Goal: Task Accomplishment & Management: Manage account settings

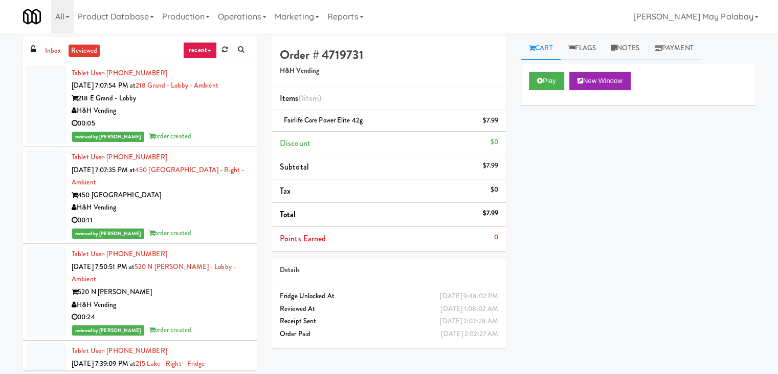
scroll to position [20593, 0]
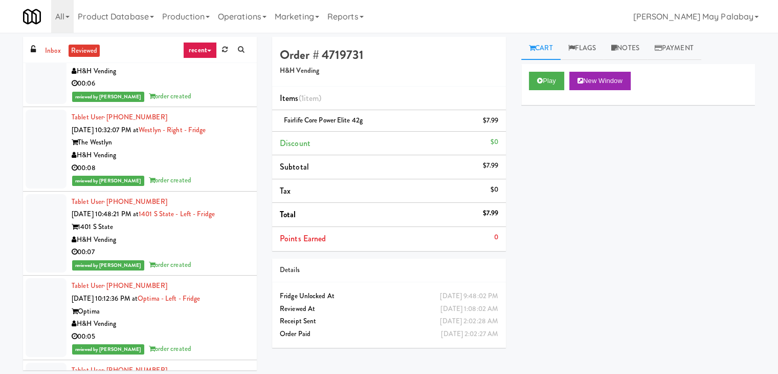
click at [663, 205] on div "Play New Window Primary Flag Clear Flag if unable to determine what was taken o…" at bounding box center [638, 256] width 234 height 384
click at [610, 89] on button "New Window" at bounding box center [600, 81] width 61 height 18
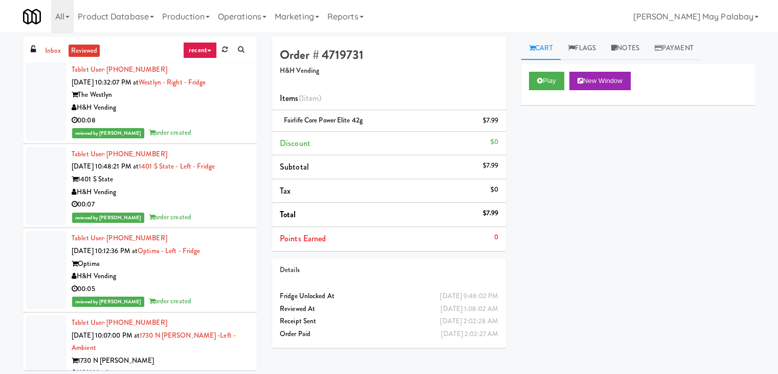
scroll to position [20644, 0]
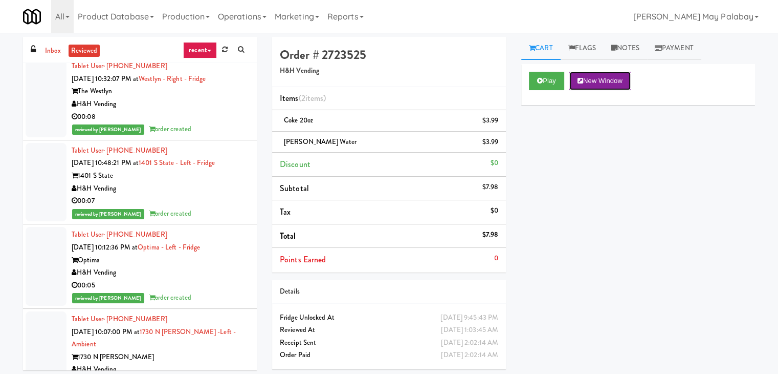
click at [593, 78] on button "New Window" at bounding box center [600, 81] width 61 height 18
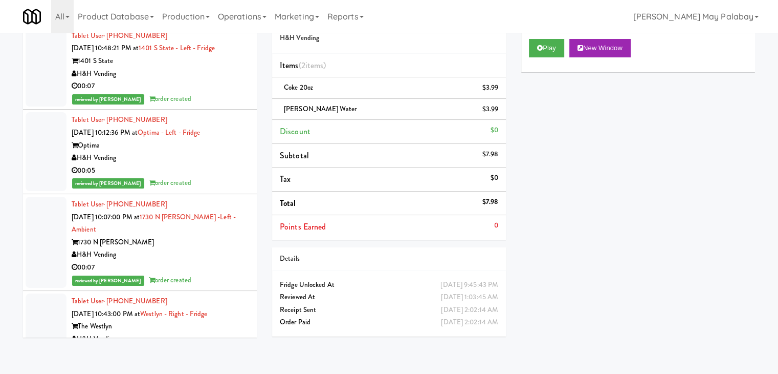
scroll to position [20849, 0]
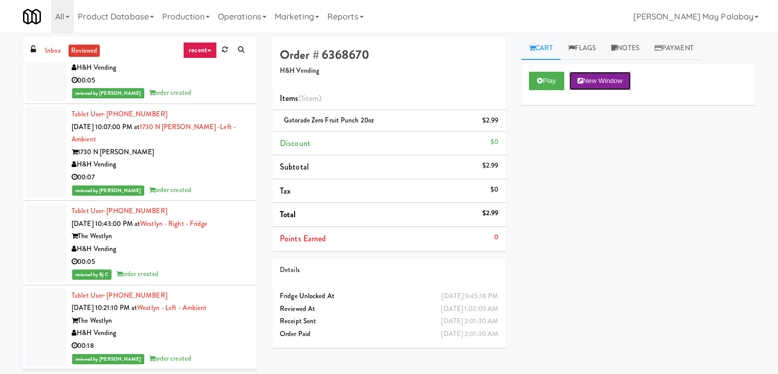
click at [596, 77] on button "New Window" at bounding box center [600, 81] width 61 height 18
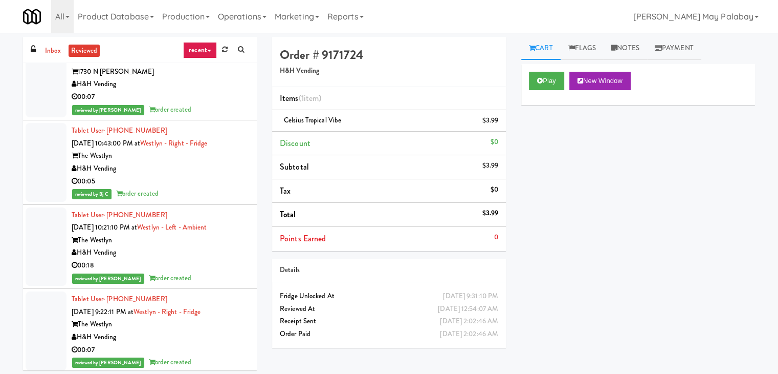
scroll to position [20951, 0]
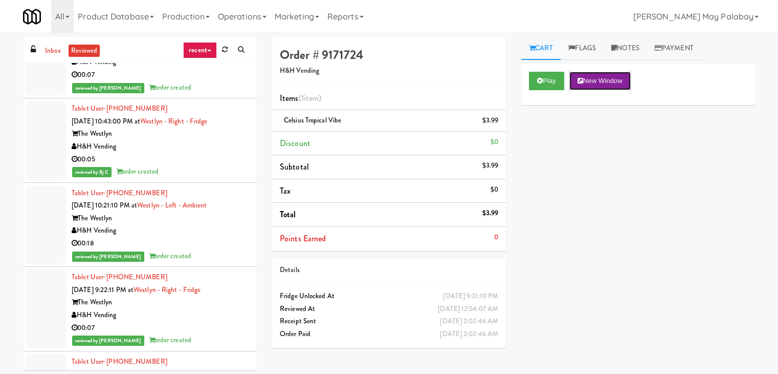
click at [594, 82] on button "New Window" at bounding box center [600, 81] width 61 height 18
click at [618, 51] on link "Notes" at bounding box center [626, 48] width 44 height 23
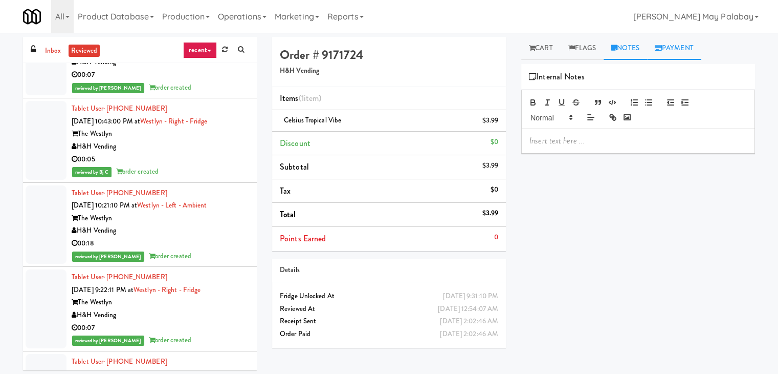
click at [678, 46] on link "Payment" at bounding box center [674, 48] width 54 height 23
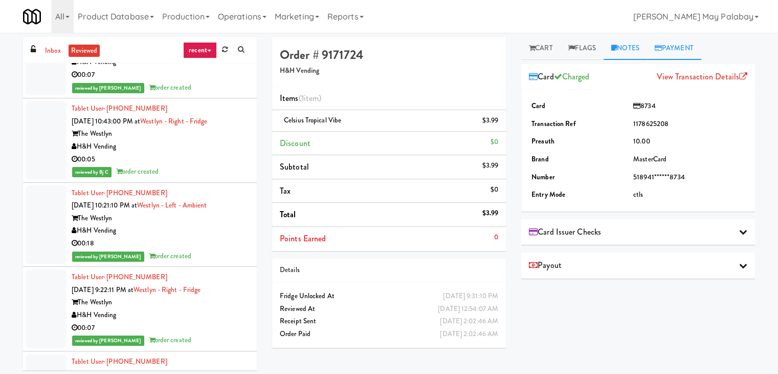
click at [618, 52] on link "Notes" at bounding box center [626, 48] width 44 height 23
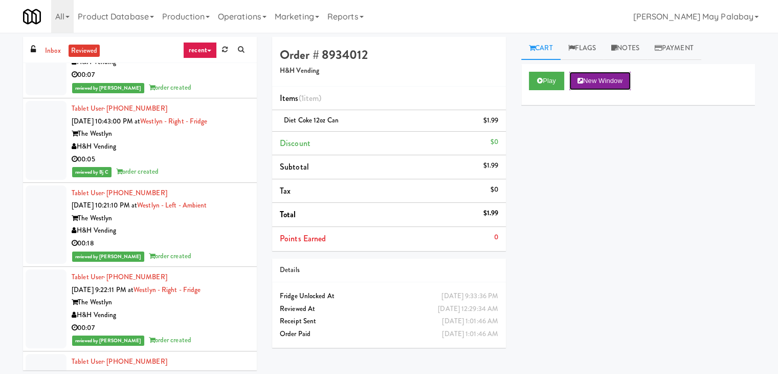
click at [606, 82] on button "New Window" at bounding box center [600, 81] width 61 height 18
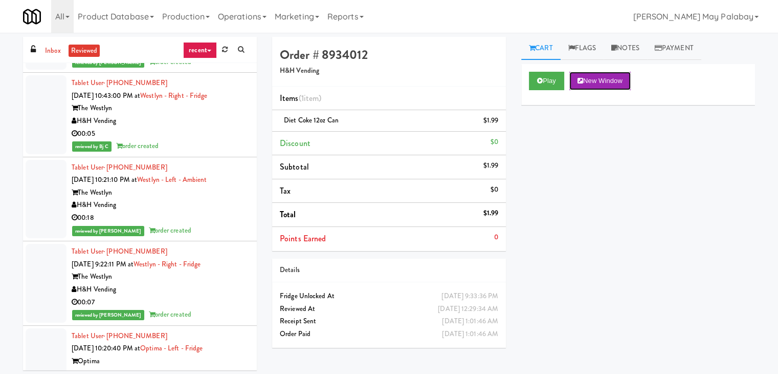
scroll to position [21002, 0]
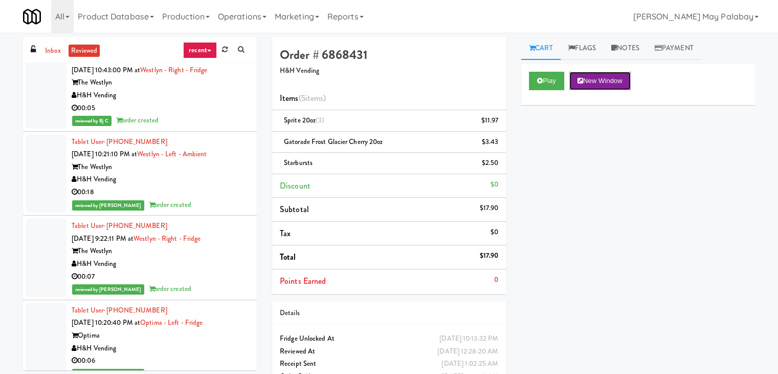
click at [614, 83] on button "New Window" at bounding box center [600, 81] width 61 height 18
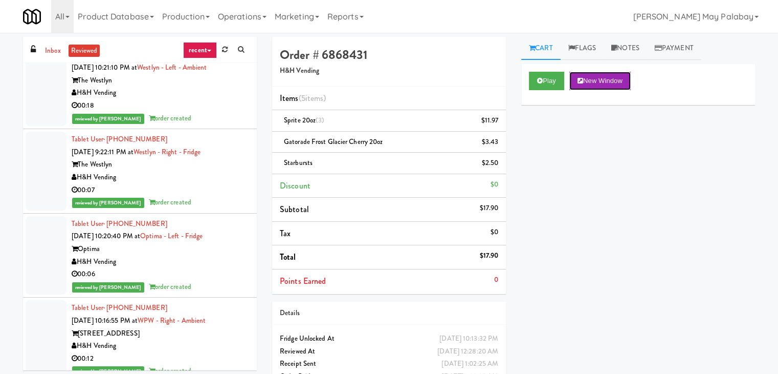
scroll to position [21156, 0]
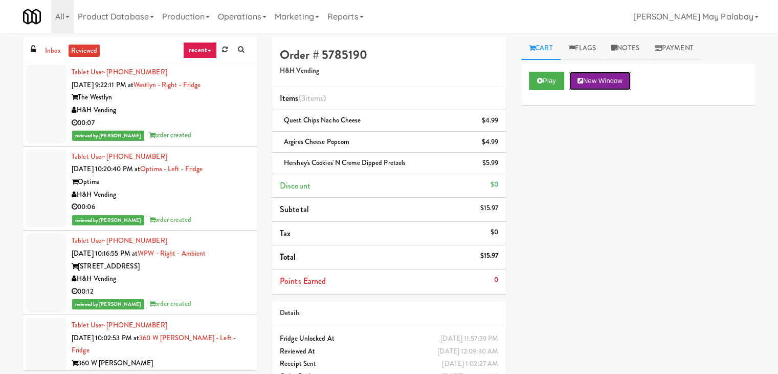
click at [590, 83] on button "New Window" at bounding box center [600, 81] width 61 height 18
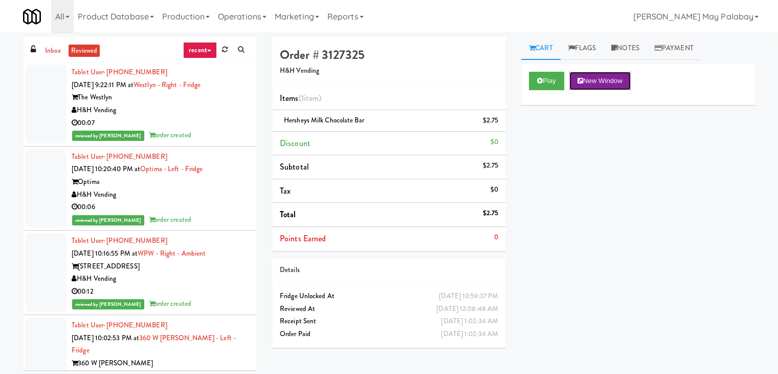
click at [617, 81] on button "New Window" at bounding box center [600, 81] width 61 height 18
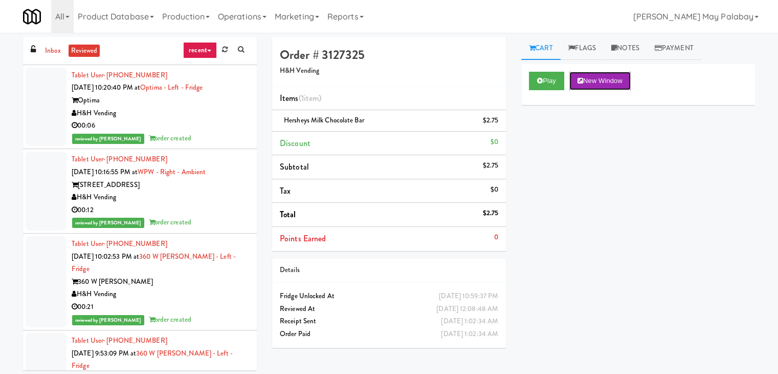
scroll to position [21258, 0]
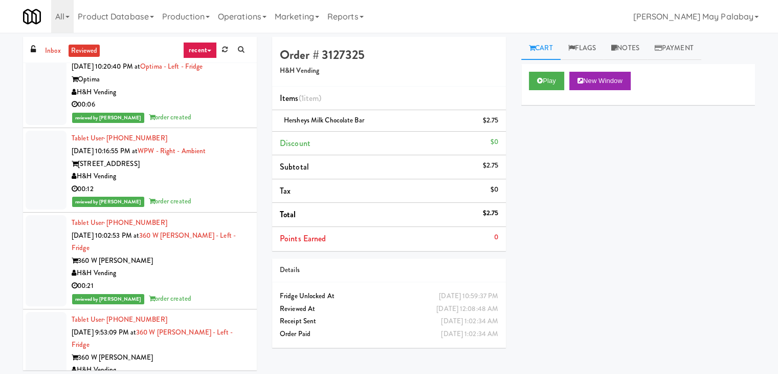
click at [596, 80] on button "New Window" at bounding box center [600, 81] width 61 height 18
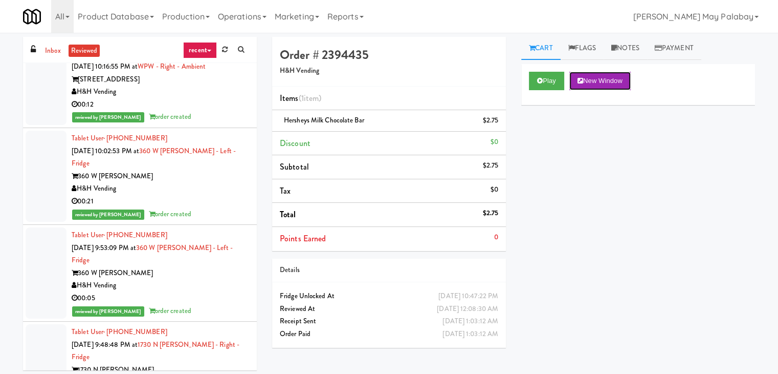
scroll to position [21361, 0]
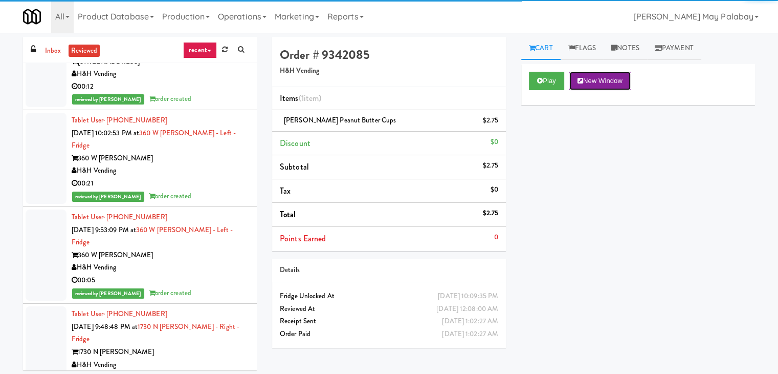
click at [606, 79] on button "New Window" at bounding box center [600, 81] width 61 height 18
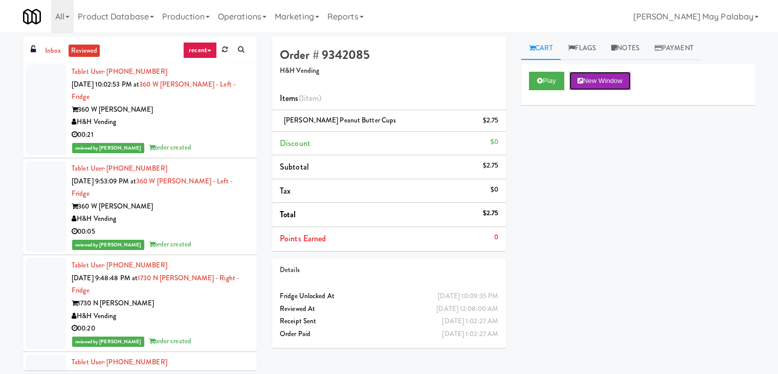
scroll to position [21412, 0]
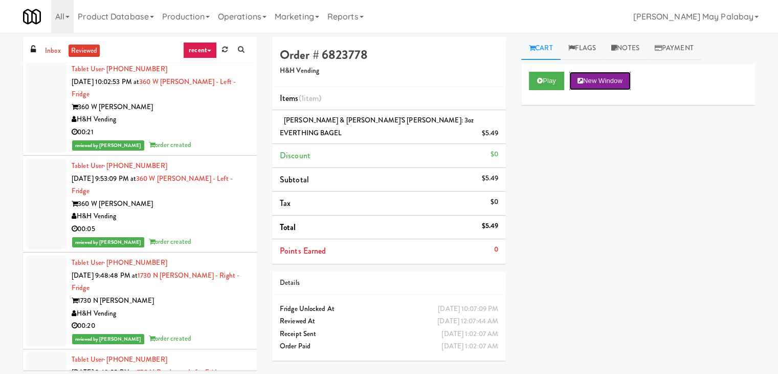
click at [606, 80] on button "New Window" at bounding box center [600, 81] width 61 height 18
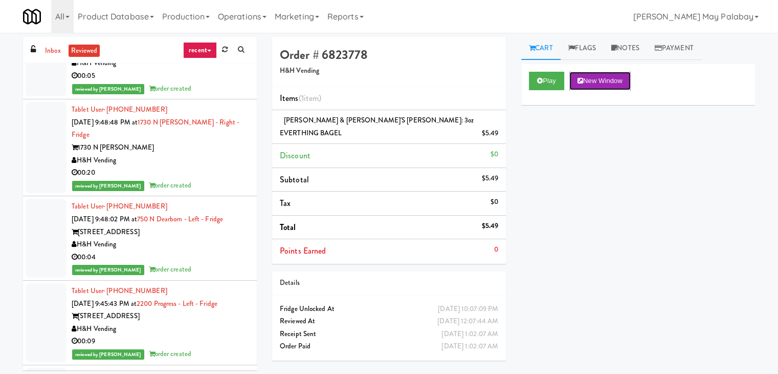
scroll to position [21565, 0]
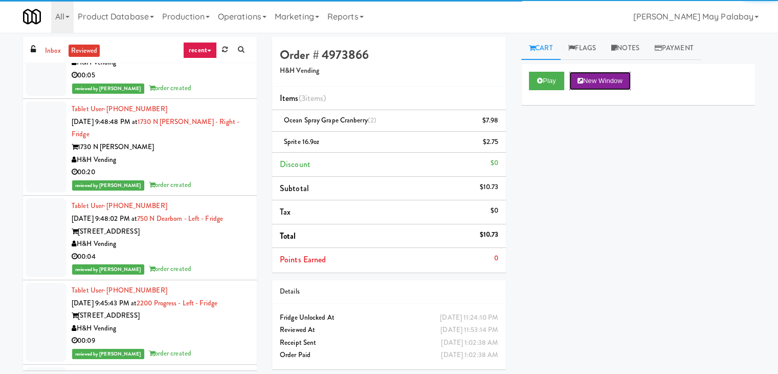
click at [591, 83] on button "New Window" at bounding box center [600, 81] width 61 height 18
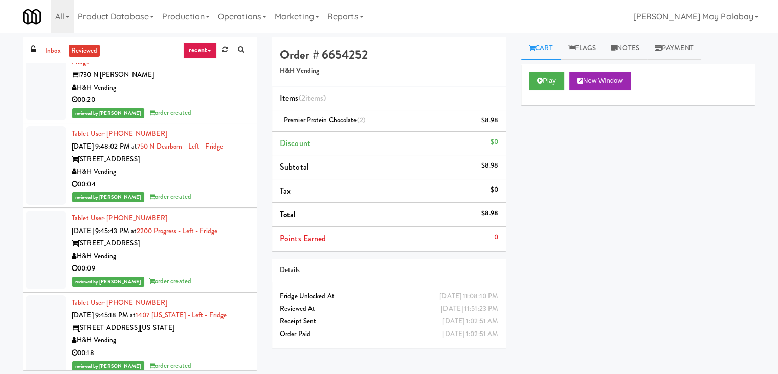
scroll to position [21617, 0]
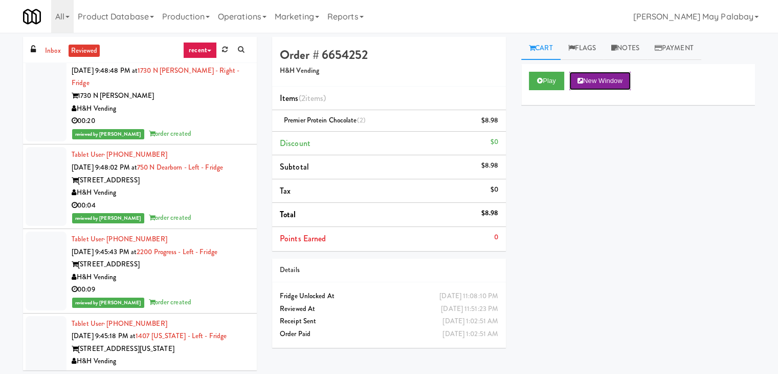
click at [615, 79] on button "New Window" at bounding box center [600, 81] width 61 height 18
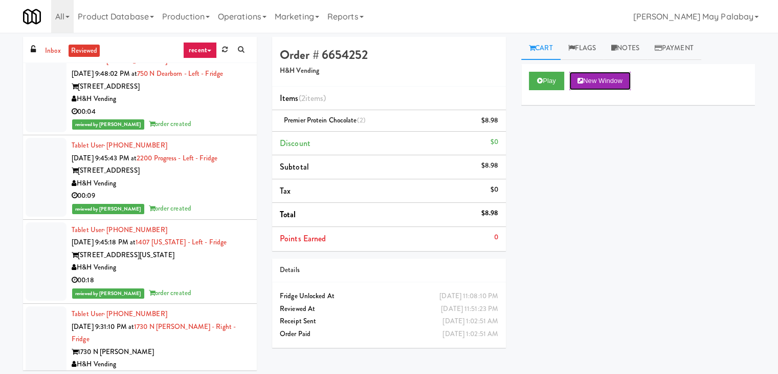
scroll to position [21719, 0]
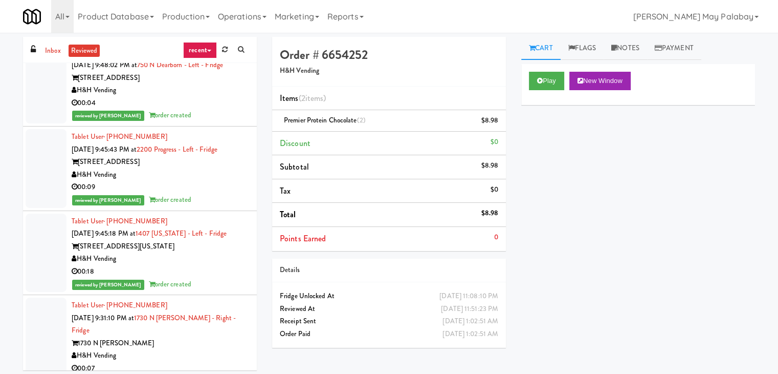
click at [610, 82] on button "New Window" at bounding box center [600, 81] width 61 height 18
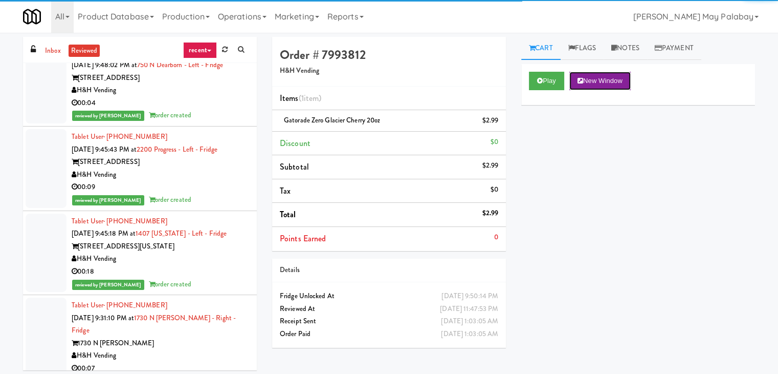
click at [604, 78] on button "New Window" at bounding box center [600, 81] width 61 height 18
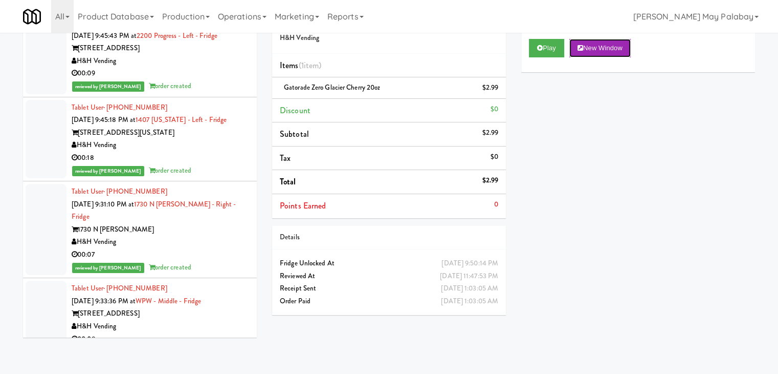
scroll to position [21821, 0]
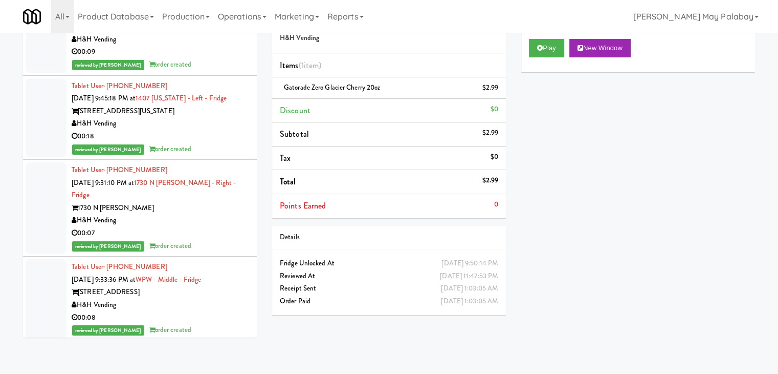
click at [599, 46] on button "New Window" at bounding box center [600, 48] width 61 height 18
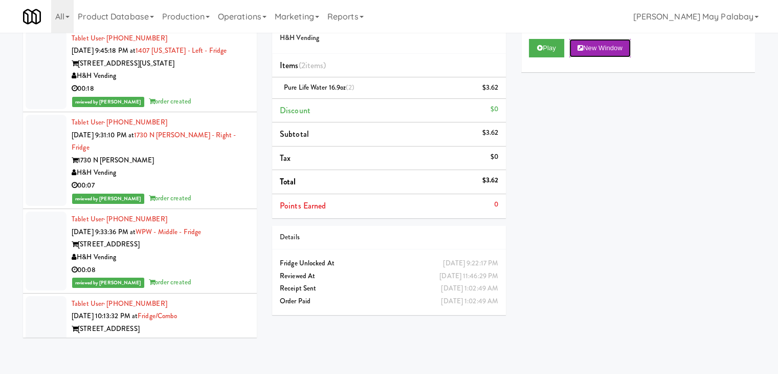
scroll to position [21872, 0]
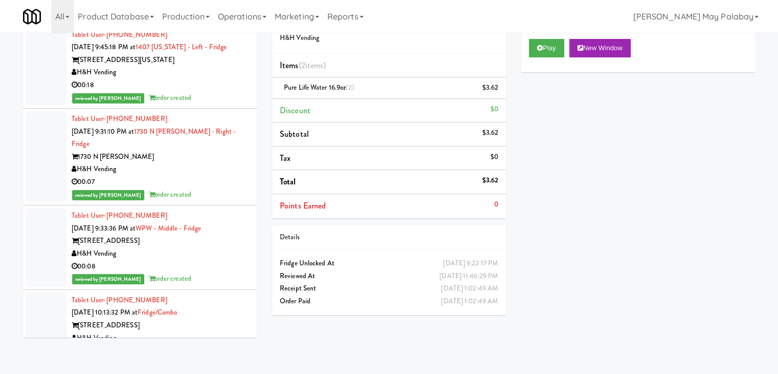
click at [617, 43] on button "New Window" at bounding box center [600, 48] width 61 height 18
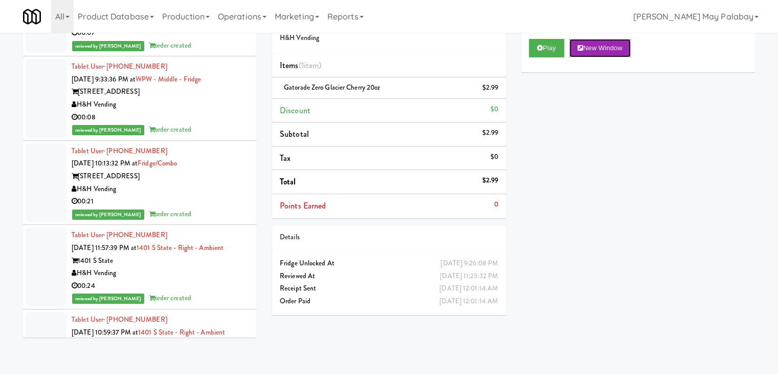
scroll to position [22026, 0]
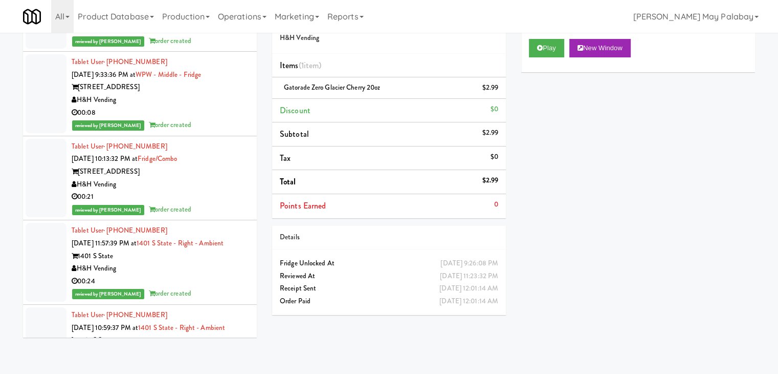
click at [596, 46] on button "New Window" at bounding box center [600, 48] width 61 height 18
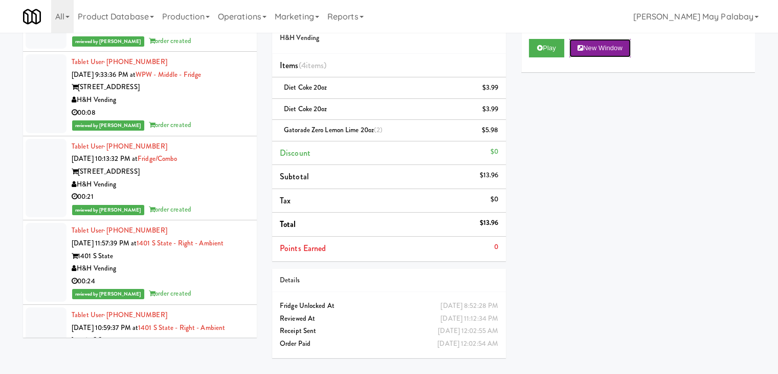
click at [616, 39] on button "New Window" at bounding box center [600, 48] width 61 height 18
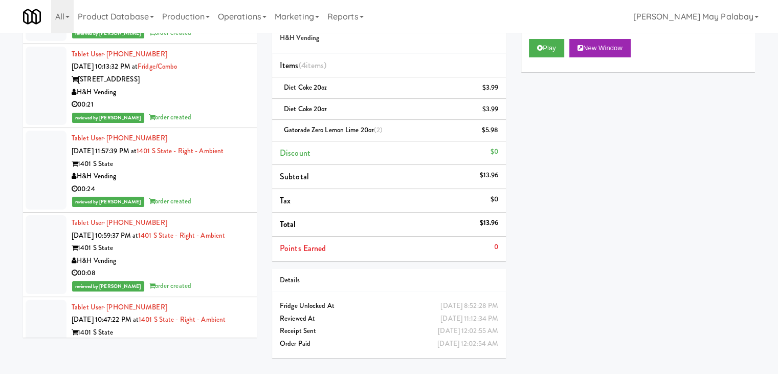
scroll to position [22128, 0]
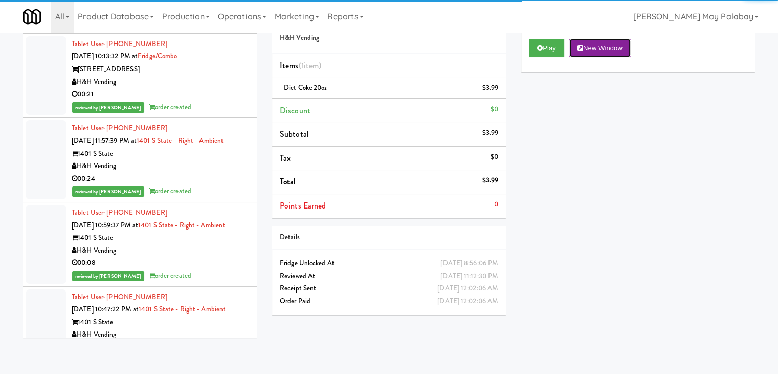
click at [615, 50] on button "New Window" at bounding box center [600, 48] width 61 height 18
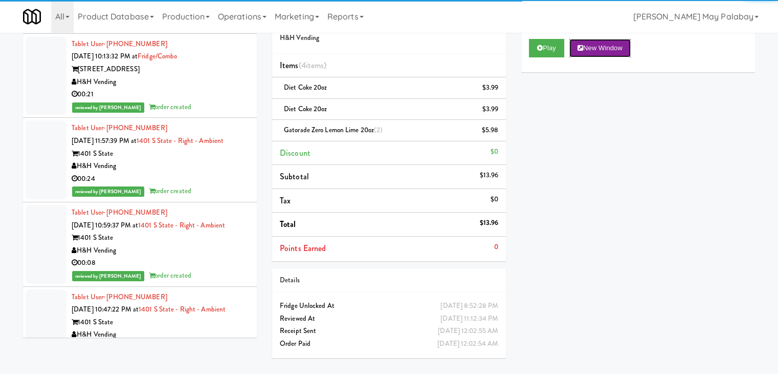
click at [618, 47] on button "New Window" at bounding box center [600, 48] width 61 height 18
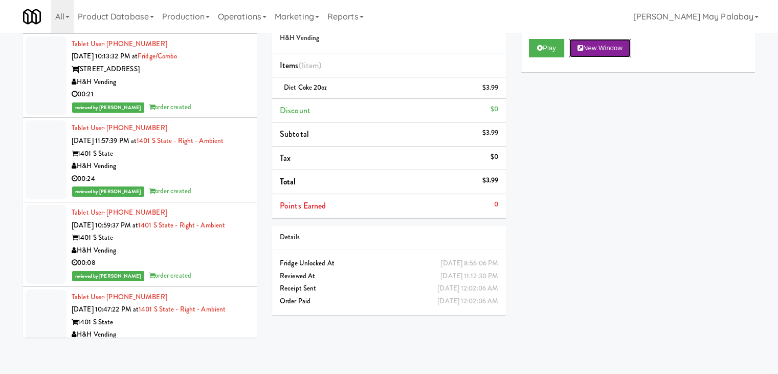
click at [601, 52] on button "New Window" at bounding box center [600, 48] width 61 height 18
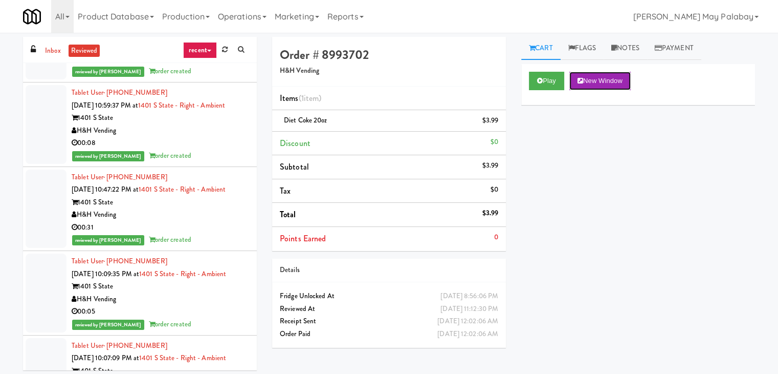
scroll to position [22282, 0]
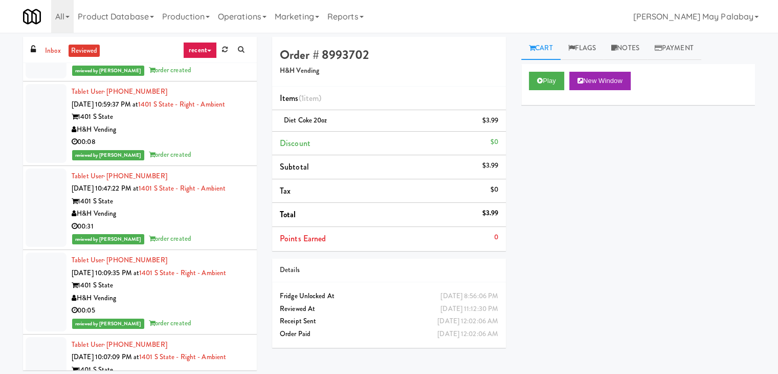
click at [596, 81] on button "New Window" at bounding box center [600, 81] width 61 height 18
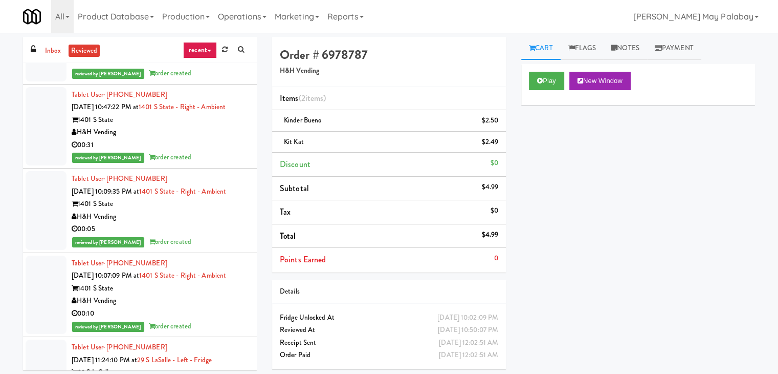
scroll to position [22384, 0]
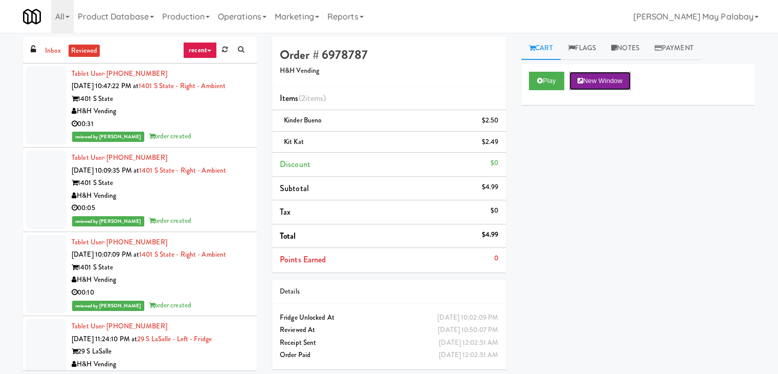
click at [609, 84] on button "New Window" at bounding box center [600, 81] width 61 height 18
click at [622, 83] on button "New Window" at bounding box center [600, 81] width 61 height 18
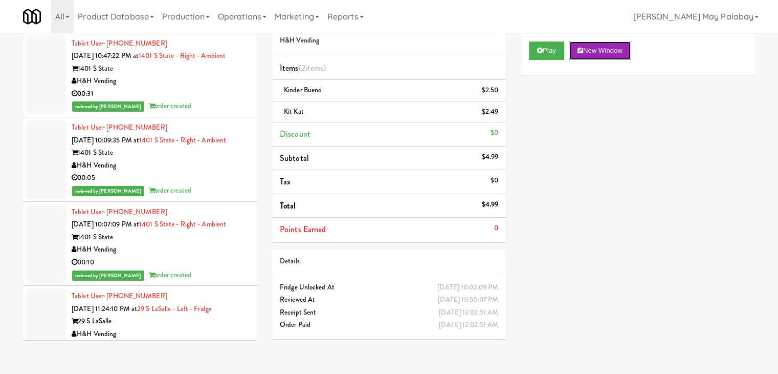
scroll to position [33, 0]
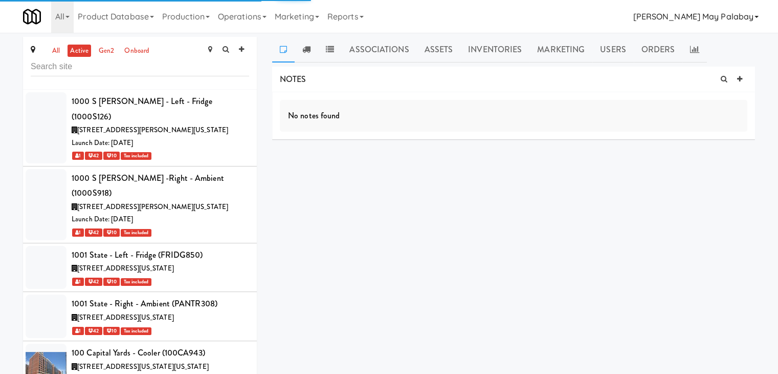
scroll to position [2789, 0]
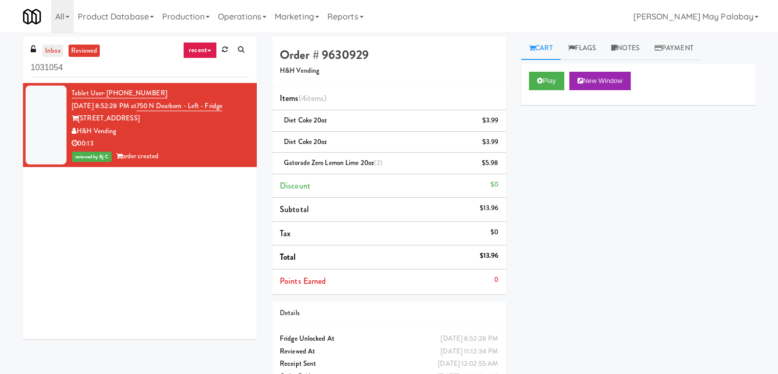
click at [50, 50] on link "inbox" at bounding box center [52, 51] width 21 height 13
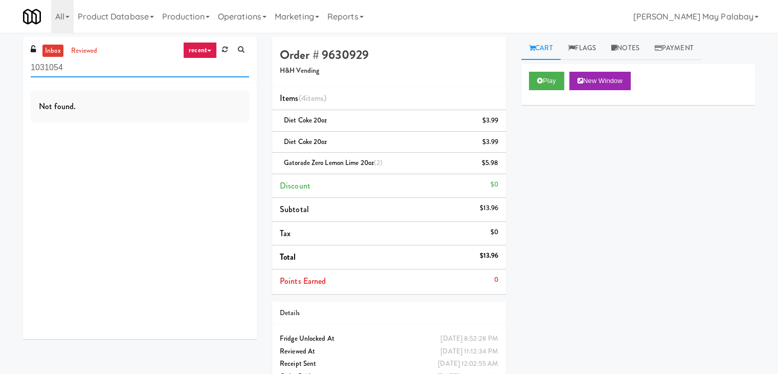
click at [116, 67] on input "1031054" at bounding box center [140, 67] width 219 height 19
type input "1"
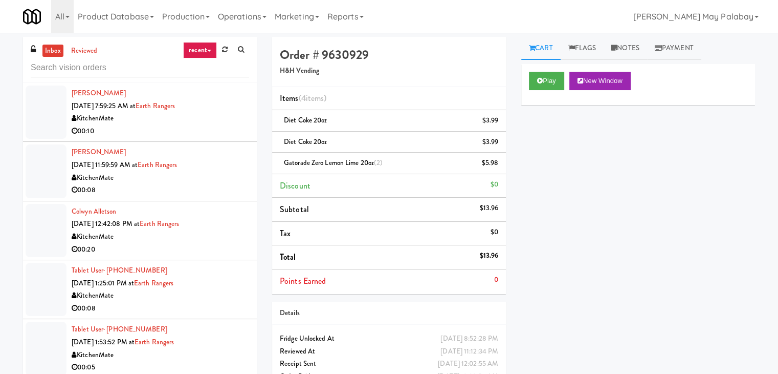
click at [136, 116] on div "KitchenMate" at bounding box center [161, 118] width 178 height 13
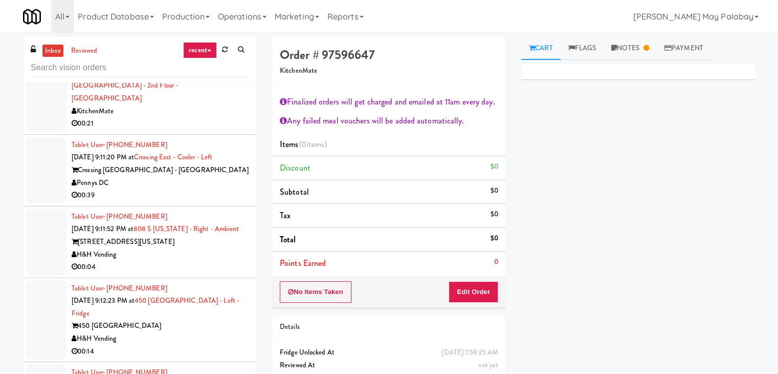
scroll to position [461, 0]
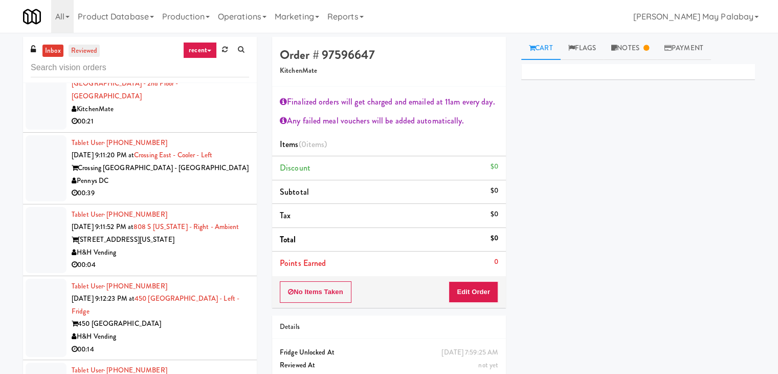
click at [86, 49] on link "reviewed" at bounding box center [85, 51] width 32 height 13
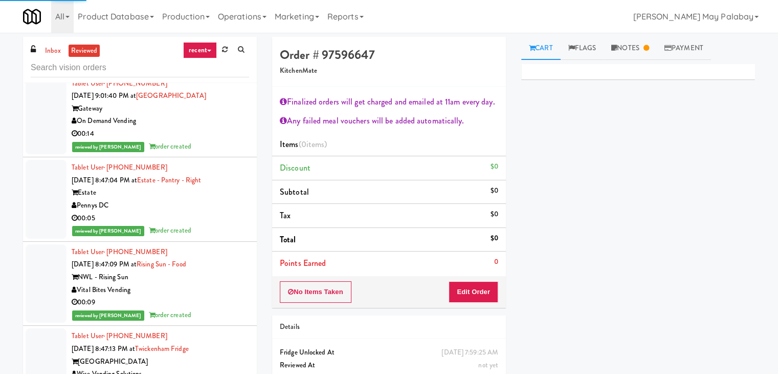
scroll to position [13223, 0]
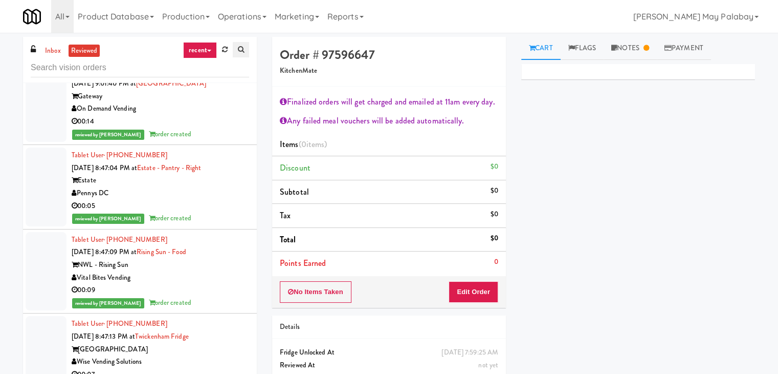
click at [242, 53] on icon at bounding box center [241, 49] width 6 height 7
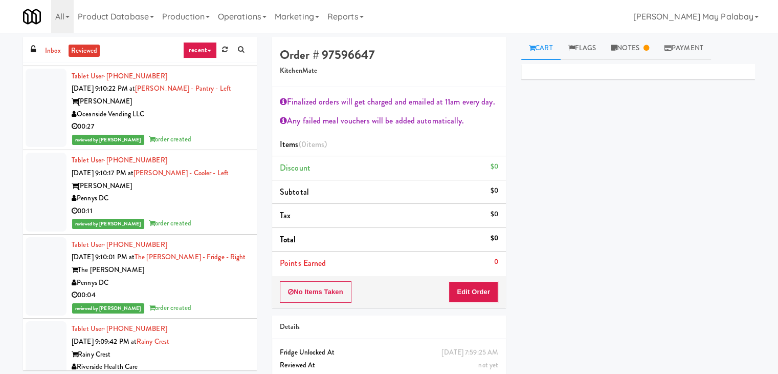
scroll to position [409, 0]
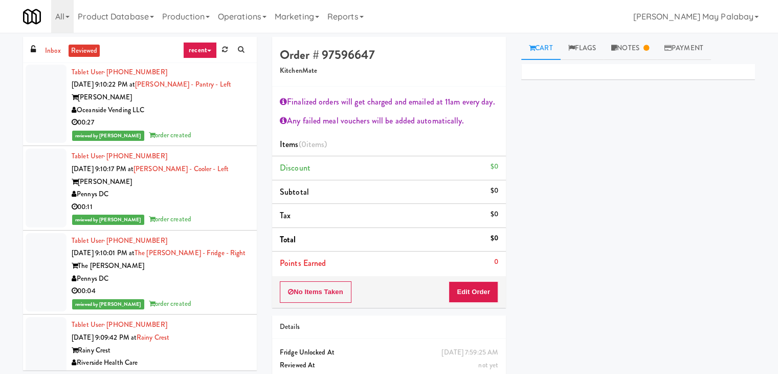
click at [92, 52] on link "reviewed" at bounding box center [85, 51] width 32 height 13
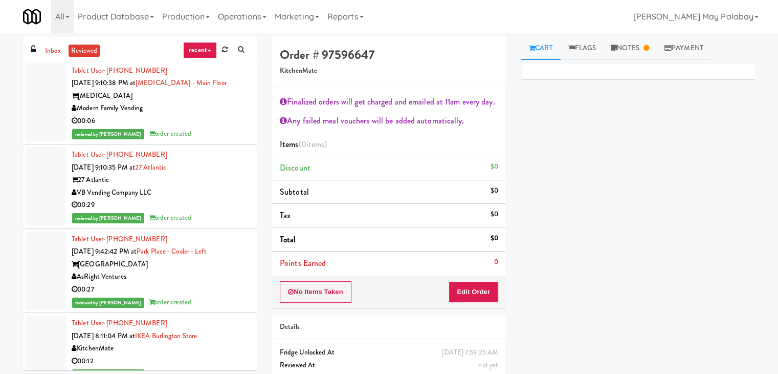
scroll to position [0, 0]
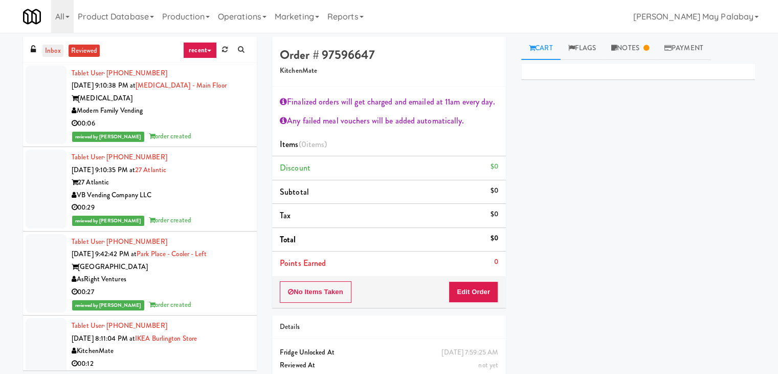
click at [61, 52] on link "inbox" at bounding box center [52, 51] width 21 height 13
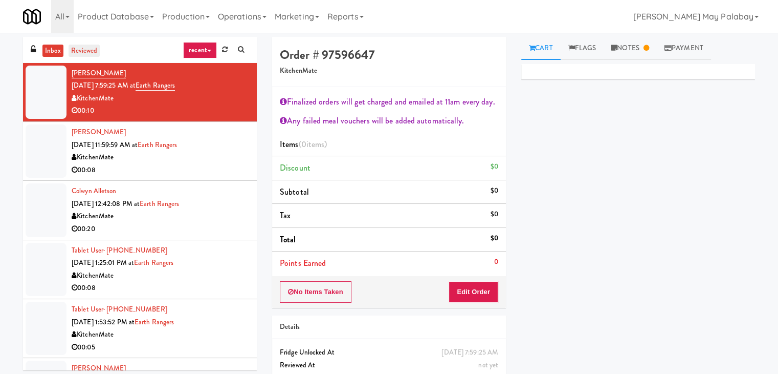
click at [92, 54] on link "reviewed" at bounding box center [85, 51] width 32 height 13
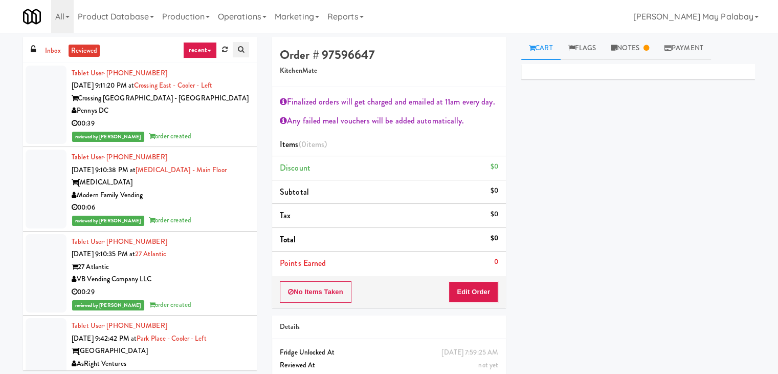
click at [242, 52] on icon at bounding box center [241, 49] width 6 height 7
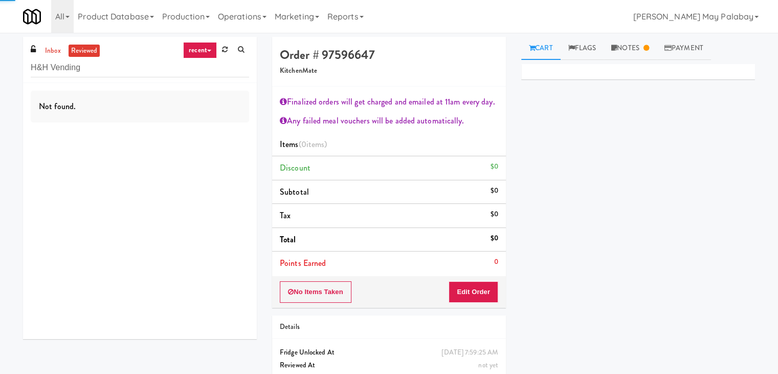
type input "H&H Vending"
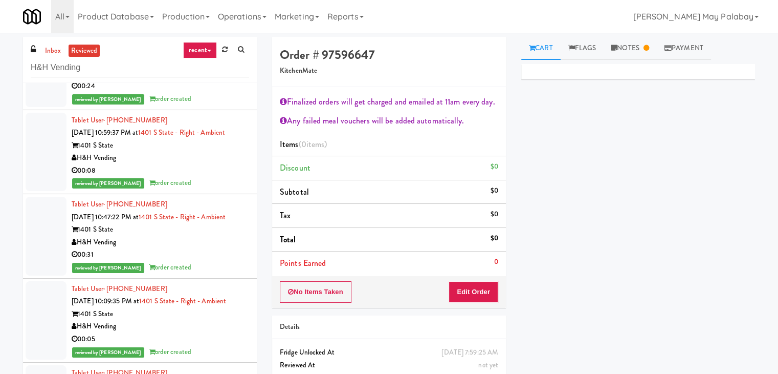
scroll to position [25134, 0]
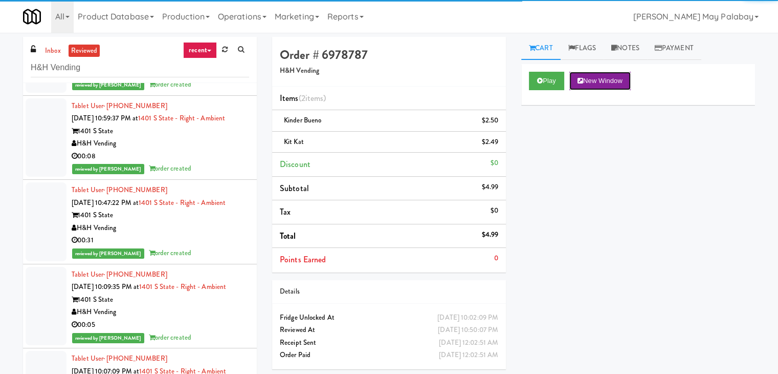
click at [581, 74] on button "New Window" at bounding box center [600, 81] width 61 height 18
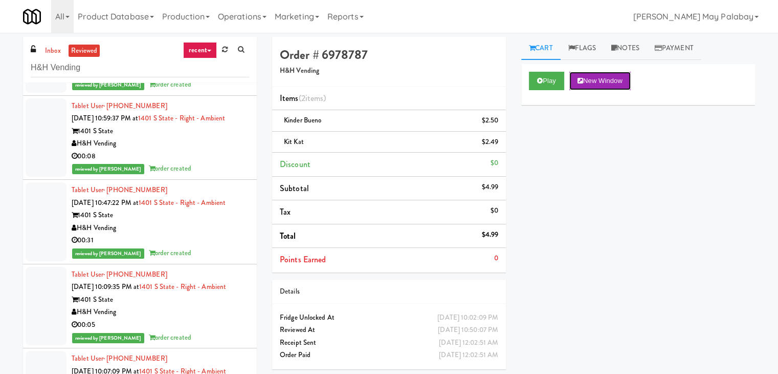
scroll to position [25390, 0]
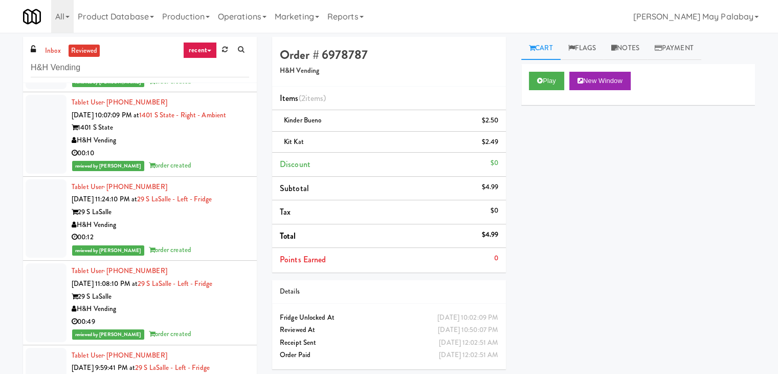
click at [583, 80] on icon at bounding box center [581, 80] width 6 height 7
click at [607, 78] on button "New Window" at bounding box center [600, 81] width 61 height 18
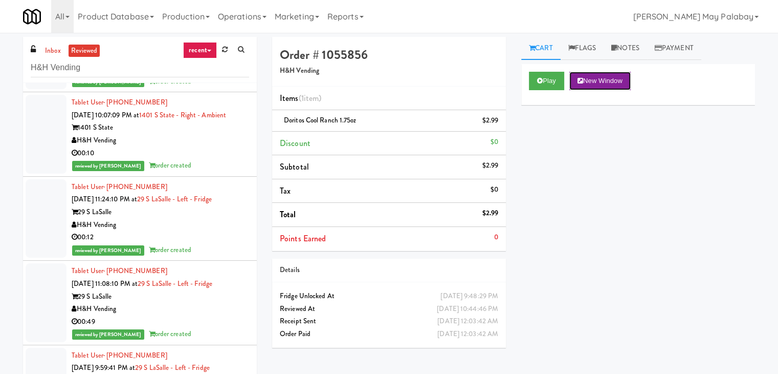
click at [627, 82] on button "New Window" at bounding box center [600, 81] width 61 height 18
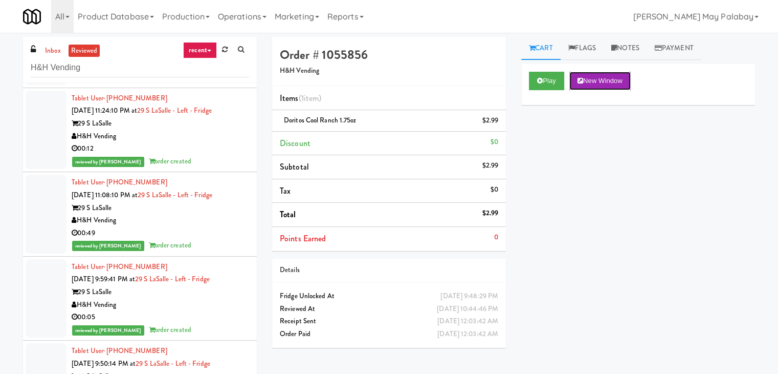
scroll to position [25492, 0]
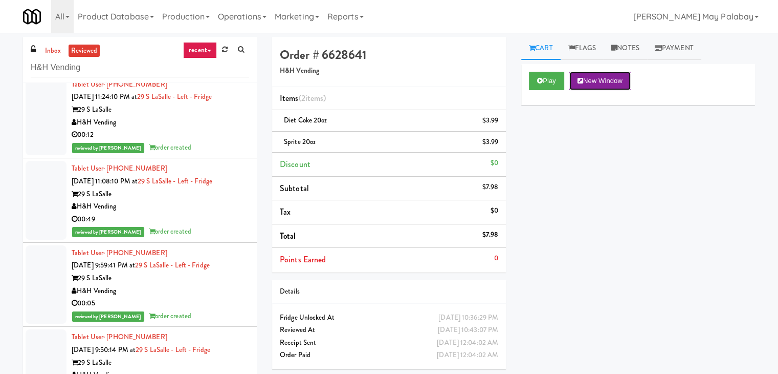
click at [627, 78] on button "New Window" at bounding box center [600, 81] width 61 height 18
click at [592, 82] on button "New Window" at bounding box center [600, 81] width 61 height 18
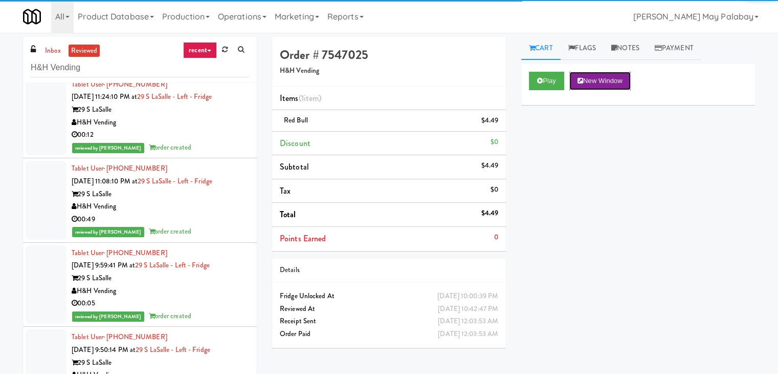
click at [588, 77] on button "New Window" at bounding box center [600, 81] width 61 height 18
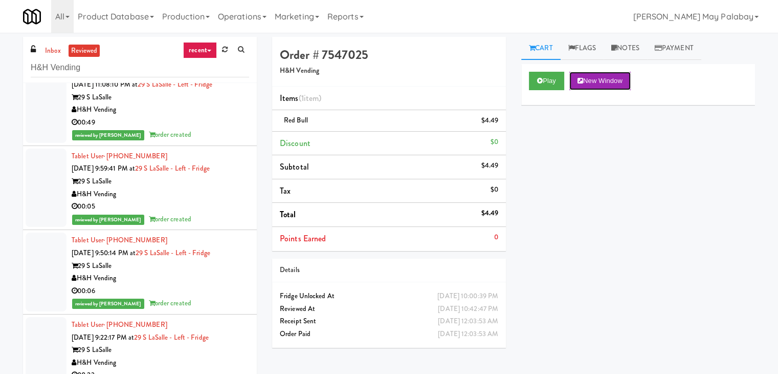
scroll to position [25595, 0]
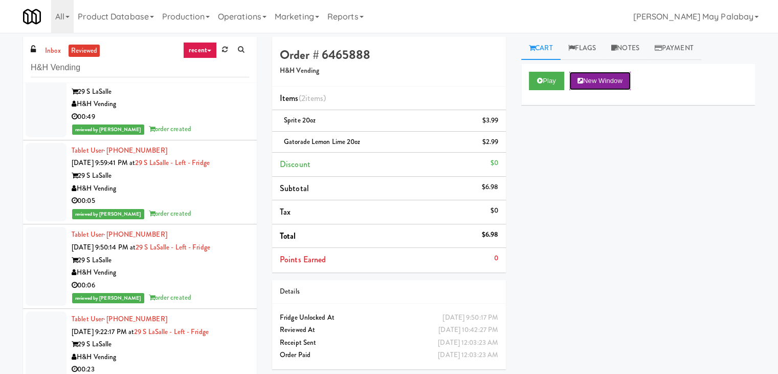
click at [601, 78] on button "New Window" at bounding box center [600, 81] width 61 height 18
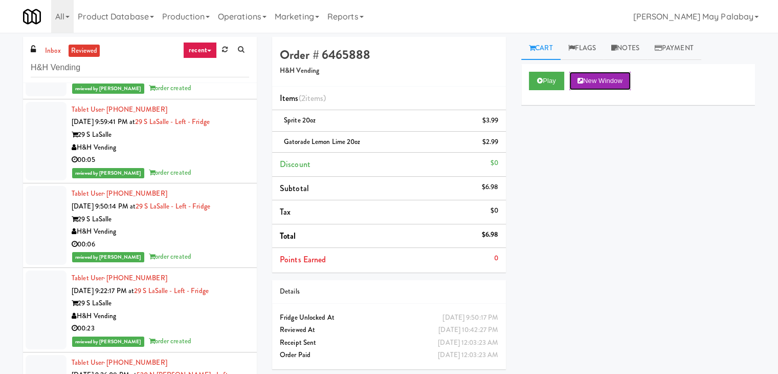
scroll to position [25799, 0]
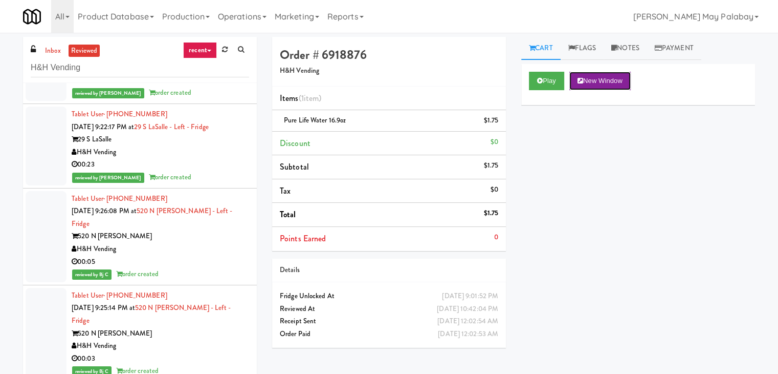
click at [600, 83] on button "New Window" at bounding box center [600, 81] width 61 height 18
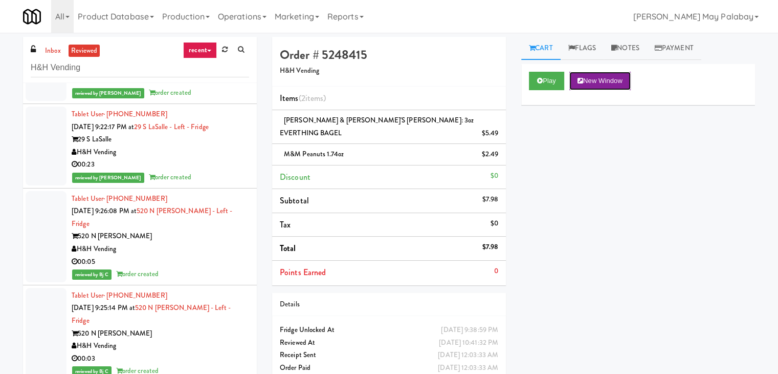
drag, startPoint x: 623, startPoint y: 81, endPoint x: 609, endPoint y: 81, distance: 13.8
click at [622, 81] on button "New Window" at bounding box center [600, 81] width 61 height 18
click at [616, 78] on button "New Window" at bounding box center [600, 81] width 61 height 18
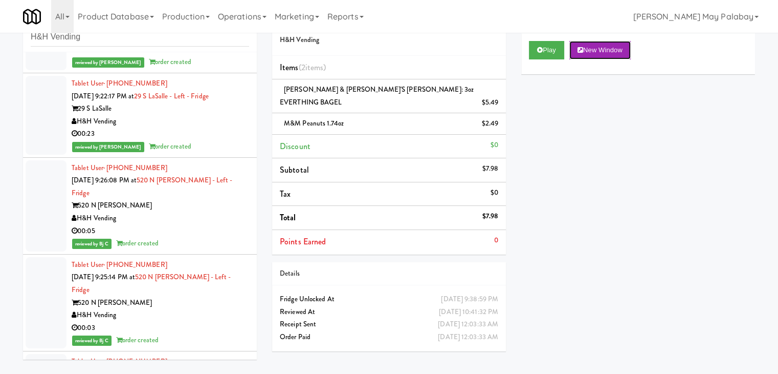
scroll to position [33, 0]
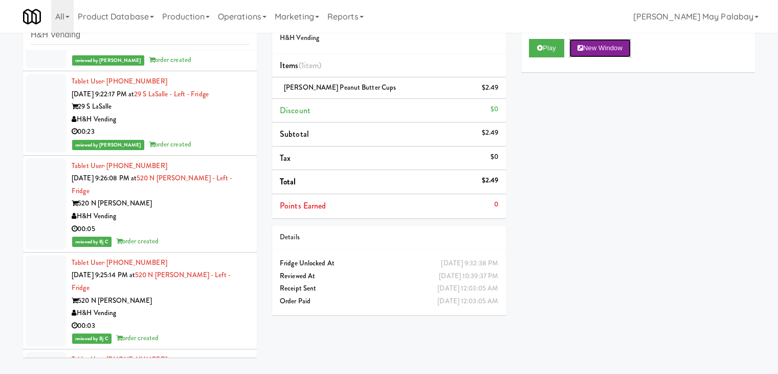
click at [624, 44] on button "New Window" at bounding box center [600, 48] width 61 height 18
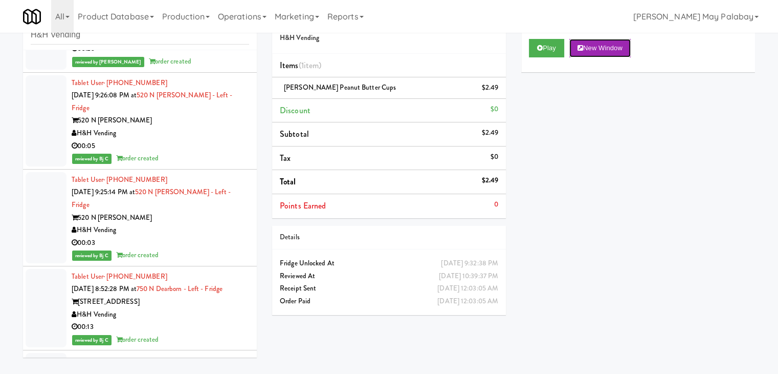
scroll to position [25902, 0]
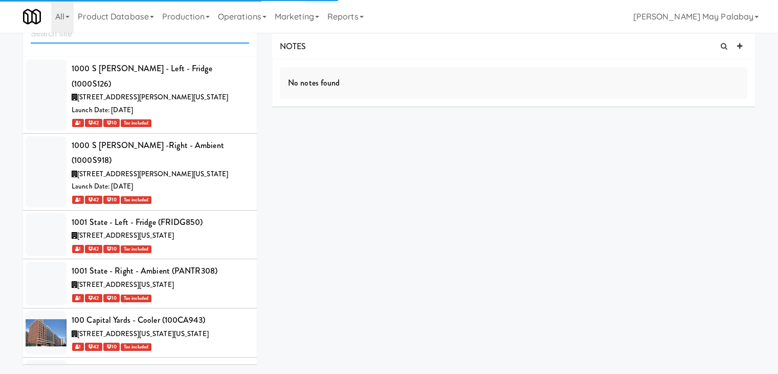
scroll to position [4726, 0]
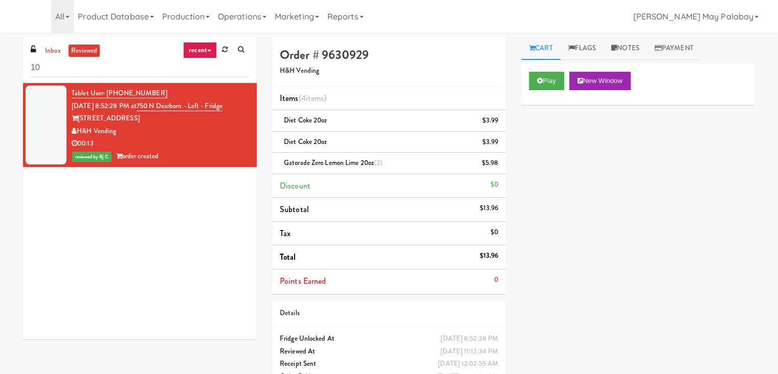
type input "1"
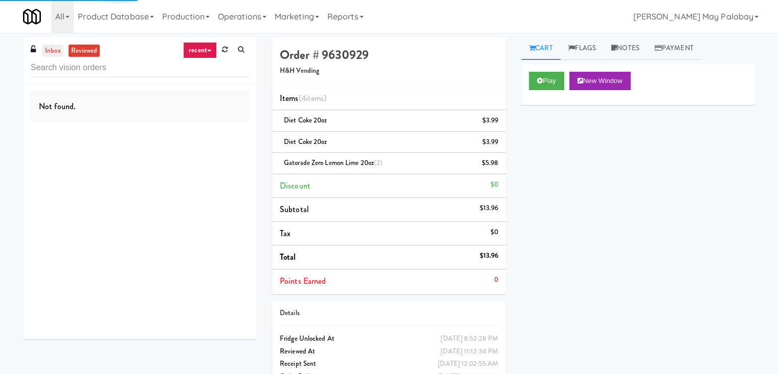
click at [54, 50] on link "inbox" at bounding box center [52, 51] width 21 height 13
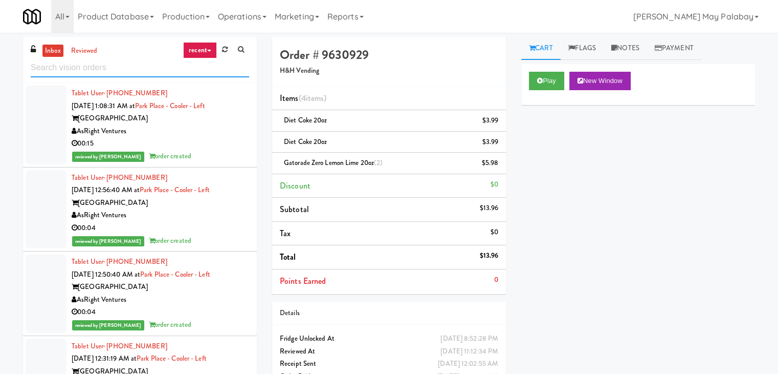
click at [126, 70] on input "text" at bounding box center [140, 67] width 219 height 19
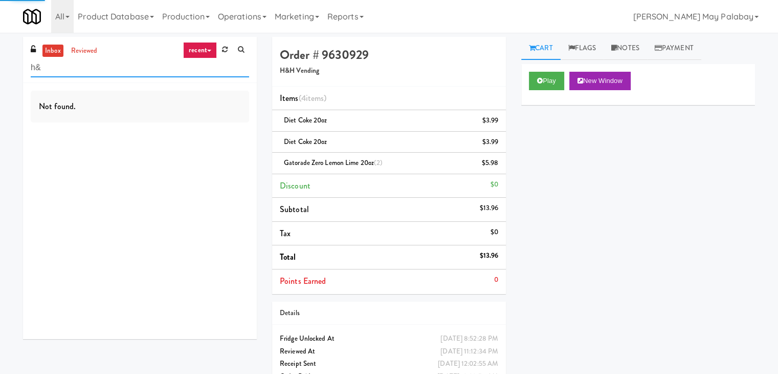
type input "h"
type input "h&h vending"
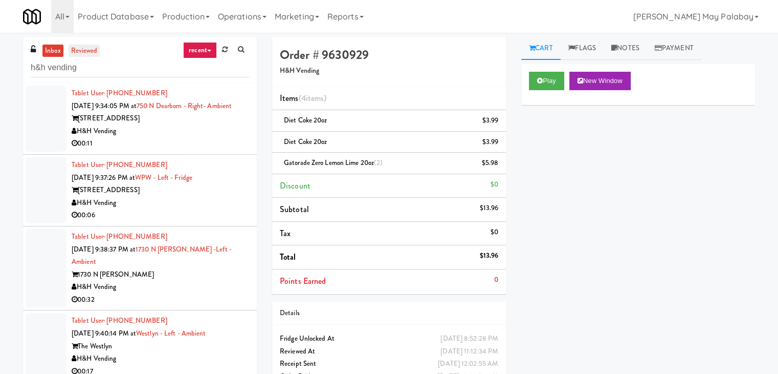
click at [89, 51] on link "reviewed" at bounding box center [85, 51] width 32 height 13
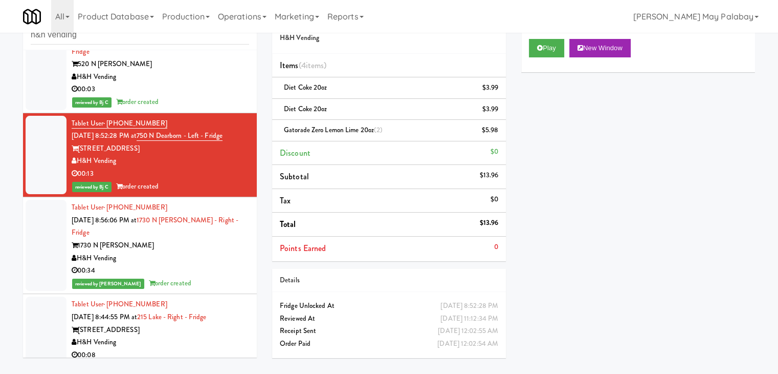
scroll to position [26151, 0]
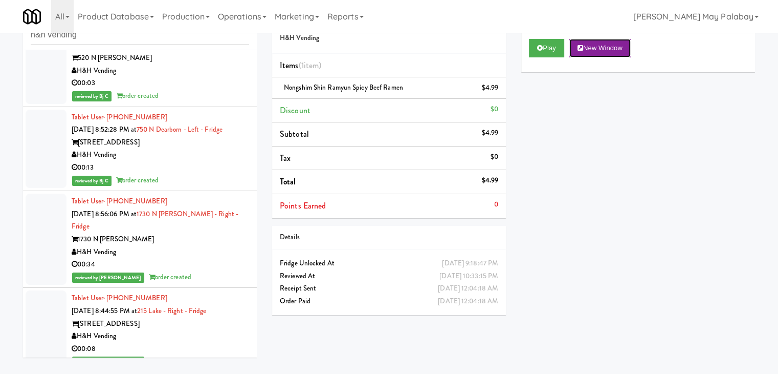
click at [601, 50] on button "New Window" at bounding box center [600, 48] width 61 height 18
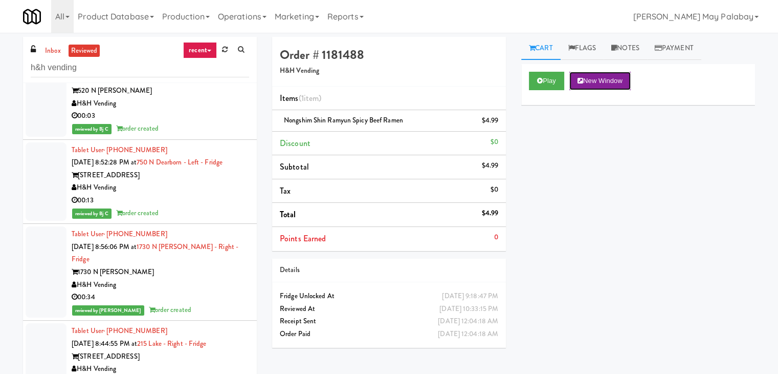
click at [616, 80] on button "New Window" at bounding box center [600, 81] width 61 height 18
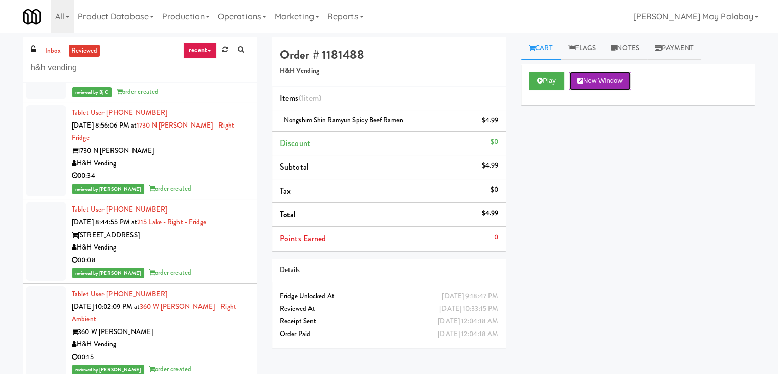
scroll to position [26304, 0]
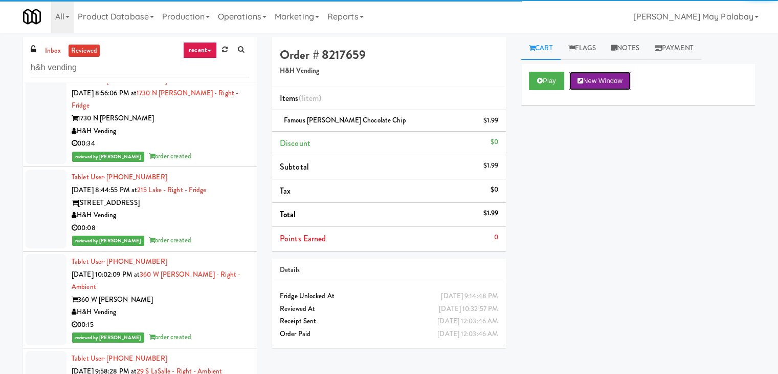
click at [624, 81] on button "New Window" at bounding box center [600, 81] width 61 height 18
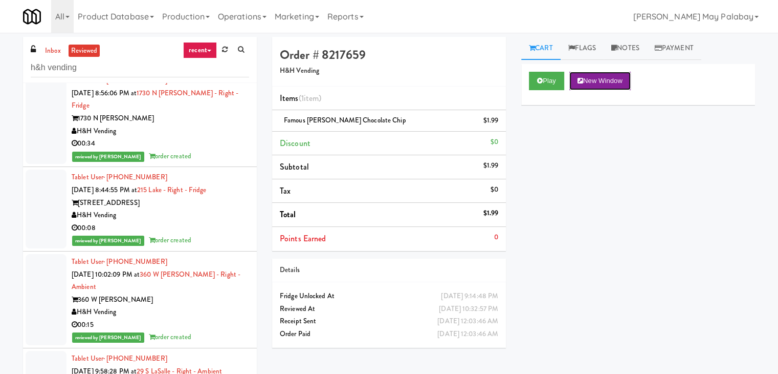
click at [615, 82] on button "New Window" at bounding box center [600, 81] width 61 height 18
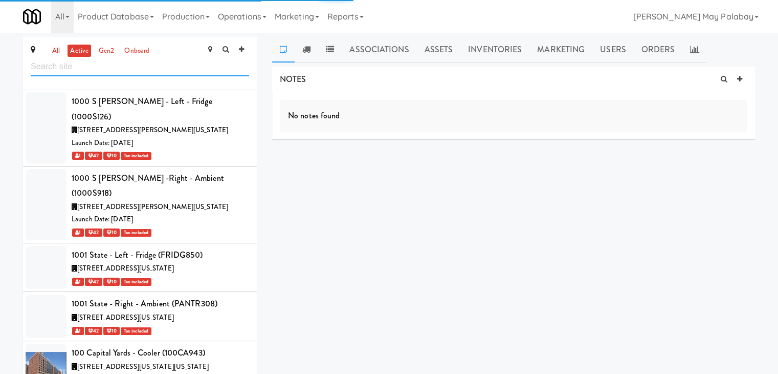
scroll to position [5191, 0]
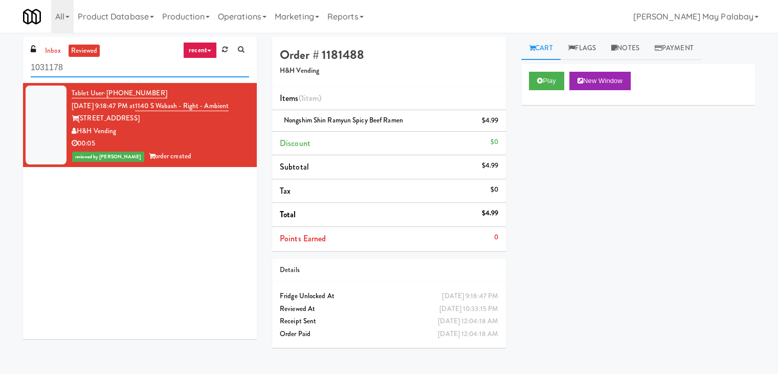
drag, startPoint x: 87, startPoint y: 64, endPoint x: 14, endPoint y: 65, distance: 73.2
click at [14, 65] on div "inbox reviewed recent all unclear take inventory issue suspicious failed recent…" at bounding box center [389, 203] width 778 height 333
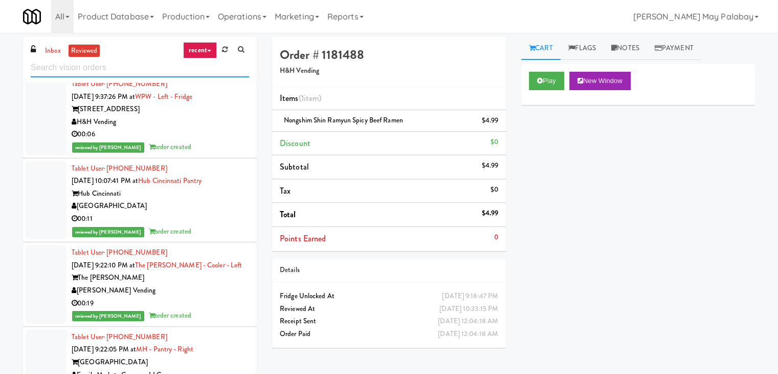
scroll to position [307, 0]
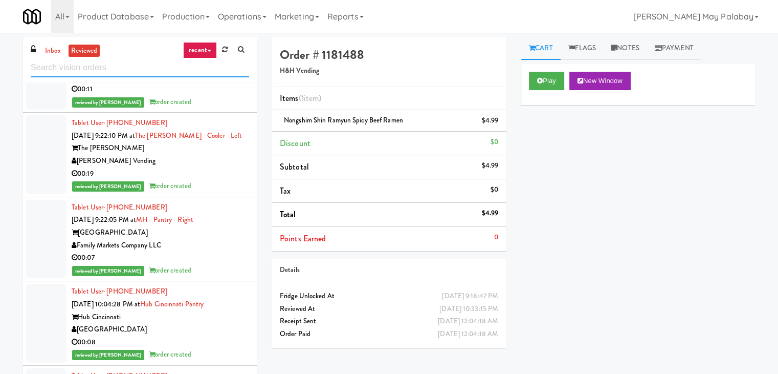
click at [97, 66] on input "text" at bounding box center [140, 67] width 219 height 19
type input "V"
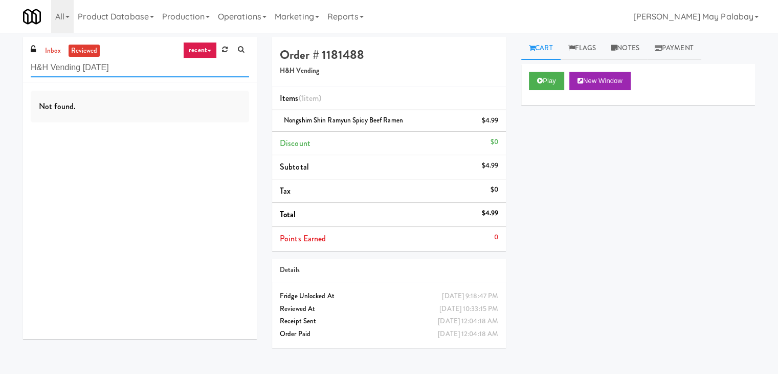
drag, startPoint x: 158, startPoint y: 70, endPoint x: 83, endPoint y: 74, distance: 74.9
click at [83, 74] on input "H&H Vending [DATE]" at bounding box center [140, 67] width 219 height 19
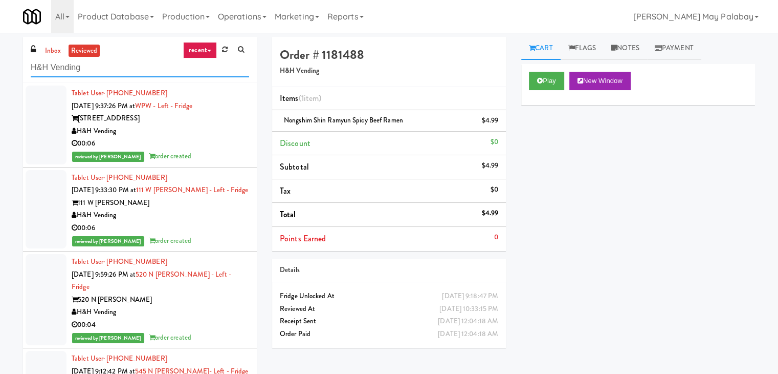
click at [99, 68] on input "H&H Vending" at bounding box center [140, 67] width 219 height 19
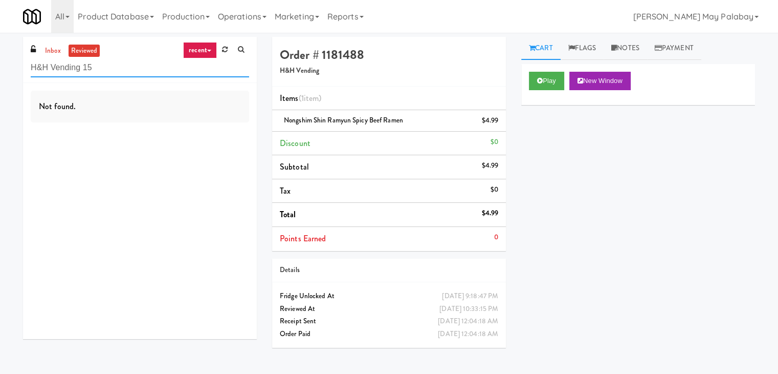
click at [125, 75] on input "H&H Vending 15" at bounding box center [140, 67] width 219 height 19
type input "H&H Vending"
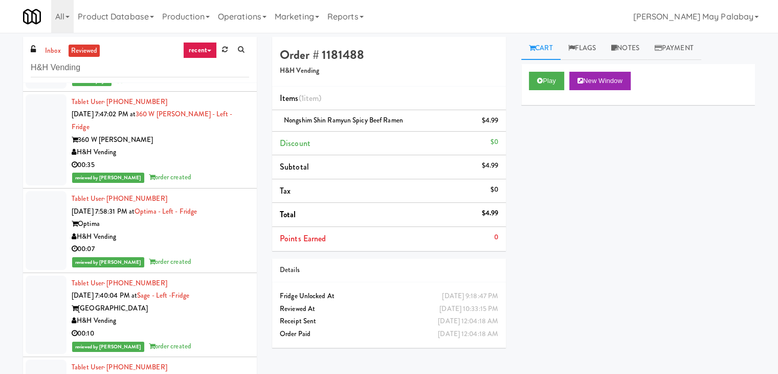
scroll to position [2610, 0]
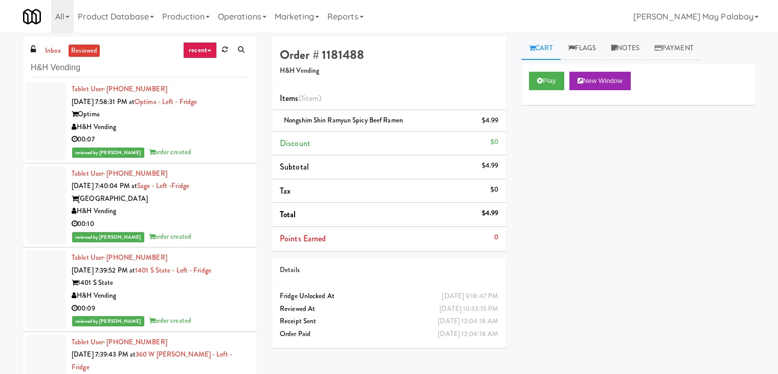
click at [593, 81] on button "New Window" at bounding box center [600, 81] width 61 height 18
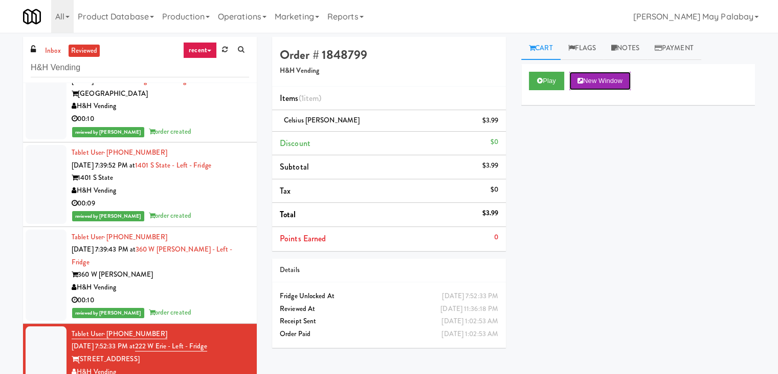
scroll to position [2764, 0]
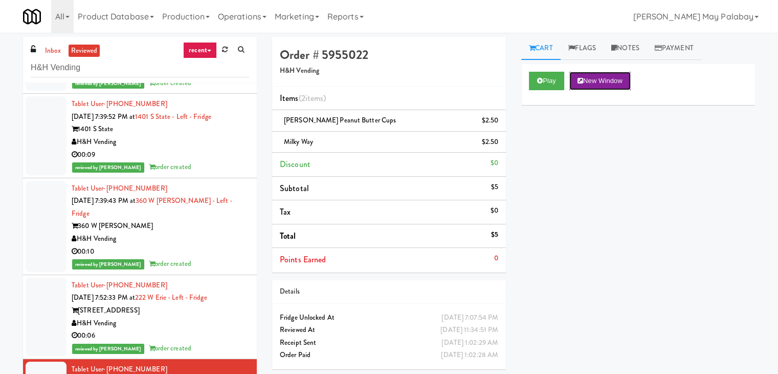
click at [595, 79] on button "New Window" at bounding box center [600, 81] width 61 height 18
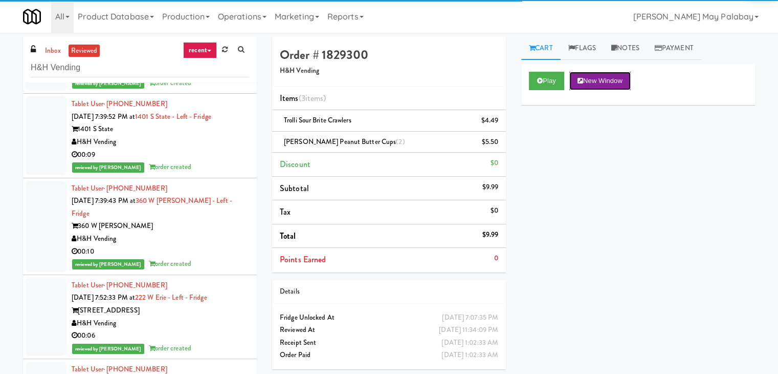
click at [612, 75] on button "New Window" at bounding box center [600, 81] width 61 height 18
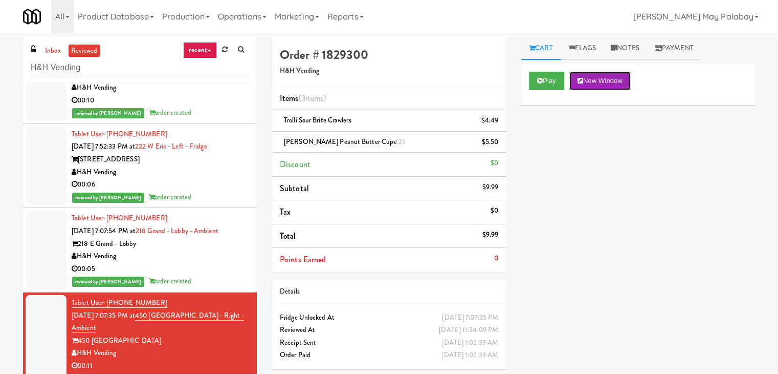
scroll to position [2917, 0]
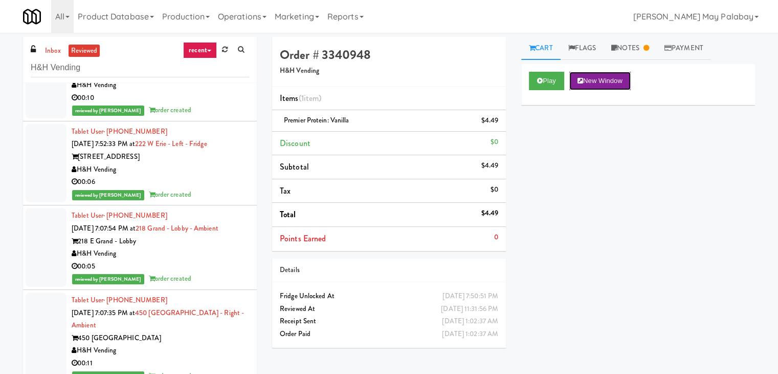
click at [624, 80] on button "New Window" at bounding box center [600, 81] width 61 height 18
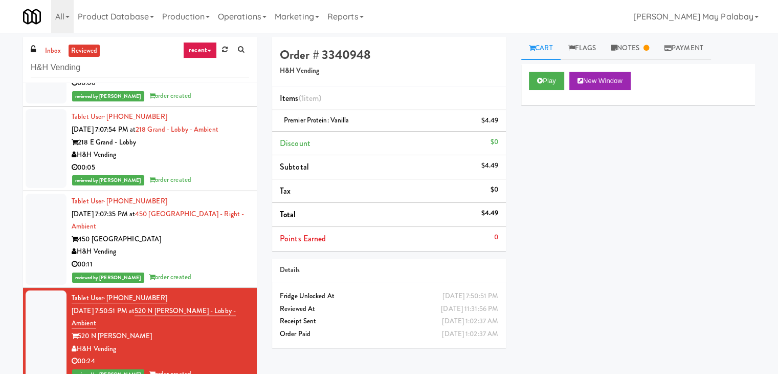
scroll to position [3019, 0]
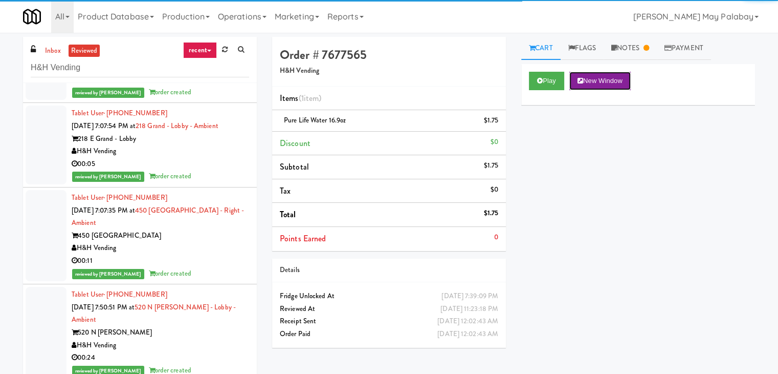
click at [595, 80] on button "New Window" at bounding box center [600, 81] width 61 height 18
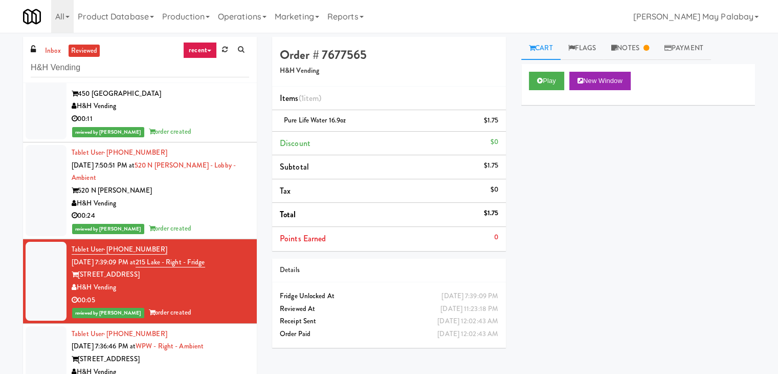
scroll to position [3173, 0]
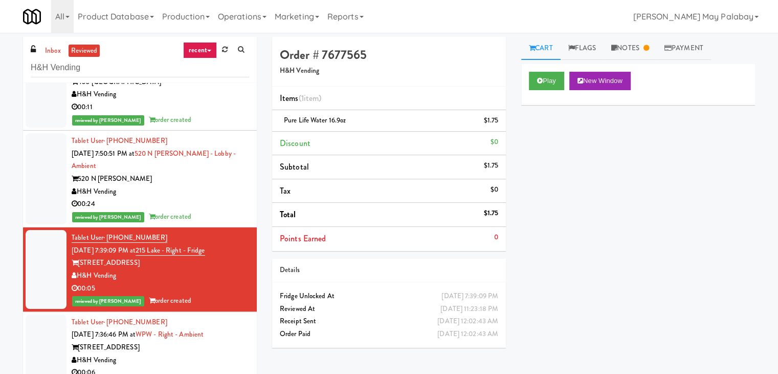
click at [174, 354] on div "H&H Vending" at bounding box center [161, 360] width 178 height 13
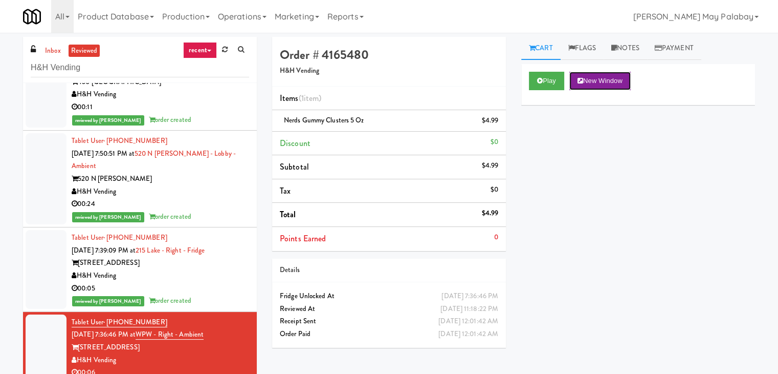
click at [592, 81] on button "New Window" at bounding box center [600, 81] width 61 height 18
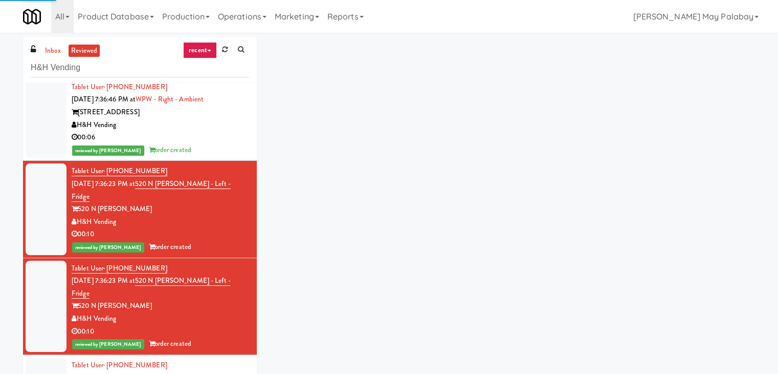
scroll to position [3432, 0]
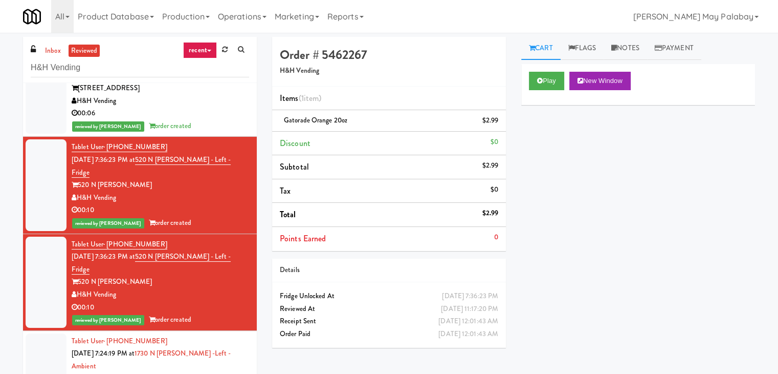
click at [156, 373] on div "1730 N [PERSON_NAME]" at bounding box center [161, 379] width 178 height 13
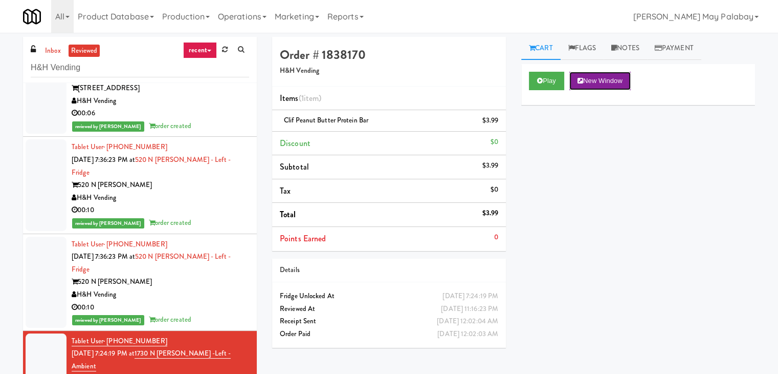
click at [604, 80] on button "New Window" at bounding box center [600, 81] width 61 height 18
click at [607, 85] on button "New Window" at bounding box center [600, 81] width 61 height 18
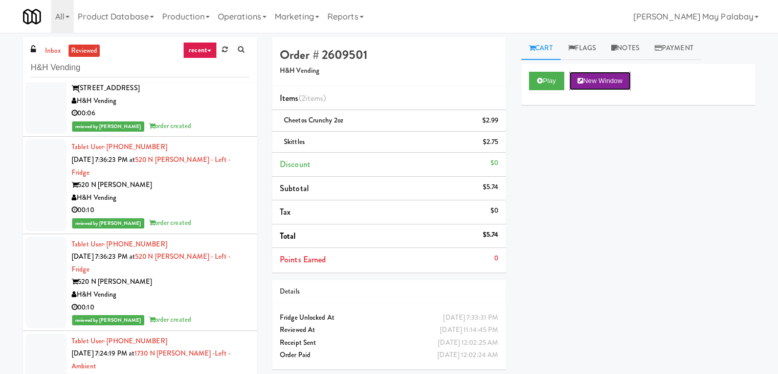
click at [617, 81] on button "New Window" at bounding box center [600, 81] width 61 height 18
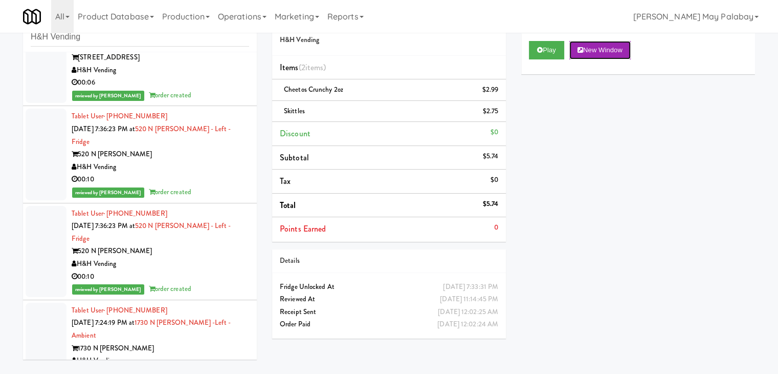
scroll to position [33, 0]
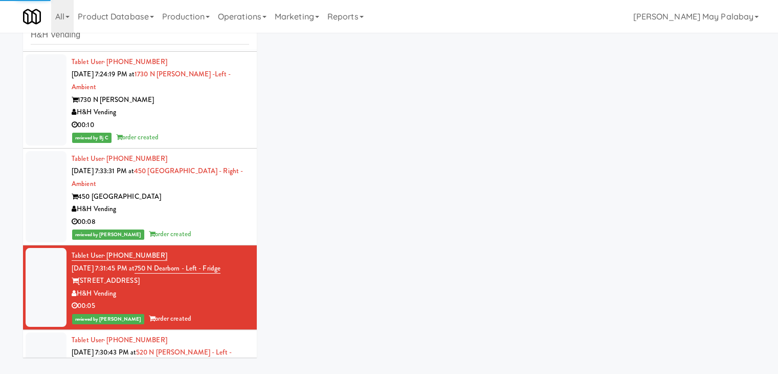
scroll to position [3697, 0]
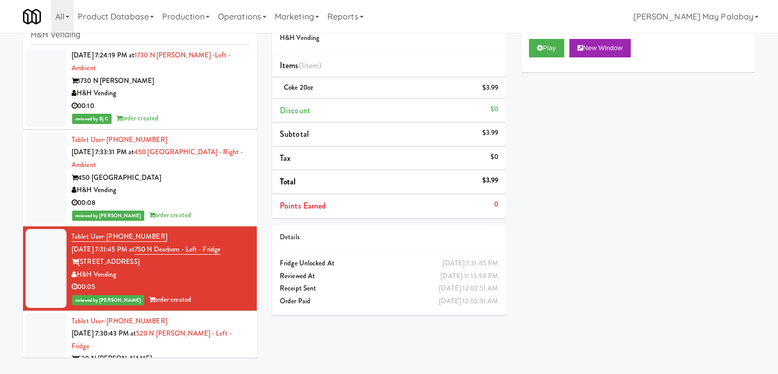
click at [130, 352] on div "520 N [PERSON_NAME]" at bounding box center [161, 358] width 178 height 13
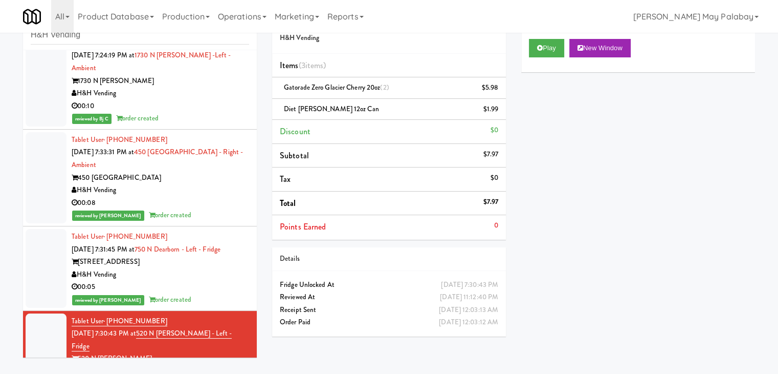
click at [170, 268] on div "H&H Vending" at bounding box center [161, 274] width 178 height 13
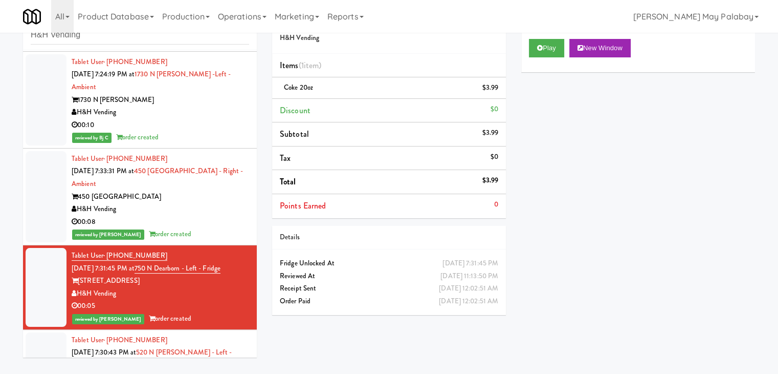
scroll to position [3646, 0]
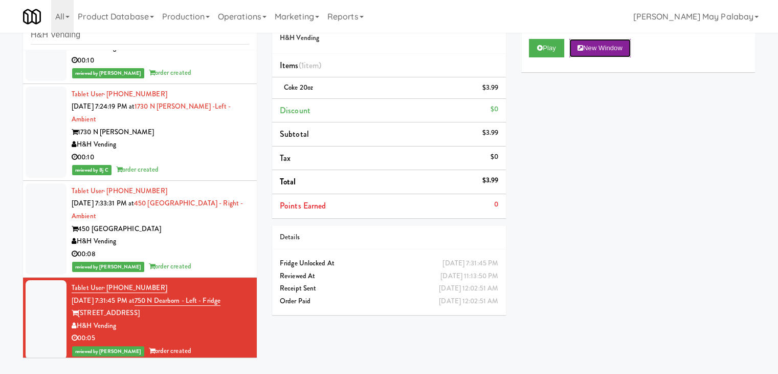
click at [611, 48] on button "New Window" at bounding box center [600, 48] width 61 height 18
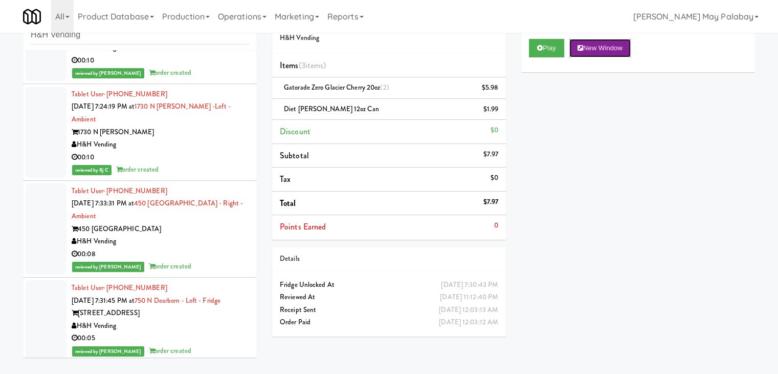
click at [602, 49] on button "New Window" at bounding box center [600, 48] width 61 height 18
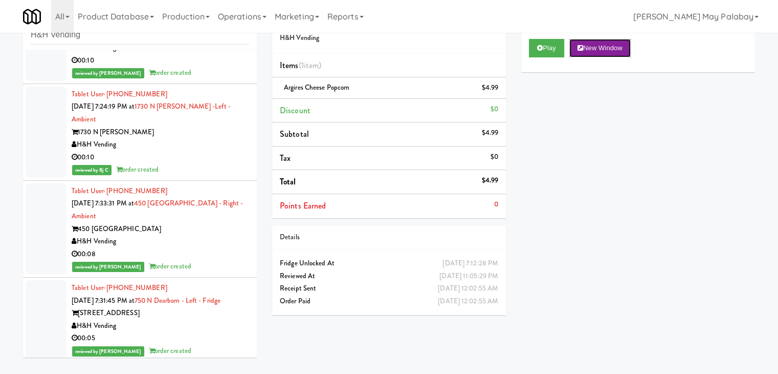
click at [597, 51] on button "New Window" at bounding box center [600, 48] width 61 height 18
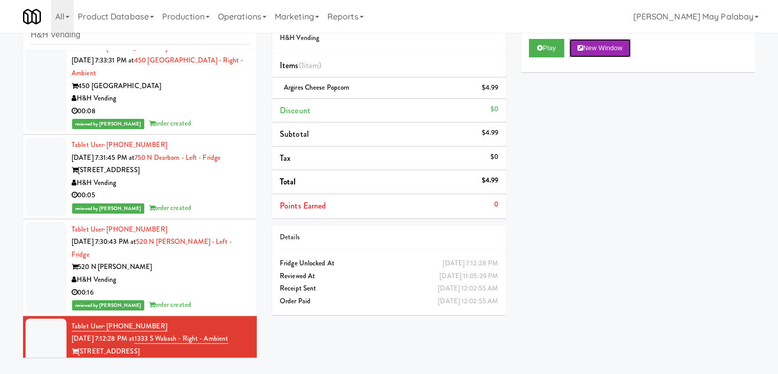
scroll to position [3799, 0]
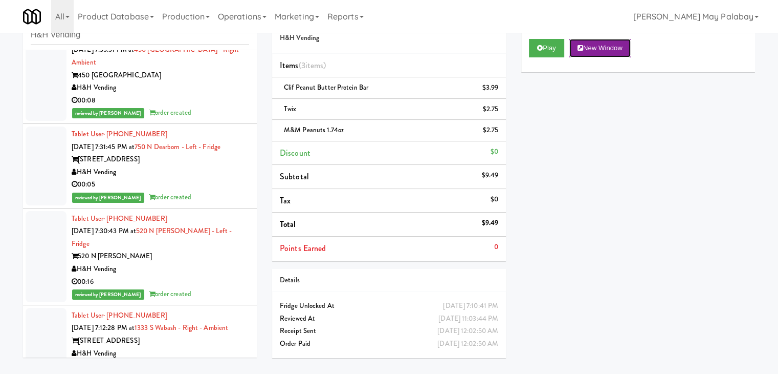
click at [618, 48] on button "New Window" at bounding box center [600, 48] width 61 height 18
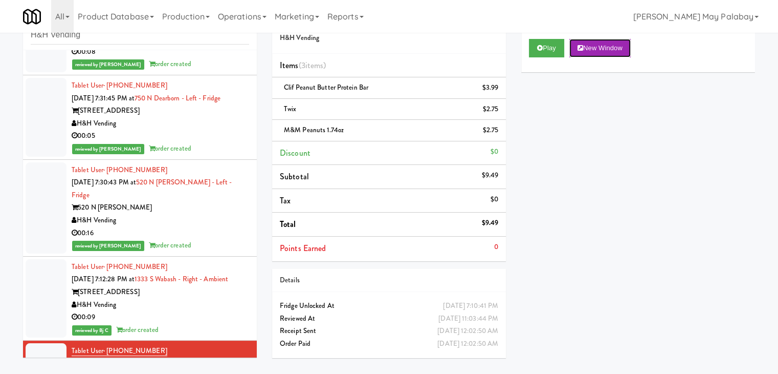
scroll to position [3851, 0]
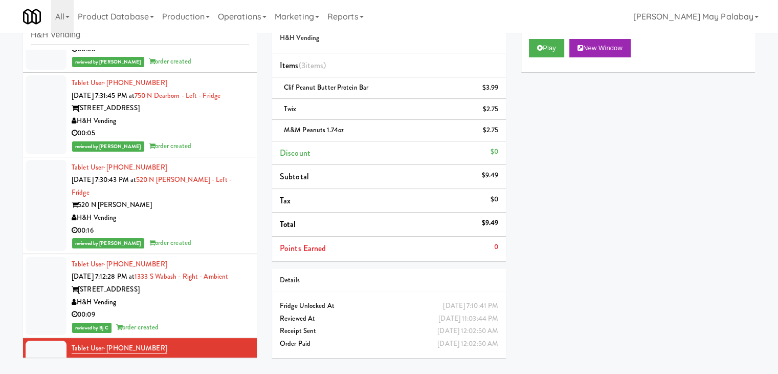
drag, startPoint x: 190, startPoint y: 305, endPoint x: 473, endPoint y: 112, distance: 342.5
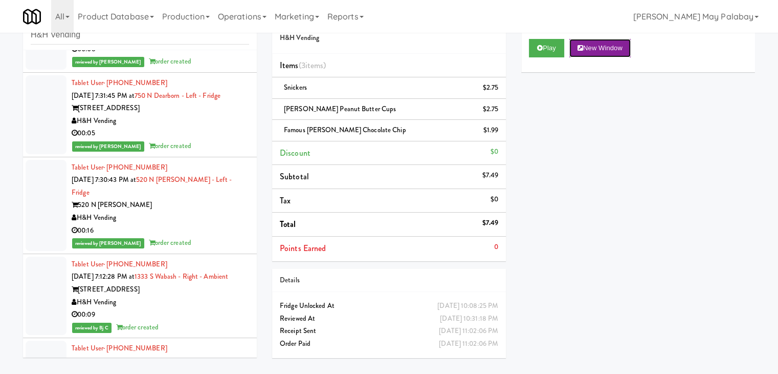
click at [618, 47] on button "New Window" at bounding box center [600, 48] width 61 height 18
click at [607, 45] on button "New Window" at bounding box center [600, 48] width 61 height 18
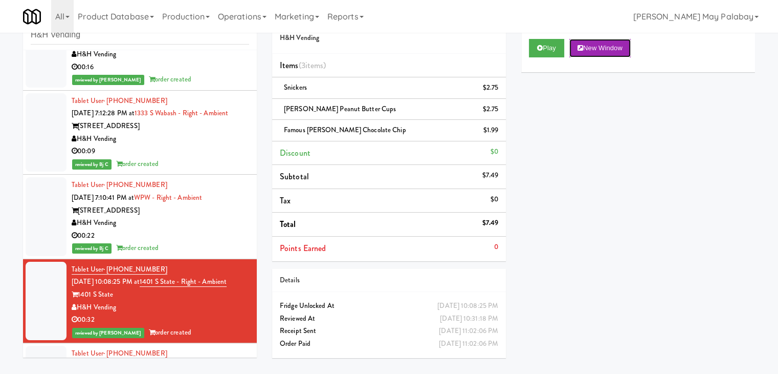
scroll to position [4055, 0]
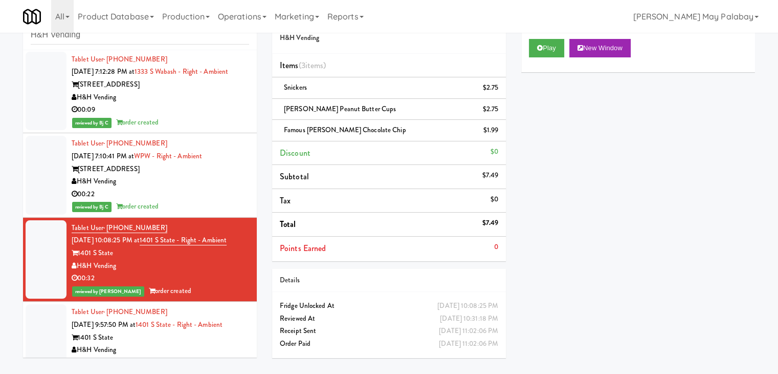
click at [188, 343] on div "H&H Vending" at bounding box center [161, 349] width 178 height 13
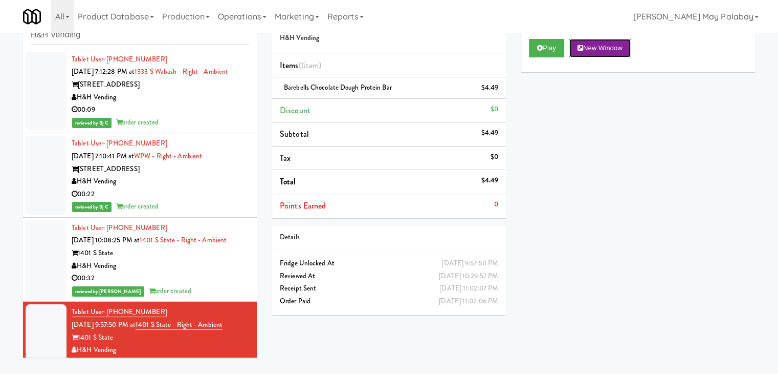
click at [608, 44] on button "New Window" at bounding box center [600, 48] width 61 height 18
click at [197, 343] on div "H&H Vending" at bounding box center [161, 349] width 178 height 13
click at [622, 44] on button "New Window" at bounding box center [600, 48] width 61 height 18
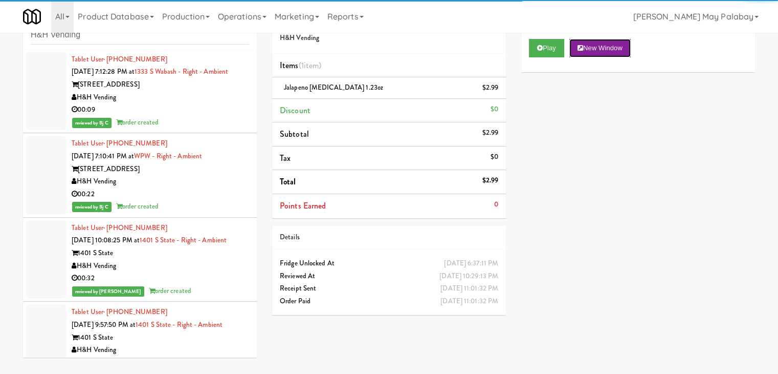
click at [582, 50] on icon at bounding box center [581, 48] width 6 height 7
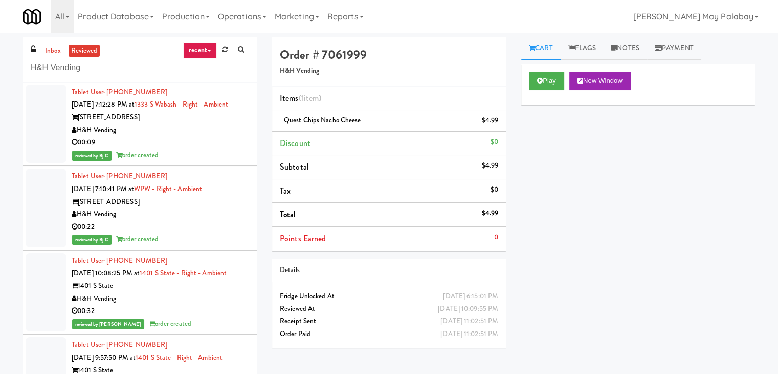
click at [606, 84] on button "New Window" at bounding box center [600, 81] width 61 height 18
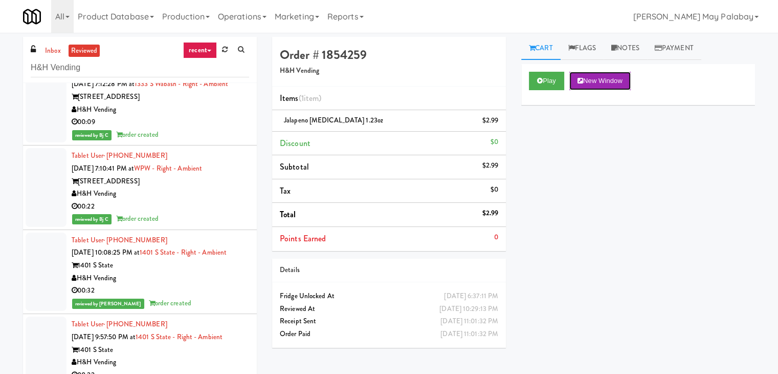
scroll to position [4158, 0]
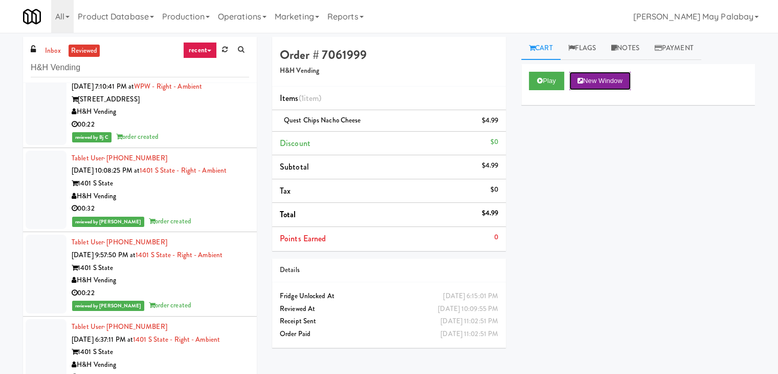
click at [601, 78] on button "New Window" at bounding box center [600, 81] width 61 height 18
click at [606, 76] on button "New Window" at bounding box center [600, 81] width 61 height 18
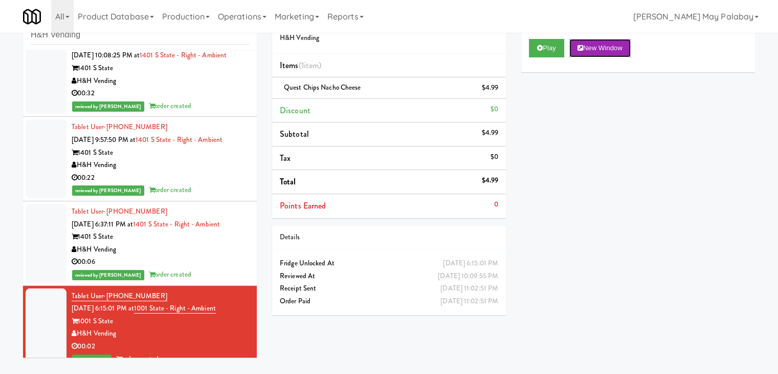
scroll to position [4260, 0]
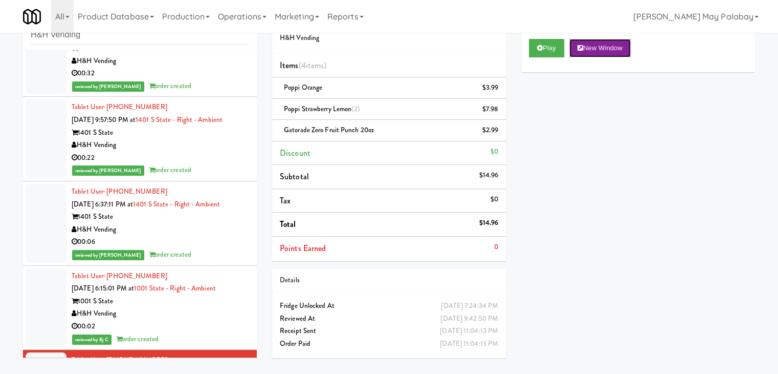
click at [619, 48] on button "New Window" at bounding box center [600, 48] width 61 height 18
click at [607, 52] on button "New Window" at bounding box center [600, 48] width 61 height 18
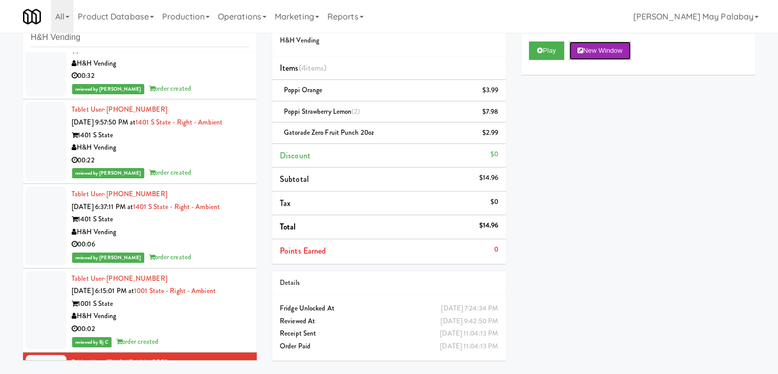
scroll to position [33, 0]
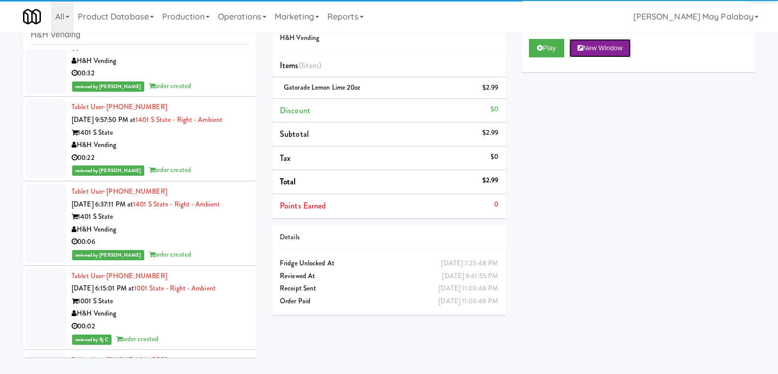
click at [602, 54] on button "New Window" at bounding box center [600, 48] width 61 height 18
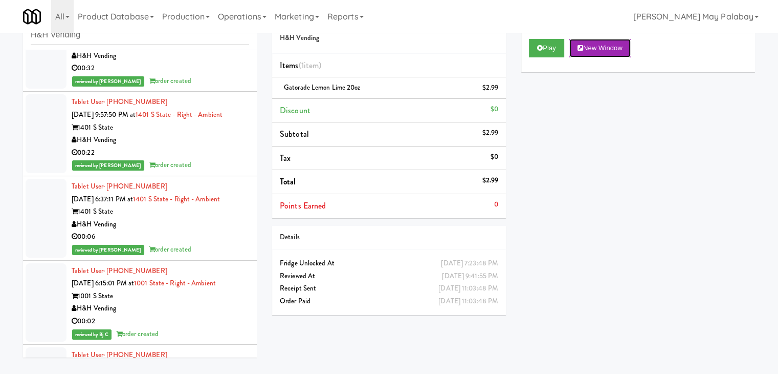
scroll to position [4413, 0]
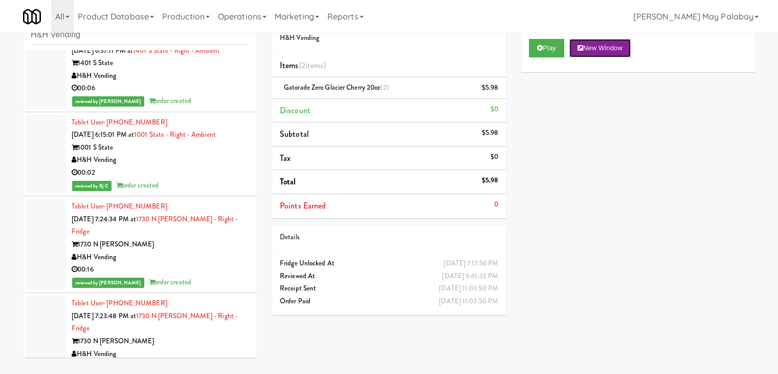
click at [594, 49] on button "New Window" at bounding box center [600, 48] width 61 height 18
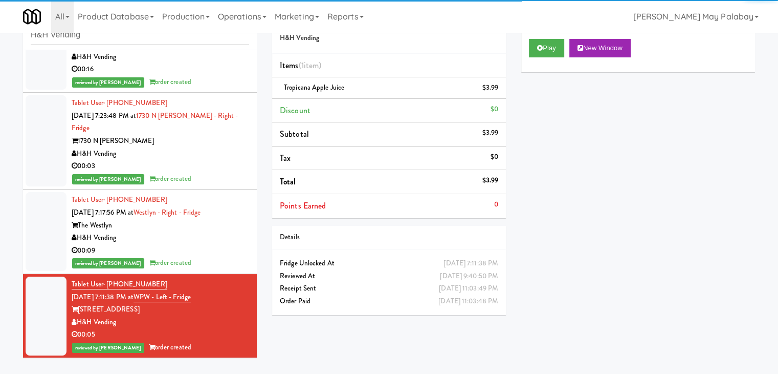
scroll to position [4618, 0]
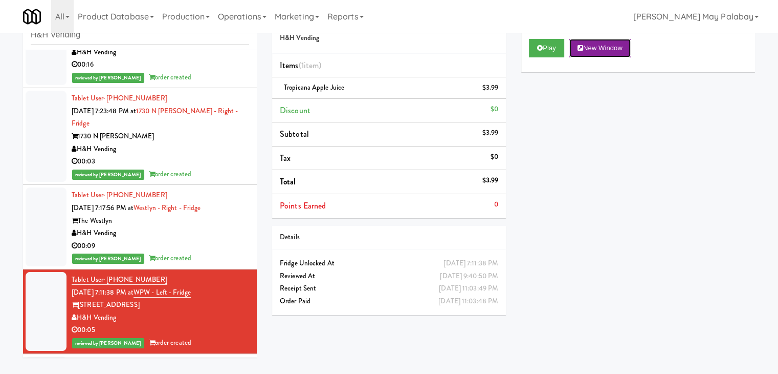
click at [604, 45] on button "New Window" at bounding box center [600, 48] width 61 height 18
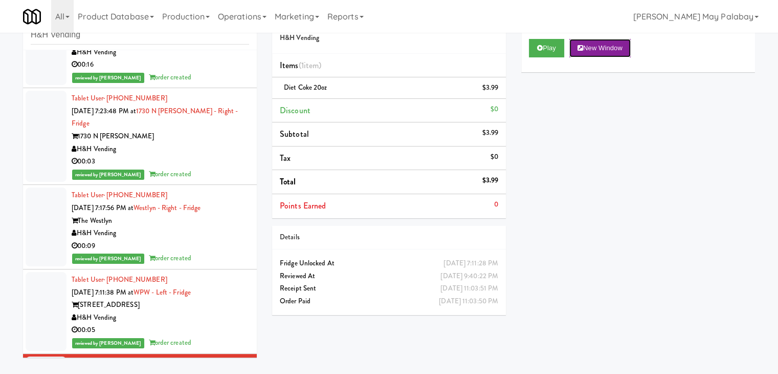
click at [589, 48] on button "New Window" at bounding box center [600, 48] width 61 height 18
click at [622, 49] on button "New Window" at bounding box center [600, 48] width 61 height 18
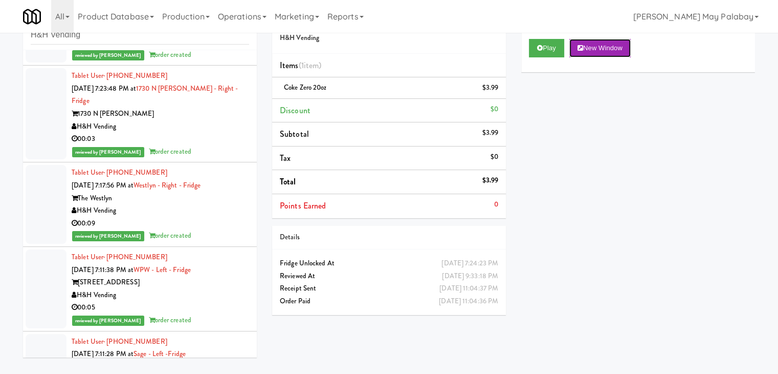
scroll to position [4669, 0]
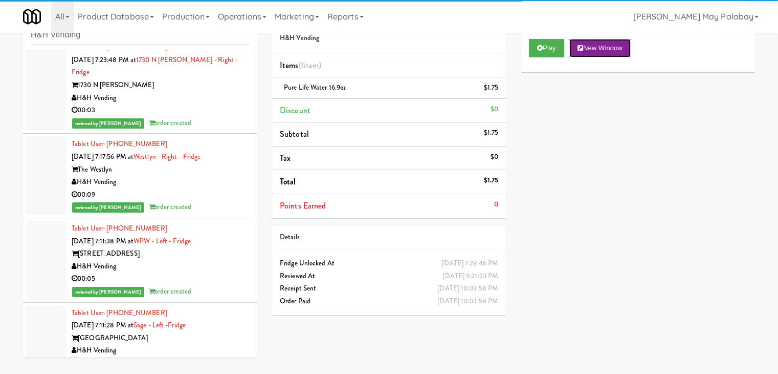
click at [597, 42] on button "New Window" at bounding box center [600, 48] width 61 height 18
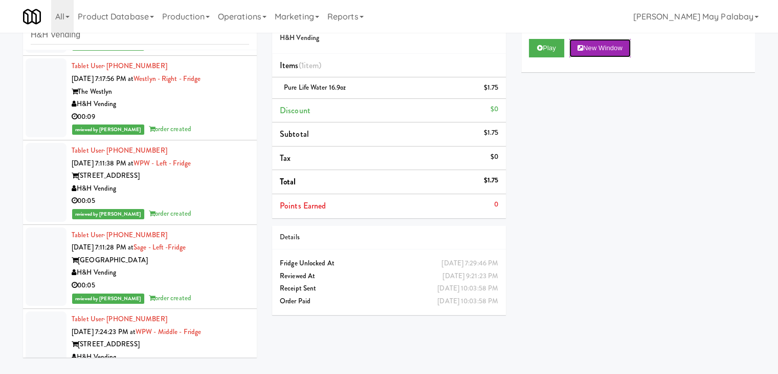
scroll to position [4772, 0]
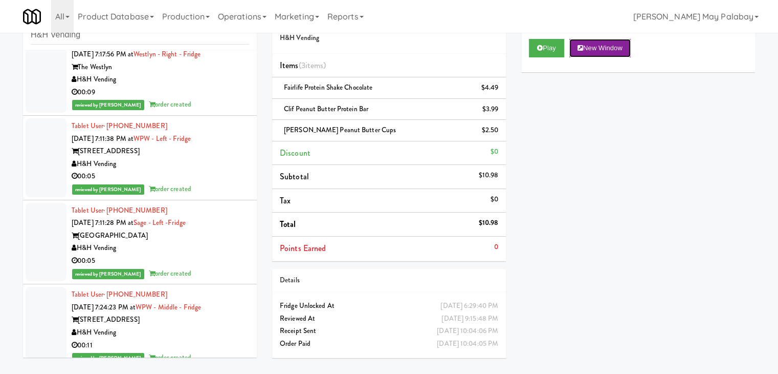
click at [610, 50] on button "New Window" at bounding box center [600, 48] width 61 height 18
click at [585, 49] on button "New Window" at bounding box center [600, 48] width 61 height 18
click at [604, 47] on button "New Window" at bounding box center [600, 48] width 61 height 18
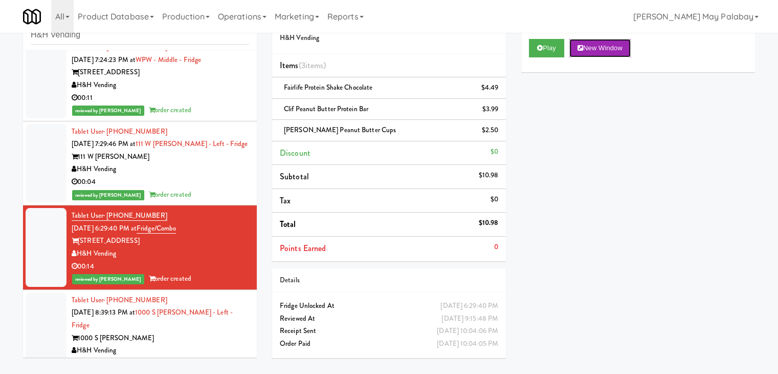
scroll to position [5028, 0]
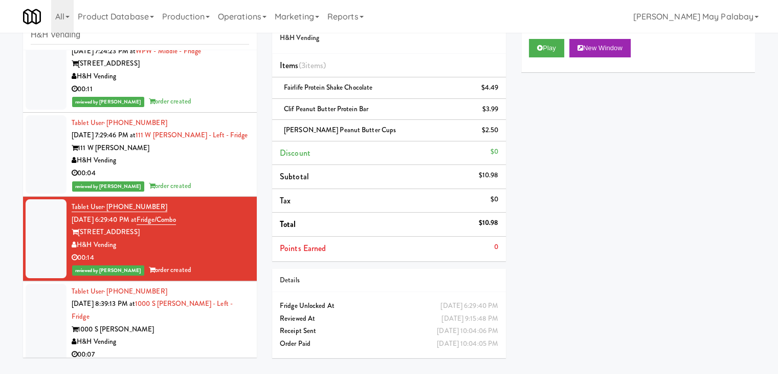
click at [199, 335] on div "H&H Vending" at bounding box center [161, 341] width 178 height 13
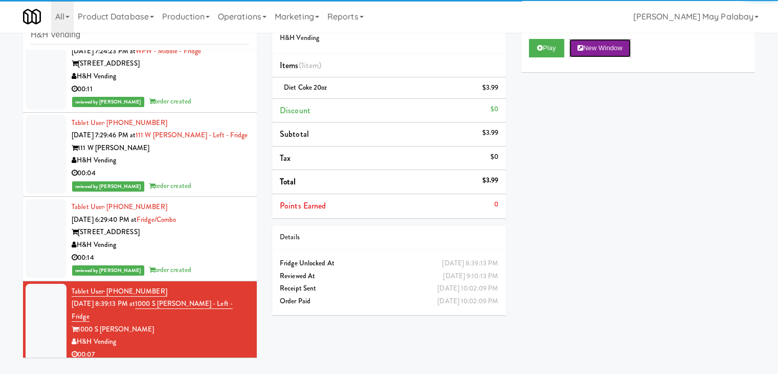
click at [598, 48] on button "New Window" at bounding box center [600, 48] width 61 height 18
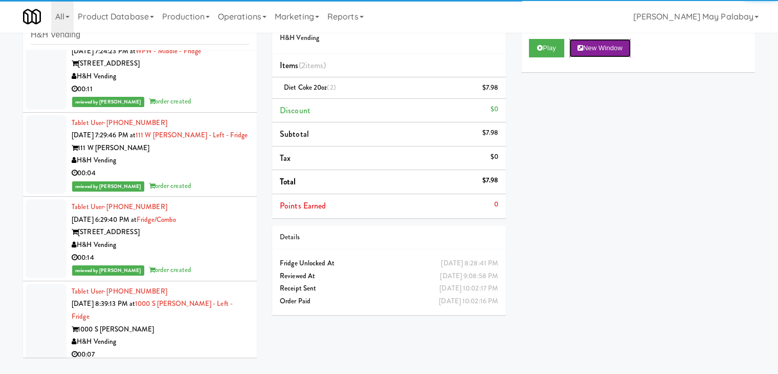
click at [583, 50] on icon at bounding box center [581, 48] width 6 height 7
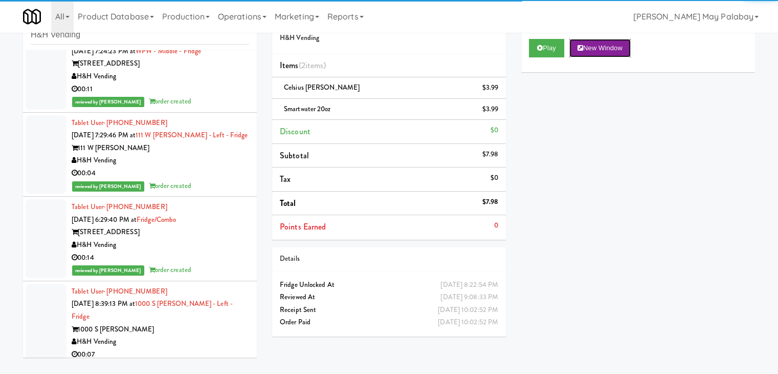
click at [600, 45] on button "New Window" at bounding box center [600, 48] width 61 height 18
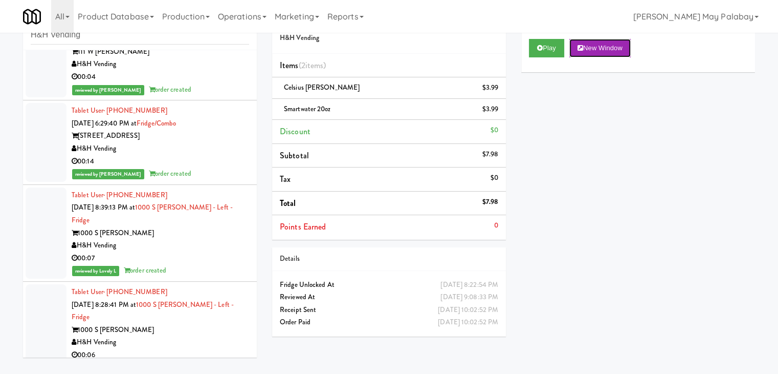
scroll to position [5130, 0]
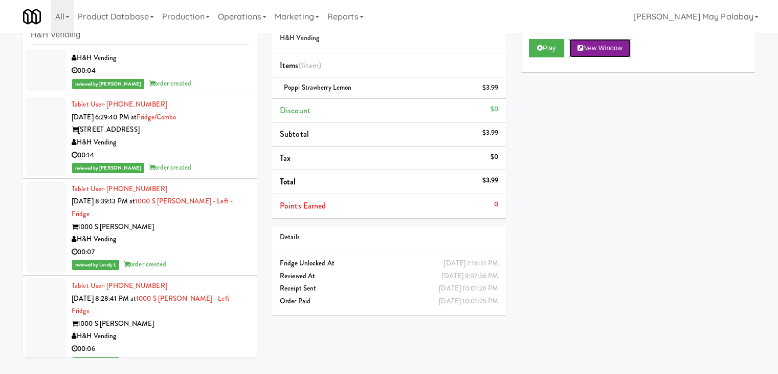
click at [596, 49] on button "New Window" at bounding box center [600, 48] width 61 height 18
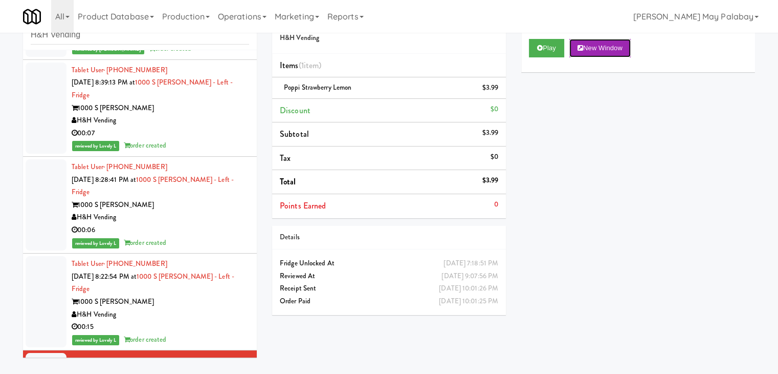
scroll to position [5284, 0]
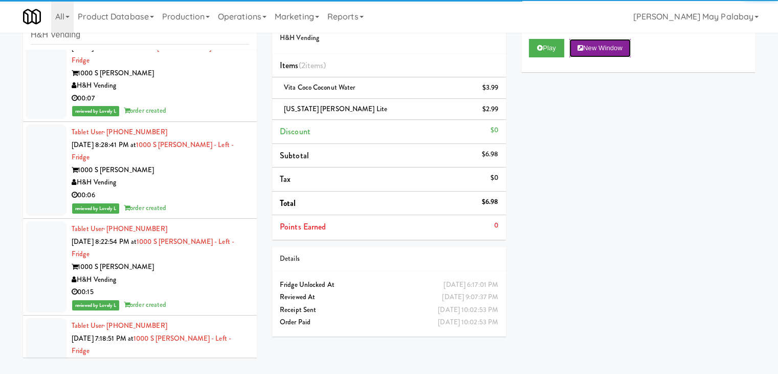
click at [583, 41] on button "New Window" at bounding box center [600, 48] width 61 height 18
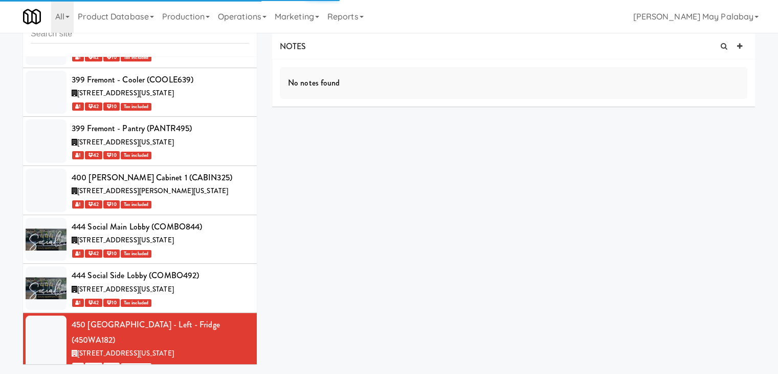
scroll to position [4225, 0]
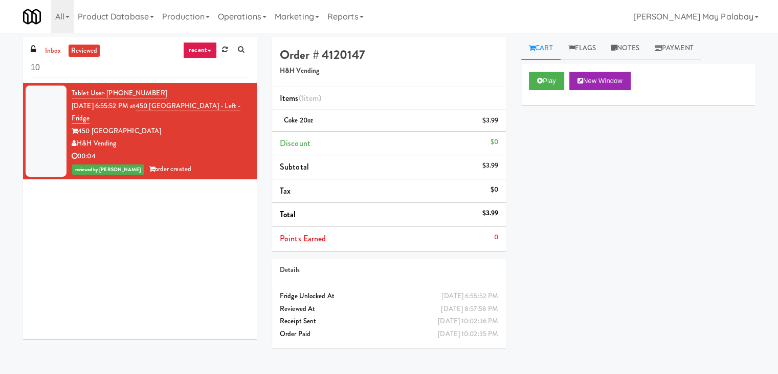
type input "1"
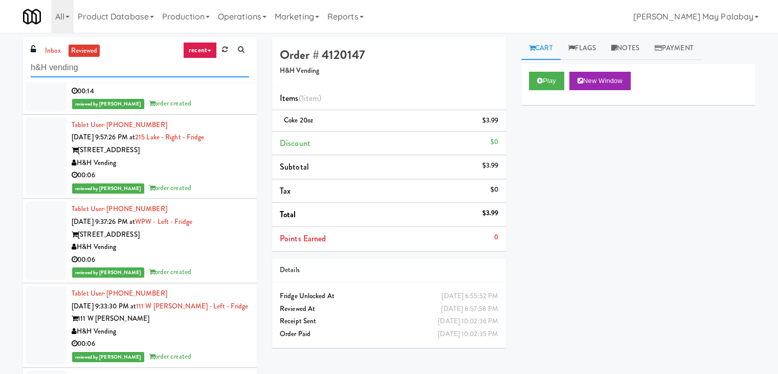
scroll to position [1586, 0]
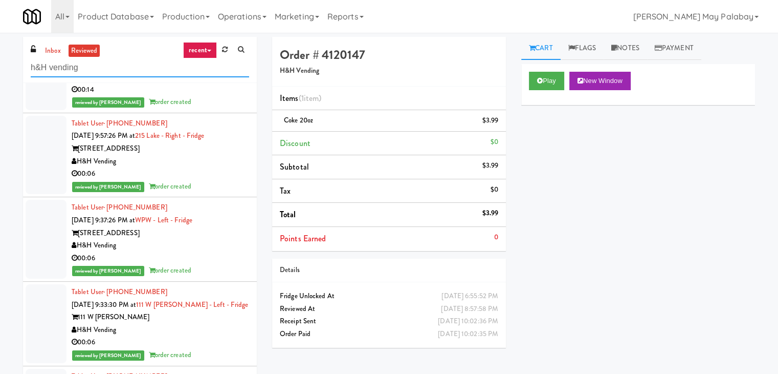
type input "h&H vending"
click at [171, 239] on div "H&H Vending" at bounding box center [161, 245] width 178 height 13
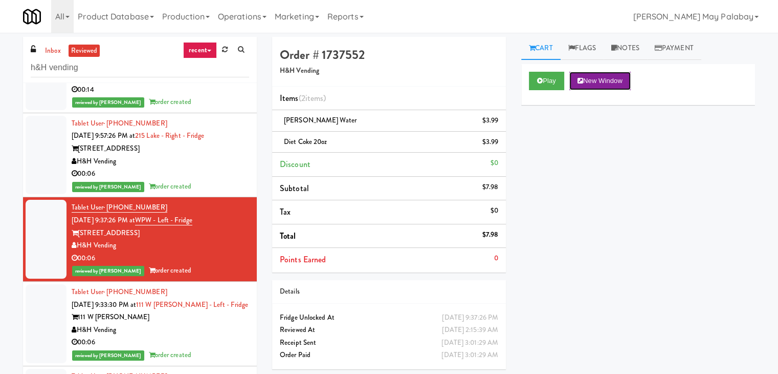
click at [594, 77] on button "New Window" at bounding box center [600, 81] width 61 height 18
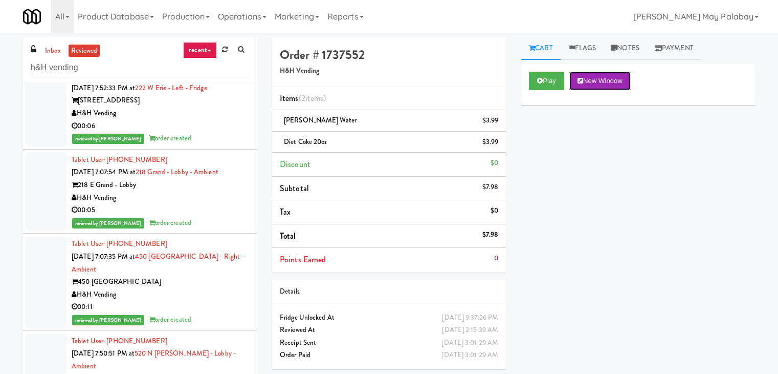
scroll to position [4683, 0]
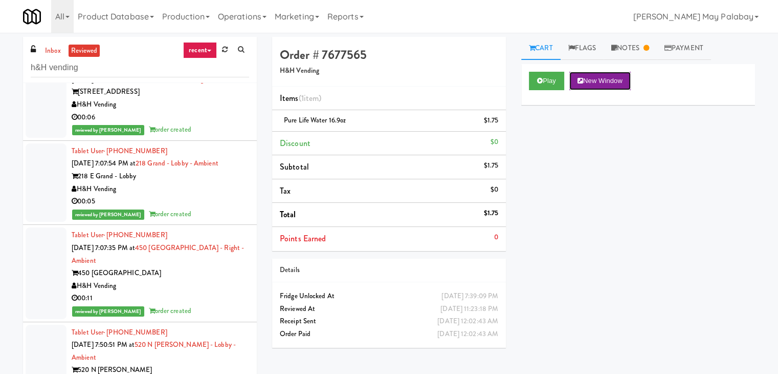
click at [610, 85] on button "New Window" at bounding box center [600, 81] width 61 height 18
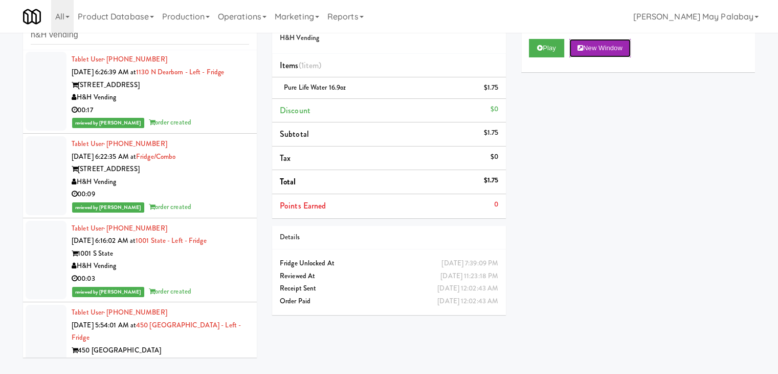
scroll to position [47175, 0]
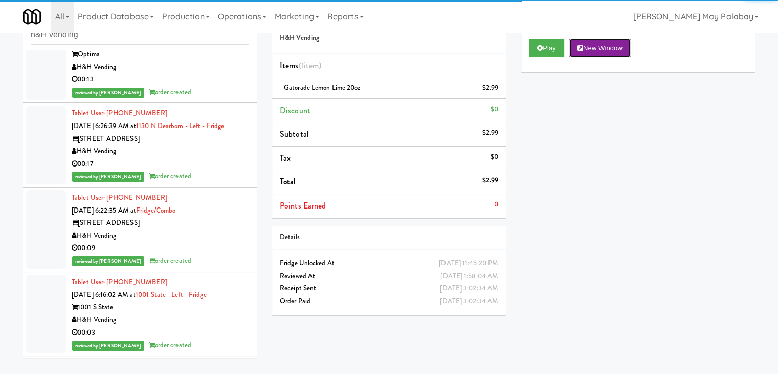
click at [600, 47] on button "New Window" at bounding box center [600, 48] width 61 height 18
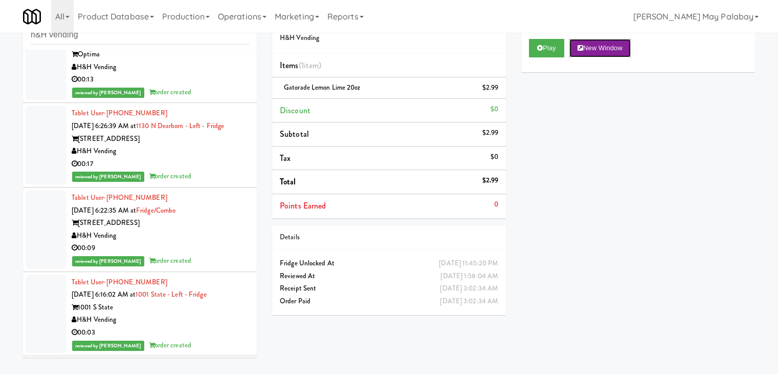
click at [617, 44] on button "New Window" at bounding box center [600, 48] width 61 height 18
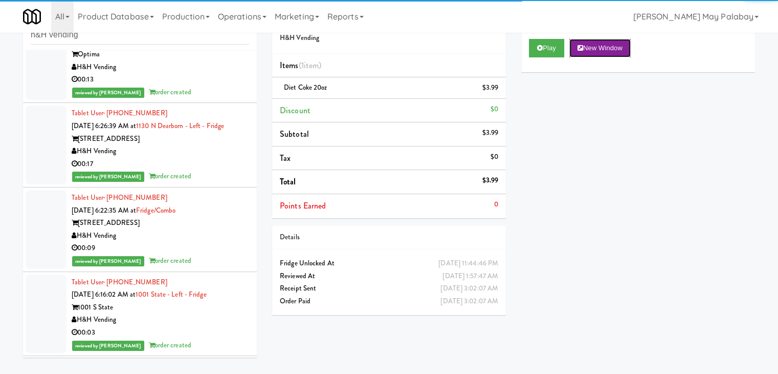
click at [622, 48] on button "New Window" at bounding box center [600, 48] width 61 height 18
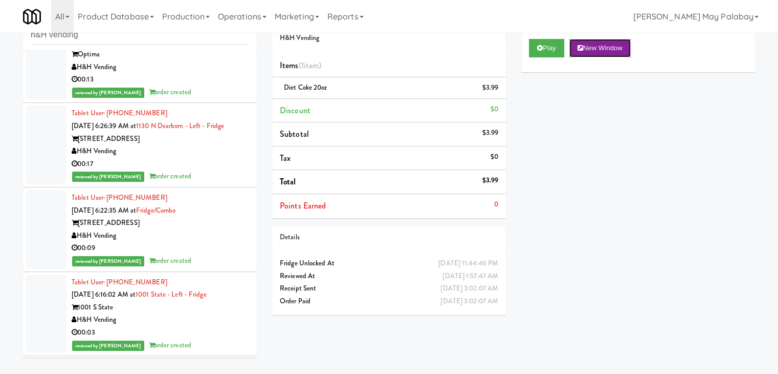
click at [592, 47] on button "New Window" at bounding box center [600, 48] width 61 height 18
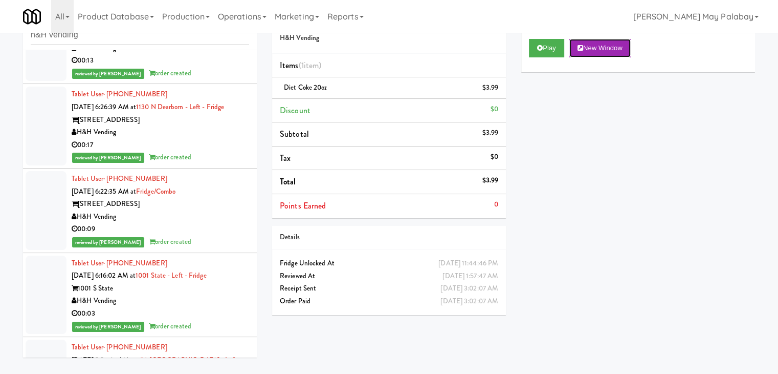
scroll to position [47227, 0]
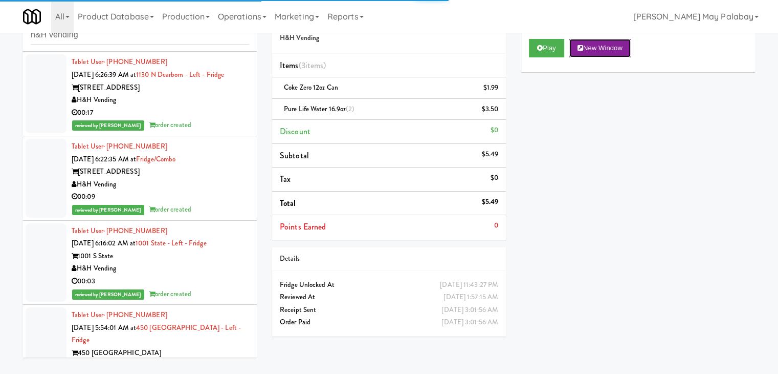
click at [598, 45] on button "New Window" at bounding box center [600, 48] width 61 height 18
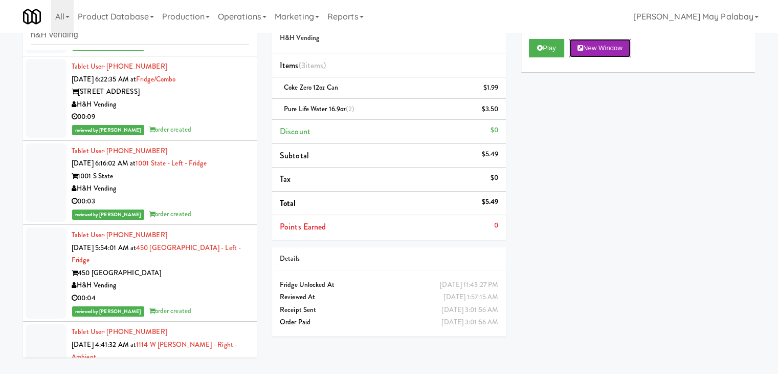
scroll to position [47329, 0]
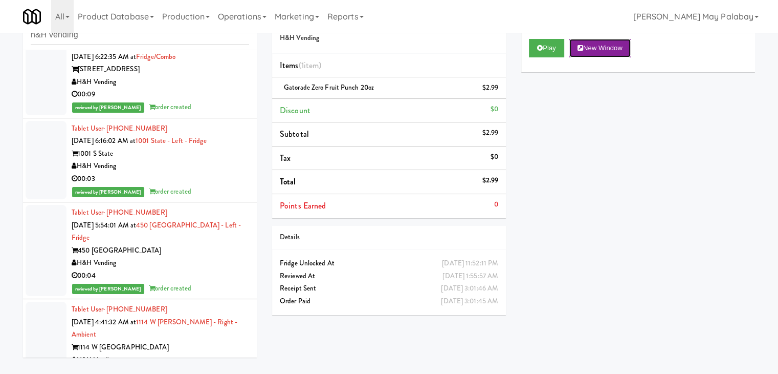
click at [612, 46] on button "New Window" at bounding box center [600, 48] width 61 height 18
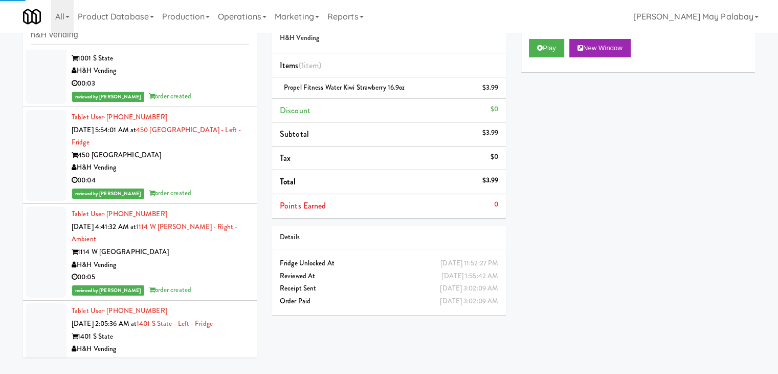
scroll to position [47431, 0]
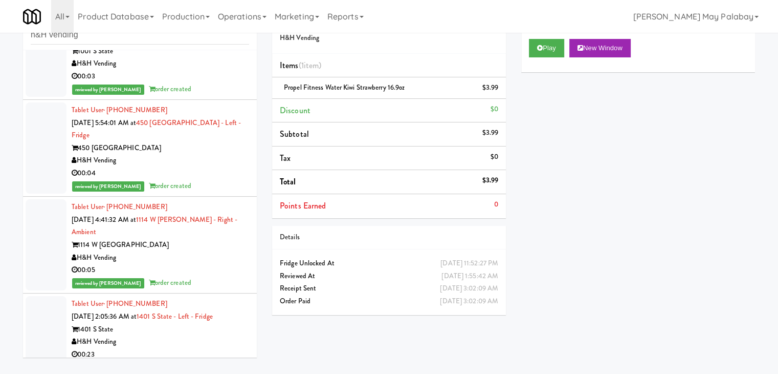
click at [600, 38] on div "Play New Window" at bounding box center [638, 51] width 234 height 41
click at [612, 51] on button "New Window" at bounding box center [600, 48] width 61 height 18
click at [592, 45] on button "New Window" at bounding box center [600, 48] width 61 height 18
click at [615, 51] on button "New Window" at bounding box center [600, 48] width 61 height 18
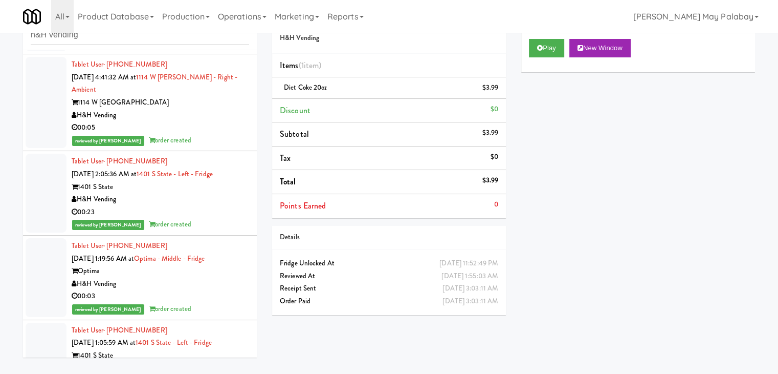
scroll to position [47585, 0]
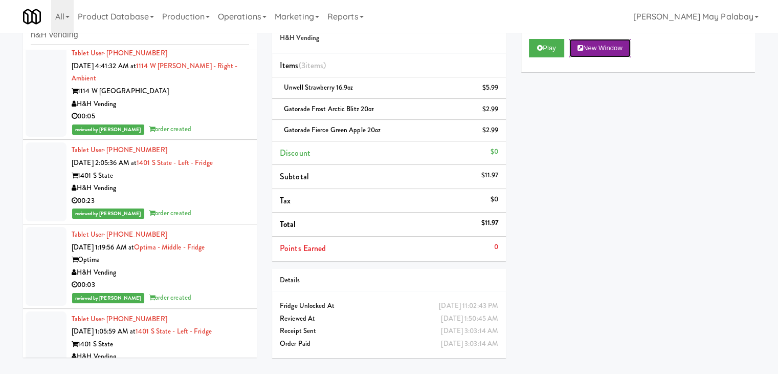
click at [606, 50] on button "New Window" at bounding box center [600, 48] width 61 height 18
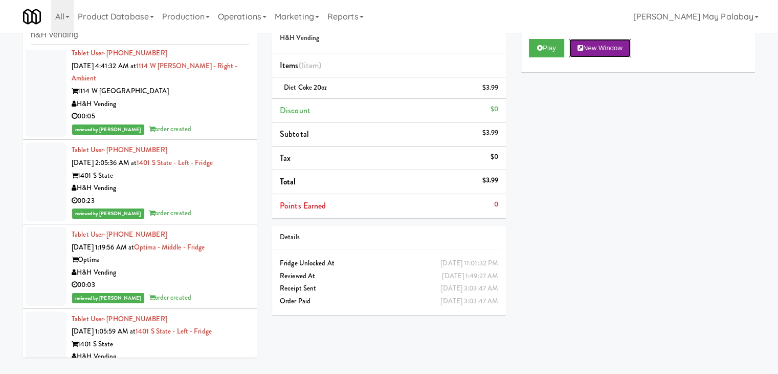
click at [622, 51] on button "New Window" at bounding box center [600, 48] width 61 height 18
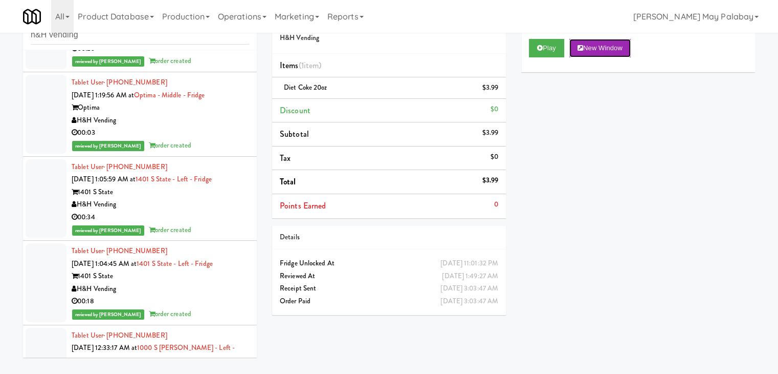
scroll to position [47738, 0]
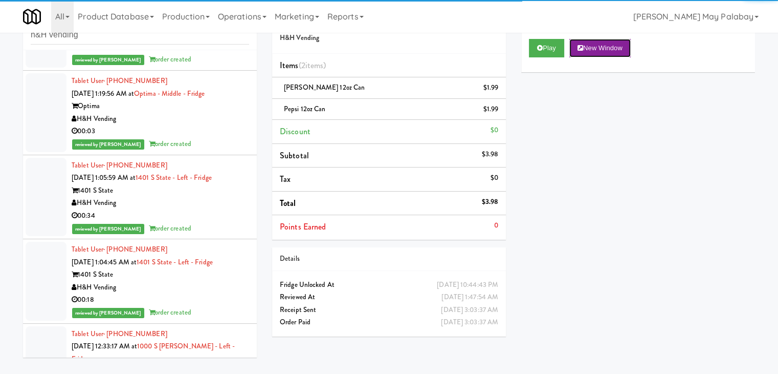
click at [589, 54] on button "New Window" at bounding box center [600, 48] width 61 height 18
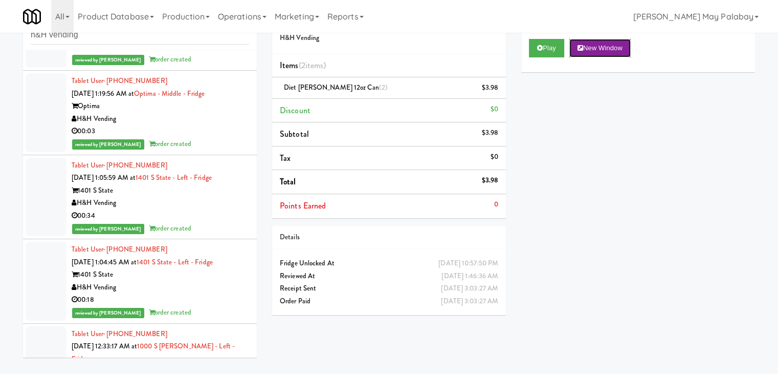
click at [605, 45] on button "New Window" at bounding box center [600, 48] width 61 height 18
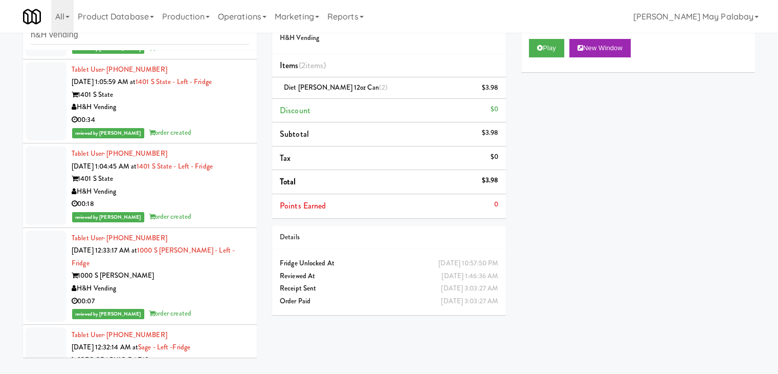
scroll to position [47841, 0]
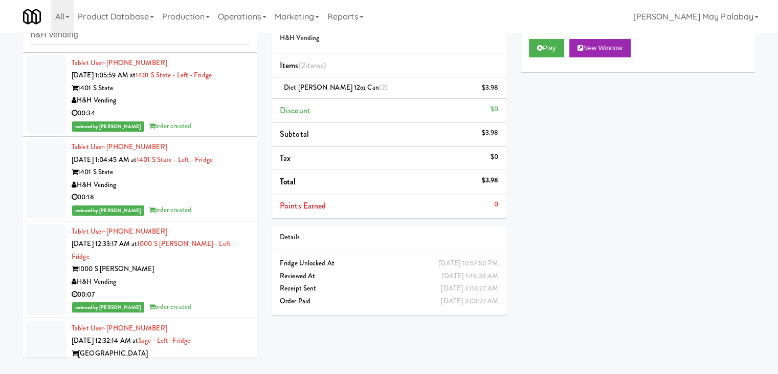
click at [621, 47] on button "New Window" at bounding box center [600, 48] width 61 height 18
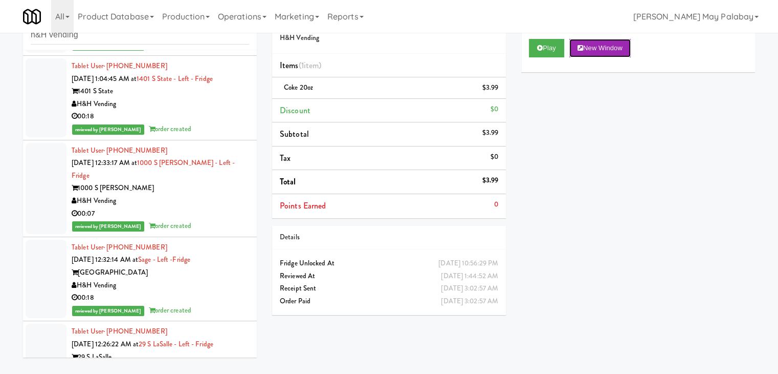
scroll to position [47943, 0]
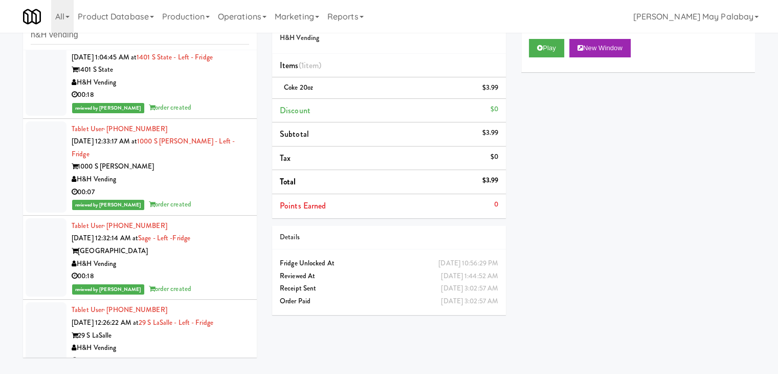
click at [592, 49] on button "New Window" at bounding box center [600, 48] width 61 height 18
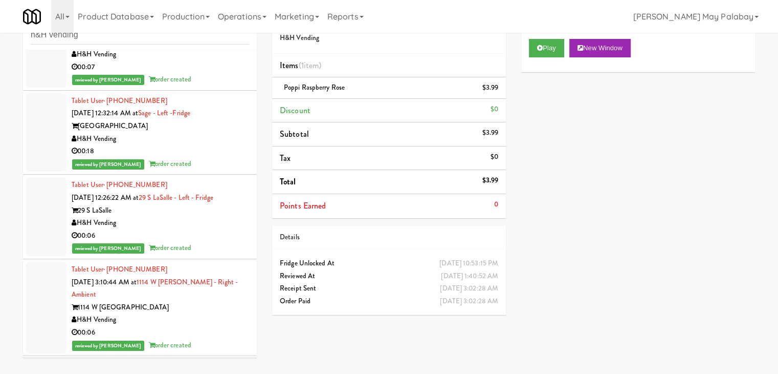
scroll to position [48097, 0]
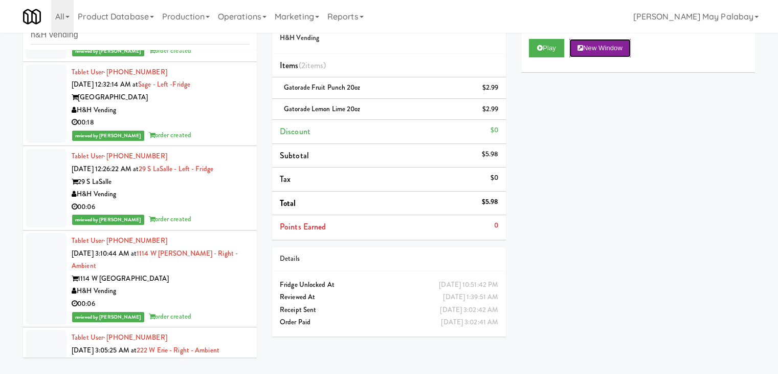
click at [618, 52] on button "New Window" at bounding box center [600, 48] width 61 height 18
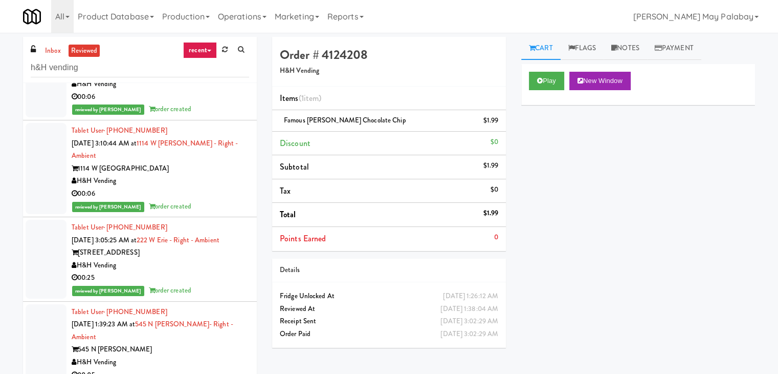
scroll to position [48250, 0]
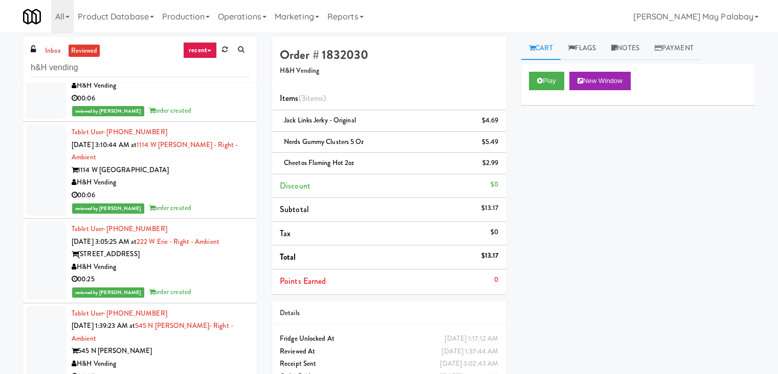
scroll to position [48250, 0]
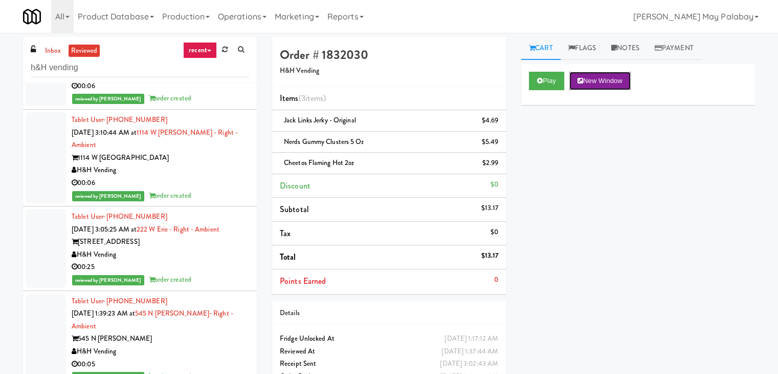
click at [589, 82] on button "New Window" at bounding box center [600, 81] width 61 height 18
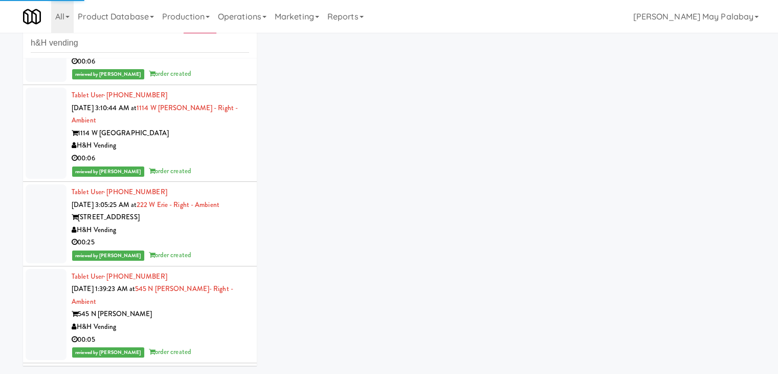
scroll to position [33, 0]
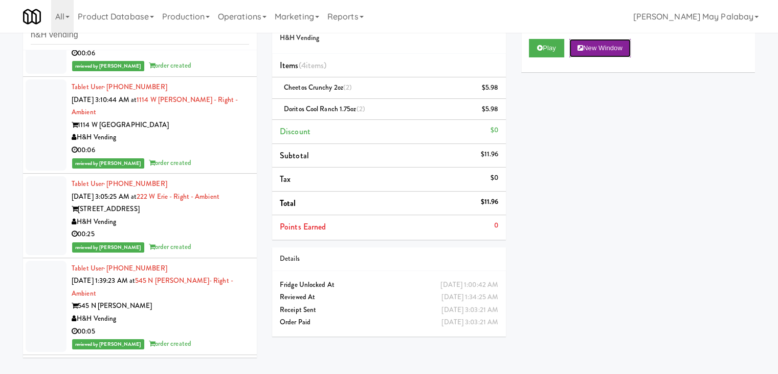
click at [611, 51] on button "New Window" at bounding box center [600, 48] width 61 height 18
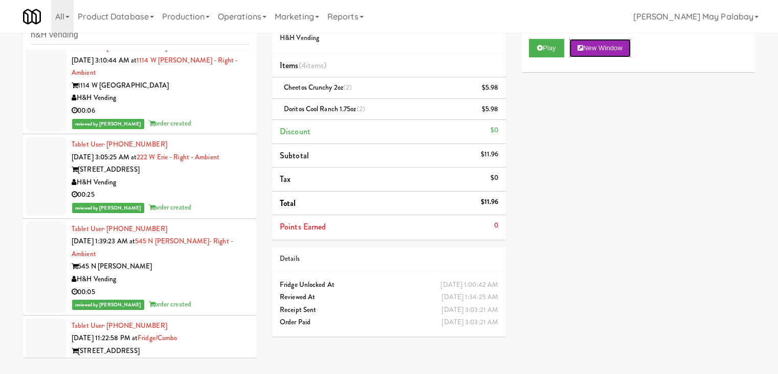
scroll to position [48455, 0]
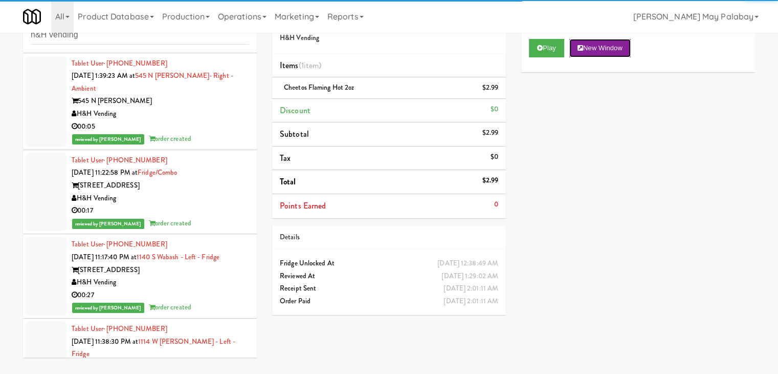
click at [585, 41] on button "New Window" at bounding box center [600, 48] width 61 height 18
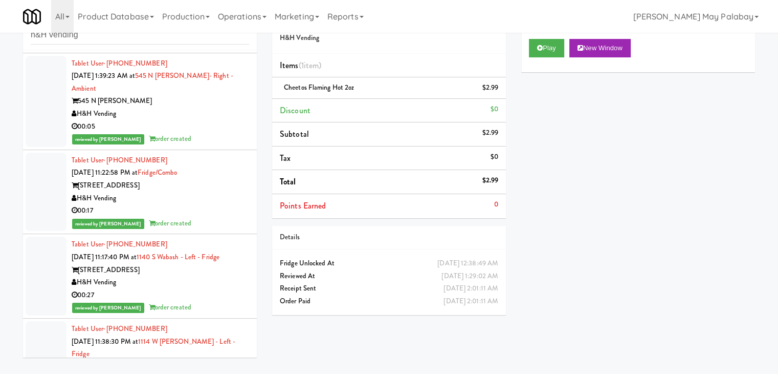
click at [619, 49] on button "New Window" at bounding box center [600, 48] width 61 height 18
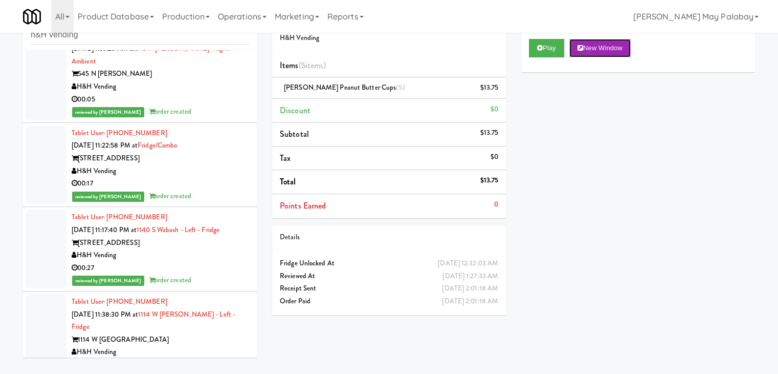
scroll to position [48659, 0]
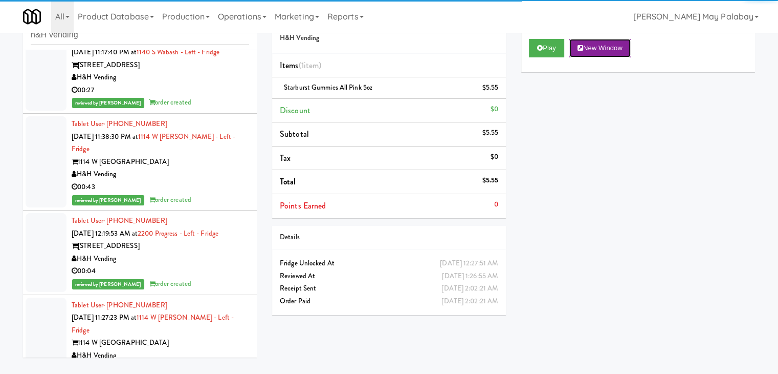
click at [605, 49] on button "New Window" at bounding box center [600, 48] width 61 height 18
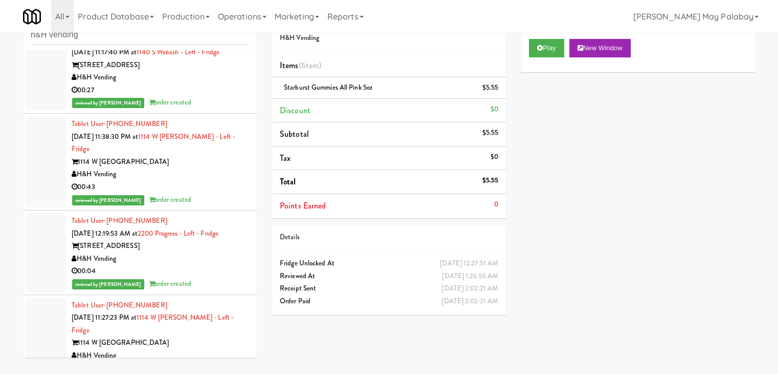
click at [606, 47] on button "New Window" at bounding box center [600, 48] width 61 height 18
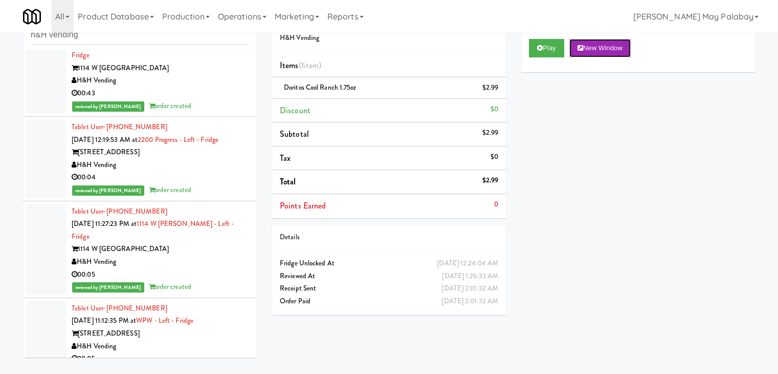
scroll to position [48762, 0]
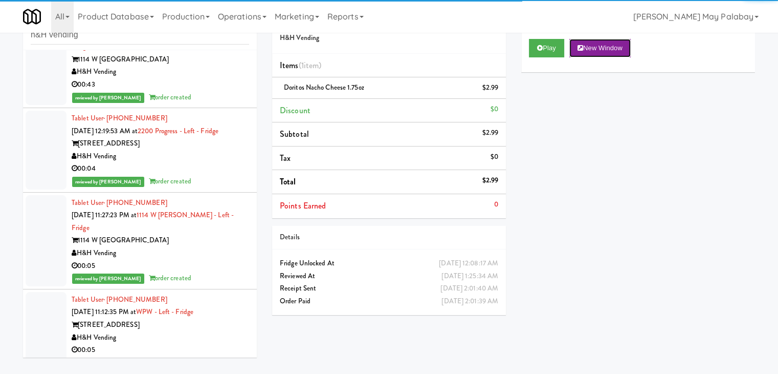
click at [593, 50] on button "New Window" at bounding box center [600, 48] width 61 height 18
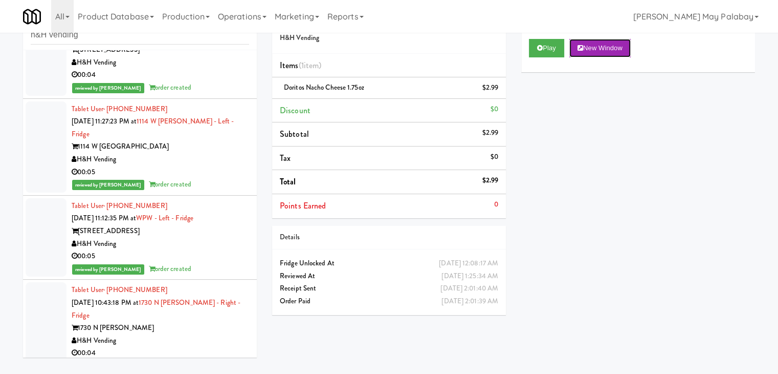
scroll to position [48864, 0]
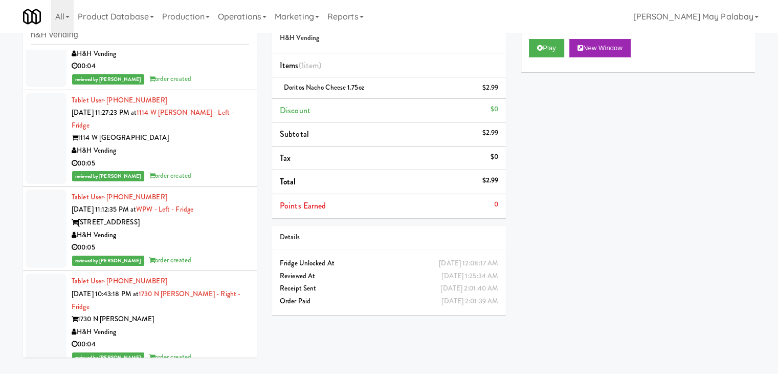
click at [590, 45] on button "New Window" at bounding box center [600, 48] width 61 height 18
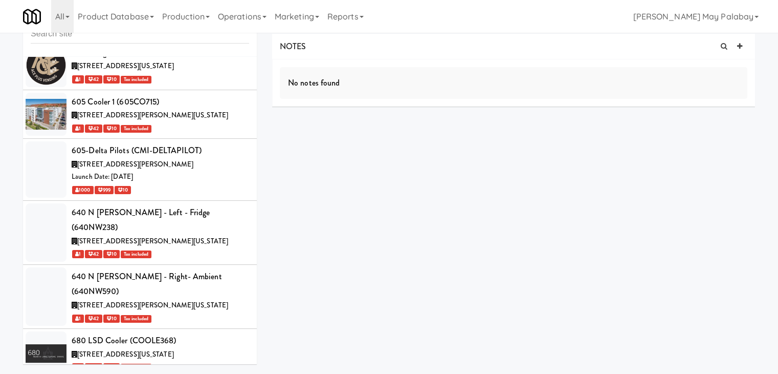
scroll to position [5232, 0]
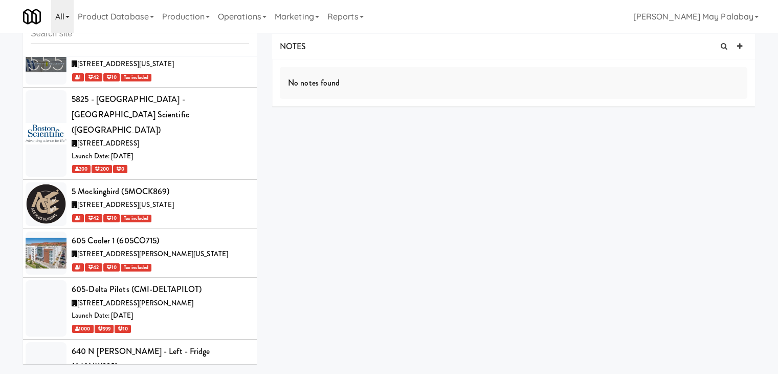
click at [65, 13] on link "All" at bounding box center [62, 16] width 23 height 33
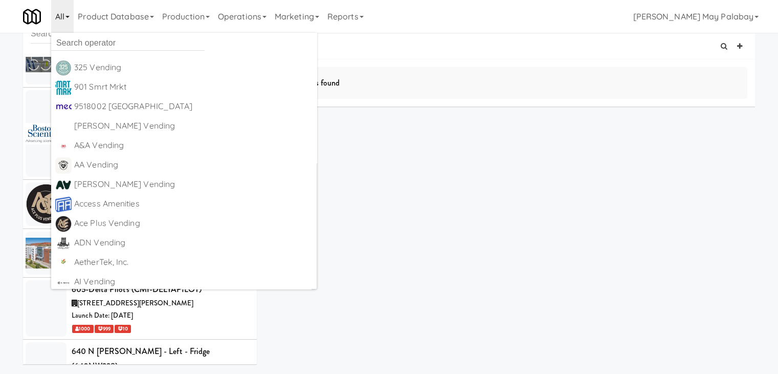
click at [353, 157] on div "NOTES No notes found DELIVERIES Delivery Date Delivered At Delivered By Driver …" at bounding box center [513, 162] width 483 height 256
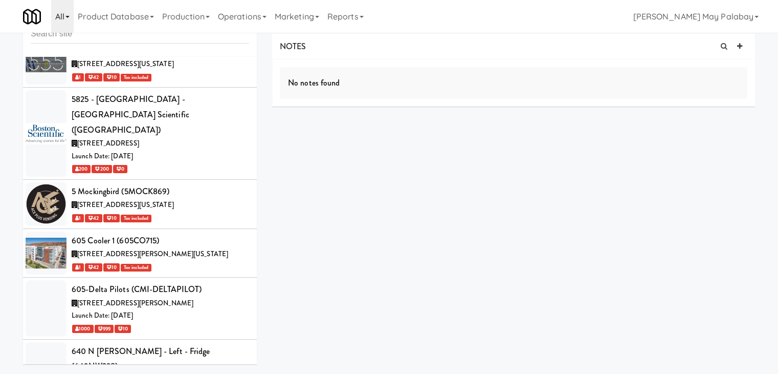
click at [68, 15] on link "All" at bounding box center [62, 16] width 23 height 33
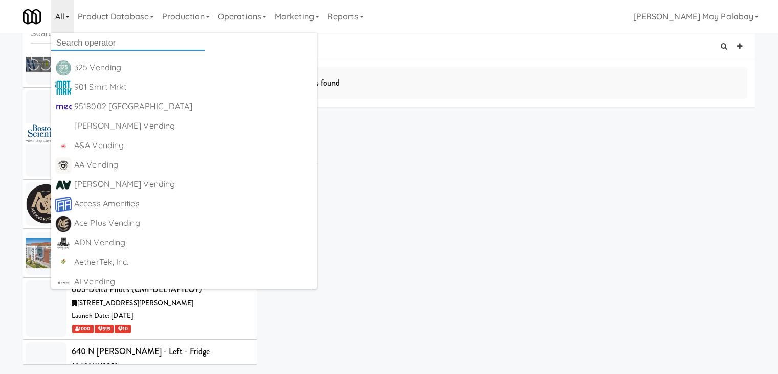
click at [129, 49] on input "text" at bounding box center [128, 42] width 154 height 15
click at [518, 153] on div "NOTES No notes found DELIVERIES Delivery Date Delivered At Delivered By Driver …" at bounding box center [513, 162] width 483 height 256
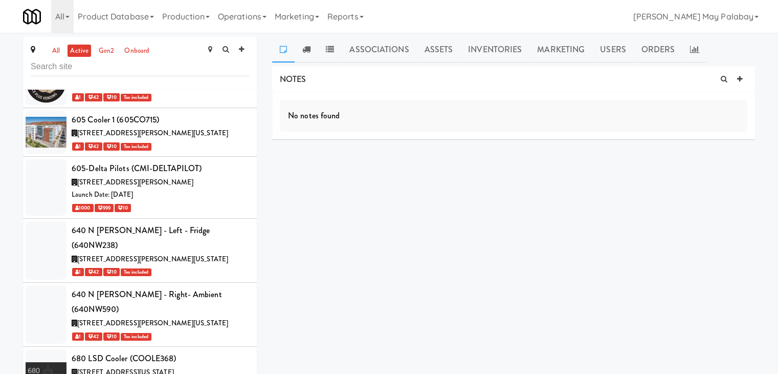
scroll to position [0, 0]
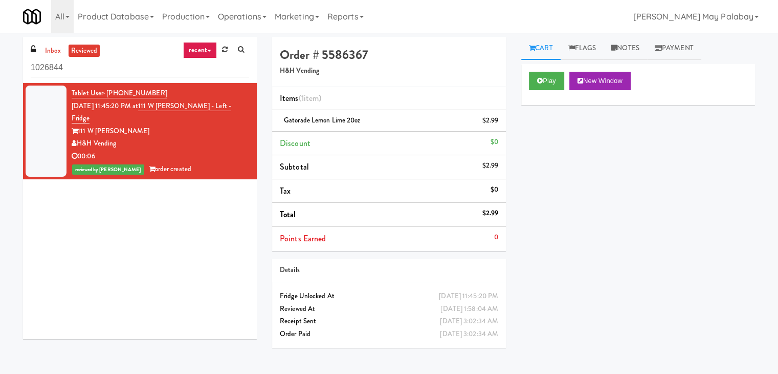
drag, startPoint x: 83, startPoint y: 70, endPoint x: 10, endPoint y: 75, distance: 73.3
click at [10, 75] on div "inbox reviewed recent all unclear take inventory issue suspicious failed recent…" at bounding box center [389, 203] width 778 height 333
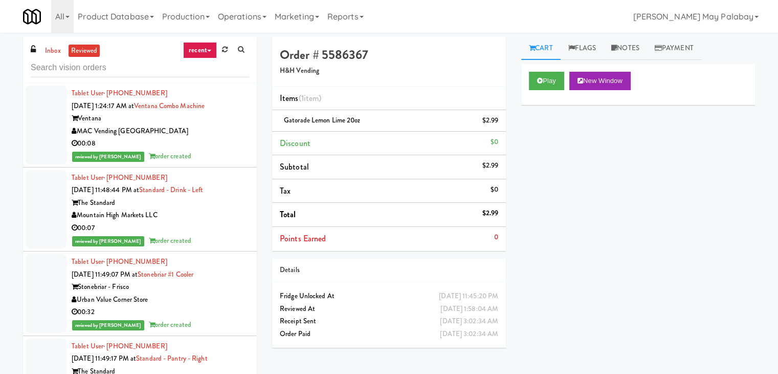
click at [88, 49] on link "reviewed" at bounding box center [85, 51] width 32 height 13
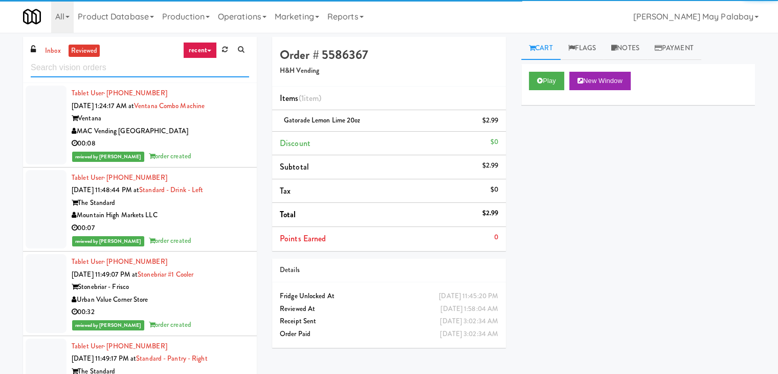
click at [89, 70] on input "text" at bounding box center [140, 67] width 219 height 19
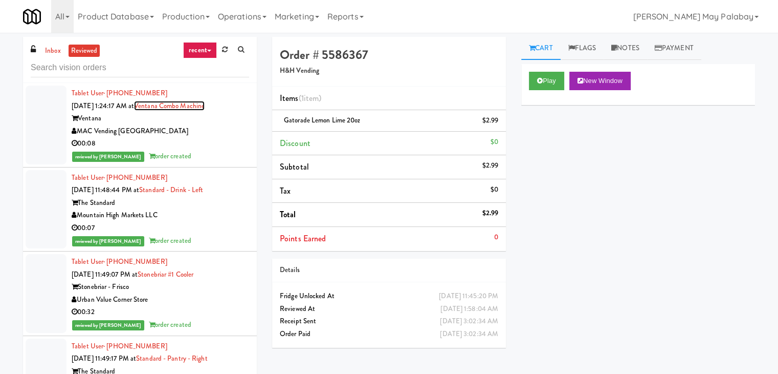
click at [171, 103] on link "Ventana Combo Machine" at bounding box center [169, 106] width 71 height 10
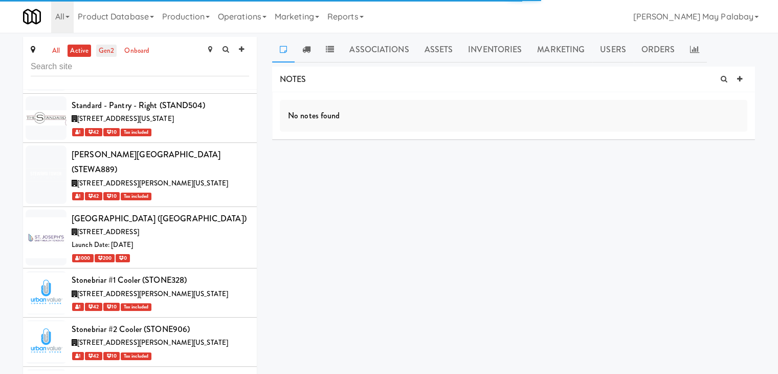
scroll to position [42987, 0]
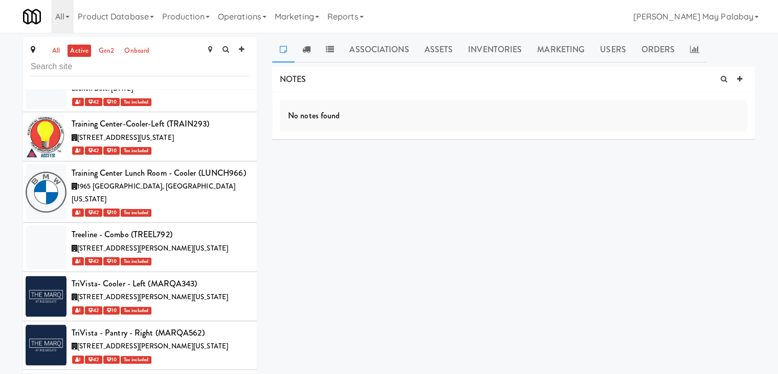
click at [73, 72] on input "text" at bounding box center [140, 66] width 219 height 19
click at [55, 48] on link "all" at bounding box center [56, 51] width 13 height 13
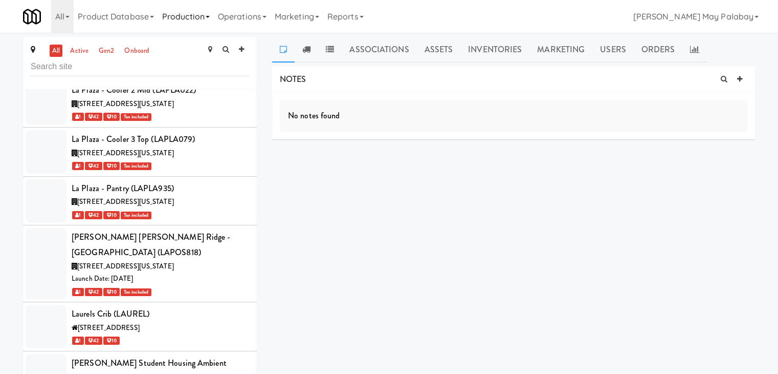
click at [210, 19] on link "Production" at bounding box center [186, 16] width 56 height 33
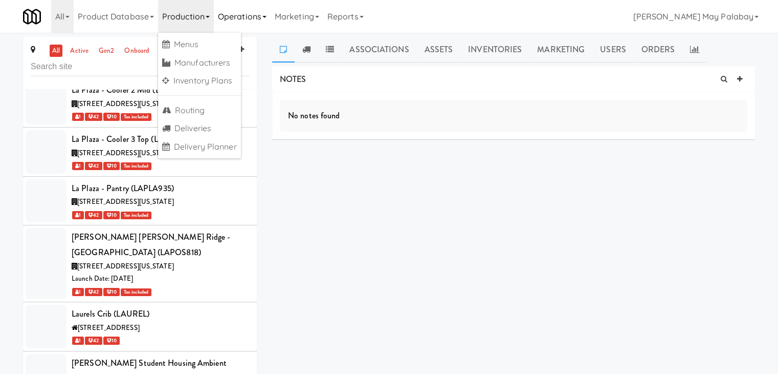
click at [258, 20] on link "Operations" at bounding box center [242, 16] width 57 height 33
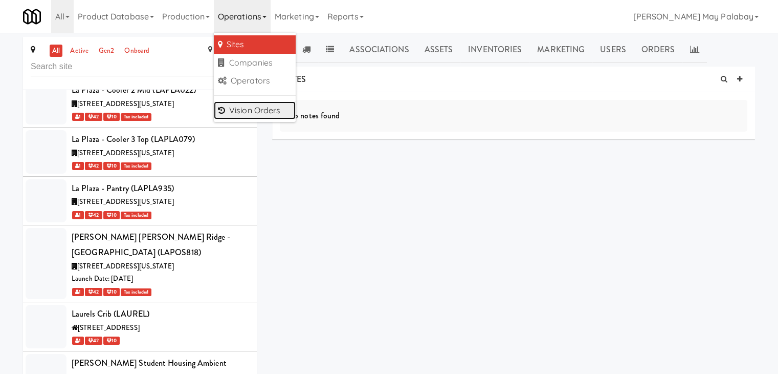
click at [256, 112] on link "Vision Orders" at bounding box center [255, 110] width 82 height 18
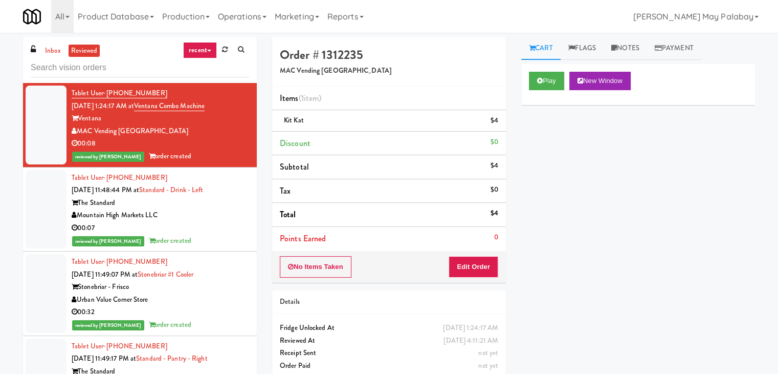
click at [188, 69] on input "text" at bounding box center [140, 67] width 219 height 19
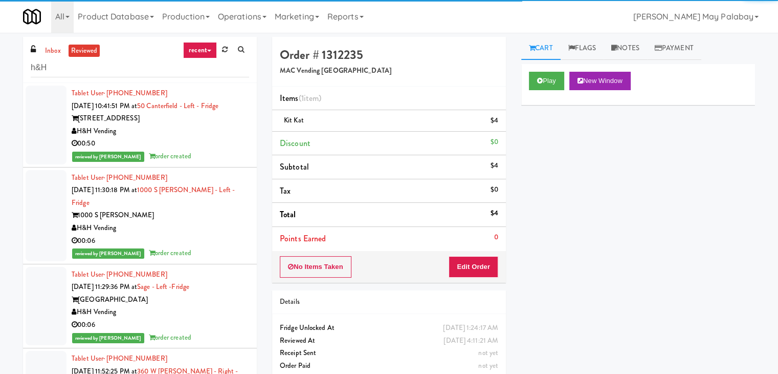
type input "h&H"
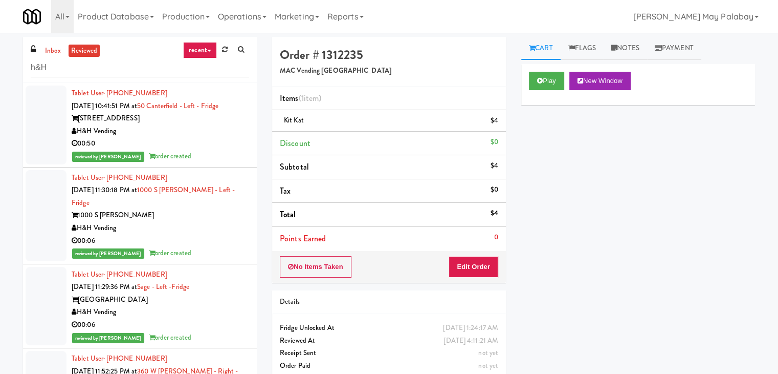
click at [208, 132] on div "H&H Vending" at bounding box center [161, 131] width 178 height 13
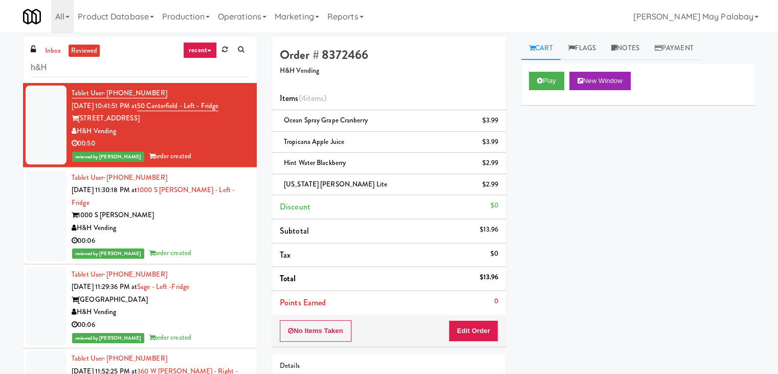
click at [196, 222] on div "H&H Vending" at bounding box center [161, 228] width 178 height 13
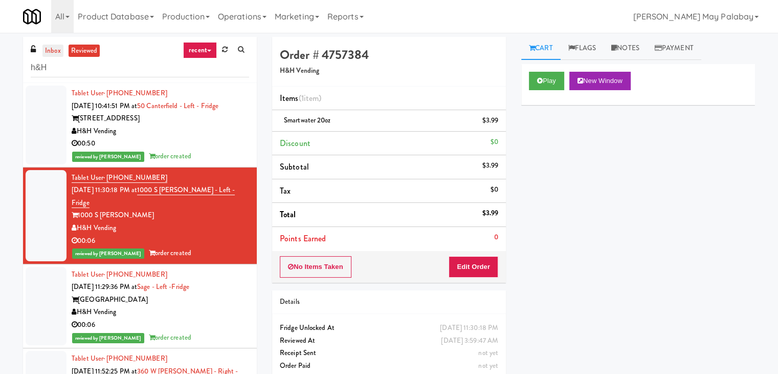
click at [52, 50] on link "inbox" at bounding box center [52, 51] width 21 height 13
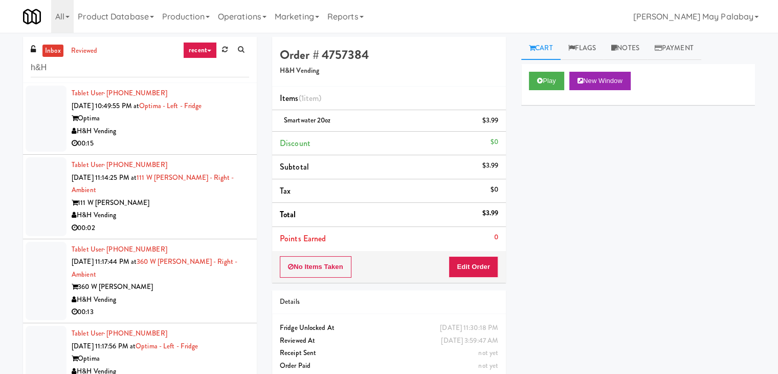
click at [181, 134] on div "H&H Vending" at bounding box center [161, 131] width 178 height 13
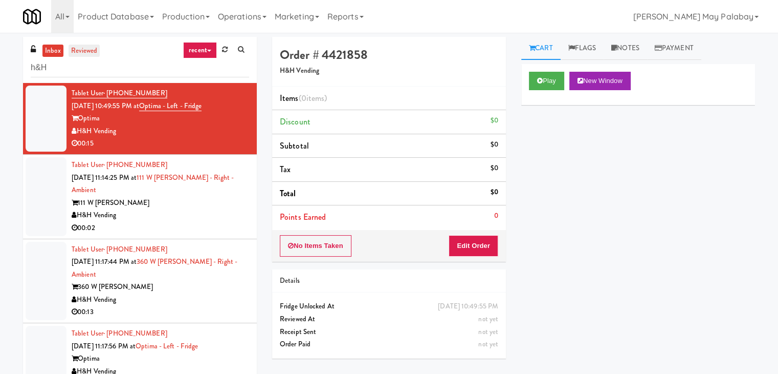
click at [82, 51] on link "reviewed" at bounding box center [85, 51] width 32 height 13
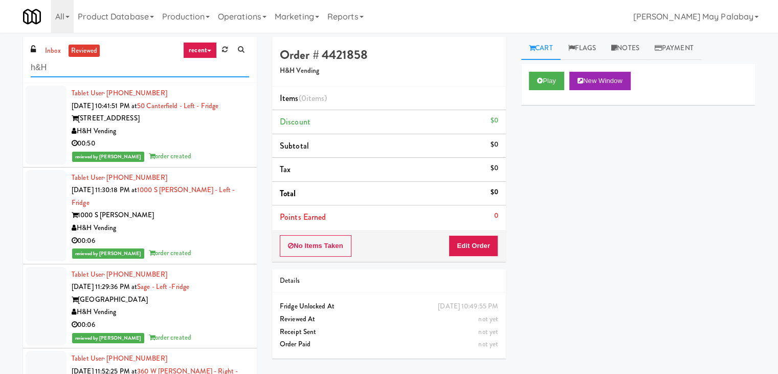
click at [172, 72] on input "h&H" at bounding box center [140, 67] width 219 height 19
click at [182, 136] on div "H&H Vending" at bounding box center [161, 131] width 178 height 13
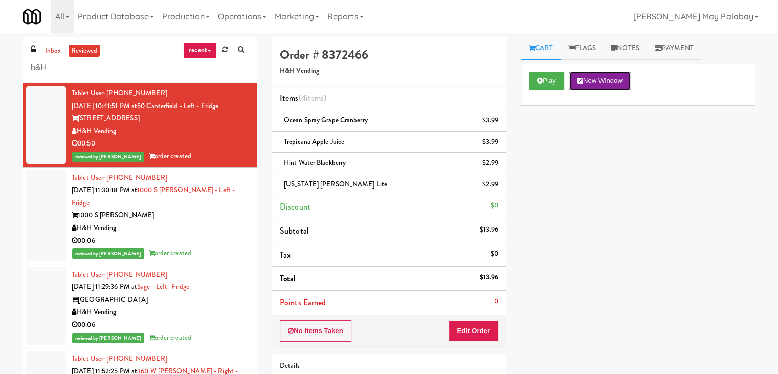
click at [583, 80] on icon at bounding box center [581, 80] width 6 height 7
click at [184, 222] on div "H&H Vending" at bounding box center [161, 228] width 178 height 13
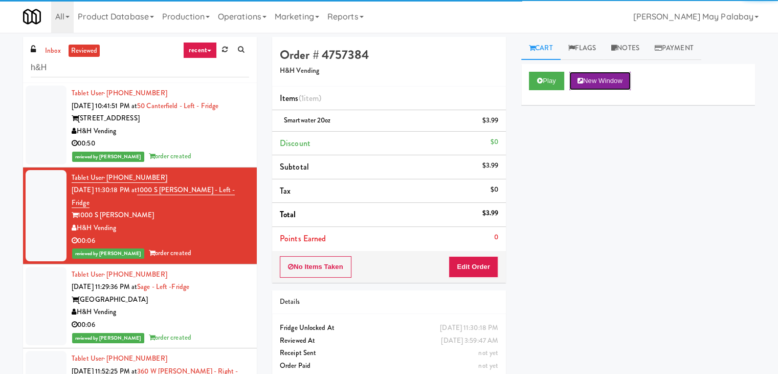
click at [603, 81] on button "New Window" at bounding box center [600, 81] width 61 height 18
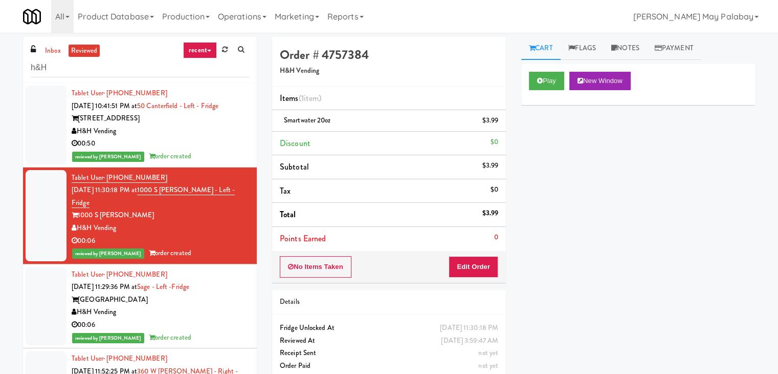
click at [214, 306] on div "H&H Vending" at bounding box center [161, 312] width 178 height 13
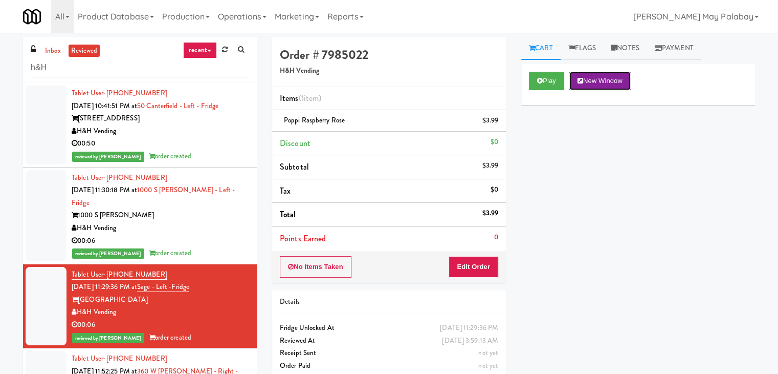
click at [628, 80] on button "New Window" at bounding box center [600, 81] width 61 height 18
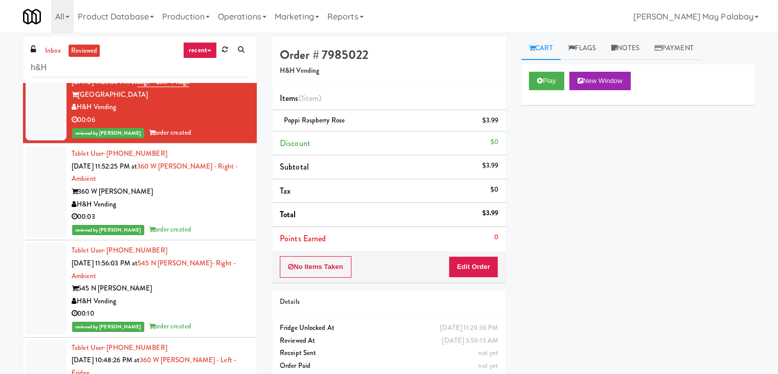
click at [233, 210] on div "00:03" at bounding box center [161, 216] width 178 height 13
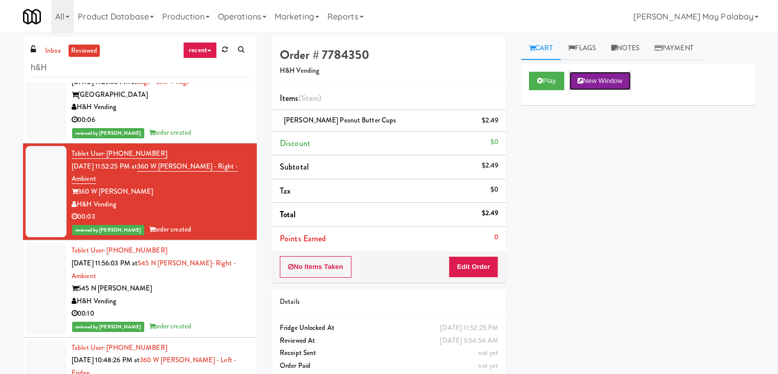
click at [581, 80] on icon at bounding box center [581, 80] width 6 height 7
click at [192, 295] on div "H&H Vending" at bounding box center [161, 301] width 178 height 13
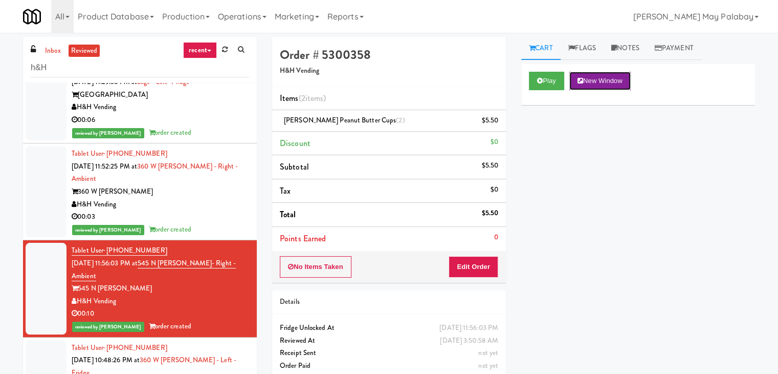
click at [601, 84] on button "New Window" at bounding box center [600, 81] width 61 height 18
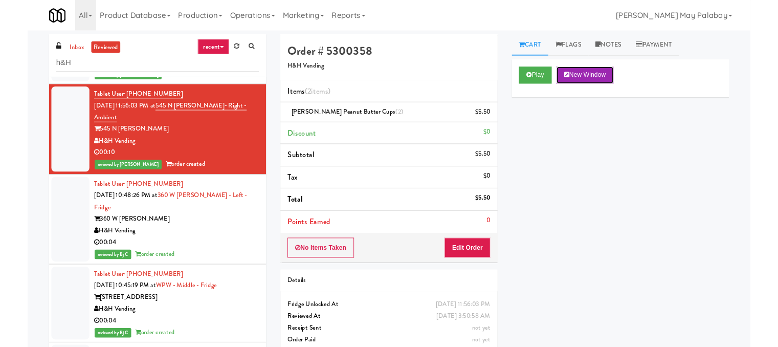
scroll to position [358, 0]
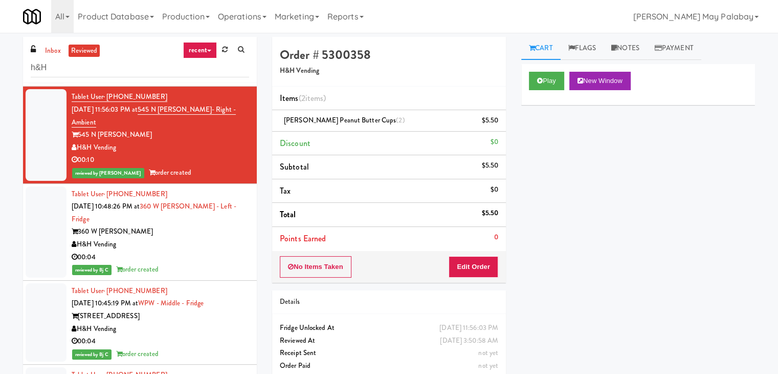
click at [183, 238] on div "H&H Vending" at bounding box center [161, 244] width 178 height 13
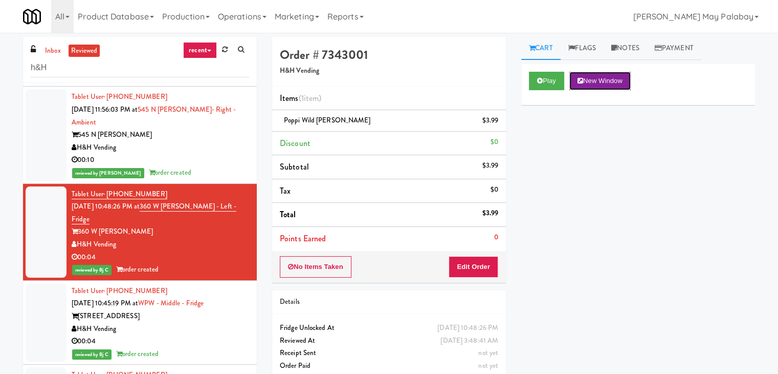
click at [616, 82] on button "New Window" at bounding box center [600, 81] width 61 height 18
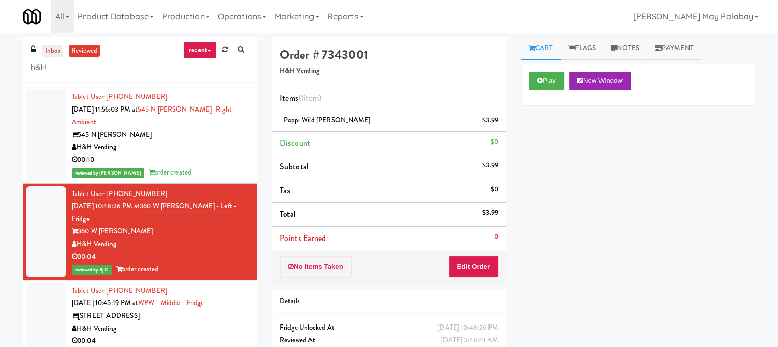
click at [54, 55] on link "inbox" at bounding box center [52, 51] width 21 height 13
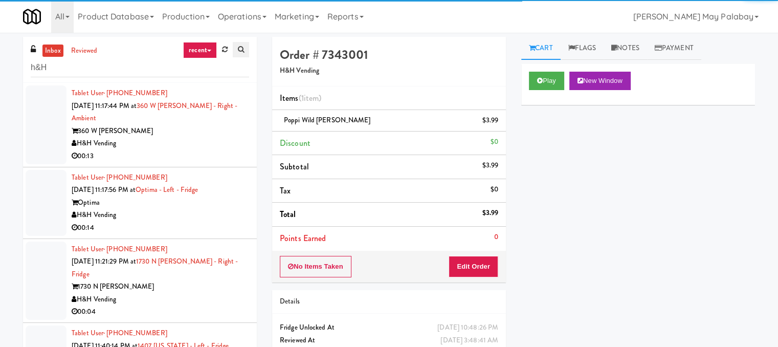
click at [238, 52] on icon at bounding box center [241, 49] width 6 height 7
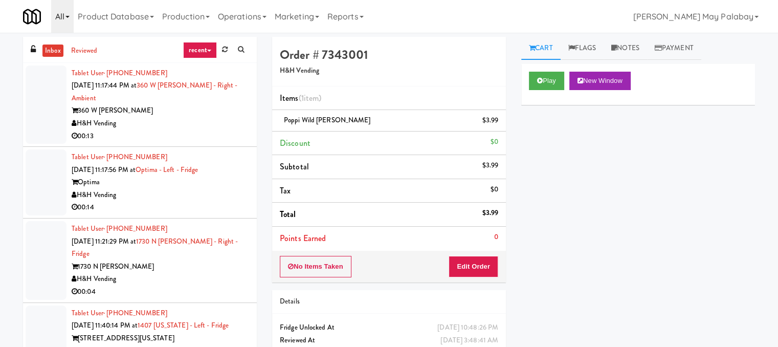
click at [70, 23] on link "All" at bounding box center [62, 16] width 23 height 33
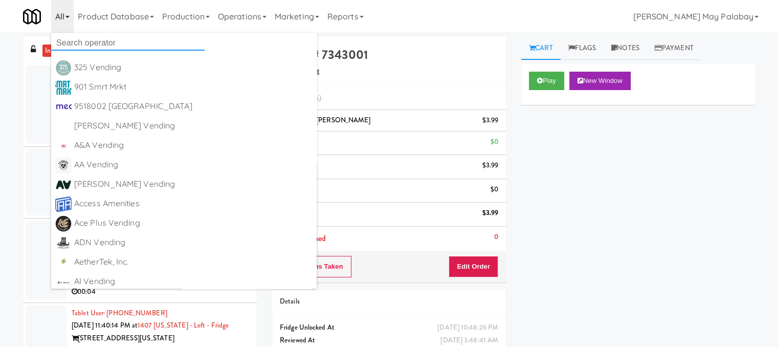
click at [120, 40] on input "text" at bounding box center [128, 42] width 154 height 15
click at [559, 186] on div "Play New Window Primary Flag Clear Flag if unable to determine what was taken o…" at bounding box center [638, 256] width 234 height 384
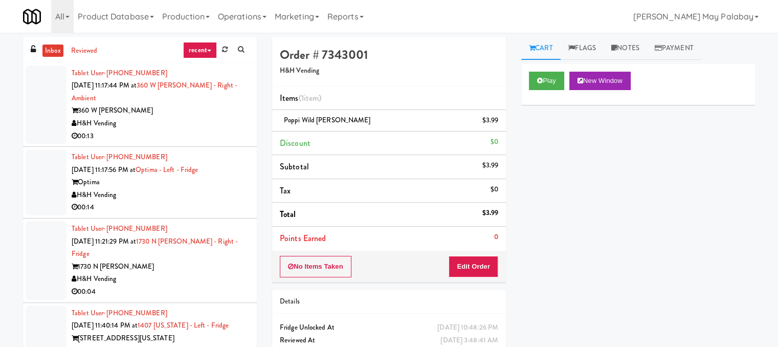
click at [205, 54] on link "recent" at bounding box center [200, 50] width 34 height 16
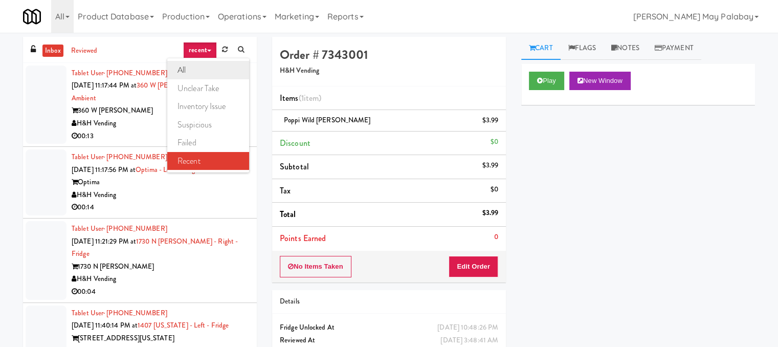
click at [182, 70] on link "all" at bounding box center [208, 70] width 82 height 18
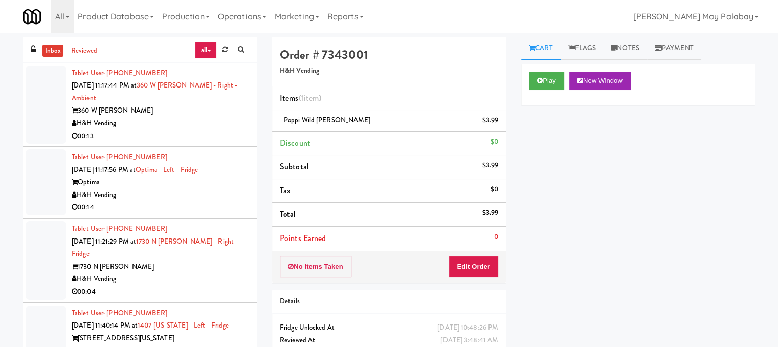
click at [47, 50] on link "inbox" at bounding box center [52, 51] width 21 height 13
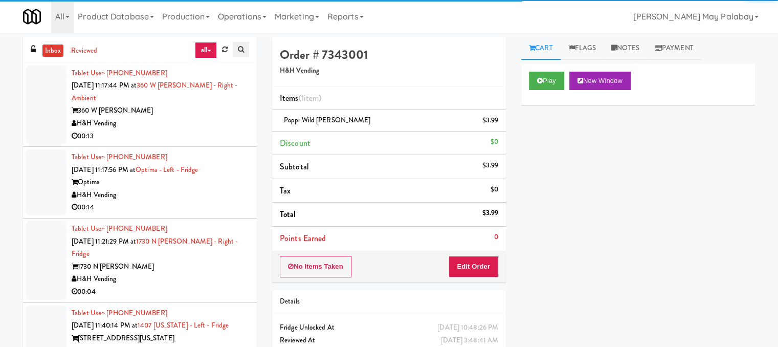
click at [242, 49] on icon at bounding box center [241, 49] width 6 height 7
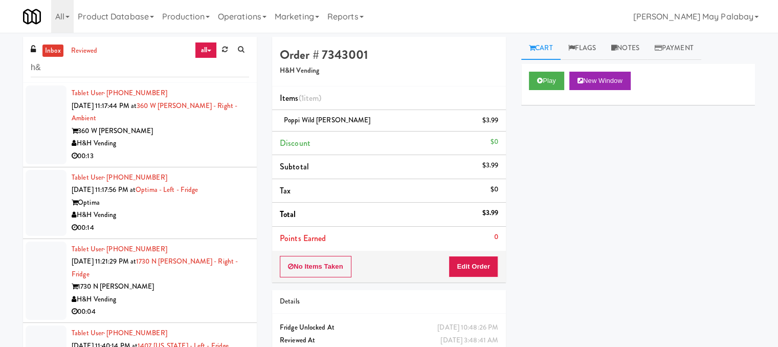
type input "h"
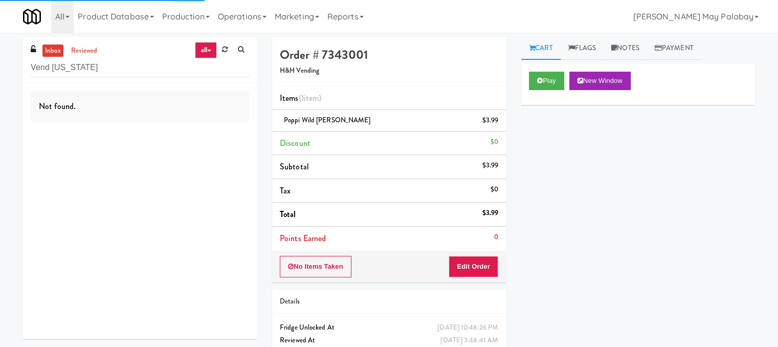
type input "Vend [US_STATE]"
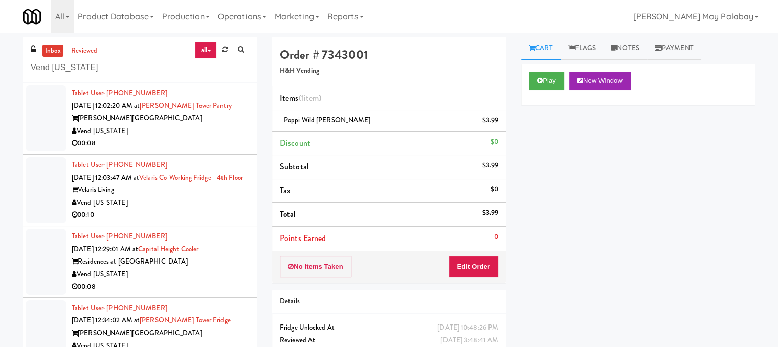
click at [160, 69] on input "Vend [US_STATE]" at bounding box center [140, 67] width 219 height 19
click at [148, 133] on div "Vend [US_STATE]" at bounding box center [161, 131] width 178 height 13
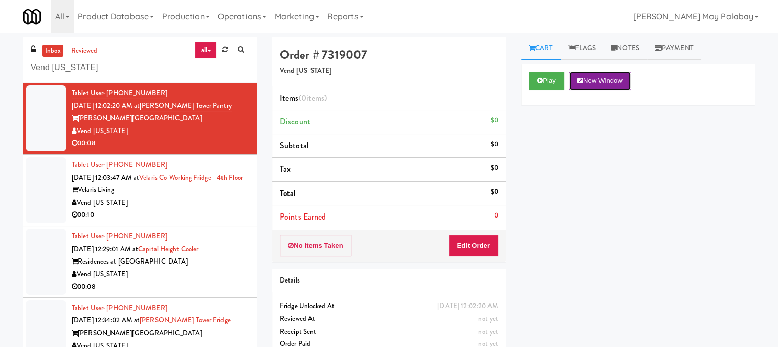
click at [609, 76] on button "New Window" at bounding box center [600, 81] width 61 height 18
click at [544, 83] on button "Play" at bounding box center [546, 81] width 35 height 18
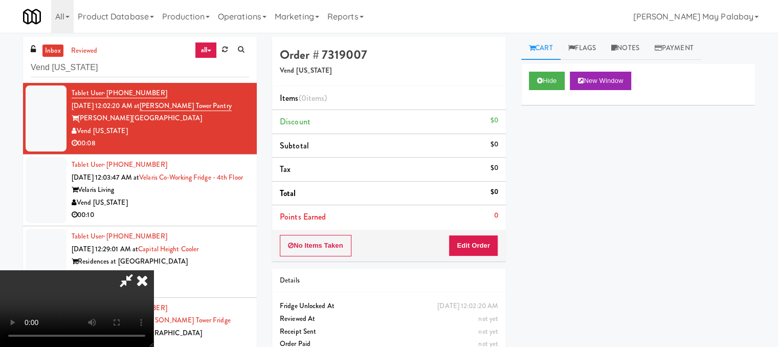
drag, startPoint x: 82, startPoint y: 279, endPoint x: 133, endPoint y: 238, distance: 65.5
click at [133, 238] on div "inbox reviewed all all unclear take inventory issue suspicious failed recent Ve…" at bounding box center [389, 217] width 748 height 361
click at [143, 270] on video at bounding box center [77, 308] width 154 height 77
click at [146, 270] on video at bounding box center [77, 308] width 154 height 77
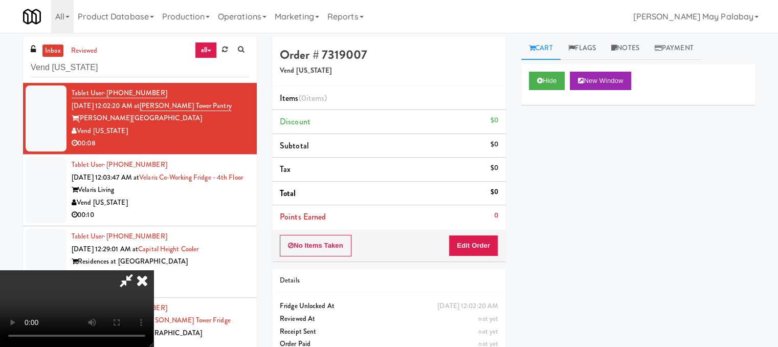
click at [154, 270] on video at bounding box center [77, 308] width 154 height 77
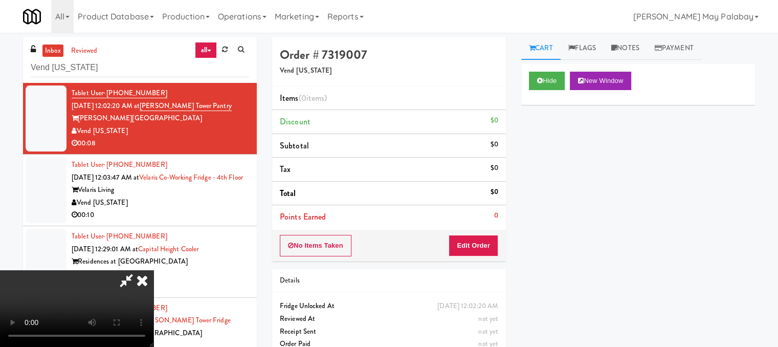
click at [154, 270] on video at bounding box center [77, 308] width 154 height 77
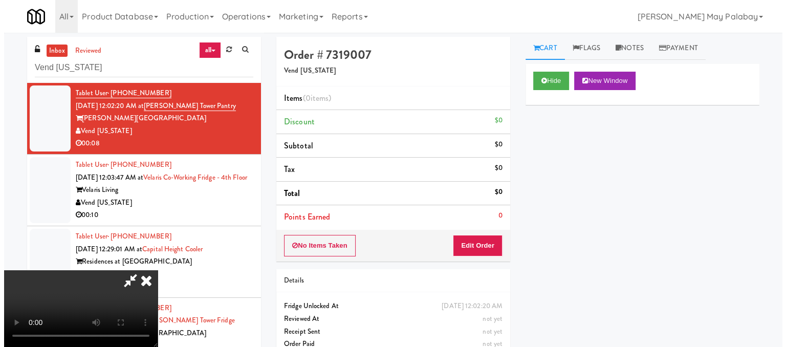
scroll to position [0, 0]
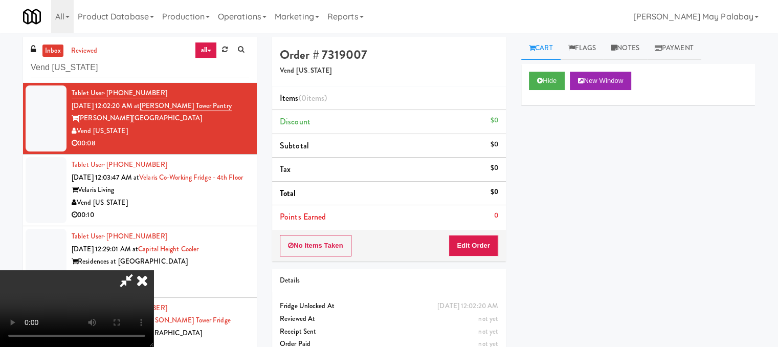
click at [154, 270] on icon at bounding box center [142, 280] width 23 height 20
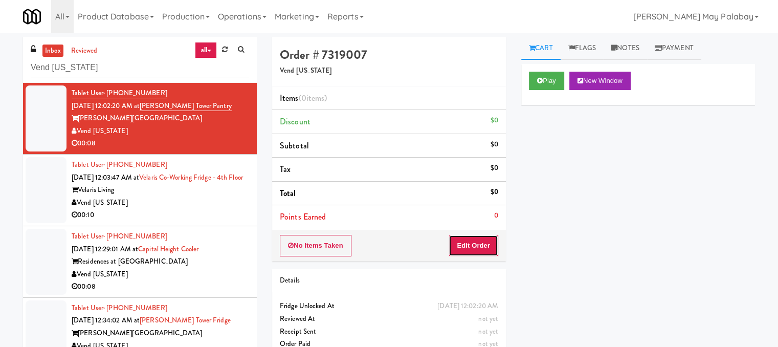
click at [482, 240] on button "Edit Order" at bounding box center [474, 245] width 50 height 21
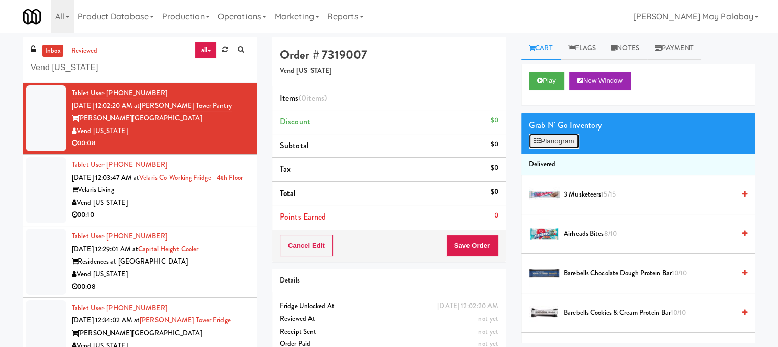
click at [558, 141] on button "Planogram" at bounding box center [554, 141] width 50 height 15
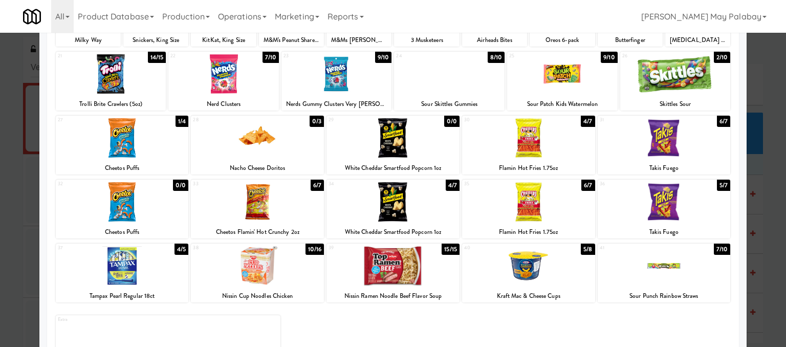
scroll to position [205, 0]
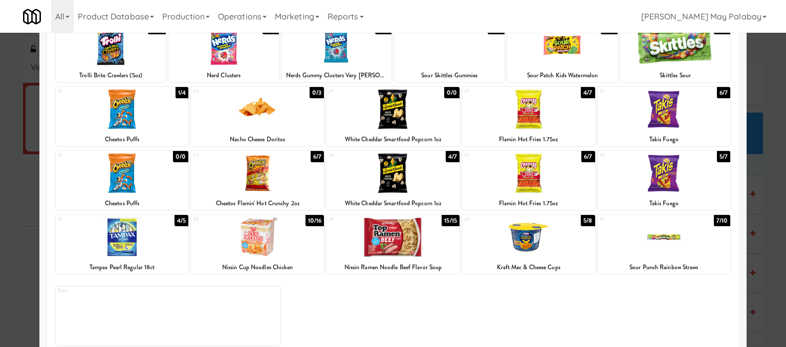
click at [414, 177] on div at bounding box center [393, 173] width 133 height 39
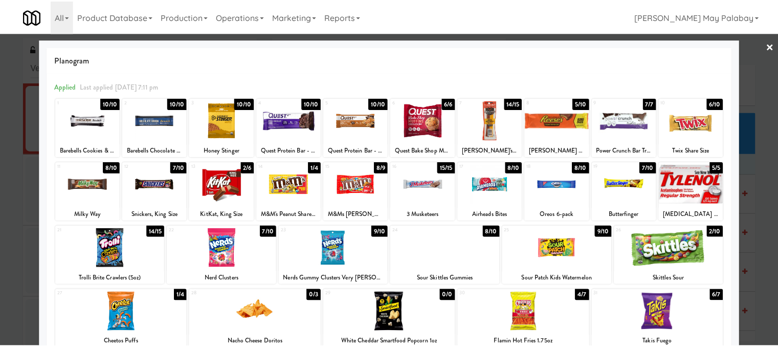
scroll to position [0, 0]
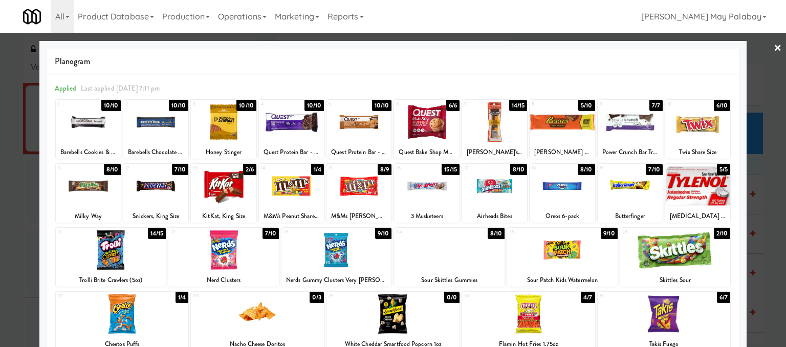
click at [750, 112] on div at bounding box center [393, 173] width 786 height 347
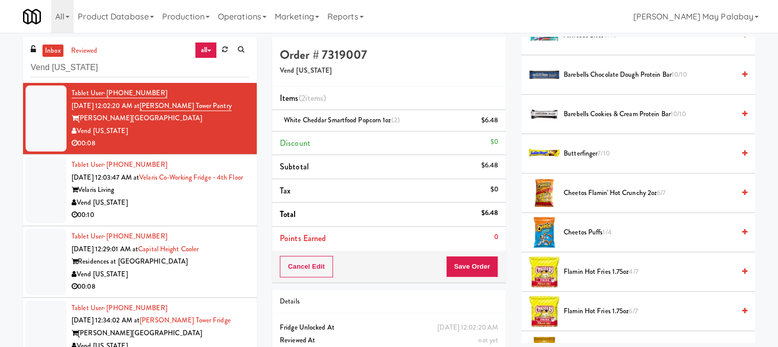
scroll to position [205, 0]
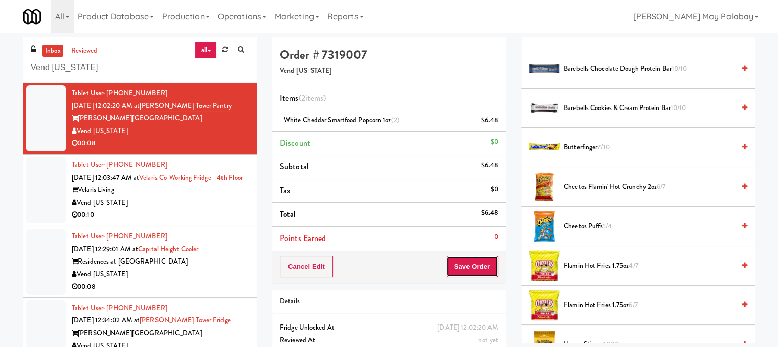
click at [460, 265] on button "Save Order" at bounding box center [472, 266] width 52 height 21
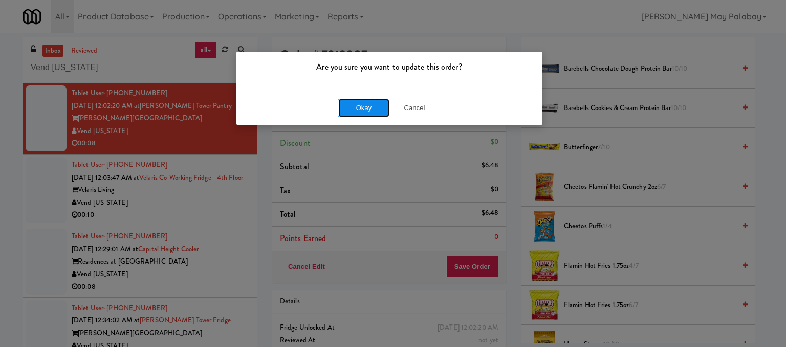
click at [357, 109] on button "Okay" at bounding box center [363, 108] width 51 height 18
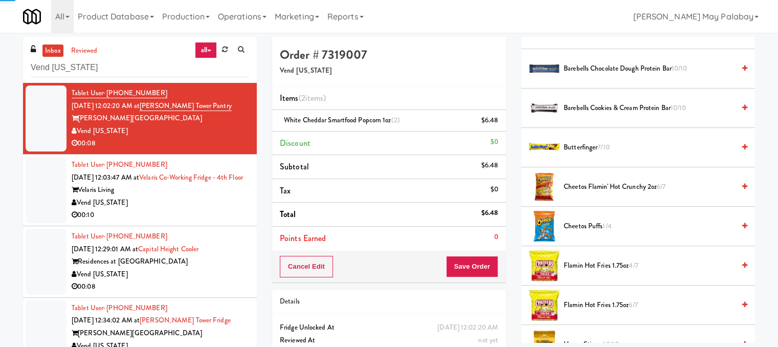
scroll to position [104, 0]
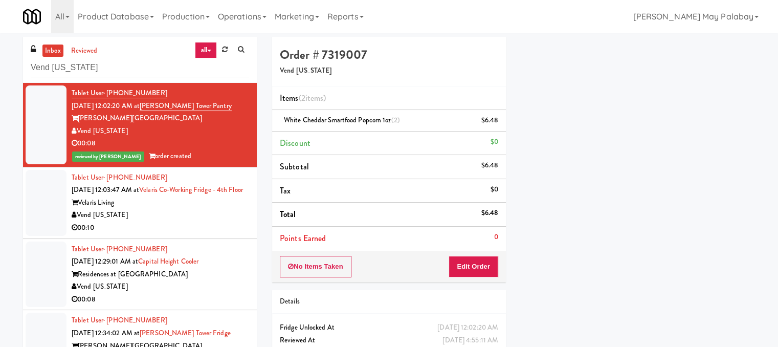
click at [193, 204] on div "Tablet User · (720) 353-2946 Sep 17, 2025 12:03:47 AM at Velaris Co-Working Fri…" at bounding box center [161, 202] width 178 height 63
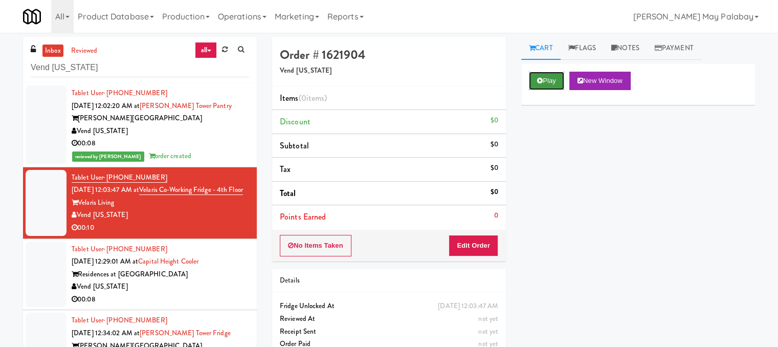
click at [560, 79] on button "Play" at bounding box center [546, 81] width 35 height 18
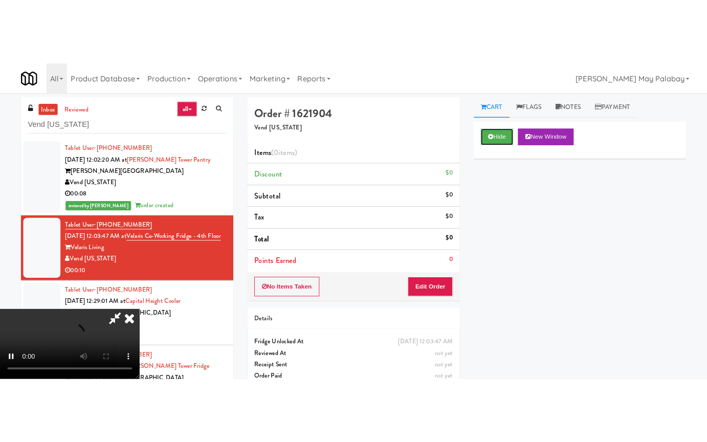
scroll to position [170, 0]
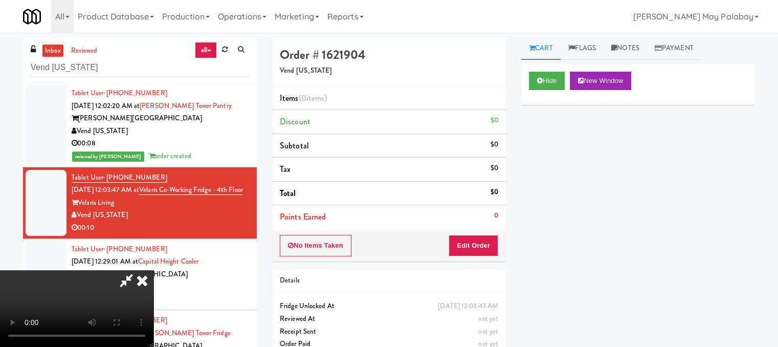
click at [154, 270] on video at bounding box center [77, 308] width 154 height 77
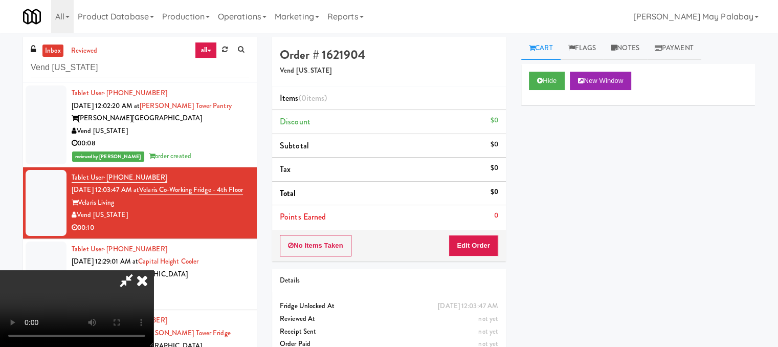
click at [154, 270] on video at bounding box center [77, 308] width 154 height 77
click at [148, 270] on video at bounding box center [77, 308] width 154 height 77
drag, startPoint x: 148, startPoint y: 265, endPoint x: 43, endPoint y: 335, distance: 126.3
click at [149, 270] on video at bounding box center [77, 308] width 154 height 77
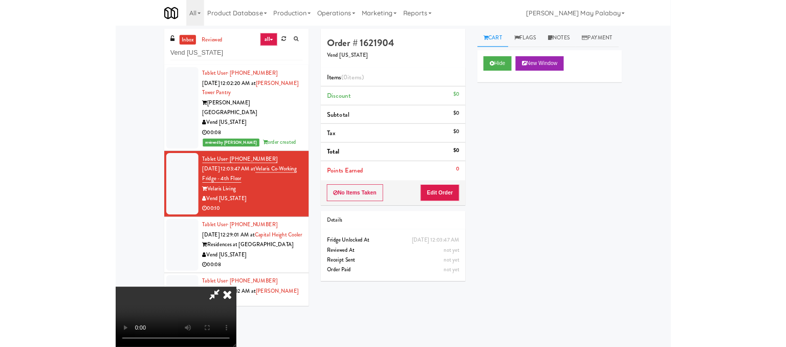
scroll to position [0, 0]
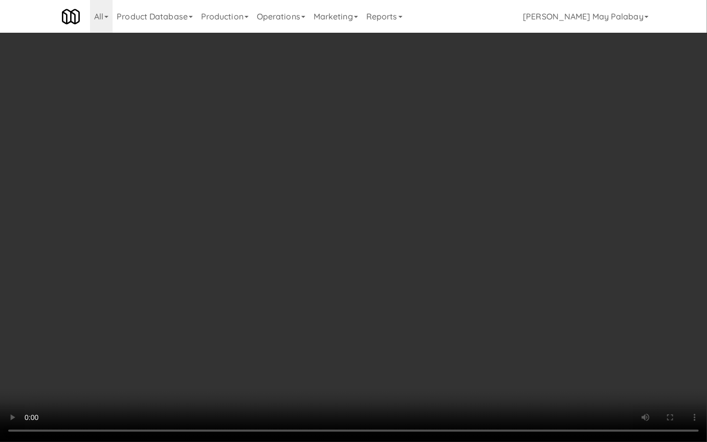
click at [387, 216] on video at bounding box center [353, 221] width 707 height 442
click at [392, 295] on video at bounding box center [353, 221] width 707 height 442
click at [211, 125] on video at bounding box center [353, 221] width 707 height 442
click at [270, 173] on video at bounding box center [353, 221] width 707 height 442
click at [203, 124] on video at bounding box center [353, 221] width 707 height 442
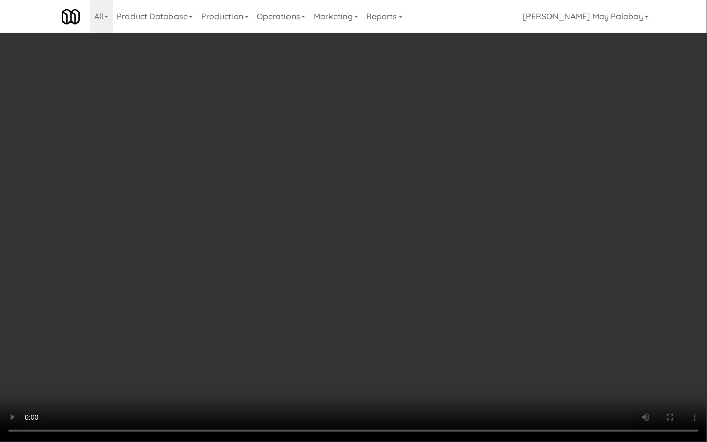
click at [205, 165] on video at bounding box center [353, 221] width 707 height 442
click at [208, 191] on video at bounding box center [353, 221] width 707 height 442
click at [288, 195] on video at bounding box center [353, 221] width 707 height 442
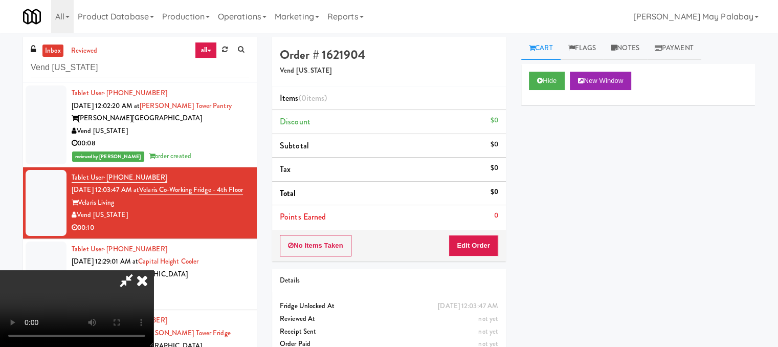
click at [138, 270] on icon at bounding box center [127, 280] width 24 height 20
click at [480, 241] on button "Edit Order" at bounding box center [474, 245] width 50 height 21
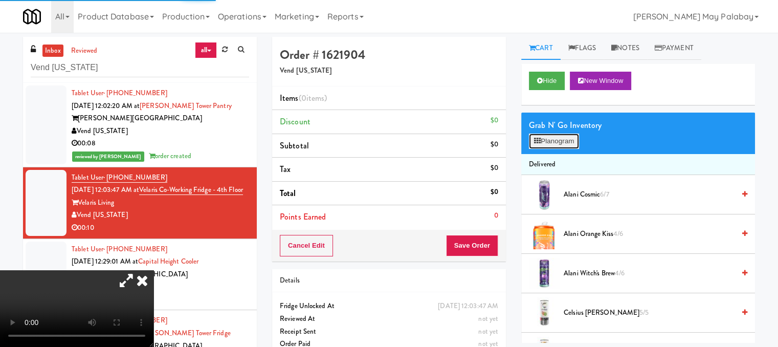
click at [563, 141] on button "Planogram" at bounding box center [554, 141] width 50 height 15
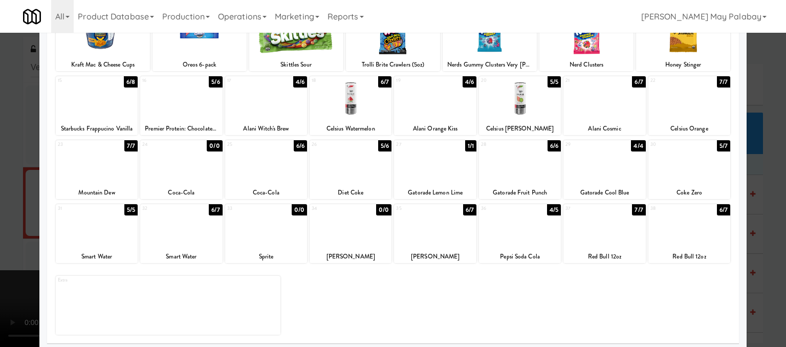
scroll to position [154, 0]
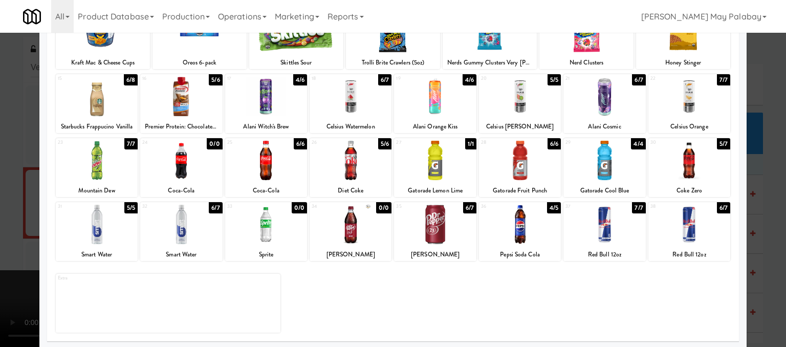
click at [432, 238] on div at bounding box center [435, 224] width 82 height 39
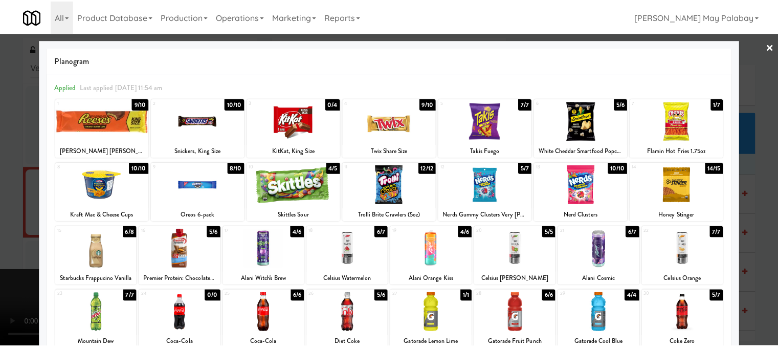
scroll to position [0, 0]
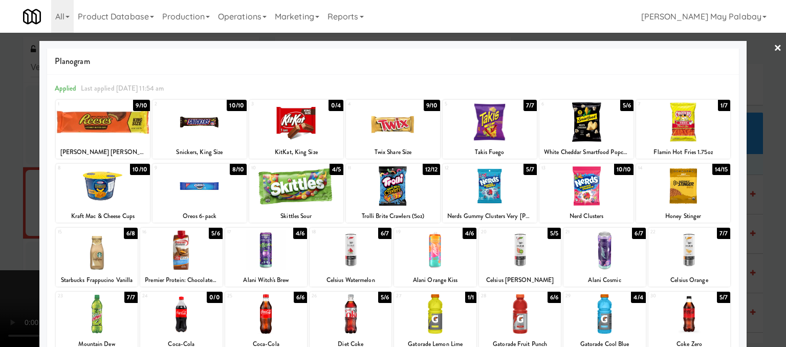
click at [215, 210] on div "Oreos 6-pack" at bounding box center [199, 216] width 91 height 13
click at [754, 153] on div at bounding box center [393, 173] width 786 height 347
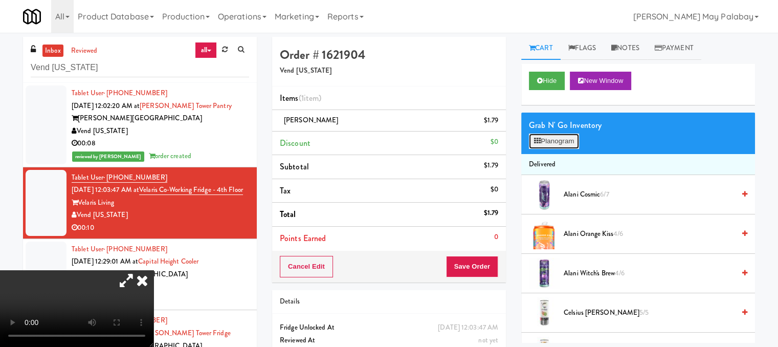
click at [567, 142] on button "Planogram" at bounding box center [554, 141] width 50 height 15
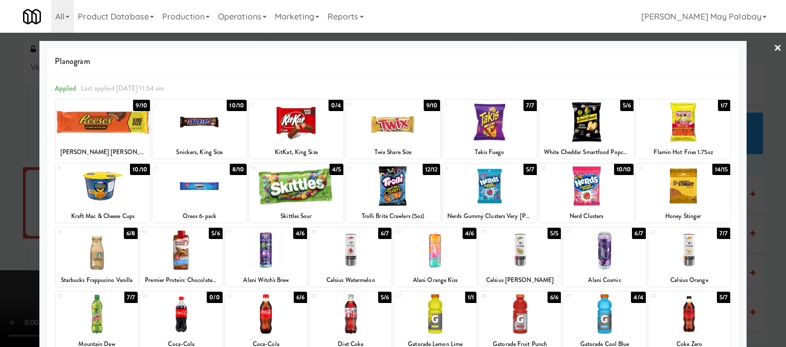
click at [200, 183] on div at bounding box center [200, 185] width 94 height 39
click at [765, 132] on div at bounding box center [393, 173] width 786 height 347
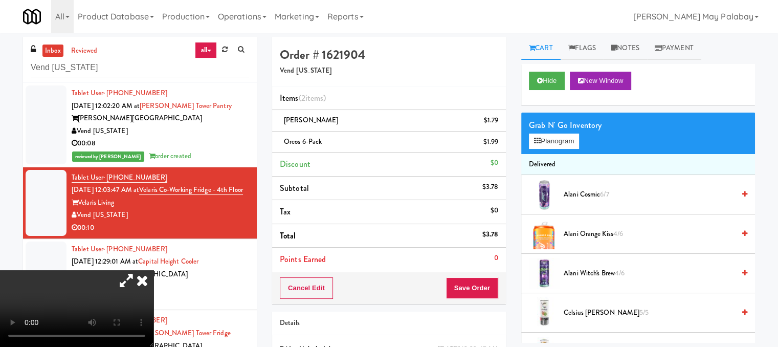
click at [89, 295] on video at bounding box center [77, 308] width 154 height 77
click at [38, 270] on video at bounding box center [77, 308] width 154 height 77
click at [154, 270] on icon at bounding box center [142, 280] width 23 height 20
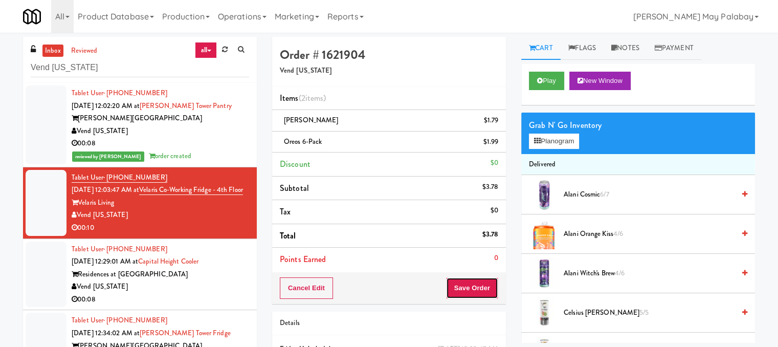
click at [477, 291] on button "Save Order" at bounding box center [472, 287] width 52 height 21
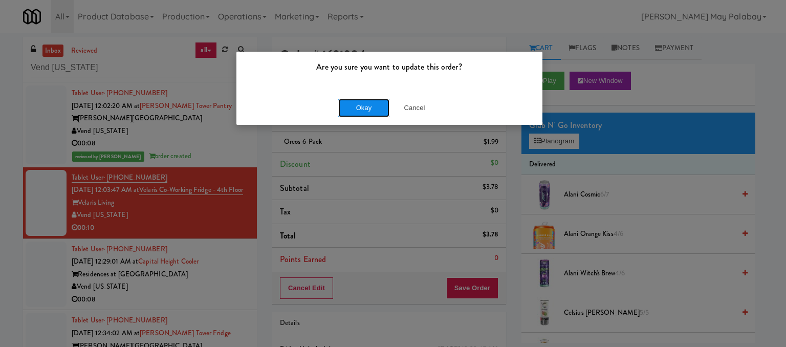
click at [362, 107] on button "Okay" at bounding box center [363, 108] width 51 height 18
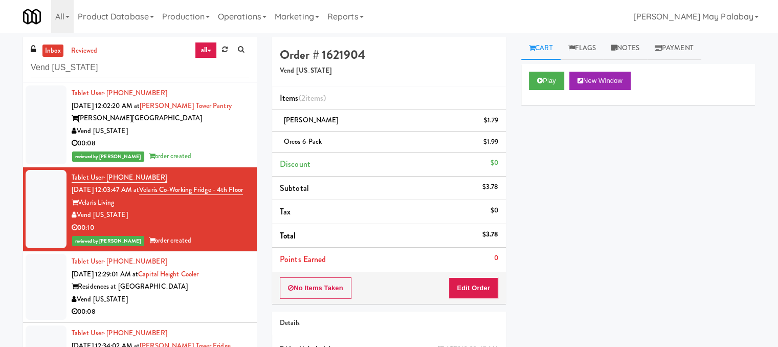
scroll to position [154, 0]
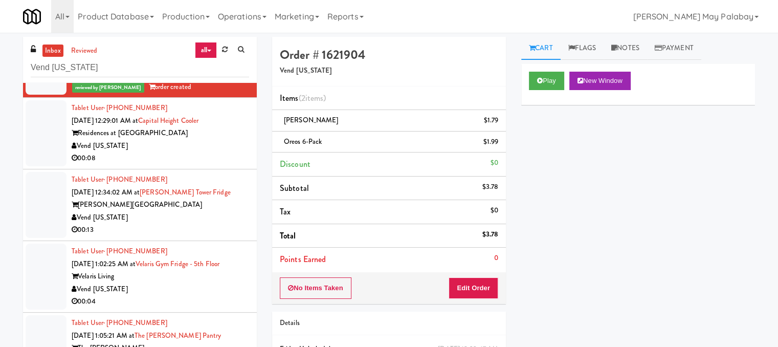
click at [211, 188] on div "Tablet User · (424) 458-8640 Sep 17, 2025 12:34:02 AM at Archer Tower Fridge Ar…" at bounding box center [161, 204] width 178 height 63
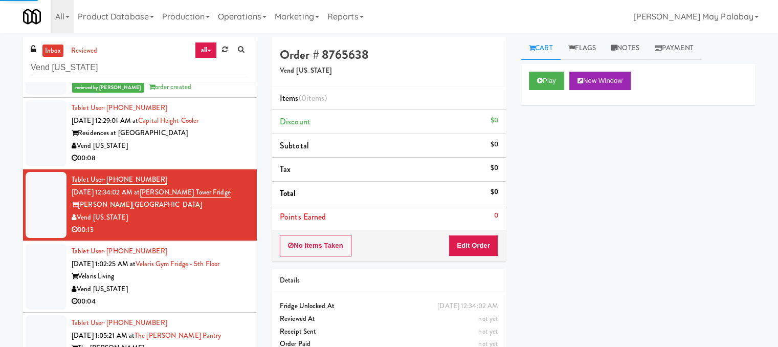
click at [204, 153] on div "Vend [US_STATE]" at bounding box center [161, 146] width 178 height 13
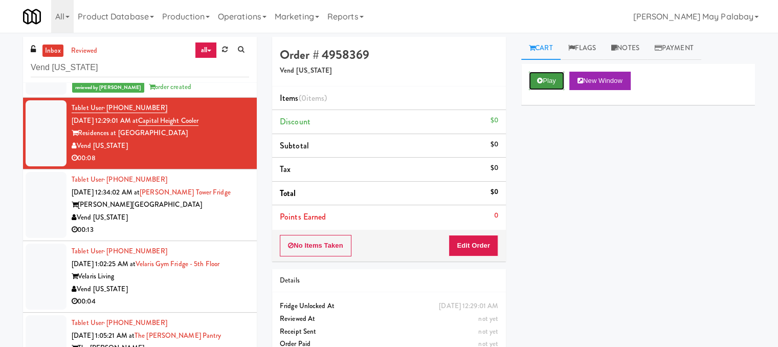
click at [553, 78] on button "Play" at bounding box center [546, 81] width 35 height 18
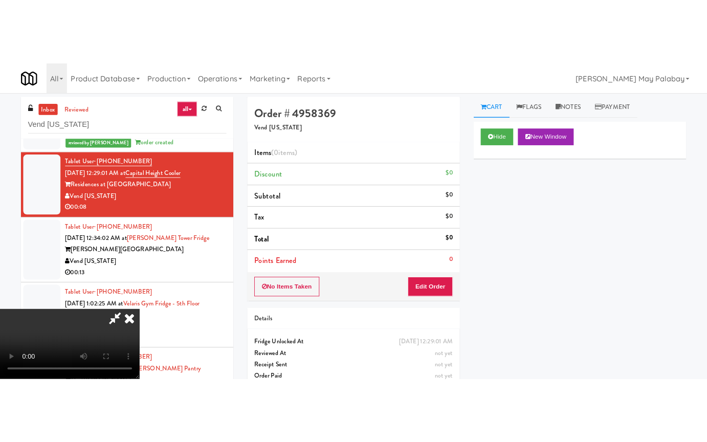
scroll to position [170, 0]
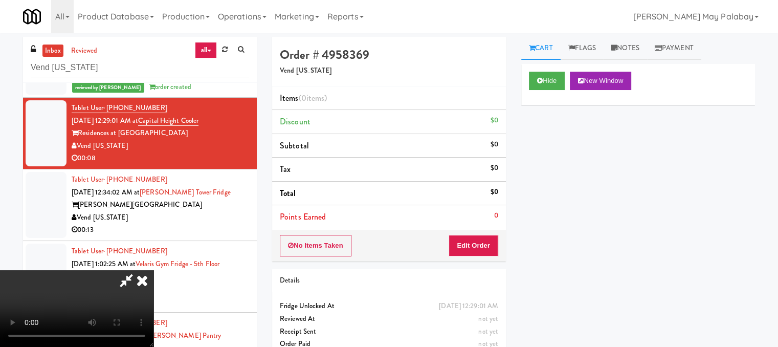
click at [154, 298] on video at bounding box center [77, 308] width 154 height 77
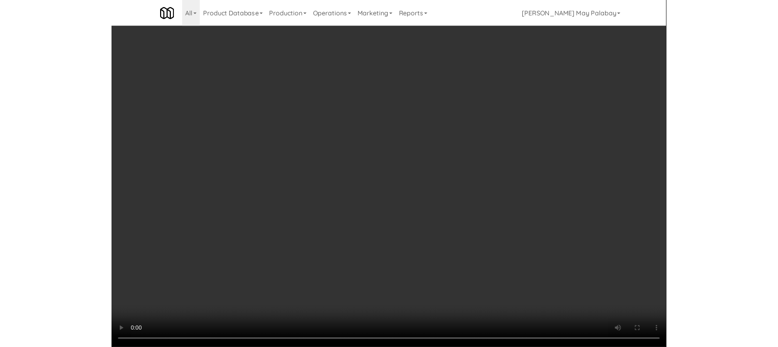
scroll to position [166, 0]
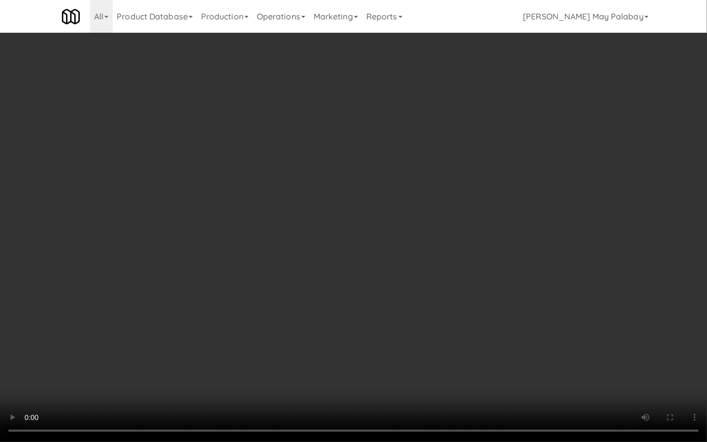
click at [421, 258] on video at bounding box center [353, 221] width 707 height 442
click at [343, 228] on video at bounding box center [353, 221] width 707 height 442
click at [374, 218] on video at bounding box center [353, 221] width 707 height 442
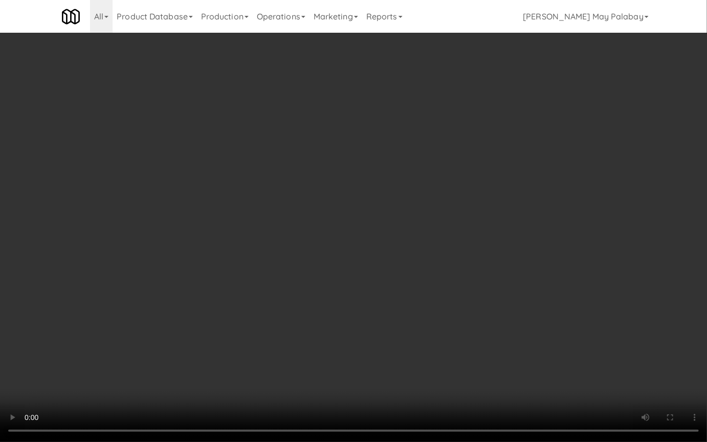
click at [416, 206] on video at bounding box center [353, 221] width 707 height 442
click at [620, 182] on video at bounding box center [353, 221] width 707 height 442
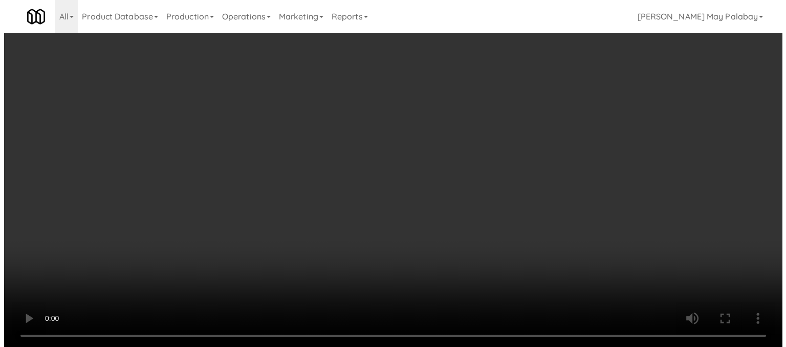
scroll to position [154, 0]
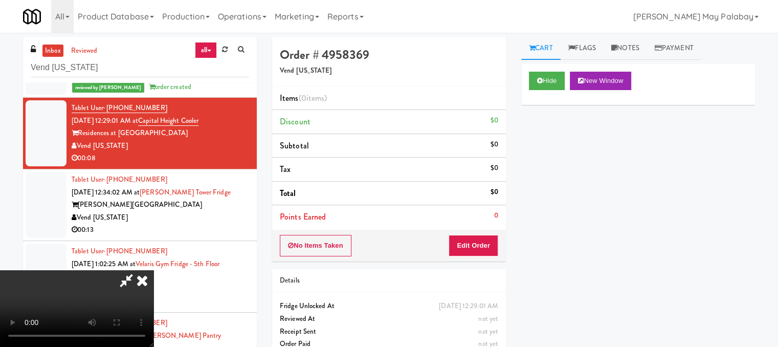
click at [138, 270] on icon at bounding box center [127, 280] width 24 height 20
click at [480, 245] on button "Edit Order" at bounding box center [474, 245] width 50 height 21
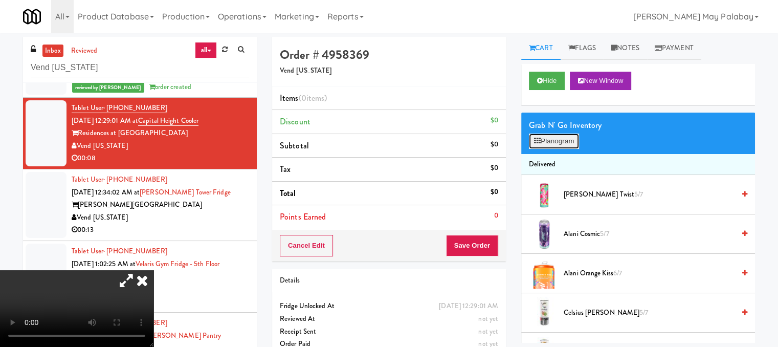
click at [569, 142] on button "Planogram" at bounding box center [554, 141] width 50 height 15
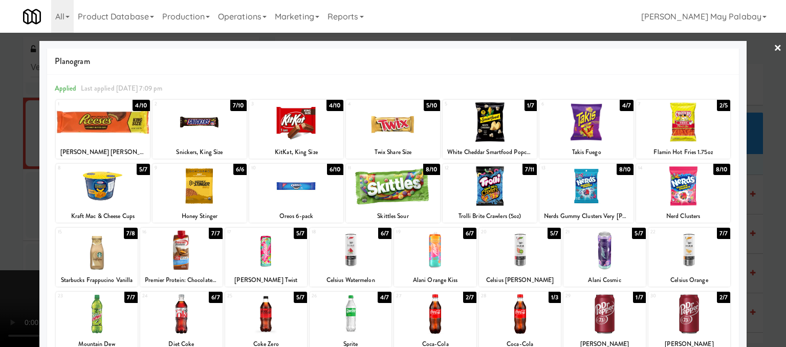
click at [760, 85] on div at bounding box center [393, 173] width 786 height 347
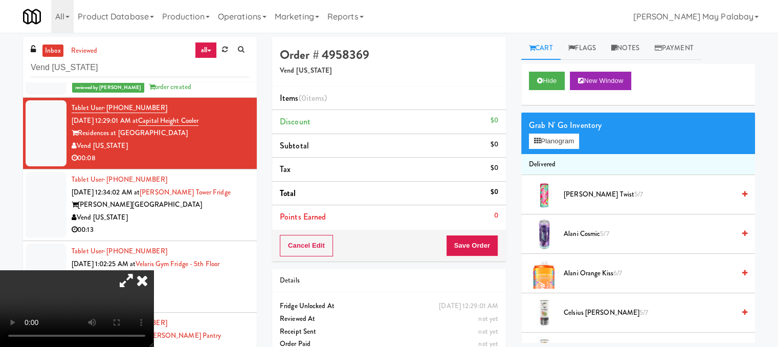
click at [32, 270] on video at bounding box center [77, 308] width 154 height 77
click at [561, 145] on button "Planogram" at bounding box center [554, 141] width 50 height 15
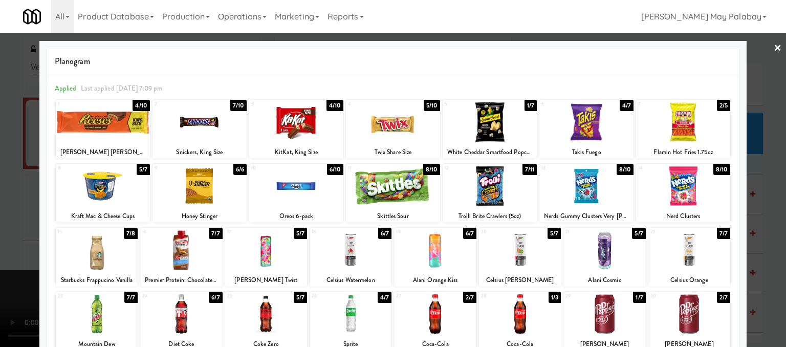
click at [111, 137] on div at bounding box center [103, 121] width 94 height 39
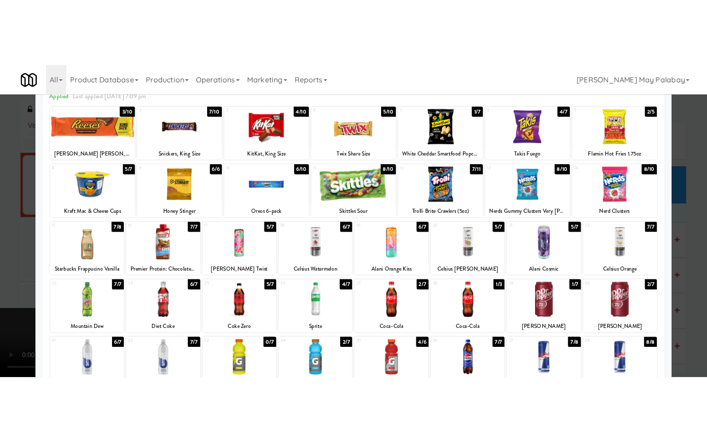
scroll to position [51, 0]
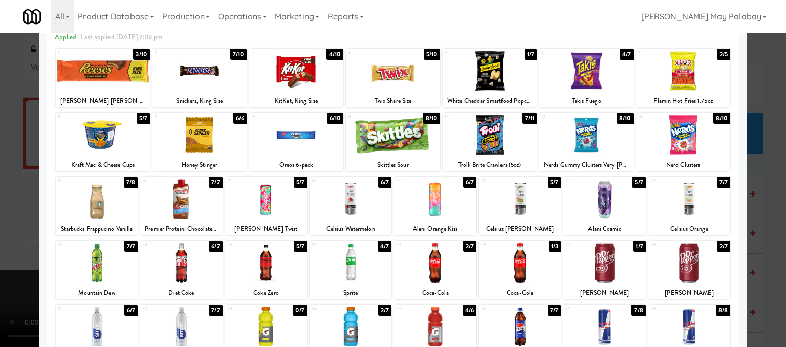
click at [592, 142] on div at bounding box center [586, 134] width 94 height 39
click at [769, 200] on div at bounding box center [393, 173] width 786 height 347
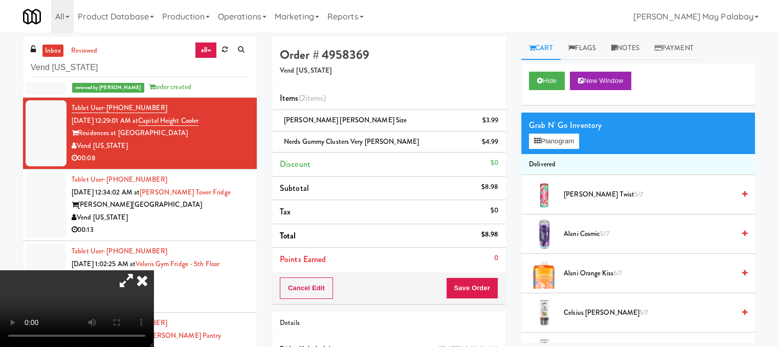
click at [98, 270] on video at bounding box center [77, 308] width 154 height 77
click at [154, 270] on video at bounding box center [77, 308] width 154 height 77
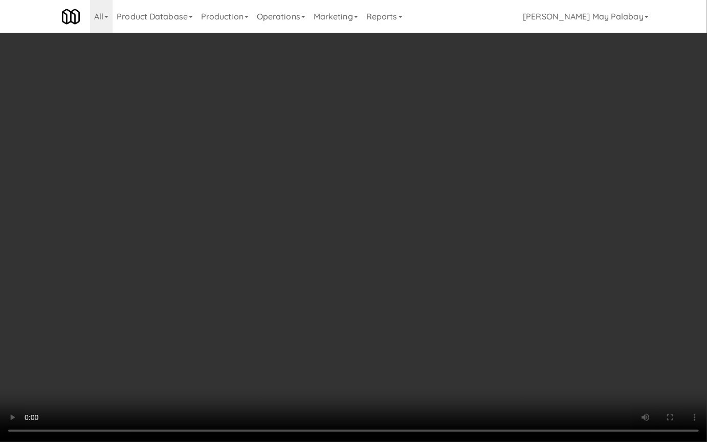
click at [288, 335] on video at bounding box center [353, 221] width 707 height 442
click at [429, 313] on video at bounding box center [353, 221] width 707 height 442
click at [338, 139] on video at bounding box center [353, 221] width 707 height 442
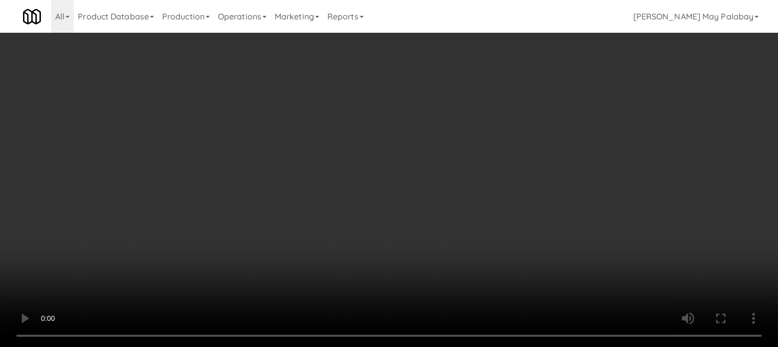
scroll to position [154, 0]
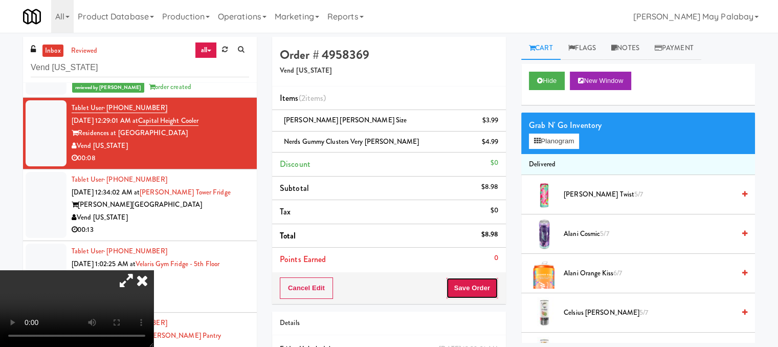
click at [463, 290] on button "Save Order" at bounding box center [472, 287] width 52 height 21
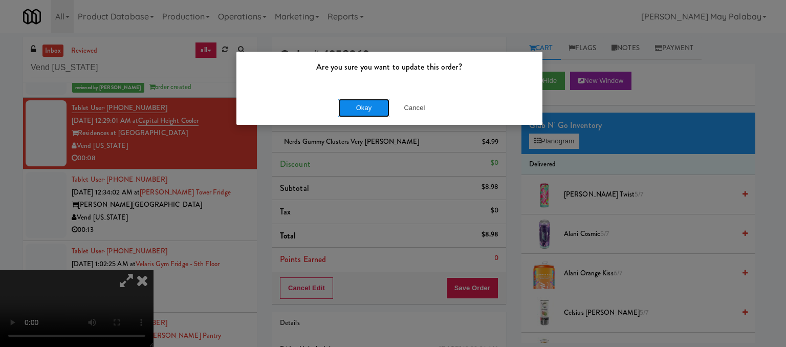
click at [364, 109] on button "Okay" at bounding box center [363, 108] width 51 height 18
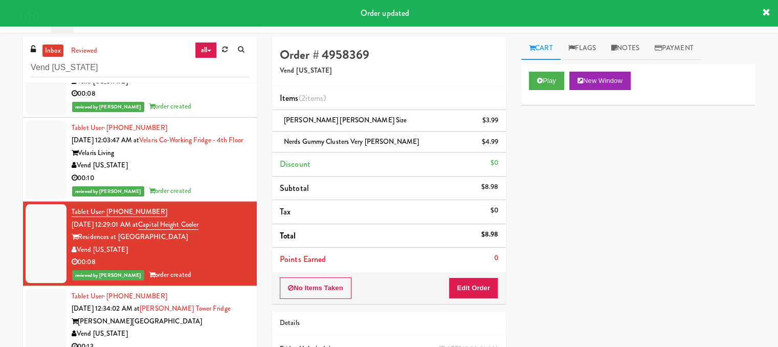
scroll to position [205, 0]
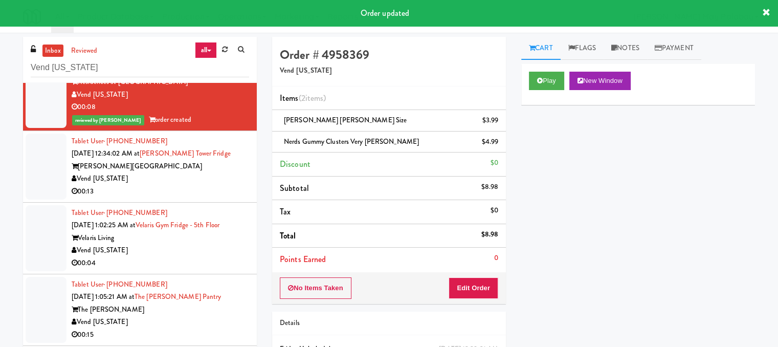
click at [182, 198] on div "00:13" at bounding box center [161, 191] width 178 height 13
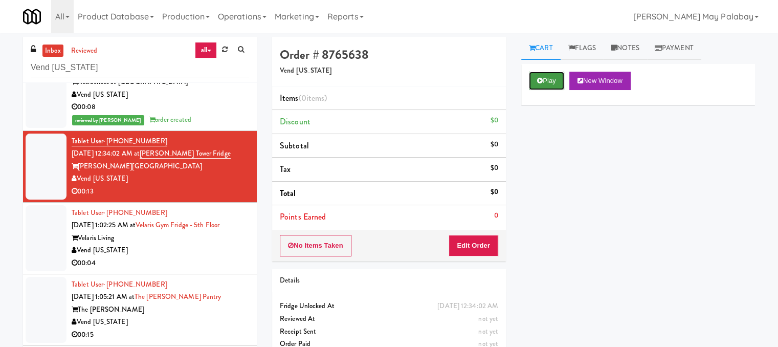
click at [547, 76] on button "Play" at bounding box center [546, 81] width 35 height 18
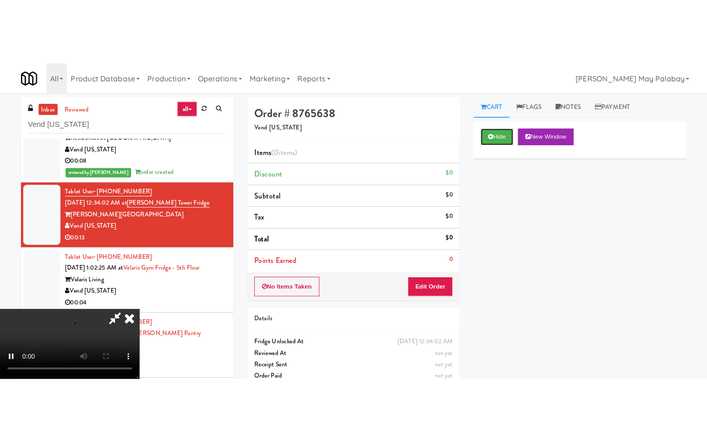
scroll to position [170, 0]
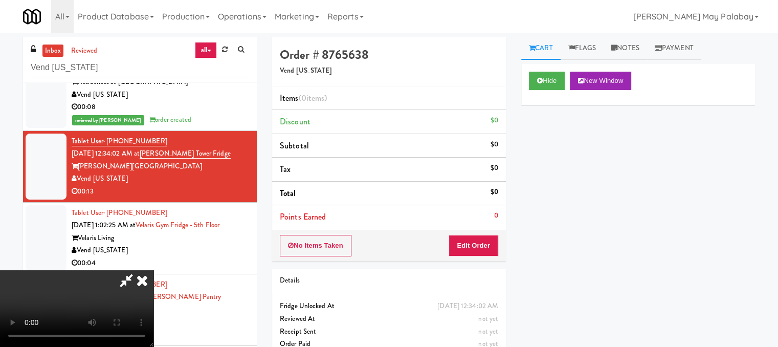
click at [154, 270] on video at bounding box center [77, 308] width 154 height 77
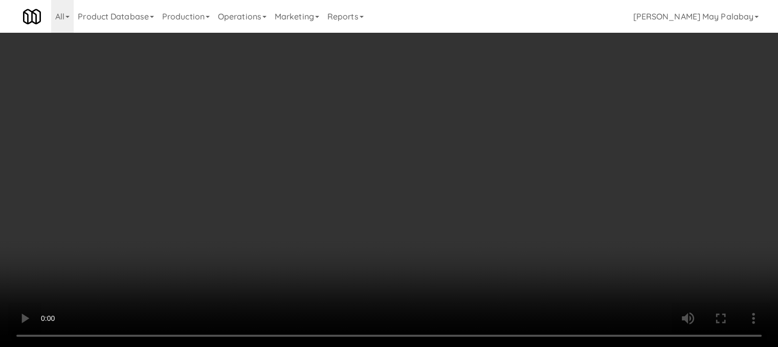
scroll to position [217, 0]
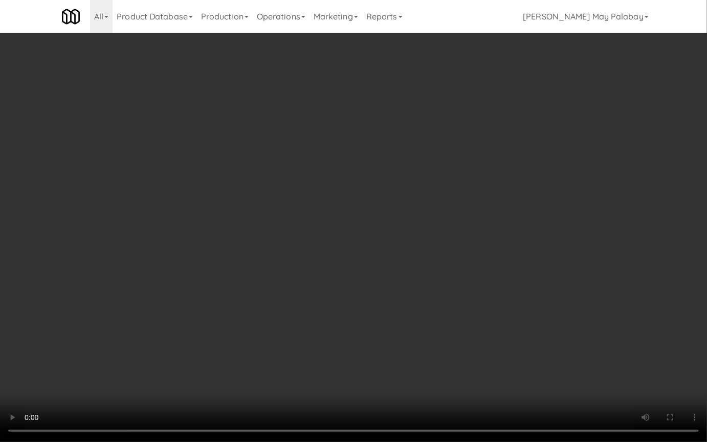
click at [272, 261] on video at bounding box center [353, 221] width 707 height 442
click at [455, 163] on video at bounding box center [353, 221] width 707 height 442
click at [447, 207] on video at bounding box center [353, 221] width 707 height 442
click at [440, 259] on video at bounding box center [353, 221] width 707 height 442
click at [486, 210] on video at bounding box center [353, 221] width 707 height 442
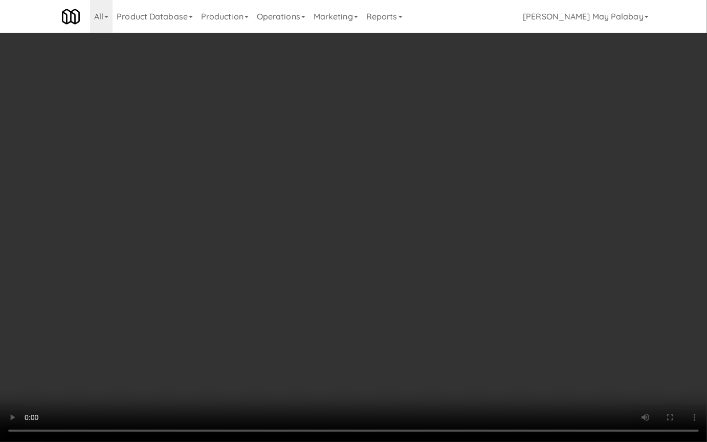
click at [486, 210] on video at bounding box center [353, 221] width 707 height 442
click at [322, 147] on video at bounding box center [353, 221] width 707 height 442
click at [362, 145] on video at bounding box center [353, 221] width 707 height 442
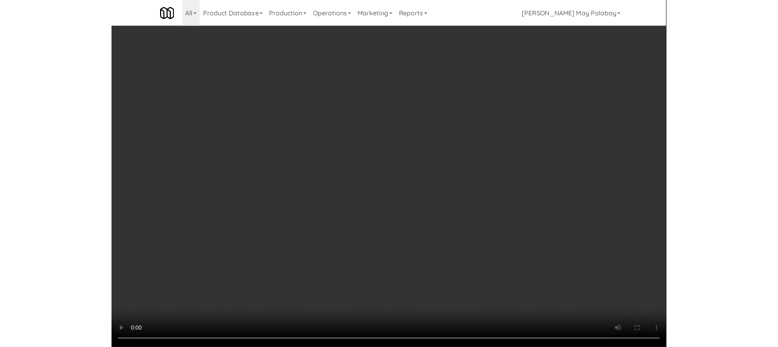
scroll to position [205, 0]
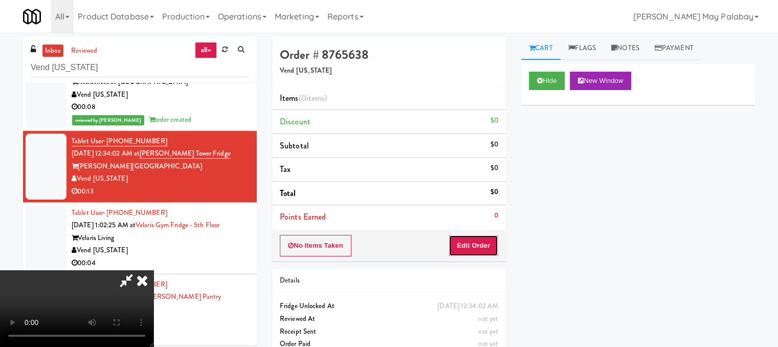
click at [483, 244] on button "Edit Order" at bounding box center [474, 245] width 50 height 21
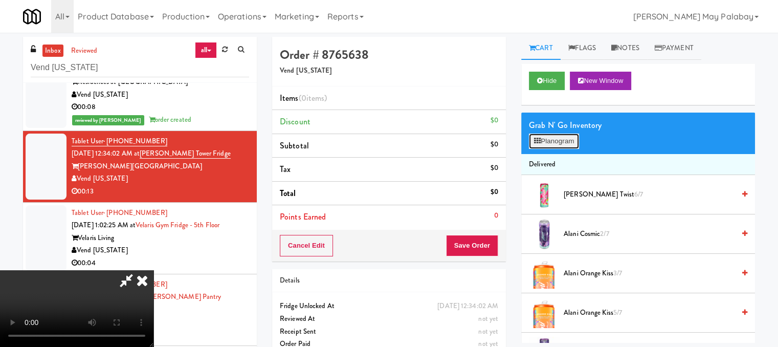
click at [563, 142] on button "Planogram" at bounding box center [554, 141] width 50 height 15
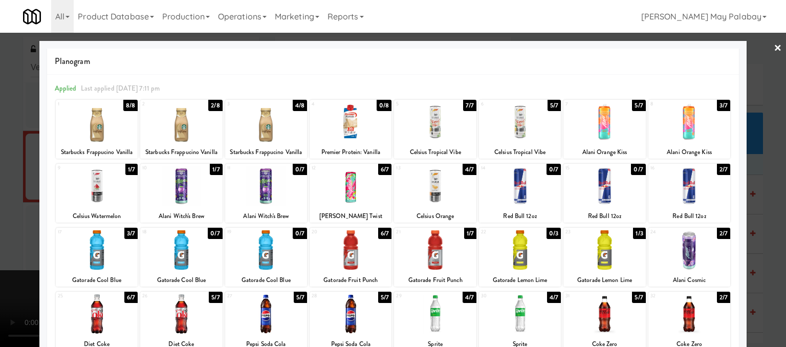
click at [774, 49] on link "×" at bounding box center [778, 49] width 8 height 32
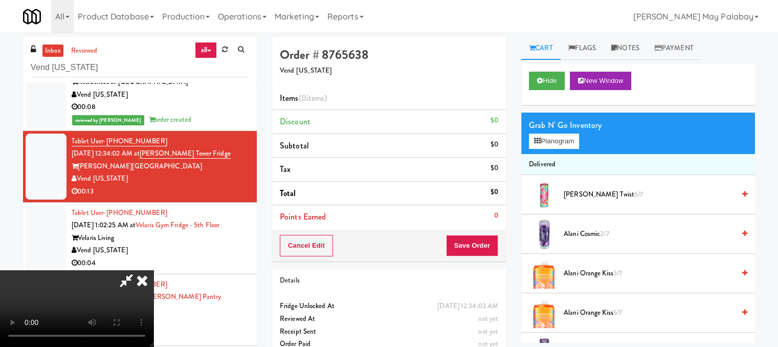
click at [154, 270] on video at bounding box center [77, 308] width 154 height 77
click at [142, 270] on video at bounding box center [77, 308] width 154 height 77
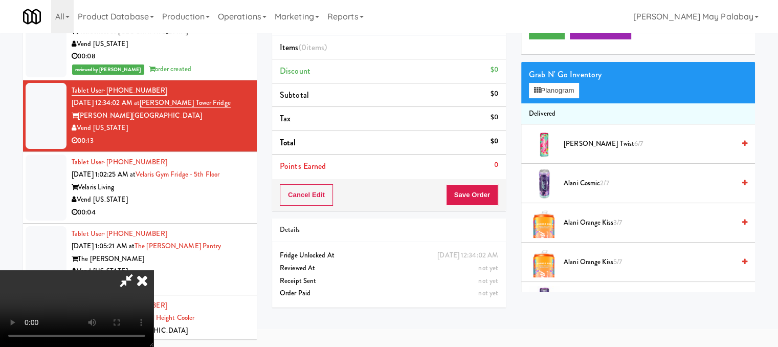
click at [154, 270] on video at bounding box center [77, 308] width 154 height 77
click at [154, 270] on icon at bounding box center [142, 280] width 23 height 20
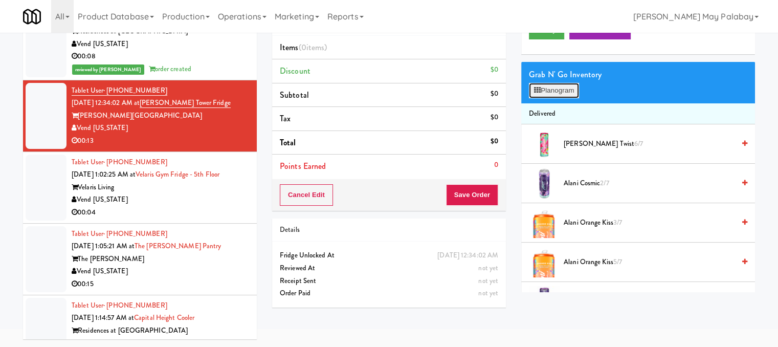
click at [565, 88] on button "Planogram" at bounding box center [554, 90] width 50 height 15
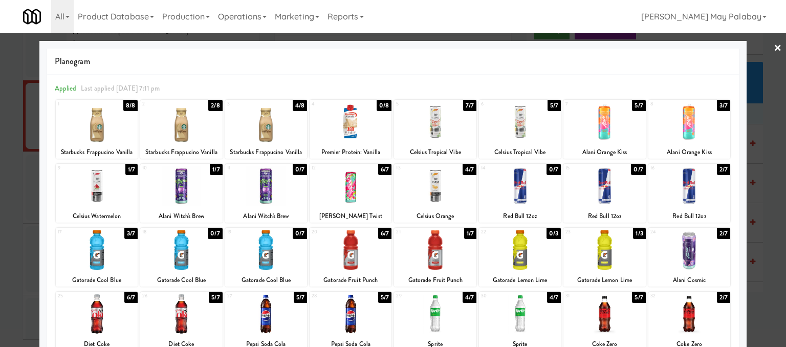
click at [670, 260] on div at bounding box center [689, 249] width 82 height 39
click at [684, 261] on div at bounding box center [689, 249] width 82 height 39
click at [768, 218] on div at bounding box center [393, 173] width 786 height 347
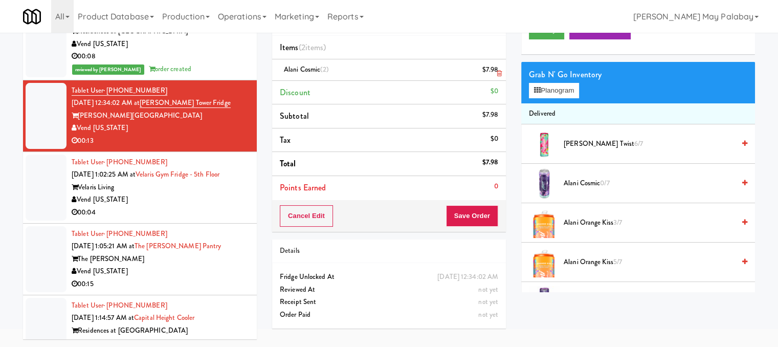
click at [327, 69] on span "(2)" at bounding box center [324, 69] width 9 height 10
click at [309, 46] on ng-pluralize "items" at bounding box center [315, 47] width 18 height 12
click at [499, 73] on icon at bounding box center [499, 73] width 5 height 7
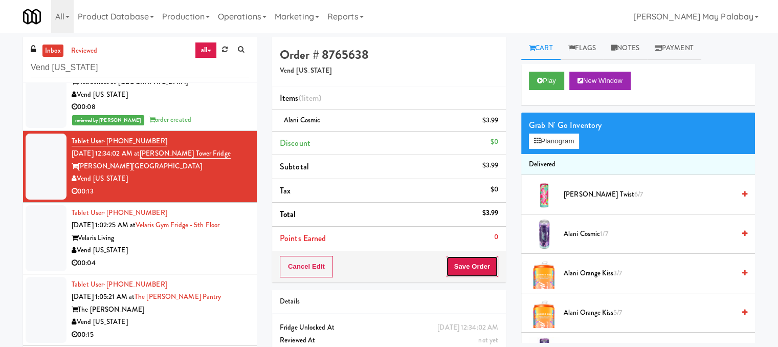
click at [491, 268] on button "Save Order" at bounding box center [472, 266] width 52 height 21
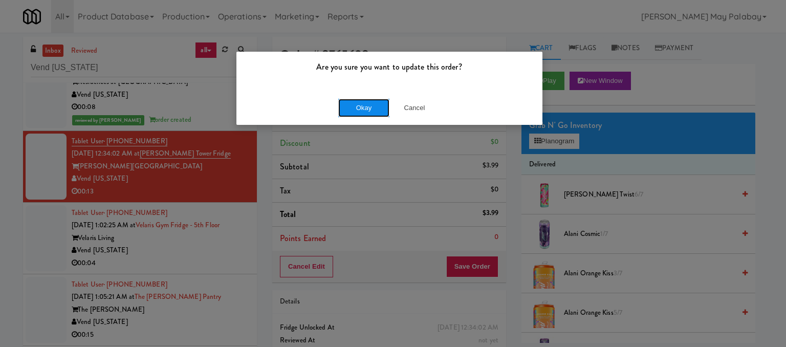
click at [369, 105] on button "Okay" at bounding box center [363, 108] width 51 height 18
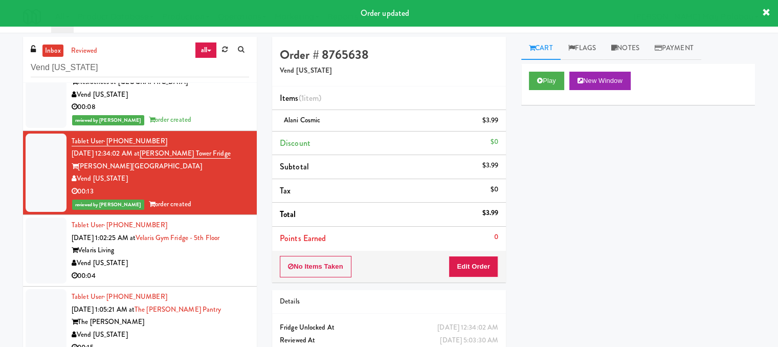
click at [174, 254] on div "Tablet User · (970) 698-2066 Sep 17, 2025 1:02:25 AM at Velaris Gym Fridge - 5t…" at bounding box center [161, 250] width 178 height 63
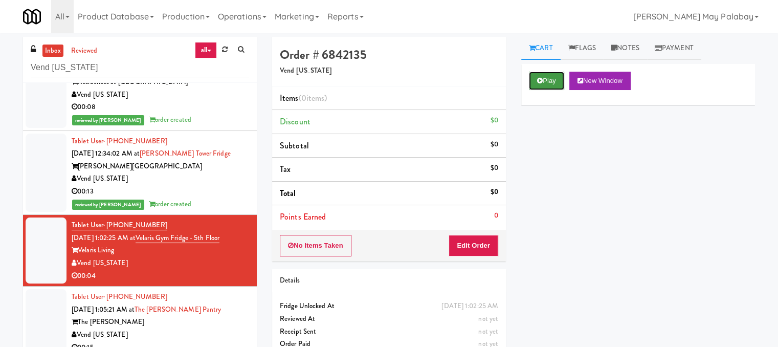
click at [553, 80] on button "Play" at bounding box center [546, 81] width 35 height 18
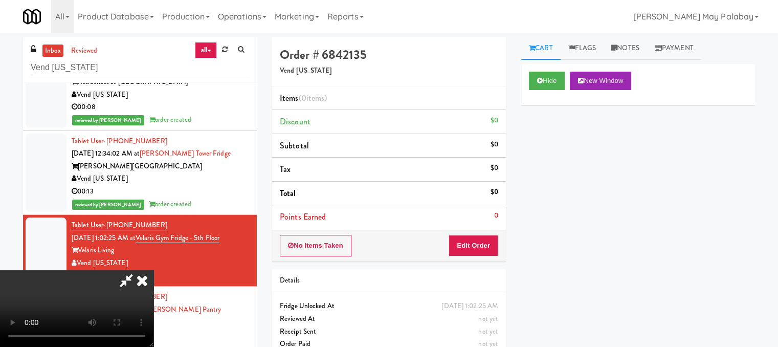
click at [100, 287] on video at bounding box center [77, 308] width 154 height 77
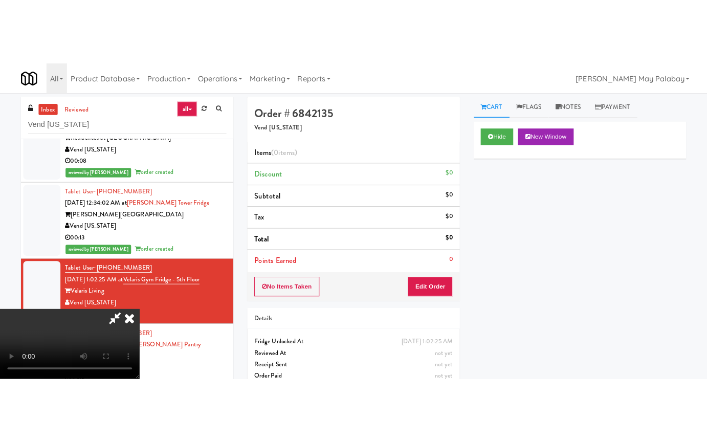
scroll to position [51, 0]
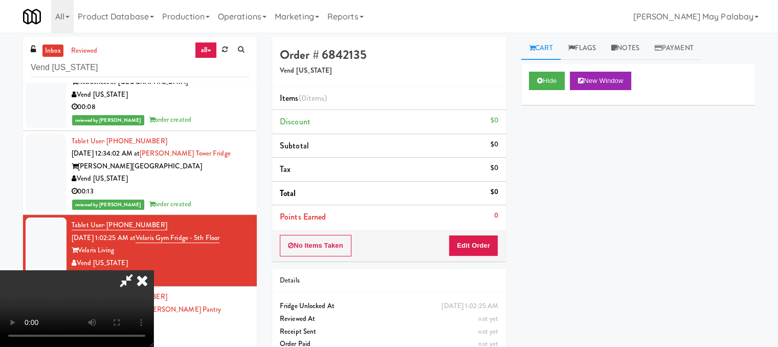
click at [154, 270] on video at bounding box center [77, 308] width 154 height 77
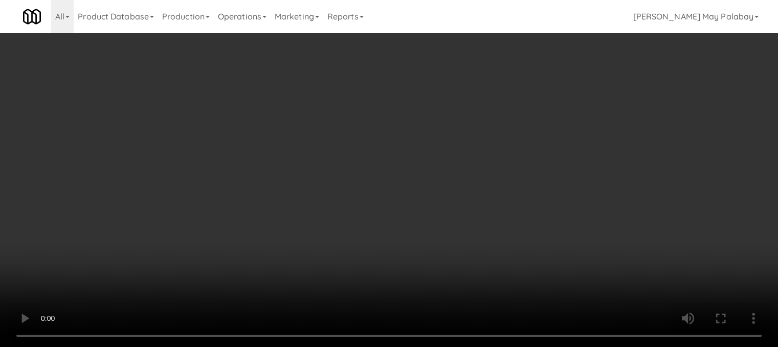
scroll to position [217, 0]
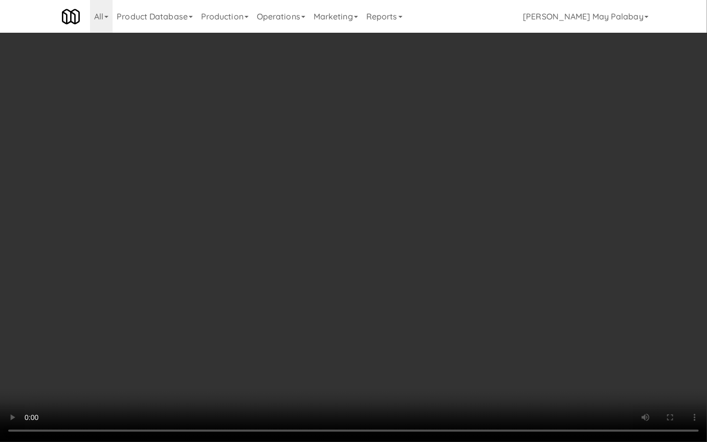
click at [199, 179] on video at bounding box center [353, 221] width 707 height 442
click at [335, 219] on video at bounding box center [353, 221] width 707 height 442
click at [575, 150] on video at bounding box center [353, 221] width 707 height 442
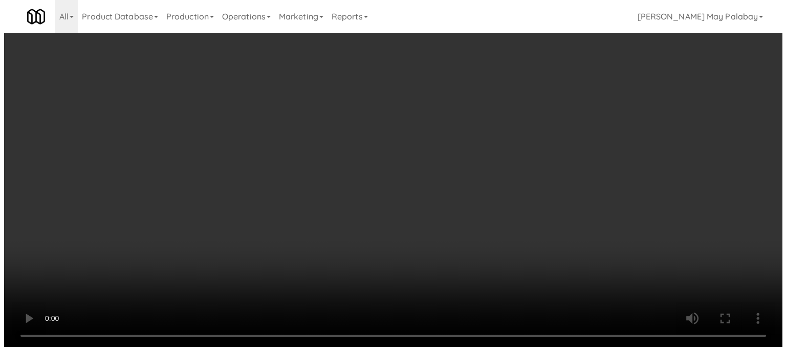
scroll to position [205, 0]
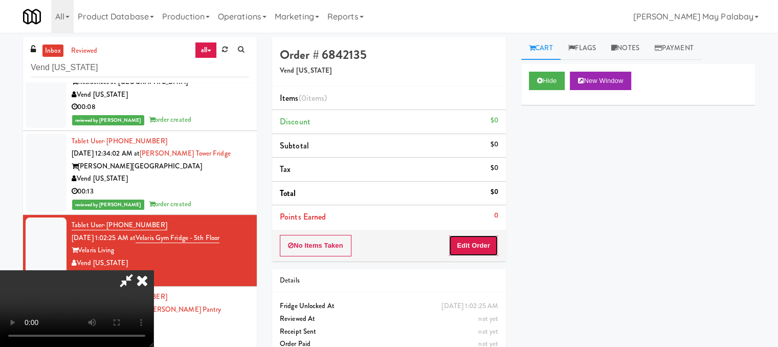
click at [487, 250] on button "Edit Order" at bounding box center [474, 245] width 50 height 21
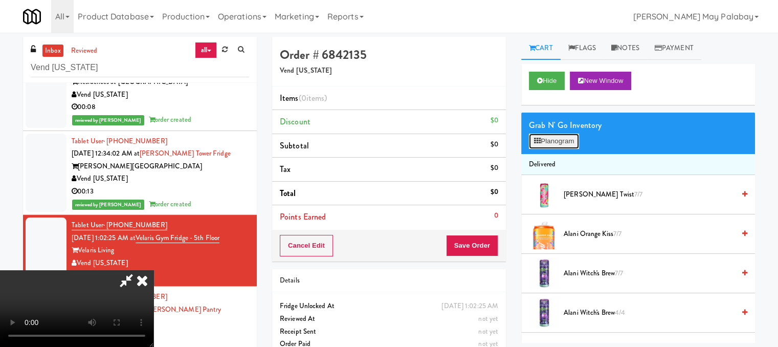
click at [543, 141] on button "Planogram" at bounding box center [554, 141] width 50 height 15
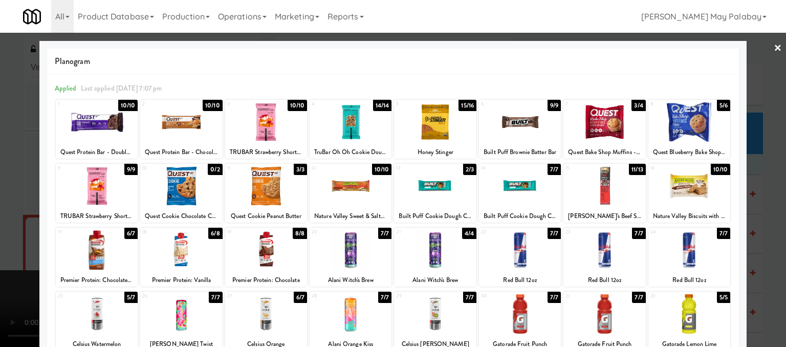
click at [751, 158] on div at bounding box center [393, 173] width 786 height 347
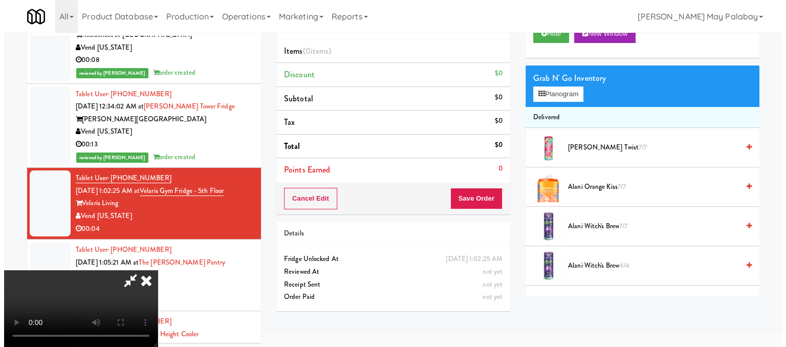
scroll to position [51, 0]
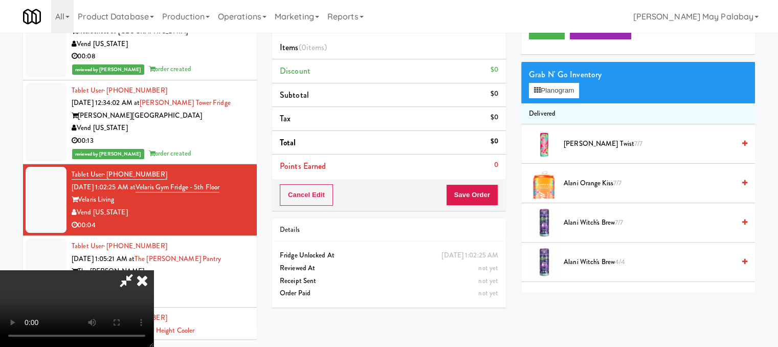
click at [135, 270] on video at bounding box center [77, 308] width 154 height 77
click at [558, 88] on button "Planogram" at bounding box center [554, 90] width 50 height 15
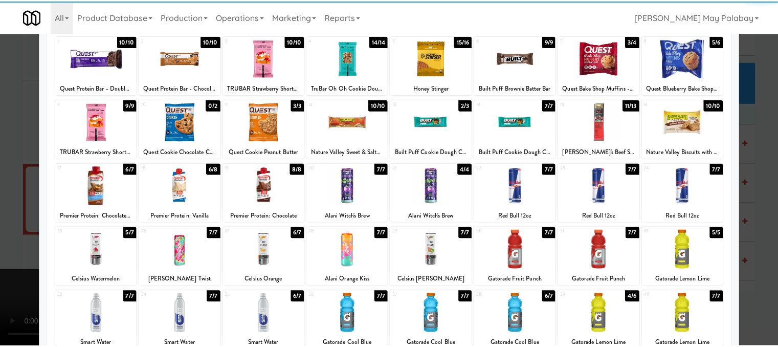
scroll to position [102, 0]
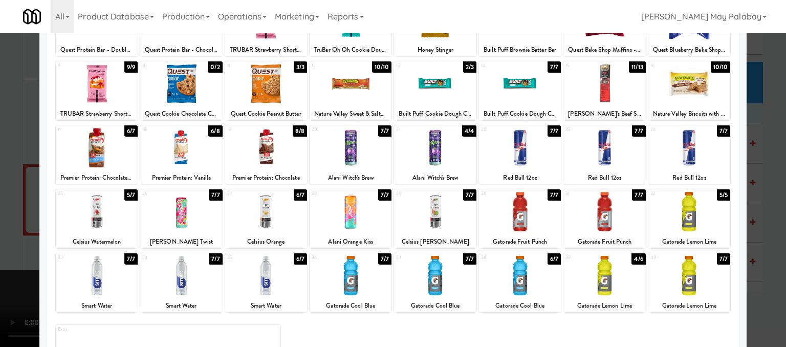
click at [340, 286] on div at bounding box center [351, 275] width 82 height 39
click at [768, 213] on div at bounding box center [393, 173] width 786 height 347
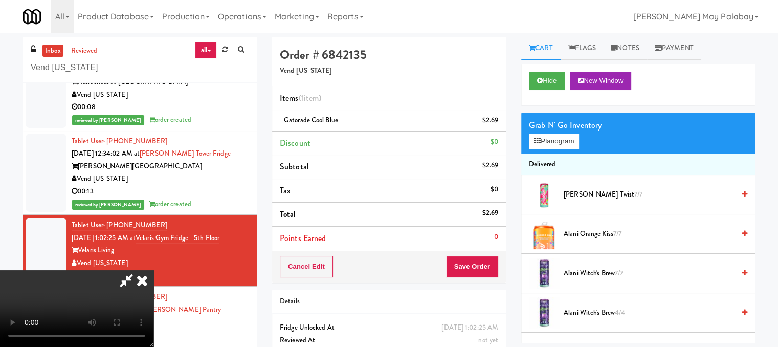
click at [154, 270] on icon at bounding box center [142, 280] width 23 height 20
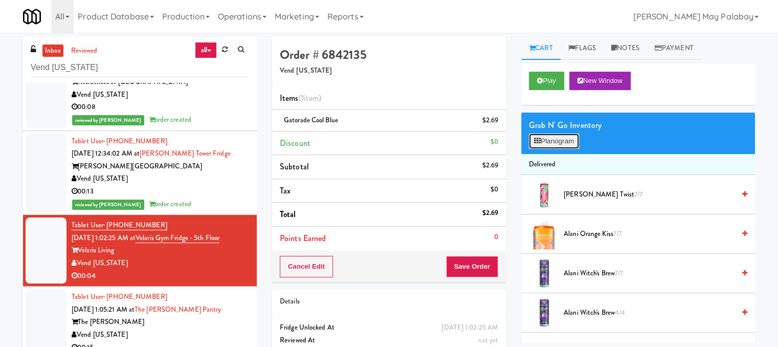
click at [571, 140] on button "Planogram" at bounding box center [554, 141] width 50 height 15
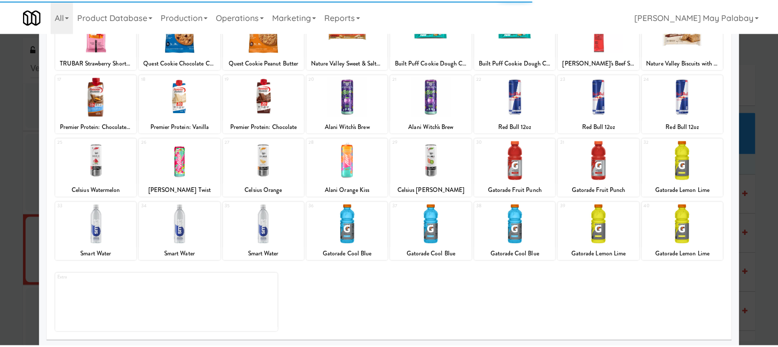
scroll to position [156, 0]
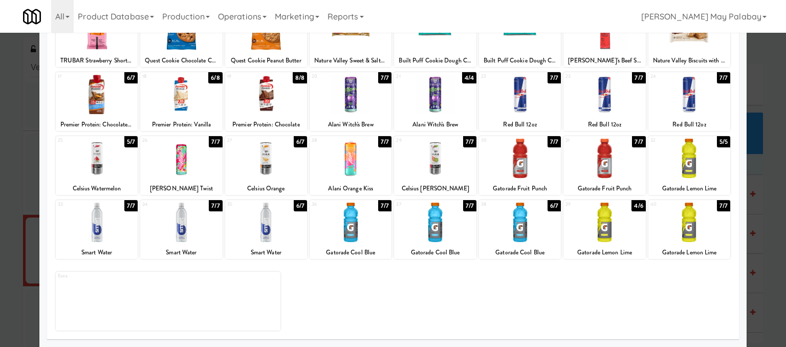
click at [765, 172] on div at bounding box center [393, 173] width 786 height 347
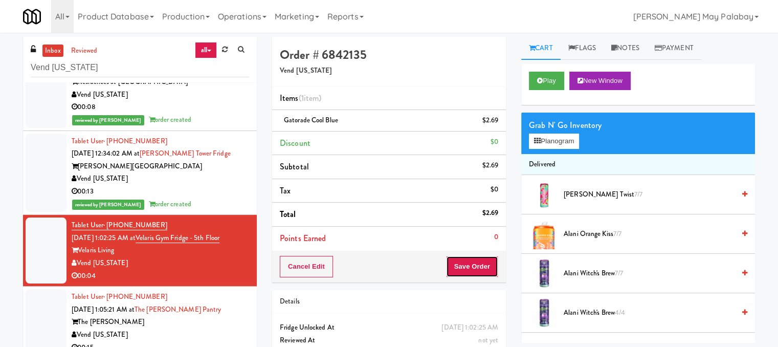
click at [482, 268] on button "Save Order" at bounding box center [472, 266] width 52 height 21
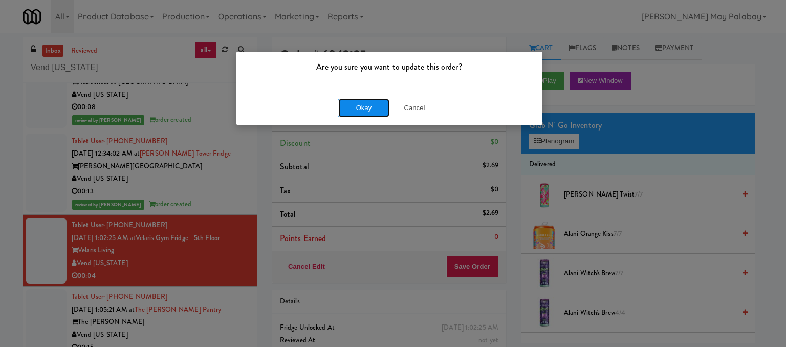
click at [374, 110] on button "Okay" at bounding box center [363, 108] width 51 height 18
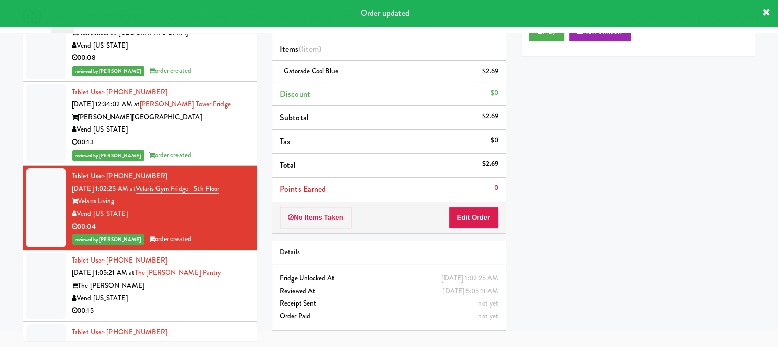
scroll to position [51, 0]
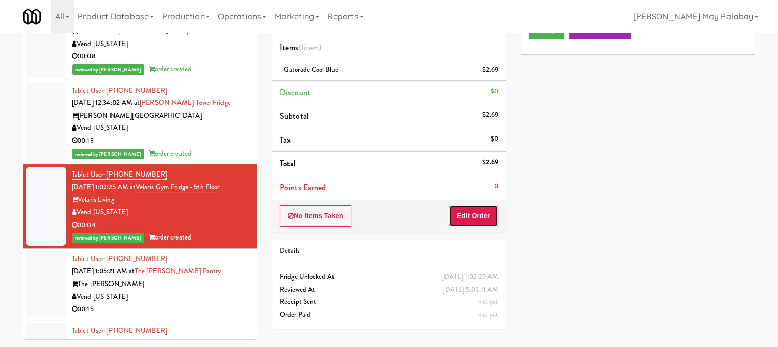
click at [486, 213] on button "Edit Order" at bounding box center [474, 215] width 50 height 21
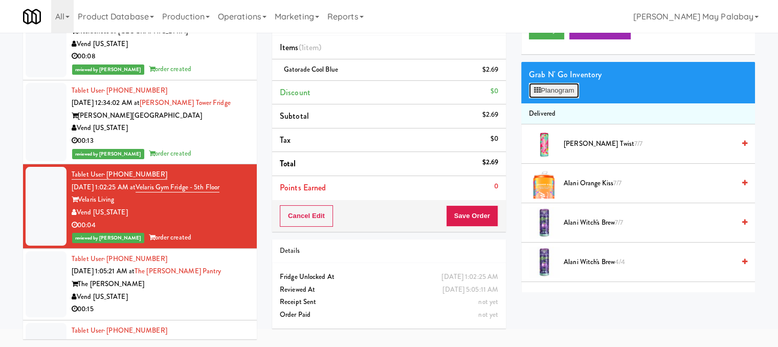
click at [561, 92] on button "Planogram" at bounding box center [554, 90] width 50 height 15
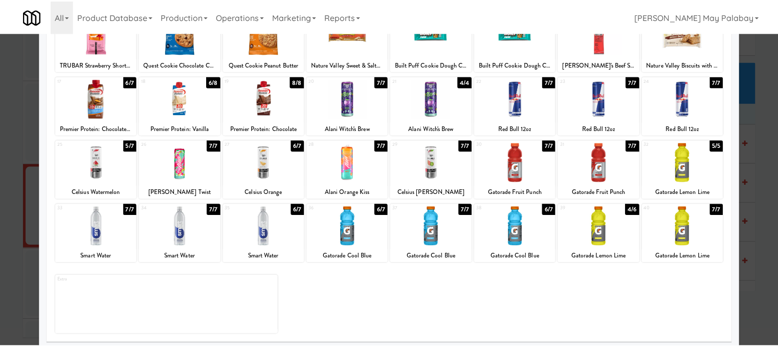
scroll to position [154, 0]
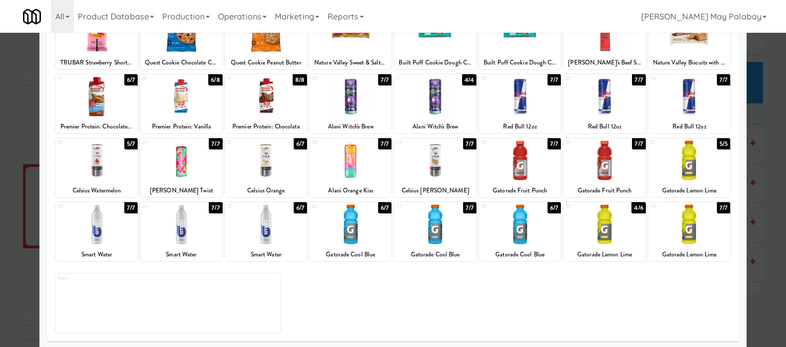
click at [764, 226] on div at bounding box center [393, 173] width 786 height 347
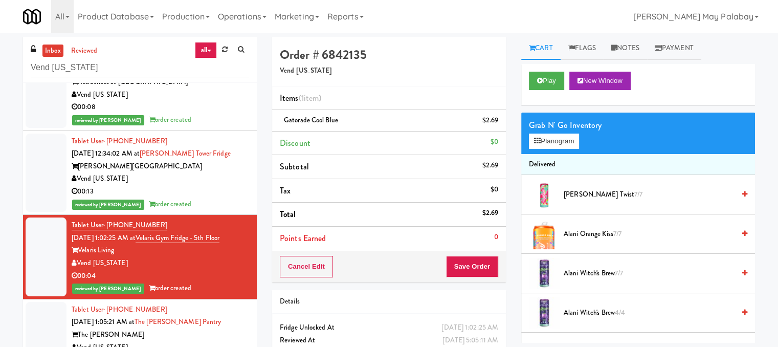
click at [212, 318] on div "Tablet User · (951) 231-8188 Sep 17, 2025 1:05:21 AM at The Fitzgerald Pantry T…" at bounding box center [161, 334] width 178 height 63
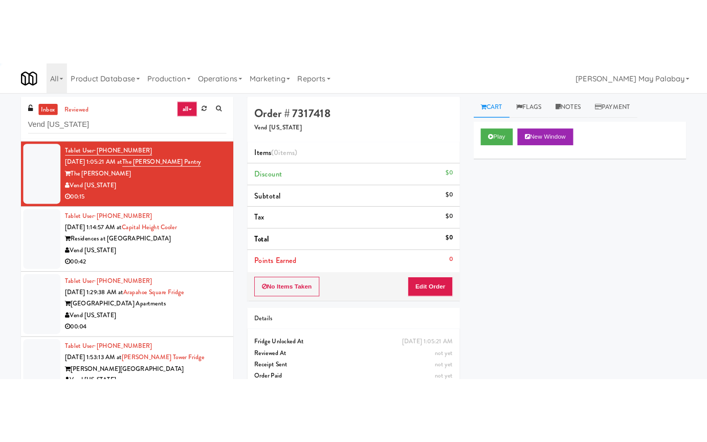
scroll to position [423, 0]
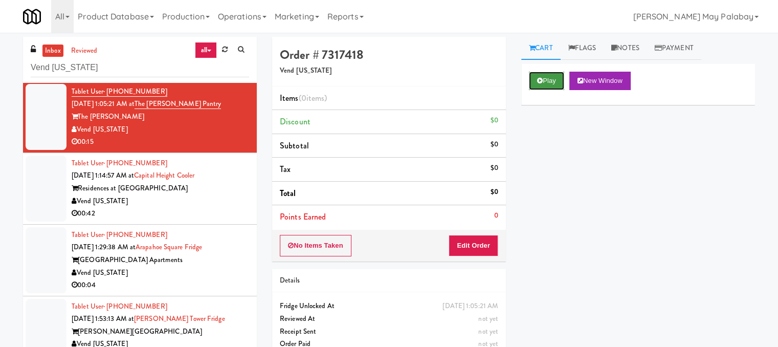
click at [548, 81] on button "Play" at bounding box center [546, 81] width 35 height 18
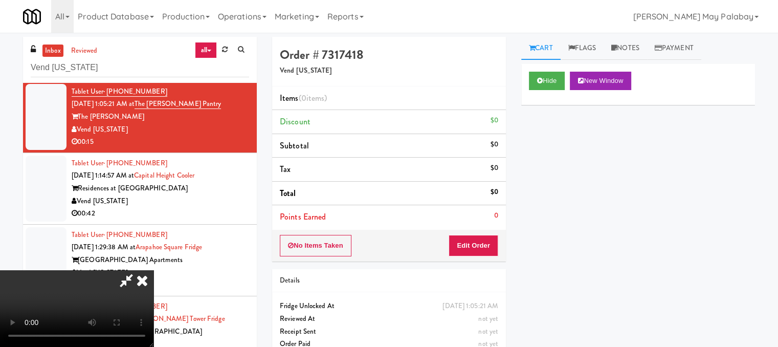
click at [154, 270] on video at bounding box center [77, 308] width 154 height 77
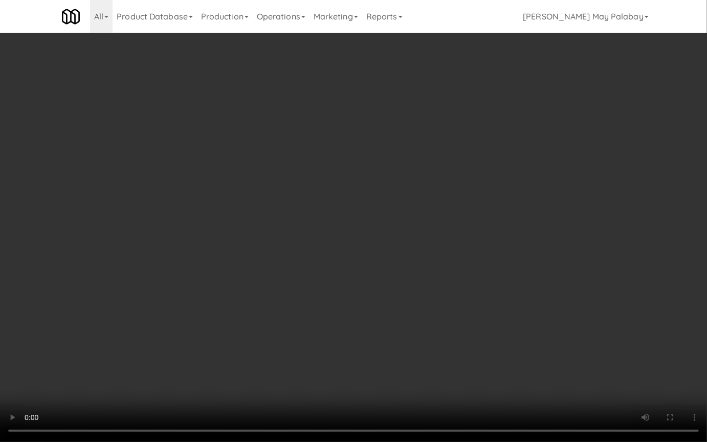
click at [173, 187] on video at bounding box center [353, 221] width 707 height 442
click at [171, 233] on video at bounding box center [353, 221] width 707 height 442
click at [225, 309] on video at bounding box center [353, 221] width 707 height 442
click at [285, 373] on video at bounding box center [353, 221] width 707 height 442
click at [233, 285] on video at bounding box center [353, 221] width 707 height 442
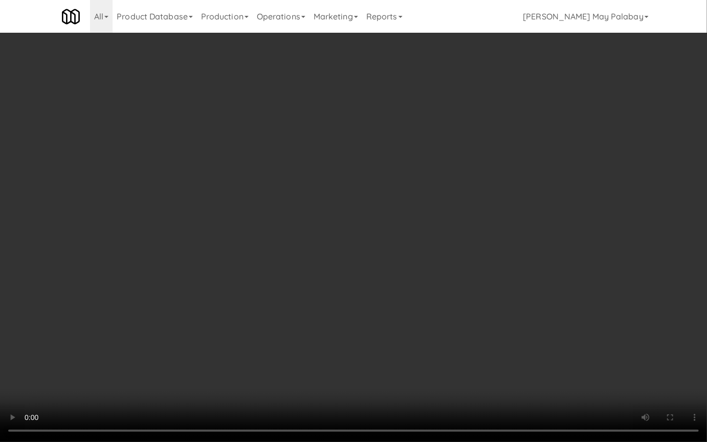
click at [233, 286] on video at bounding box center [353, 221] width 707 height 442
click at [510, 188] on video at bounding box center [353, 221] width 707 height 442
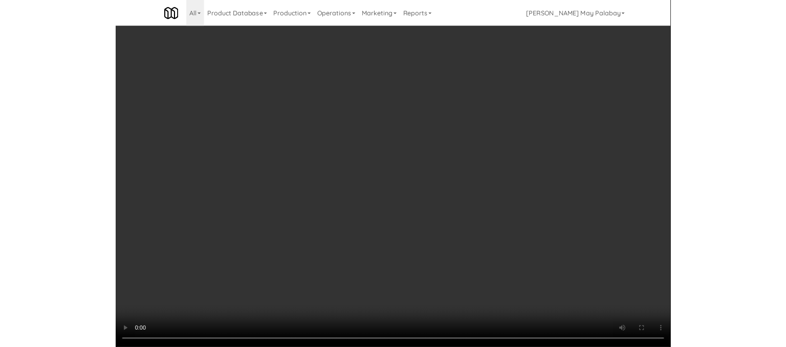
scroll to position [423, 0]
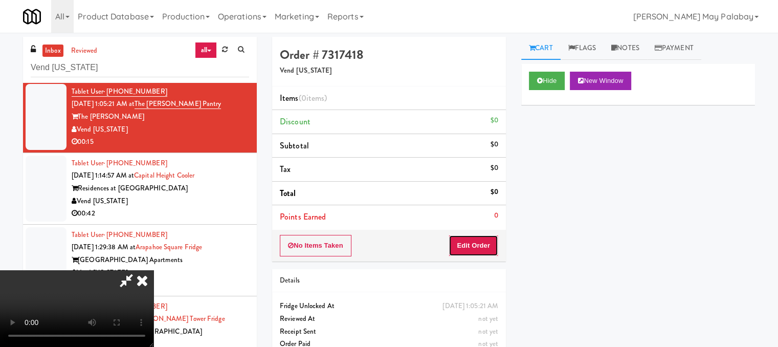
click at [485, 247] on button "Edit Order" at bounding box center [474, 245] width 50 height 21
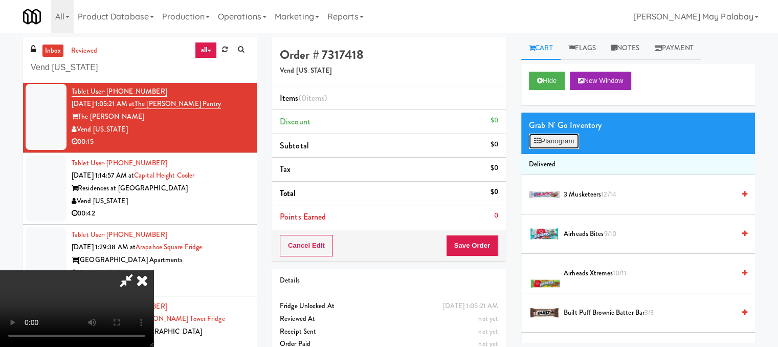
click at [563, 142] on button "Planogram" at bounding box center [554, 141] width 50 height 15
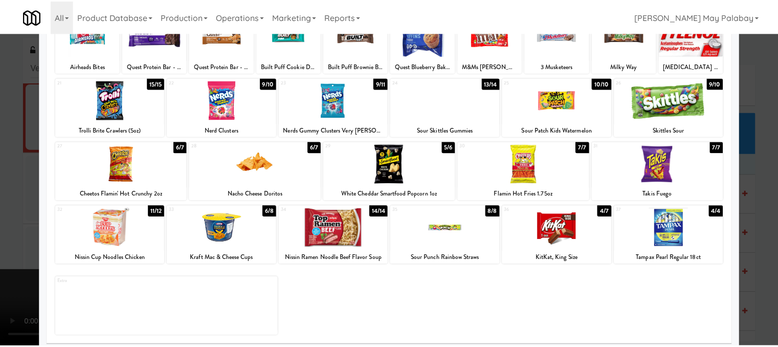
scroll to position [154, 0]
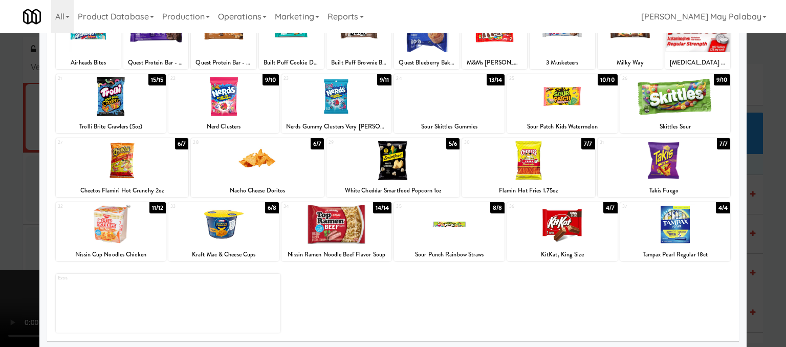
click at [661, 167] on div at bounding box center [664, 160] width 133 height 39
click at [768, 228] on div at bounding box center [393, 173] width 786 height 347
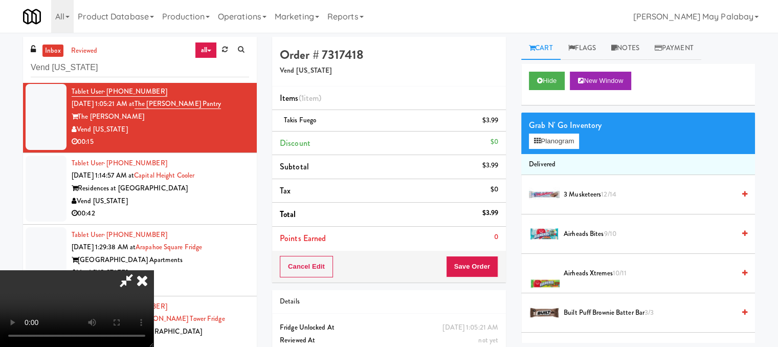
click at [154, 270] on icon at bounding box center [142, 280] width 23 height 20
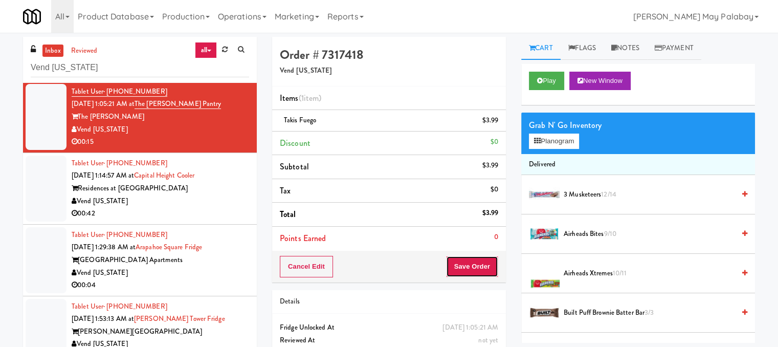
click at [464, 271] on button "Save Order" at bounding box center [472, 266] width 52 height 21
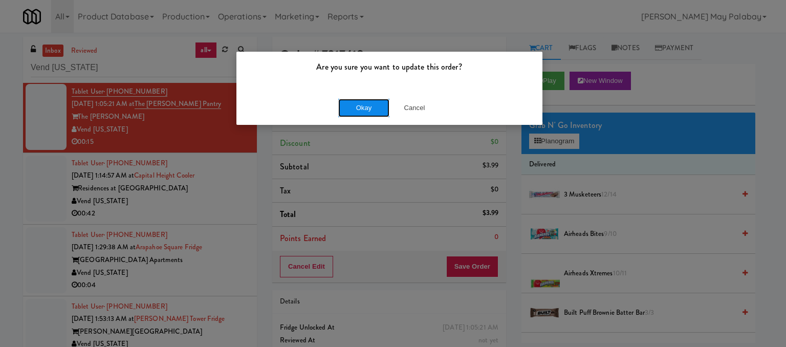
click at [376, 102] on button "Okay" at bounding box center [363, 108] width 51 height 18
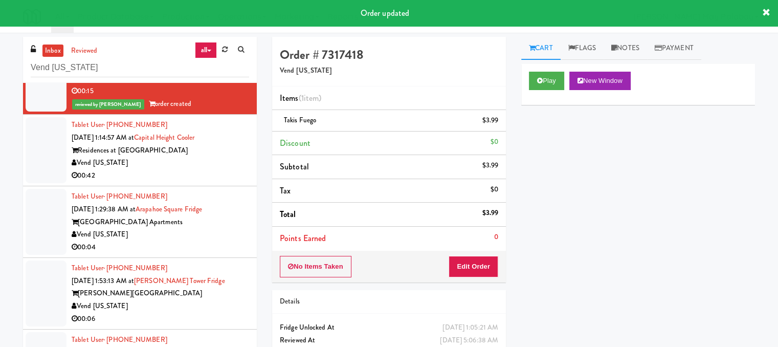
scroll to position [474, 0]
click at [201, 169] on div "Vend [US_STATE]" at bounding box center [161, 162] width 178 height 13
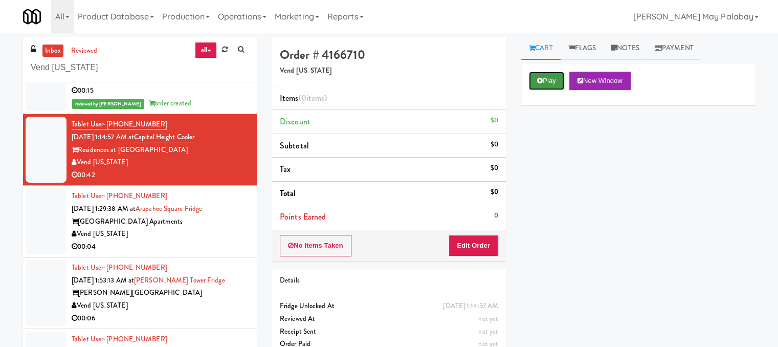
click at [541, 81] on icon at bounding box center [540, 80] width 6 height 7
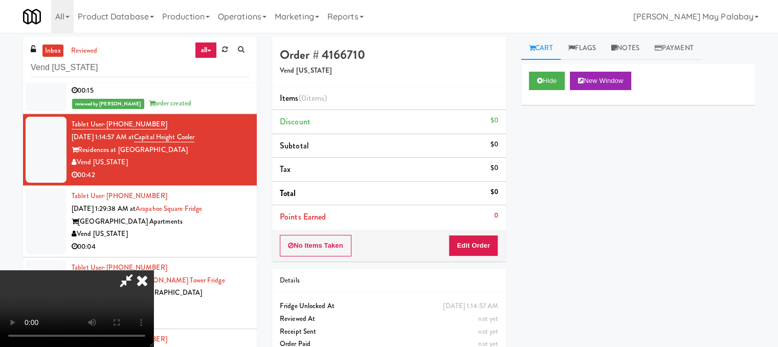
click at [96, 298] on video at bounding box center [77, 308] width 154 height 77
click at [555, 77] on button "Hide" at bounding box center [547, 81] width 36 height 18
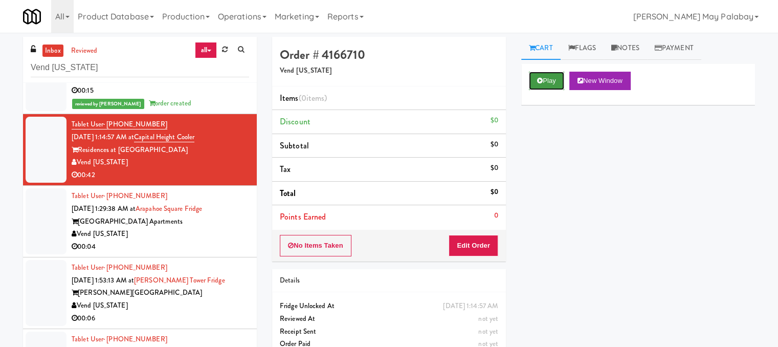
click at [543, 83] on button "Play" at bounding box center [546, 81] width 35 height 18
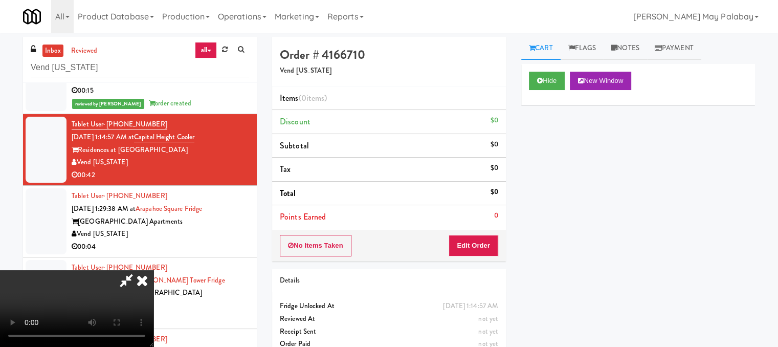
click at [127, 278] on video at bounding box center [77, 308] width 154 height 77
click at [154, 270] on video at bounding box center [77, 308] width 154 height 77
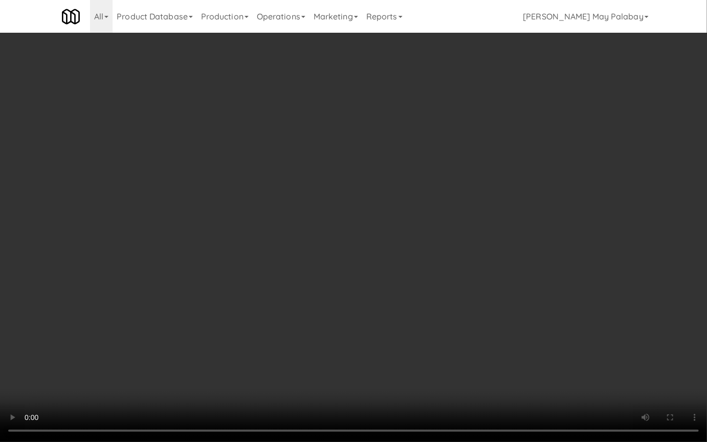
click at [532, 314] on video at bounding box center [353, 221] width 707 height 442
click at [76, 290] on video at bounding box center [353, 221] width 707 height 442
click at [128, 199] on video at bounding box center [353, 221] width 707 height 442
click at [249, 207] on video at bounding box center [353, 221] width 707 height 442
click at [447, 122] on video at bounding box center [353, 221] width 707 height 442
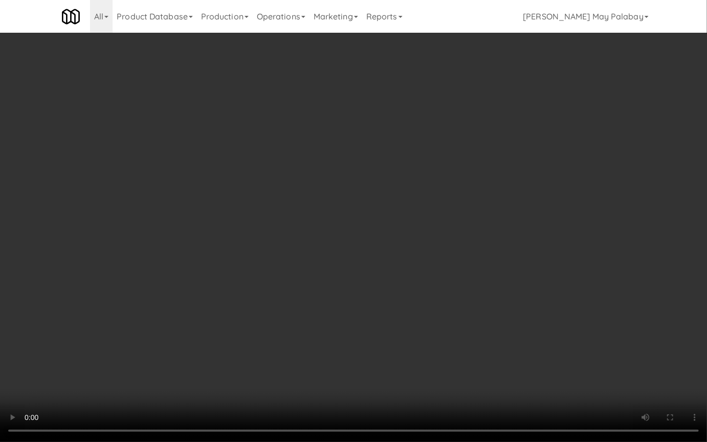
click at [444, 176] on video at bounding box center [353, 221] width 707 height 442
click at [489, 228] on video at bounding box center [353, 221] width 707 height 442
click at [142, 290] on video at bounding box center [353, 221] width 707 height 442
click at [442, 296] on video at bounding box center [353, 221] width 707 height 442
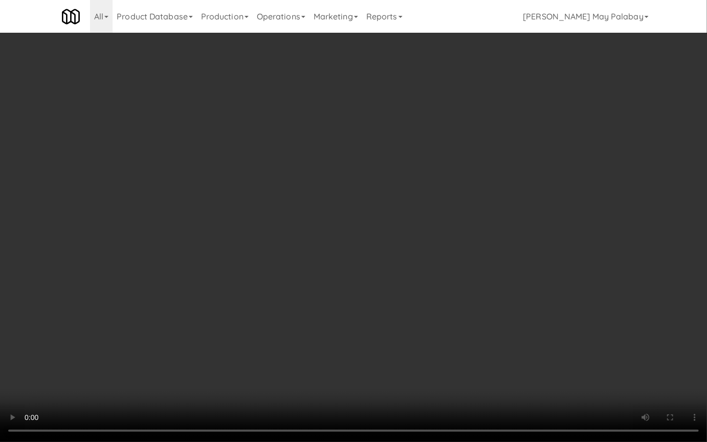
click at [359, 254] on video at bounding box center [353, 221] width 707 height 442
click at [473, 332] on video at bounding box center [353, 221] width 707 height 442
click at [306, 176] on video at bounding box center [353, 221] width 707 height 442
click at [298, 208] on video at bounding box center [353, 221] width 707 height 442
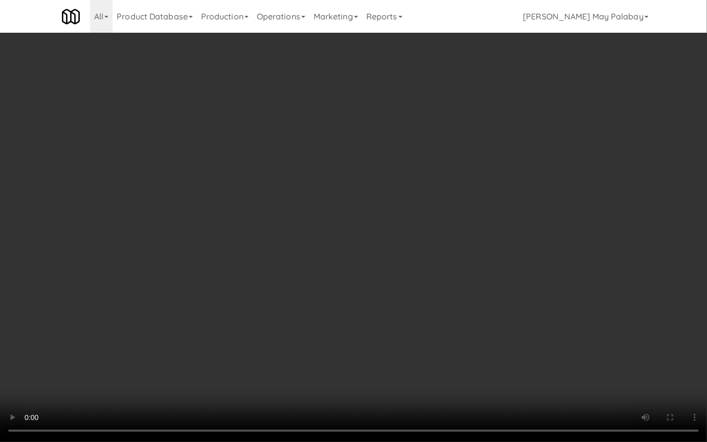
click at [411, 181] on video at bounding box center [353, 221] width 707 height 442
click at [428, 181] on video at bounding box center [353, 221] width 707 height 442
click at [659, 173] on video at bounding box center [353, 221] width 707 height 442
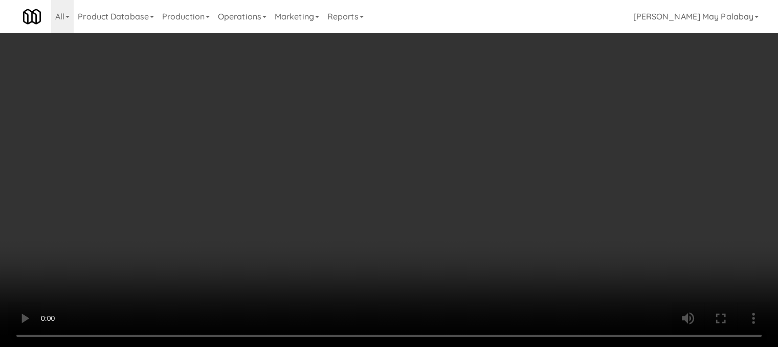
scroll to position [474, 0]
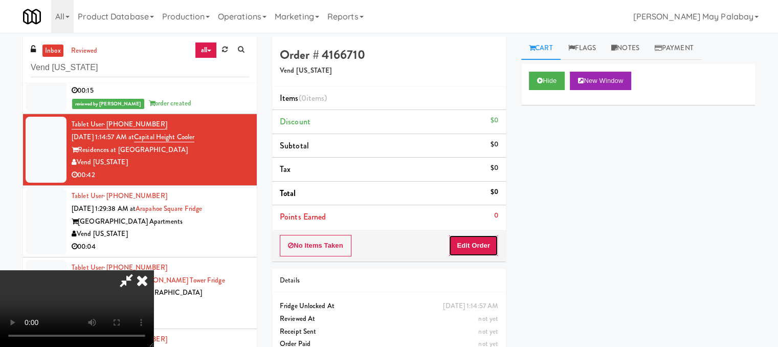
click at [485, 246] on button "Edit Order" at bounding box center [474, 245] width 50 height 21
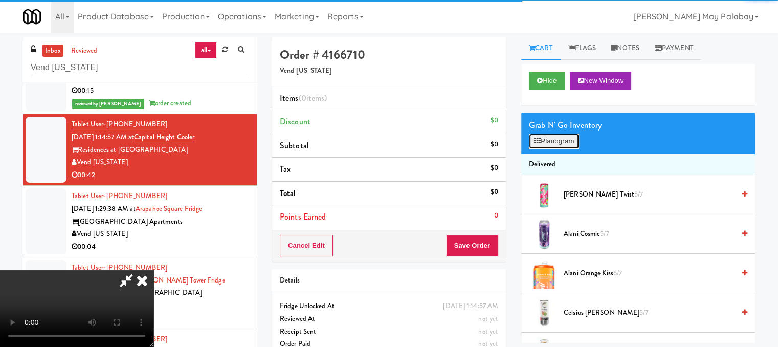
click at [562, 142] on button "Planogram" at bounding box center [554, 141] width 50 height 15
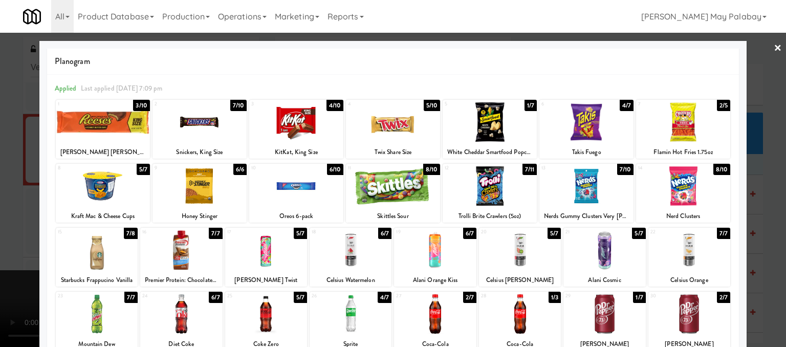
click at [568, 127] on div at bounding box center [586, 121] width 94 height 39
click at [488, 131] on div at bounding box center [490, 121] width 94 height 39
click at [752, 177] on div at bounding box center [393, 173] width 786 height 347
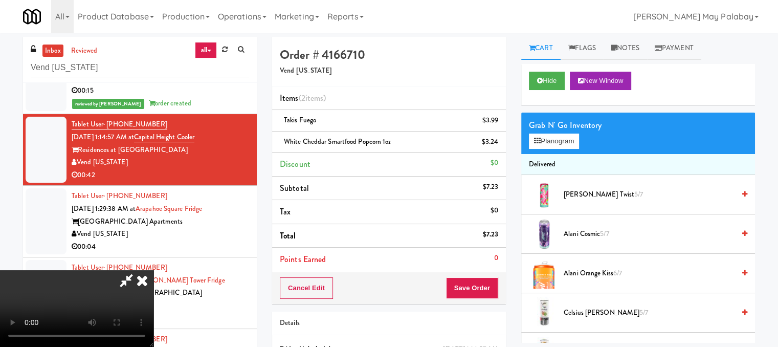
click at [143, 270] on video at bounding box center [77, 308] width 154 height 77
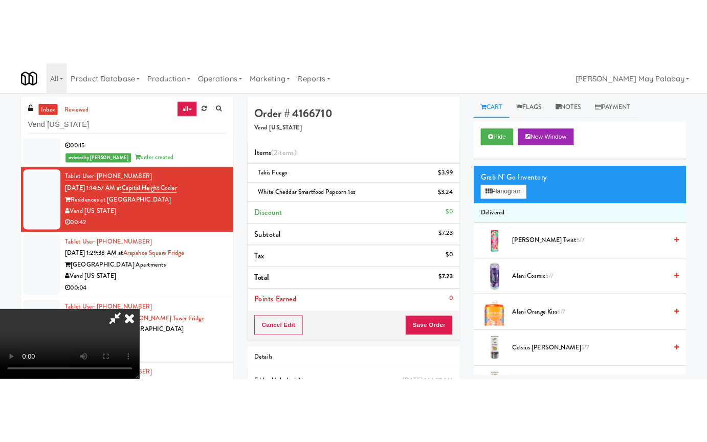
scroll to position [154, 0]
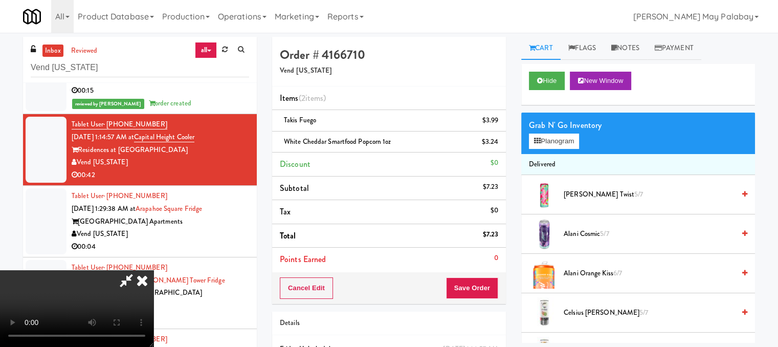
click at [154, 270] on video at bounding box center [77, 308] width 154 height 77
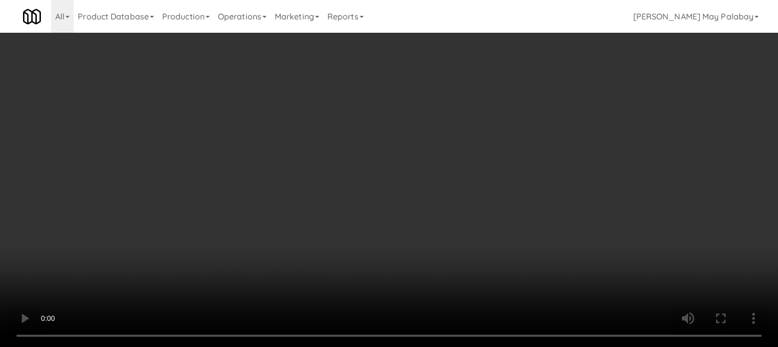
scroll to position [537, 0]
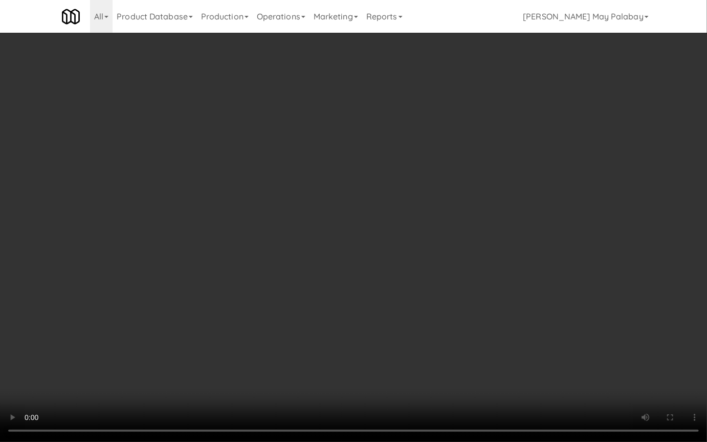
click at [471, 103] on video at bounding box center [353, 221] width 707 height 442
click at [532, 97] on video at bounding box center [353, 221] width 707 height 442
click at [503, 143] on video at bounding box center [353, 221] width 707 height 442
click at [552, 177] on video at bounding box center [353, 221] width 707 height 442
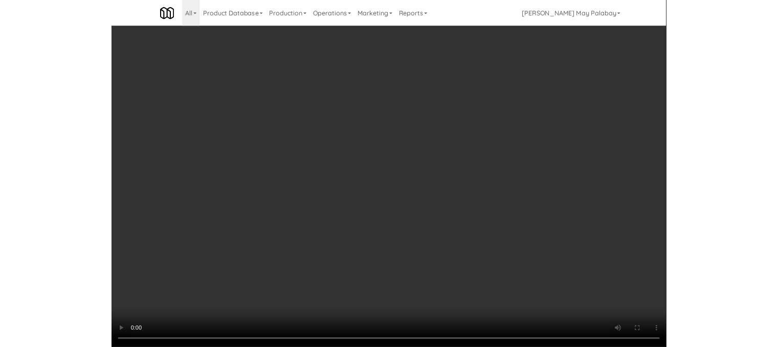
scroll to position [474, 0]
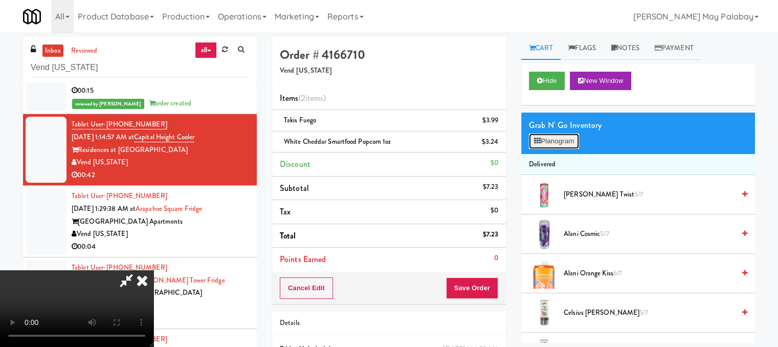
click at [557, 139] on button "Planogram" at bounding box center [554, 141] width 50 height 15
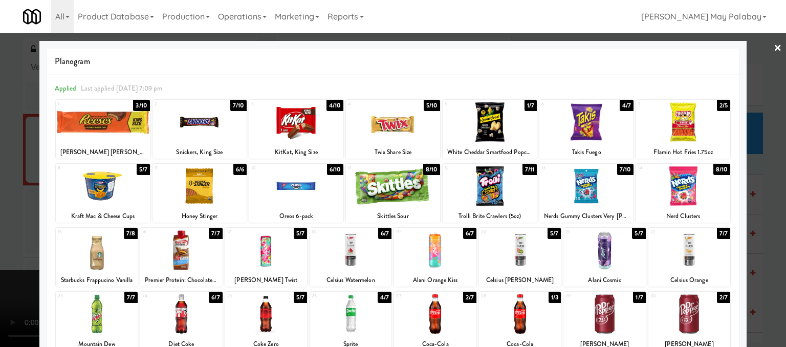
click at [493, 189] on div at bounding box center [490, 185] width 94 height 39
click at [759, 191] on div at bounding box center [393, 173] width 786 height 347
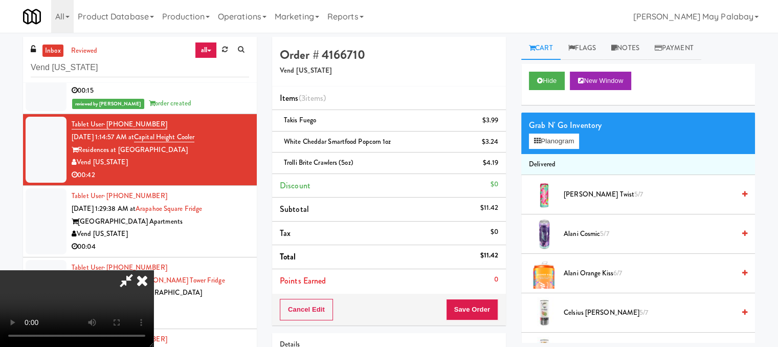
click at [138, 270] on icon at bounding box center [127, 280] width 24 height 20
click at [678, 46] on link "Payment" at bounding box center [674, 48] width 54 height 23
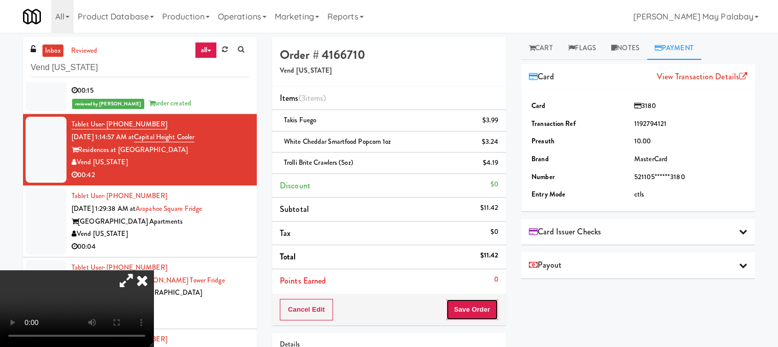
click at [475, 304] on button "Save Order" at bounding box center [472, 309] width 52 height 21
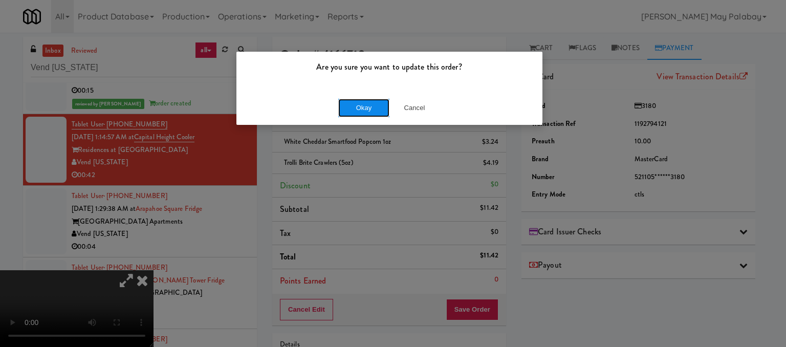
click at [354, 112] on button "Okay" at bounding box center [363, 108] width 51 height 18
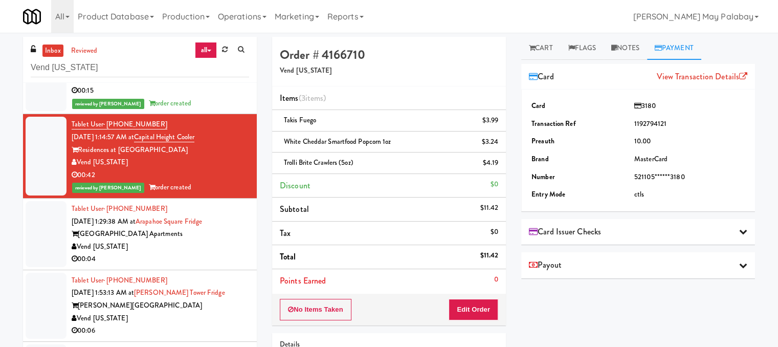
click at [210, 265] on div "00:04" at bounding box center [161, 259] width 178 height 13
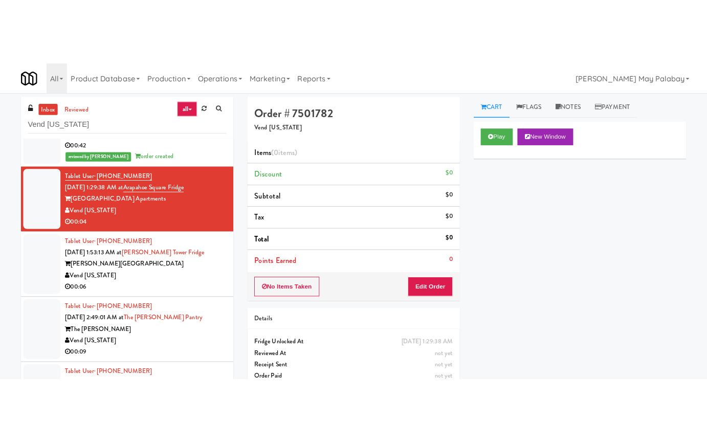
scroll to position [550, 0]
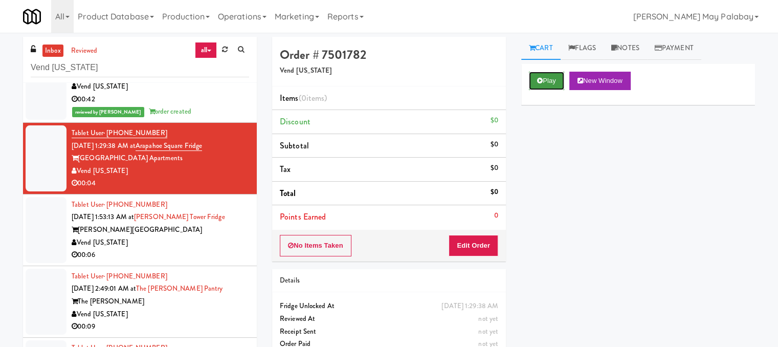
click at [553, 79] on button "Play" at bounding box center [546, 81] width 35 height 18
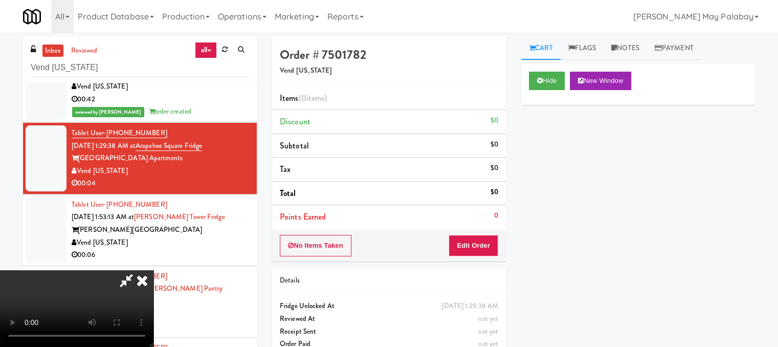
click at [154, 270] on video at bounding box center [77, 308] width 154 height 77
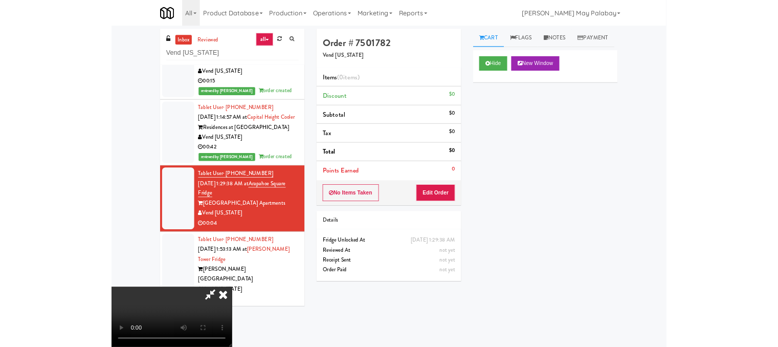
scroll to position [625, 0]
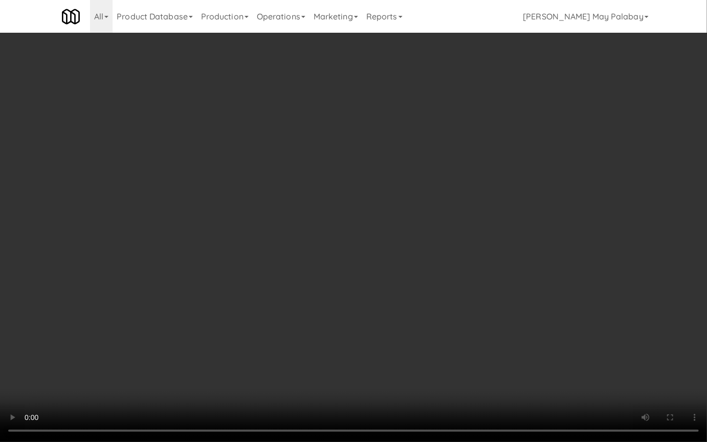
click at [515, 162] on video at bounding box center [353, 221] width 707 height 442
click at [581, 200] on video at bounding box center [353, 221] width 707 height 442
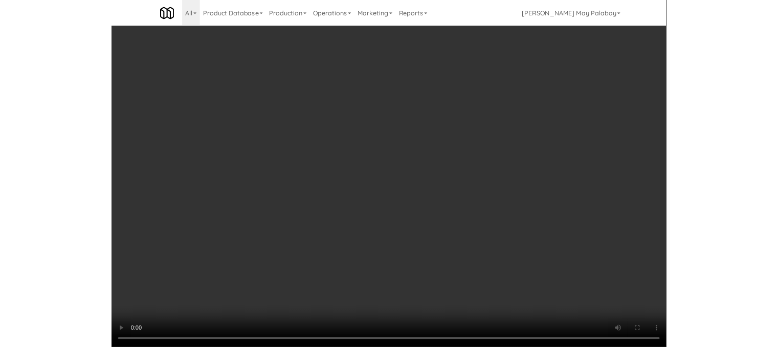
scroll to position [550, 0]
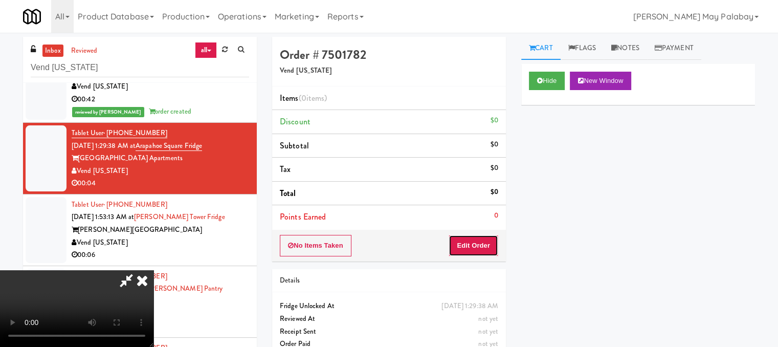
click at [487, 246] on button "Edit Order" at bounding box center [474, 245] width 50 height 21
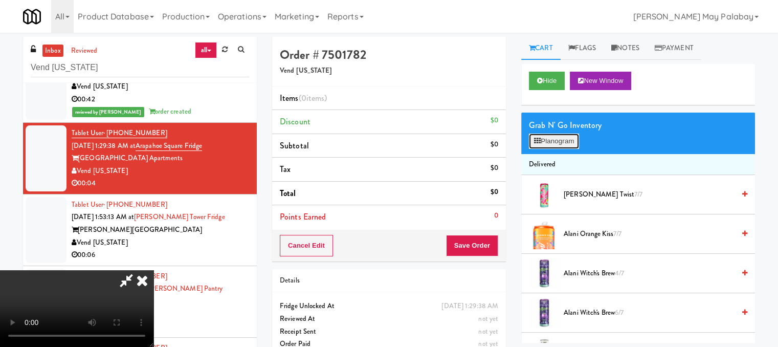
click at [555, 140] on button "Planogram" at bounding box center [554, 141] width 50 height 15
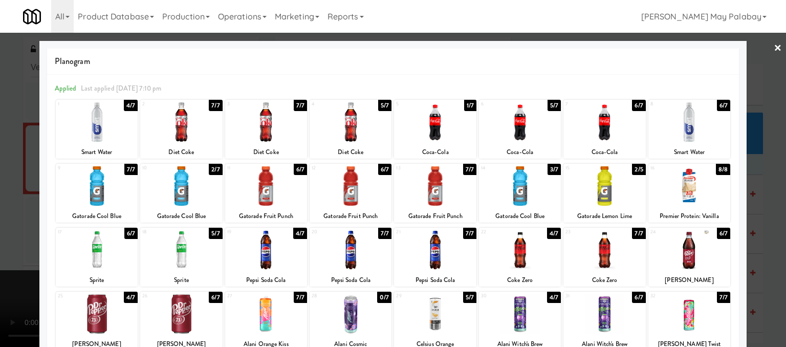
click at [767, 132] on div at bounding box center [393, 173] width 786 height 347
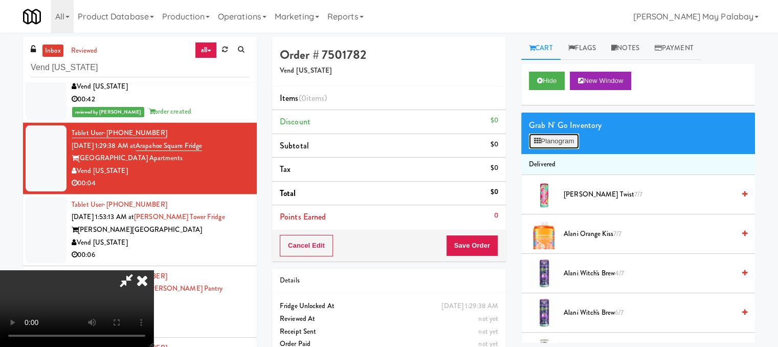
click at [561, 144] on button "Planogram" at bounding box center [554, 141] width 50 height 15
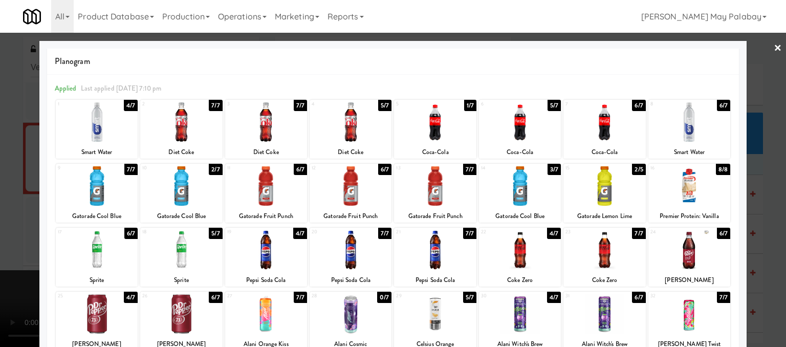
click at [516, 132] on div at bounding box center [520, 121] width 82 height 39
click at [764, 113] on div at bounding box center [393, 173] width 786 height 347
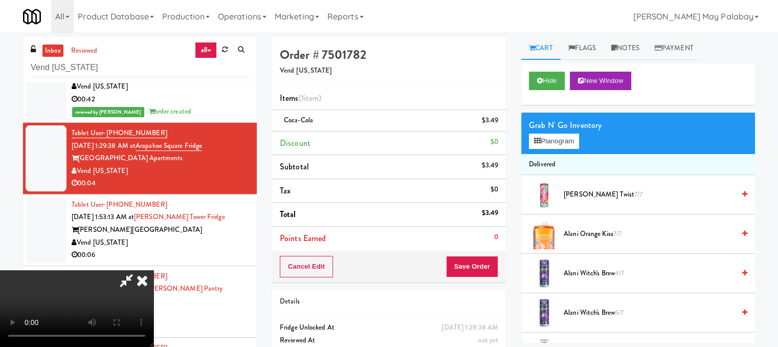
click at [154, 270] on video at bounding box center [77, 308] width 154 height 77
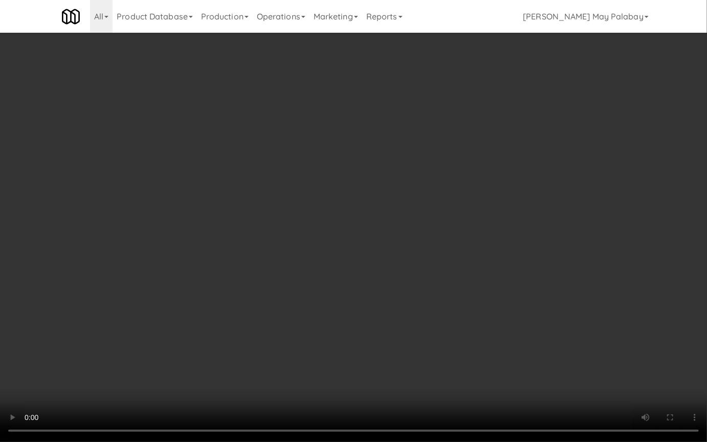
click at [531, 112] on video at bounding box center [353, 221] width 707 height 442
click at [605, 129] on video at bounding box center [353, 221] width 707 height 442
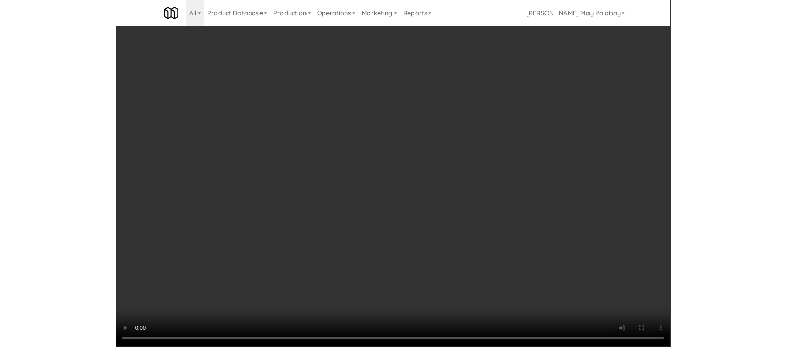
scroll to position [550, 0]
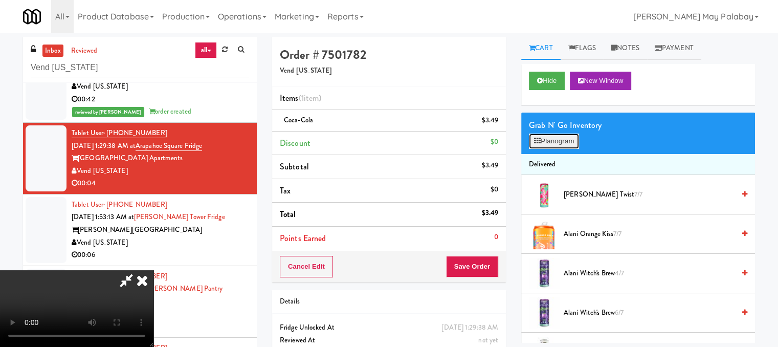
click at [556, 142] on button "Planogram" at bounding box center [554, 141] width 50 height 15
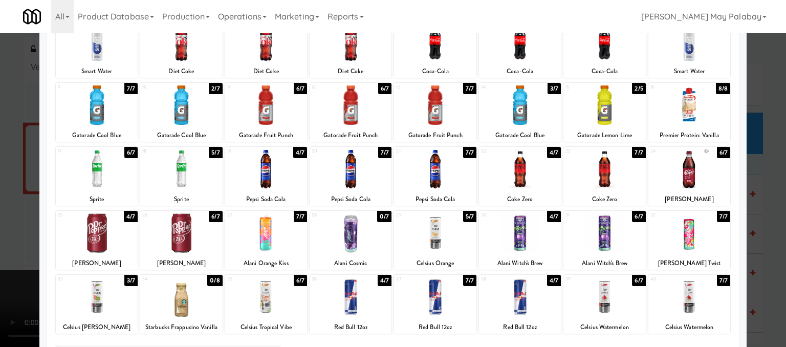
scroll to position [102, 0]
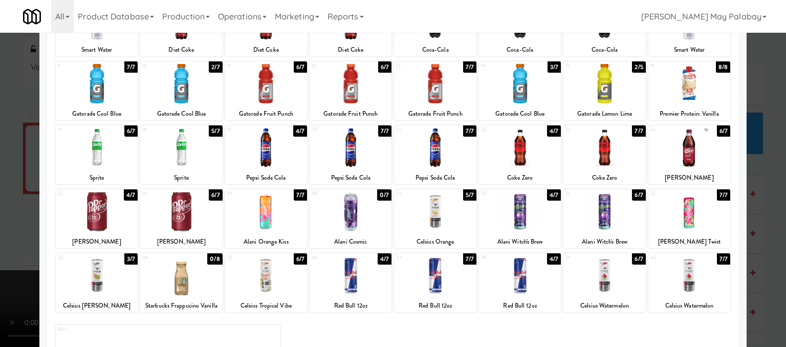
click at [510, 168] on div "22 4/7 Coke Zero" at bounding box center [520, 154] width 82 height 59
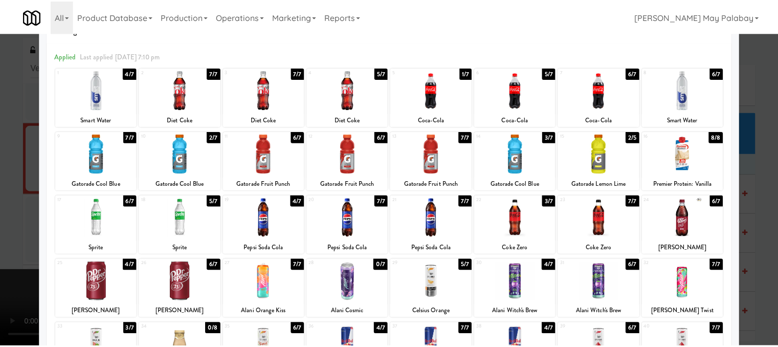
scroll to position [0, 0]
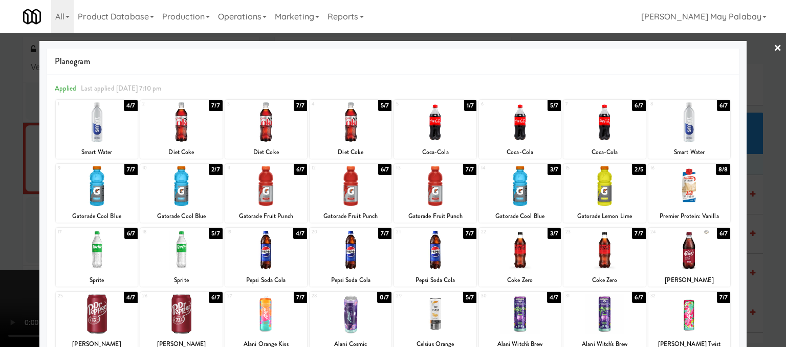
click at [767, 95] on div at bounding box center [393, 173] width 786 height 347
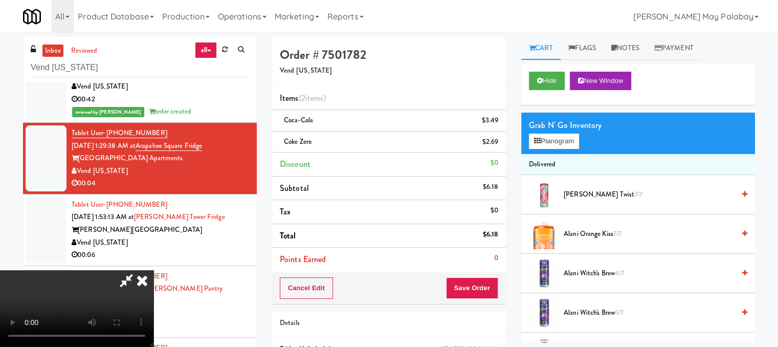
click at [138, 270] on icon at bounding box center [127, 280] width 24 height 20
click at [498, 124] on icon at bounding box center [499, 124] width 5 height 7
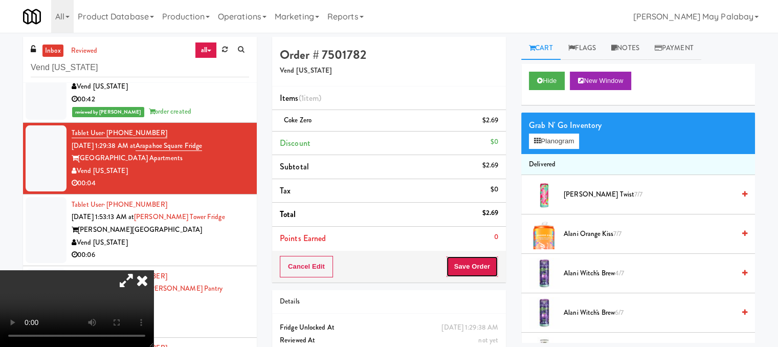
click at [457, 260] on button "Save Order" at bounding box center [472, 266] width 52 height 21
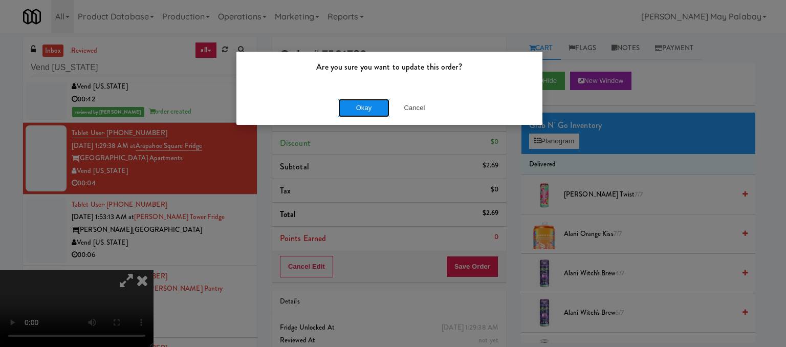
click at [360, 102] on button "Okay" at bounding box center [363, 108] width 51 height 18
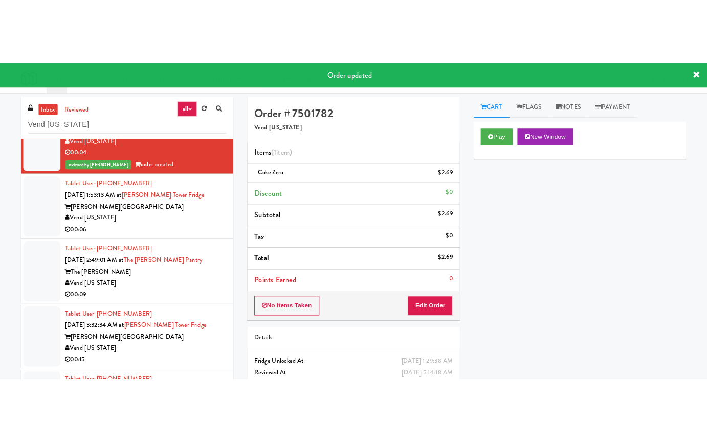
scroll to position [652, 0]
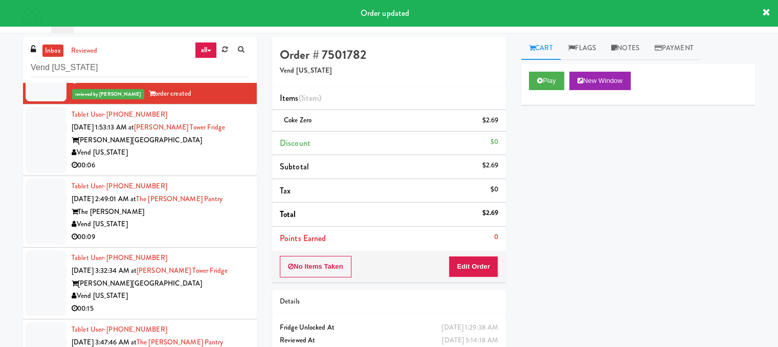
click at [191, 147] on div "Archer Tower" at bounding box center [161, 140] width 178 height 13
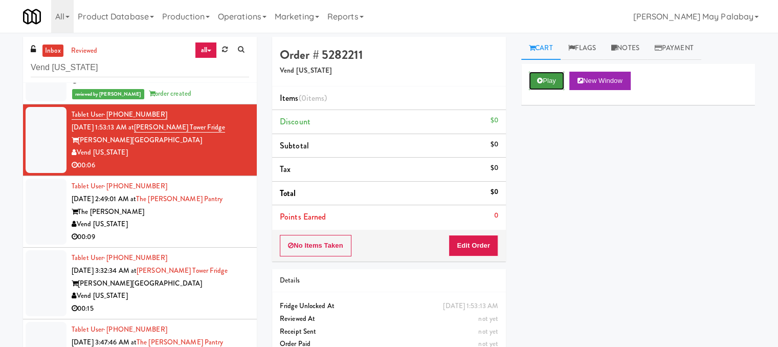
click at [541, 77] on icon at bounding box center [540, 80] width 6 height 7
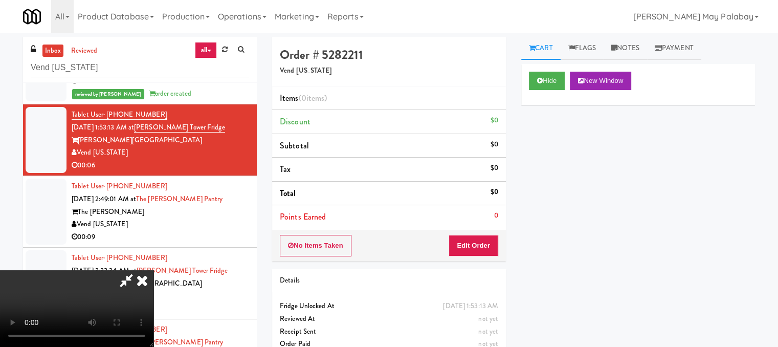
click at [154, 270] on video at bounding box center [77, 308] width 154 height 77
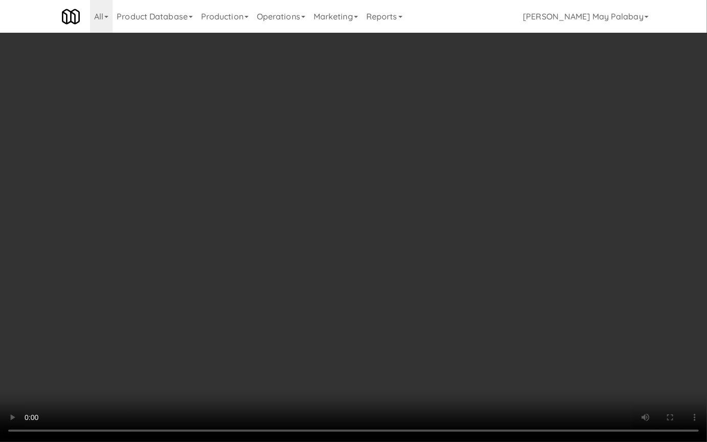
click at [326, 247] on video at bounding box center [353, 221] width 707 height 442
click at [442, 153] on video at bounding box center [353, 221] width 707 height 442
click at [298, 221] on video at bounding box center [353, 221] width 707 height 442
click at [543, 373] on video at bounding box center [353, 221] width 707 height 442
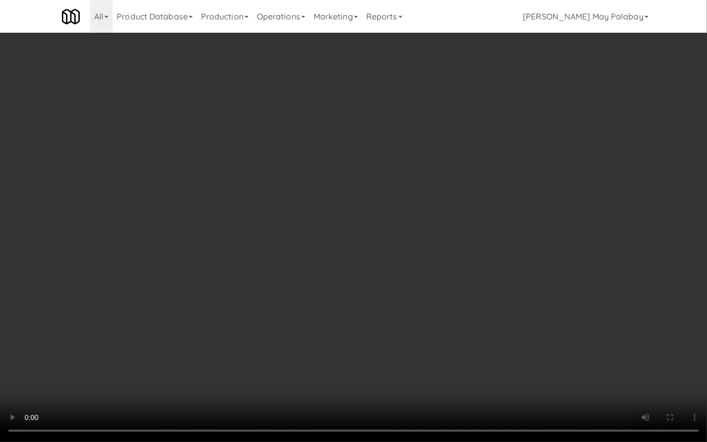
click at [522, 373] on html "Are you sure you want to update this order? Okay Cancel Okay Are you sure you w…" at bounding box center [353, 221] width 707 height 442
click at [392, 187] on video at bounding box center [353, 221] width 707 height 442
click at [360, 182] on video at bounding box center [353, 221] width 707 height 442
click at [493, 100] on video at bounding box center [353, 221] width 707 height 442
click at [468, 102] on video at bounding box center [353, 221] width 707 height 442
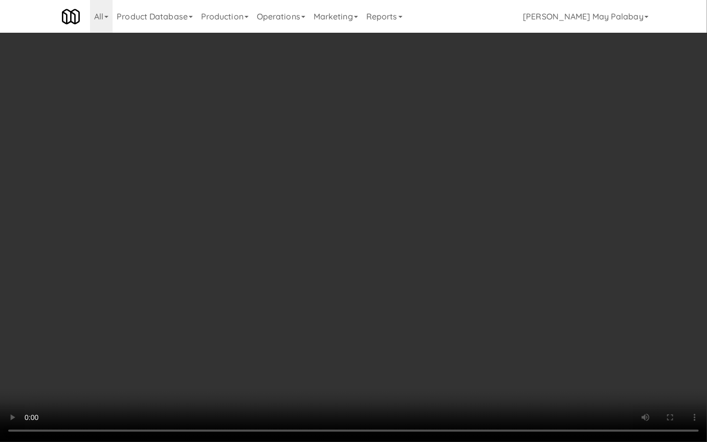
click at [372, 214] on video at bounding box center [353, 221] width 707 height 442
click at [377, 202] on video at bounding box center [353, 221] width 707 height 442
click at [584, 233] on video at bounding box center [353, 221] width 707 height 442
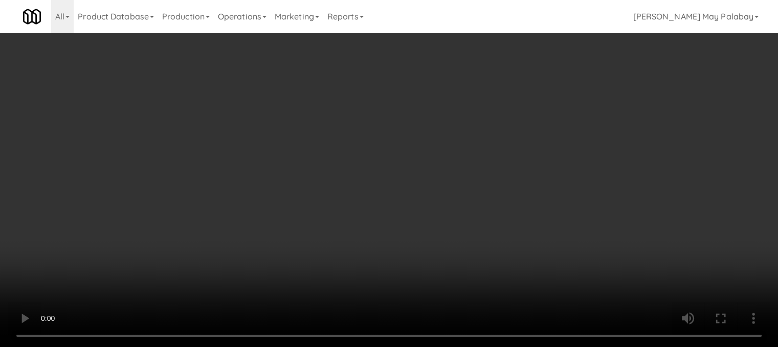
scroll to position [652, 0]
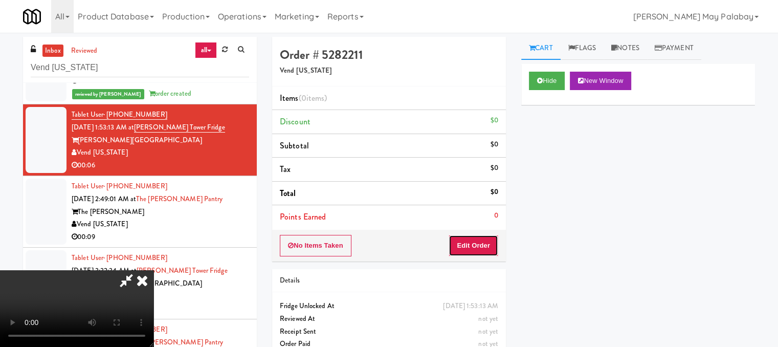
click at [487, 247] on button "Edit Order" at bounding box center [474, 245] width 50 height 21
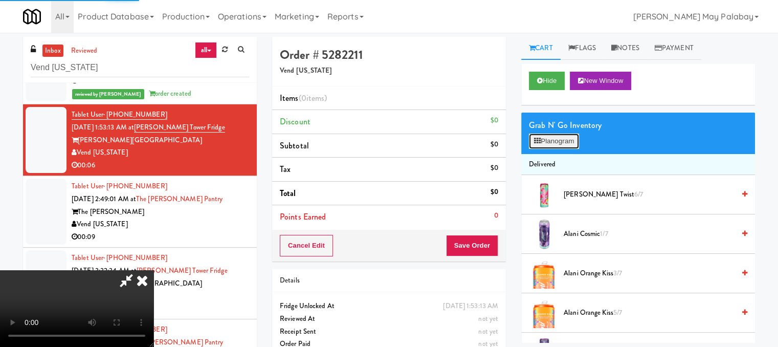
click at [568, 141] on button "Planogram" at bounding box center [554, 141] width 50 height 15
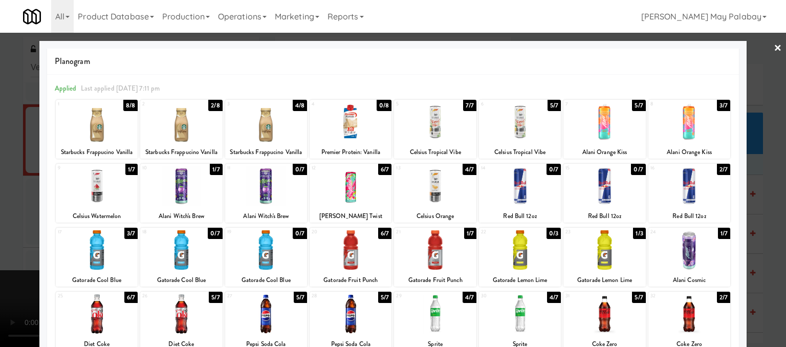
click at [434, 194] on div at bounding box center [435, 185] width 82 height 39
click at [755, 186] on div at bounding box center [393, 173] width 786 height 347
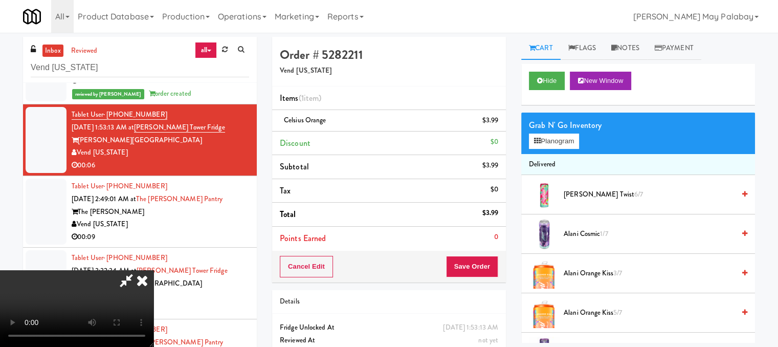
click at [154, 270] on icon at bounding box center [142, 280] width 23 height 20
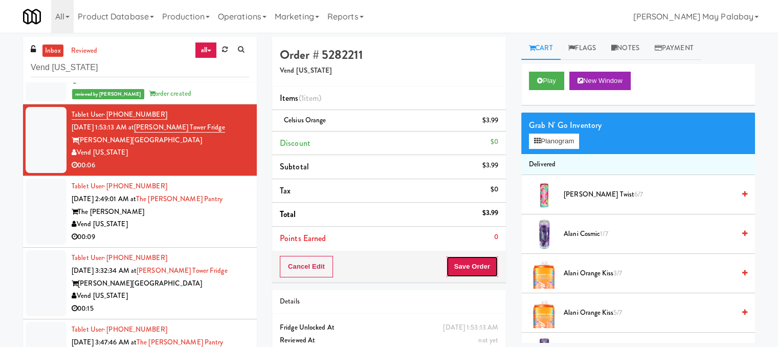
click at [480, 266] on button "Save Order" at bounding box center [472, 266] width 52 height 21
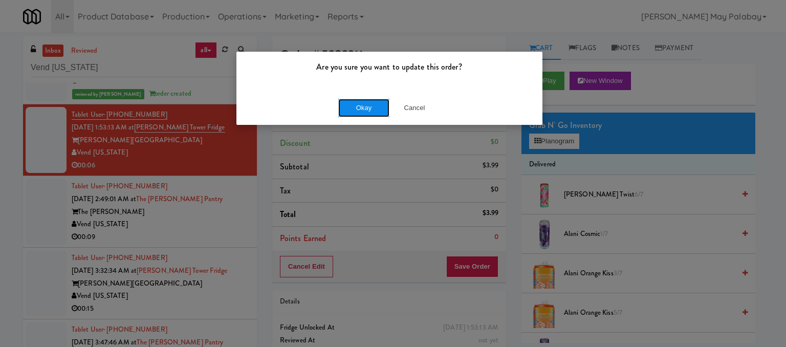
click at [359, 107] on button "Okay" at bounding box center [363, 108] width 51 height 18
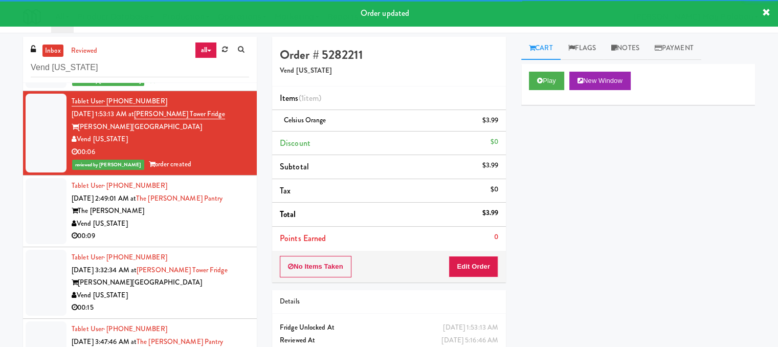
scroll to position [677, 0]
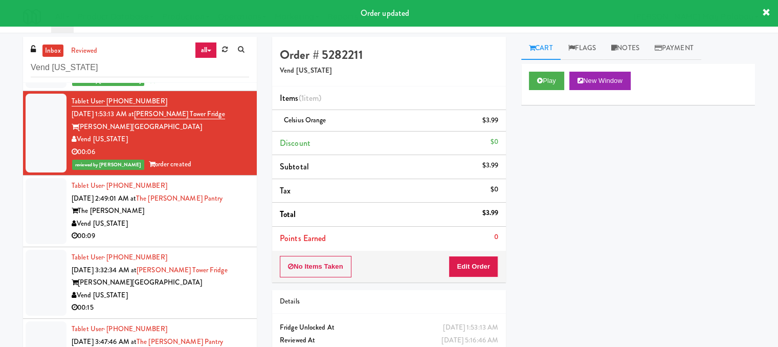
click at [139, 218] on div "Vend [US_STATE]" at bounding box center [161, 224] width 178 height 13
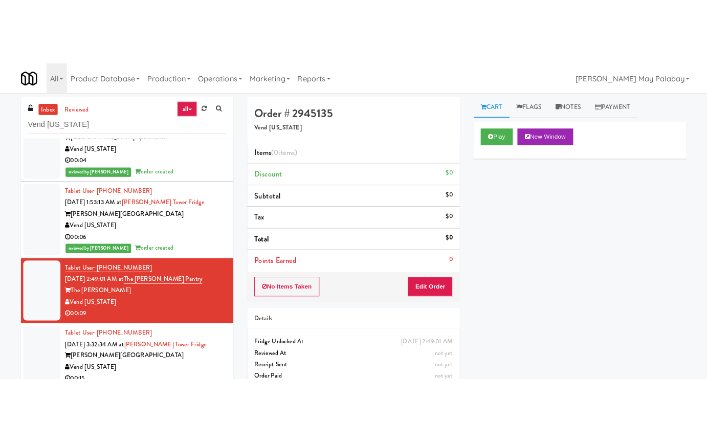
scroll to position [677, 0]
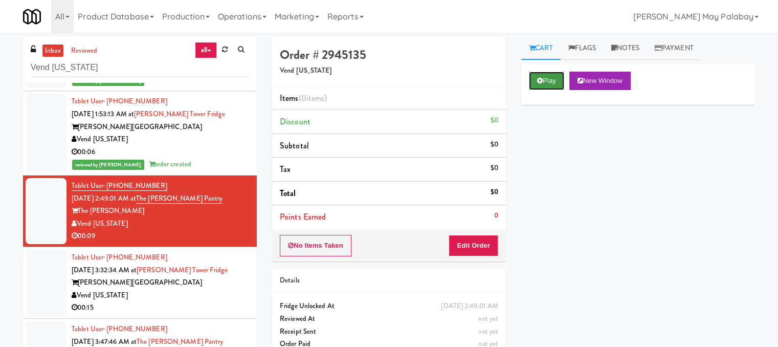
click at [559, 80] on button "Play" at bounding box center [546, 81] width 35 height 18
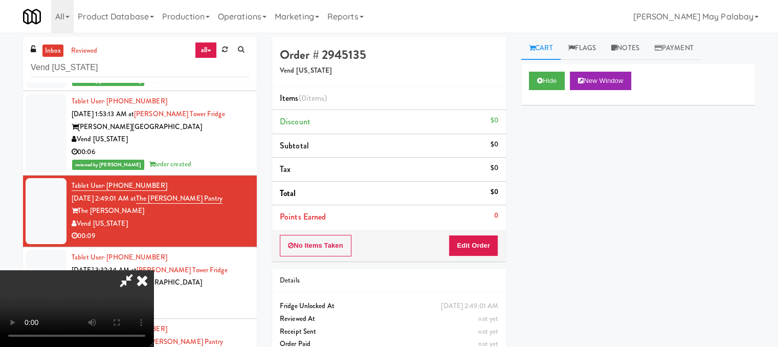
click at [154, 270] on video at bounding box center [77, 308] width 154 height 77
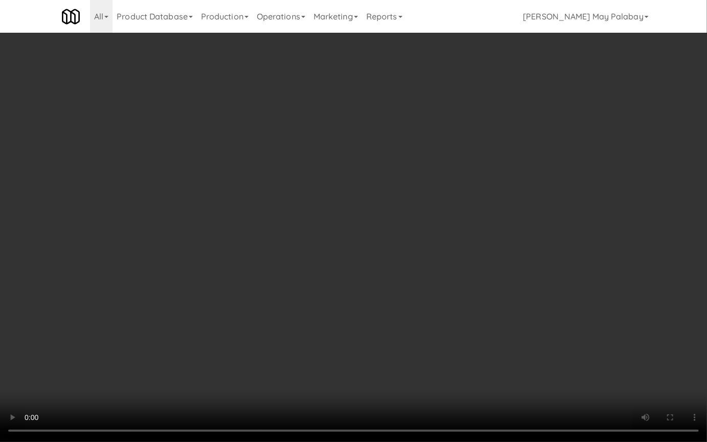
click at [430, 253] on video at bounding box center [353, 221] width 707 height 442
click at [270, 184] on video at bounding box center [353, 221] width 707 height 442
click at [91, 81] on video at bounding box center [353, 221] width 707 height 442
click at [152, 138] on video at bounding box center [353, 221] width 707 height 442
click at [385, 237] on video at bounding box center [353, 221] width 707 height 442
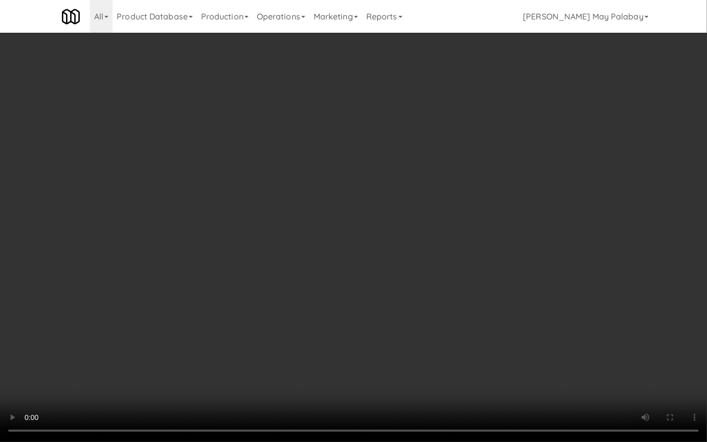
click at [385, 237] on video at bounding box center [353, 221] width 707 height 442
click at [676, 299] on video at bounding box center [353, 221] width 707 height 442
click at [442, 172] on video at bounding box center [353, 221] width 707 height 442
click at [416, 230] on video at bounding box center [353, 221] width 707 height 442
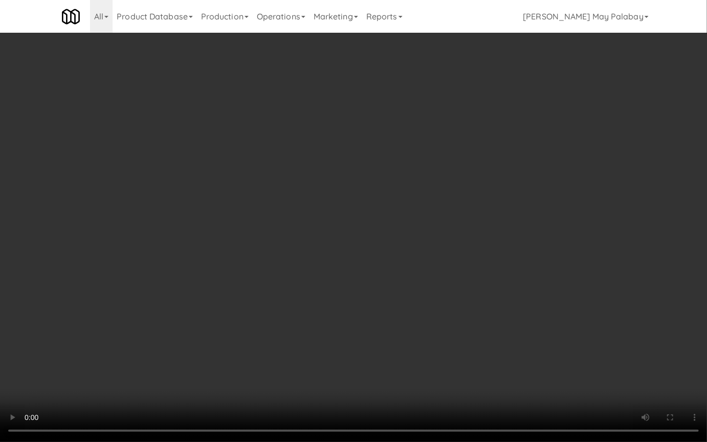
click at [416, 230] on video at bounding box center [353, 221] width 707 height 442
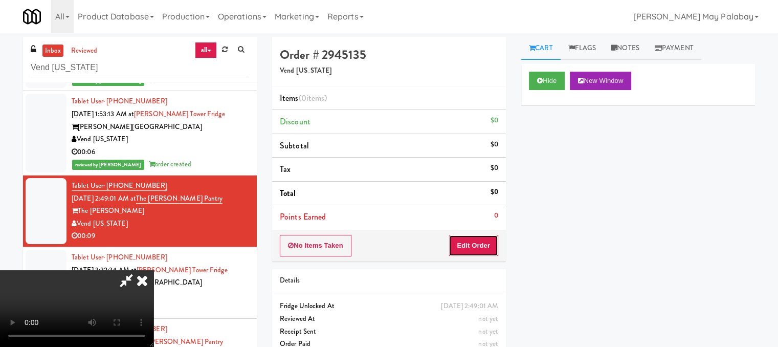
click at [481, 244] on button "Edit Order" at bounding box center [474, 245] width 50 height 21
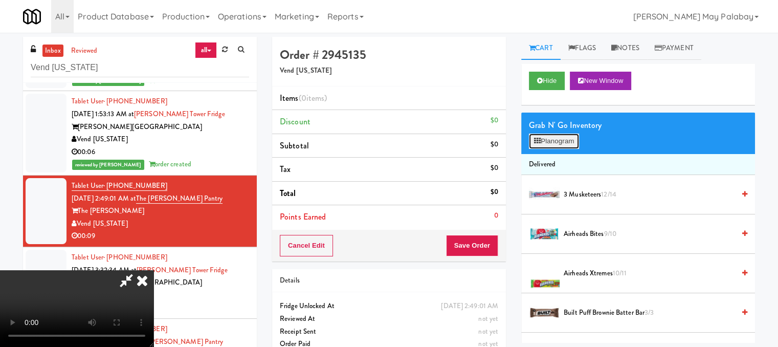
click at [558, 138] on button "Planogram" at bounding box center [554, 141] width 50 height 15
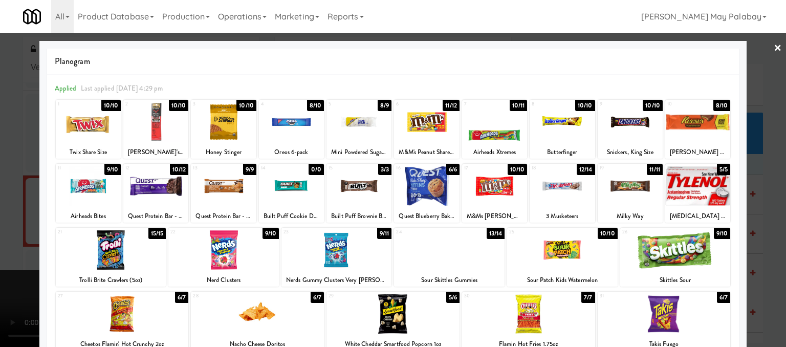
click at [763, 183] on div at bounding box center [393, 173] width 786 height 347
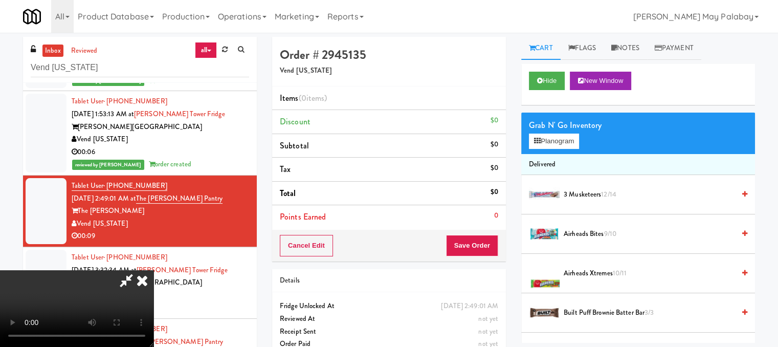
click at [763, 183] on div "Cart Flags Notes Payment Hide New Window Grab N' Go Inventory Planogram Deliver…" at bounding box center [638, 190] width 249 height 306
click at [154, 270] on video at bounding box center [77, 308] width 154 height 77
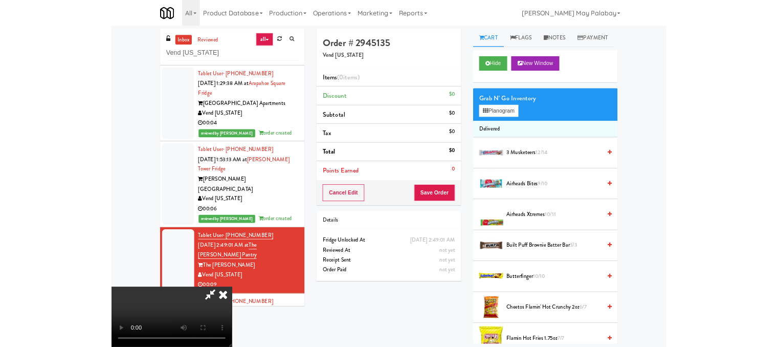
scroll to position [765, 0]
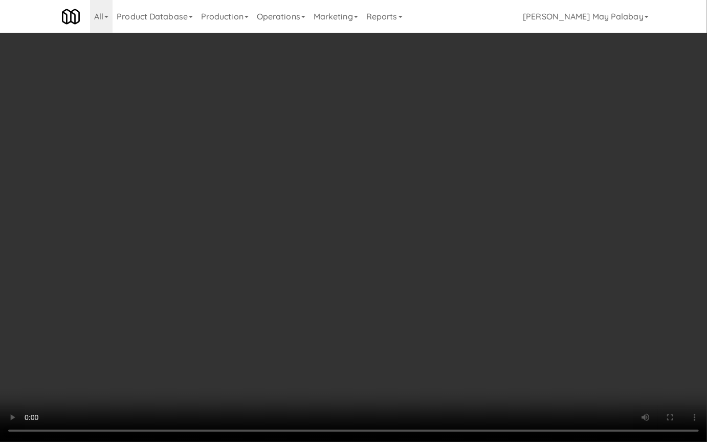
click at [206, 218] on video at bounding box center [353, 221] width 707 height 442
click at [115, 155] on video at bounding box center [353, 221] width 707 height 442
click at [222, 204] on video at bounding box center [353, 221] width 707 height 442
click at [265, 206] on video at bounding box center [353, 221] width 707 height 442
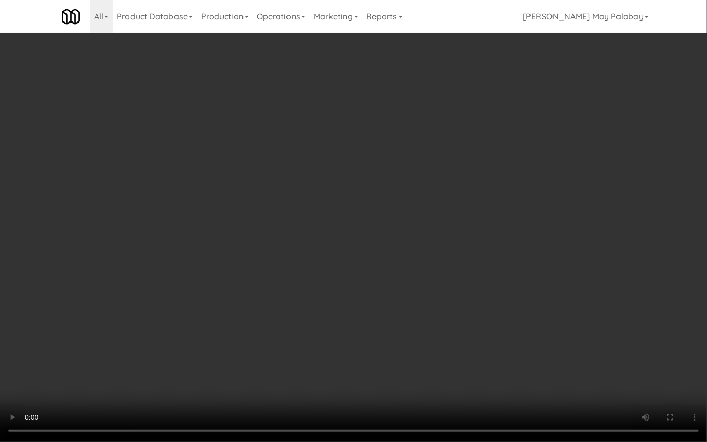
click at [428, 207] on video at bounding box center [353, 221] width 707 height 442
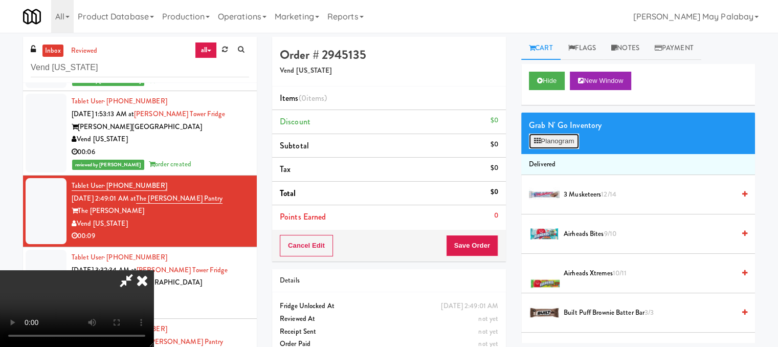
click at [567, 141] on button "Planogram" at bounding box center [554, 141] width 50 height 15
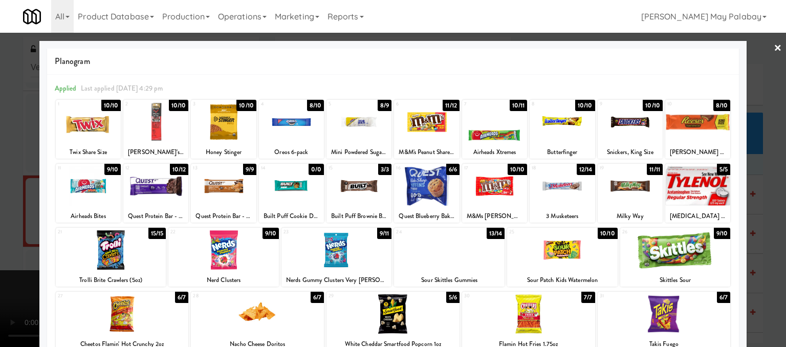
click at [148, 193] on div at bounding box center [155, 185] width 65 height 39
click at [773, 265] on div at bounding box center [393, 173] width 786 height 347
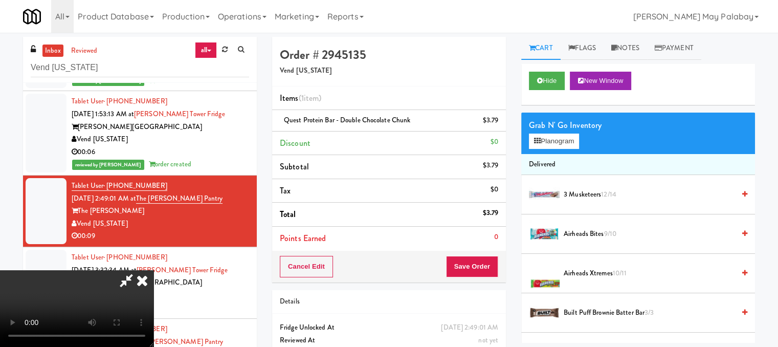
click at [773, 265] on div "inbox reviewed all all unclear take inventory issue suspicious failed recent Ve…" at bounding box center [389, 217] width 778 height 361
click at [154, 270] on icon at bounding box center [142, 280] width 23 height 20
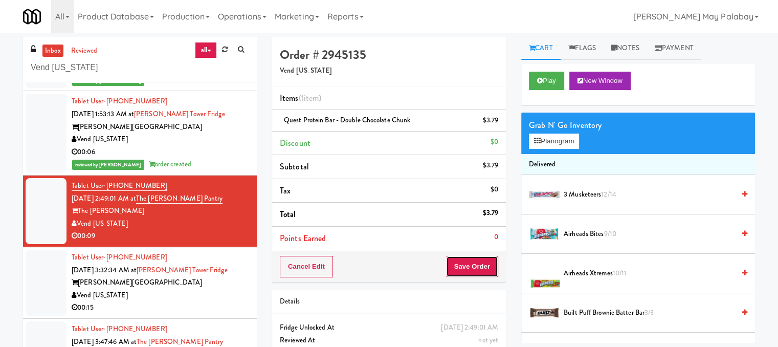
click at [469, 264] on button "Save Order" at bounding box center [472, 266] width 52 height 21
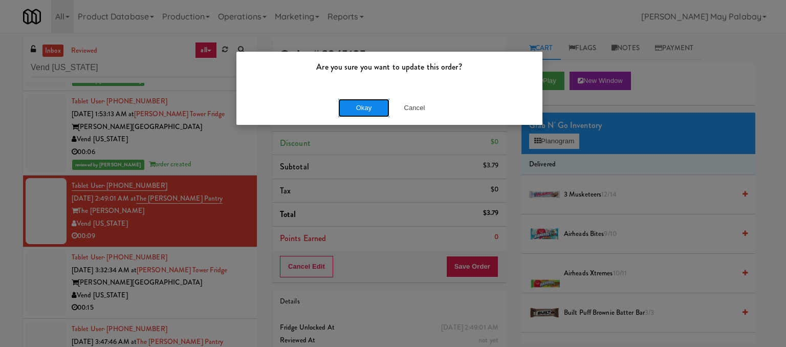
click at [369, 101] on button "Okay" at bounding box center [363, 108] width 51 height 18
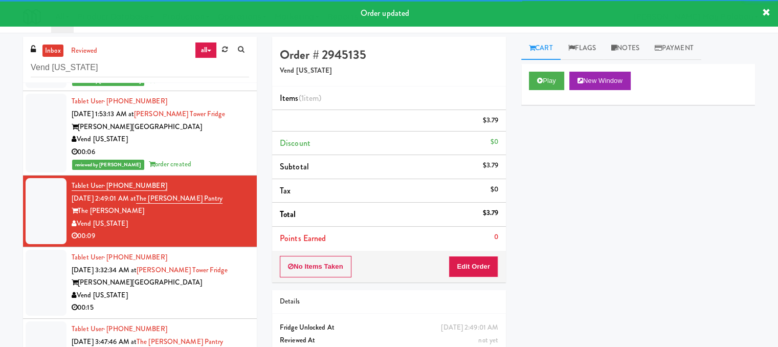
click at [188, 288] on div "Tablet User · (512) 773-8286 Sep 17, 2025 3:32:34 AM at Archer Tower Fridge Arc…" at bounding box center [161, 282] width 178 height 63
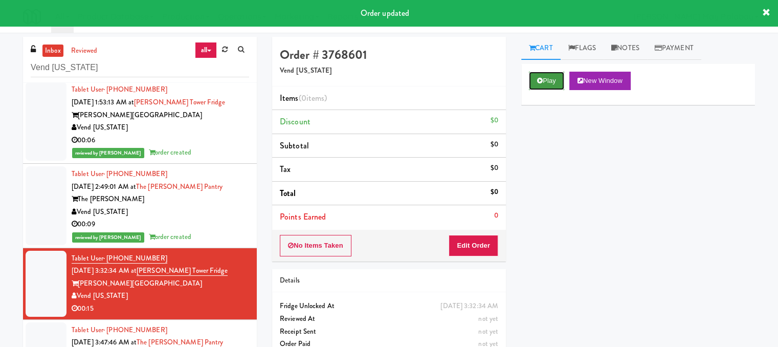
click at [555, 82] on button "Play" at bounding box center [546, 81] width 35 height 18
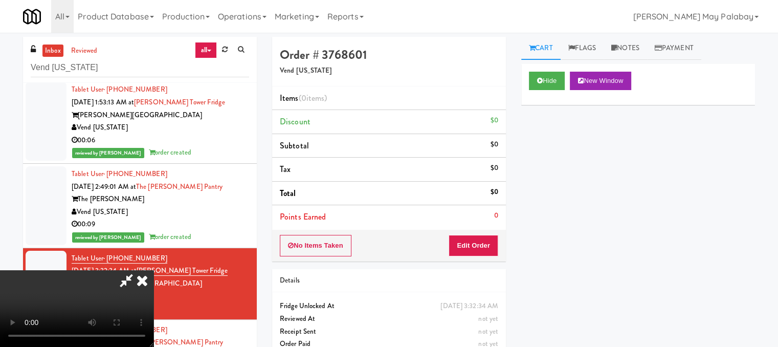
click at [154, 270] on video at bounding box center [77, 308] width 154 height 77
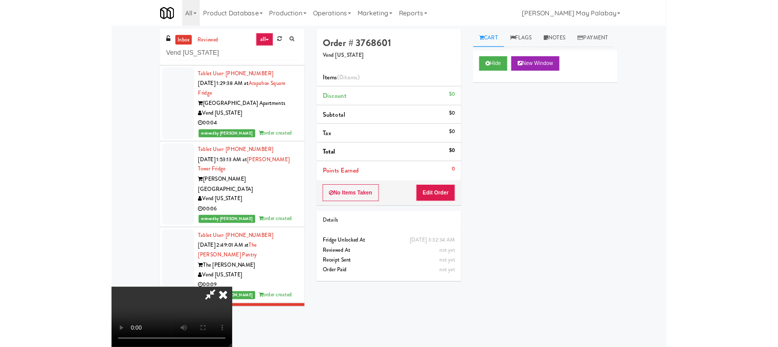
scroll to position [765, 0]
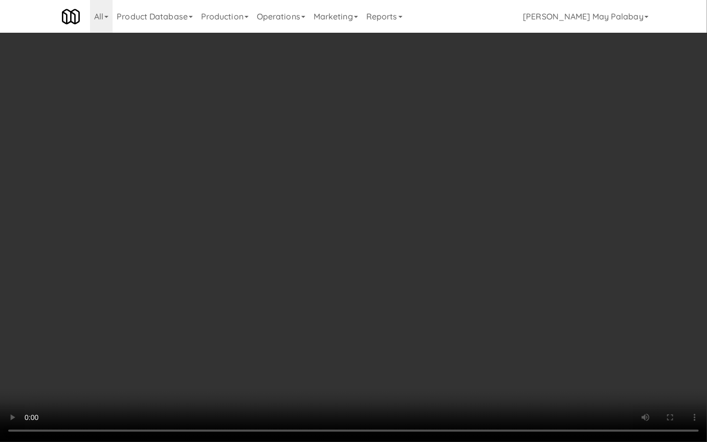
click at [283, 296] on video at bounding box center [353, 221] width 707 height 442
click at [257, 299] on video at bounding box center [353, 221] width 707 height 442
click at [494, 150] on video at bounding box center [353, 221] width 707 height 442
click at [346, 277] on video at bounding box center [353, 221] width 707 height 442
click at [327, 210] on video at bounding box center [353, 221] width 707 height 442
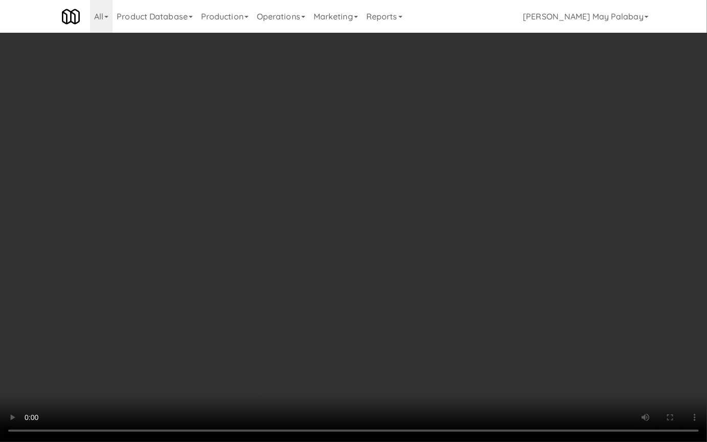
click at [327, 210] on video at bounding box center [353, 221] width 707 height 442
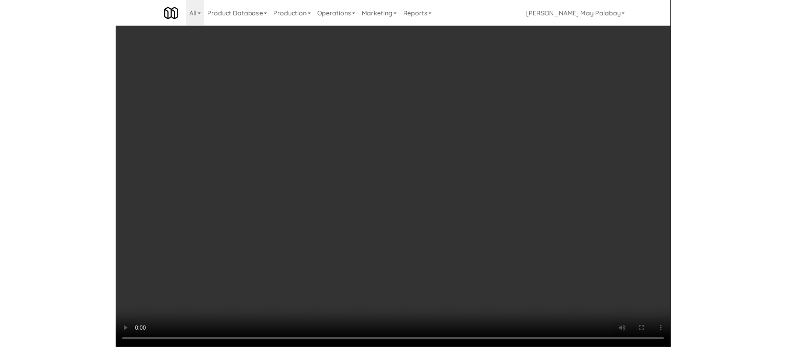
scroll to position [677, 0]
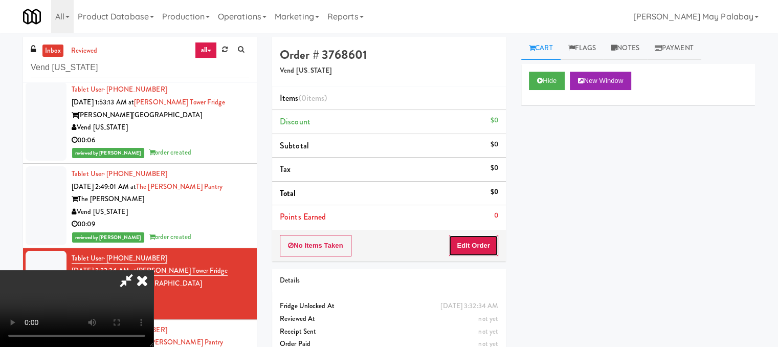
click at [482, 245] on button "Edit Order" at bounding box center [474, 245] width 50 height 21
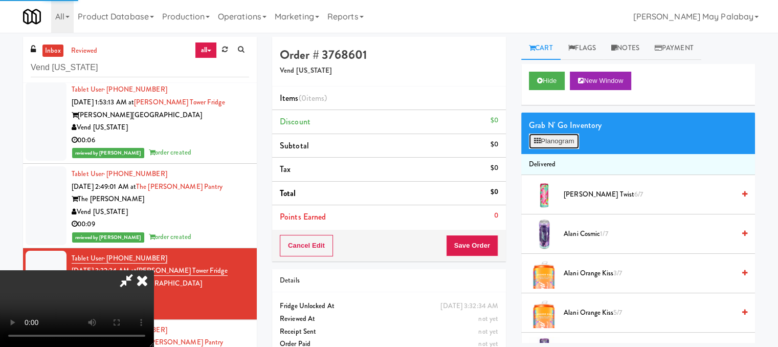
click at [566, 145] on button "Planogram" at bounding box center [554, 141] width 50 height 15
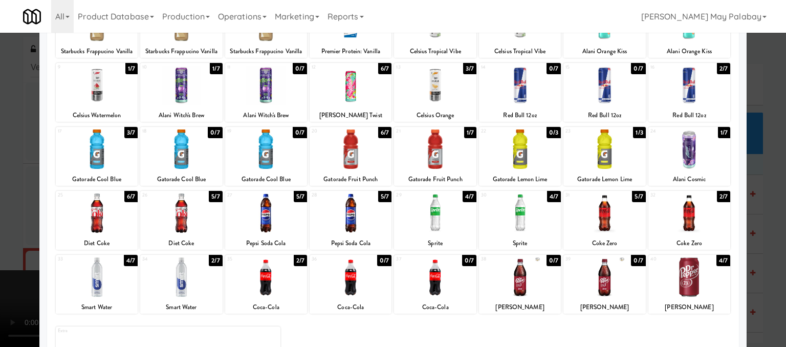
scroll to position [102, 0]
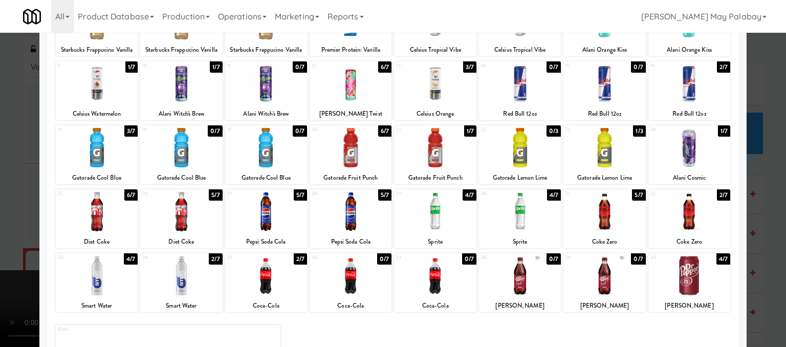
click at [353, 217] on div at bounding box center [351, 211] width 82 height 39
click at [772, 268] on div at bounding box center [393, 173] width 786 height 347
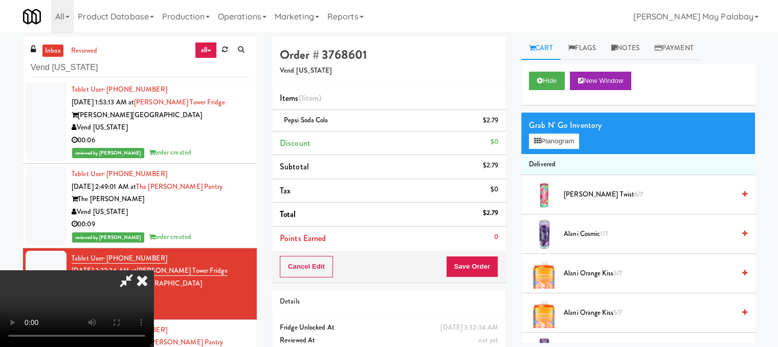
click at [154, 270] on icon at bounding box center [142, 280] width 23 height 20
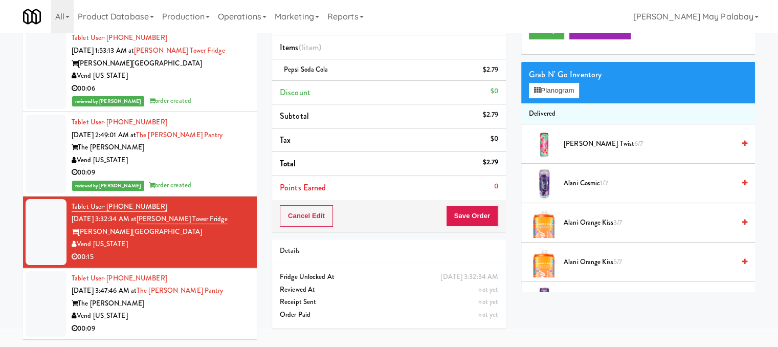
scroll to position [690, 0]
click at [484, 211] on button "Save Order" at bounding box center [472, 215] width 52 height 21
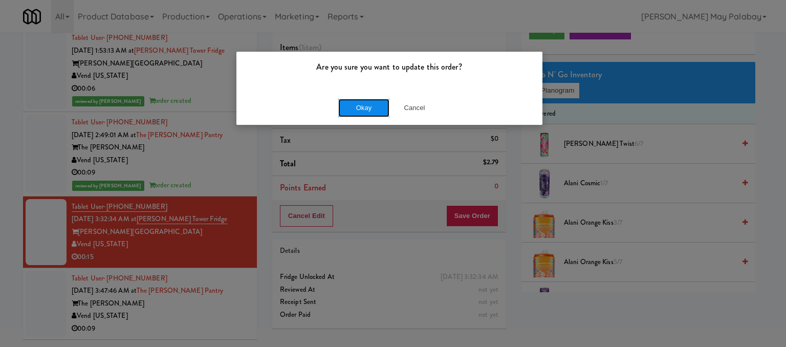
click at [361, 109] on button "Okay" at bounding box center [363, 108] width 51 height 18
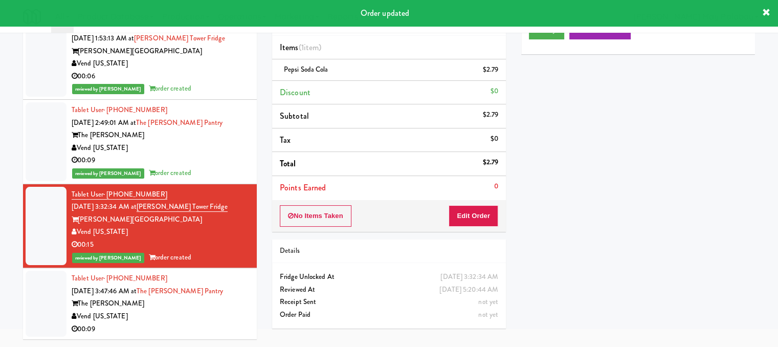
scroll to position [702, 0]
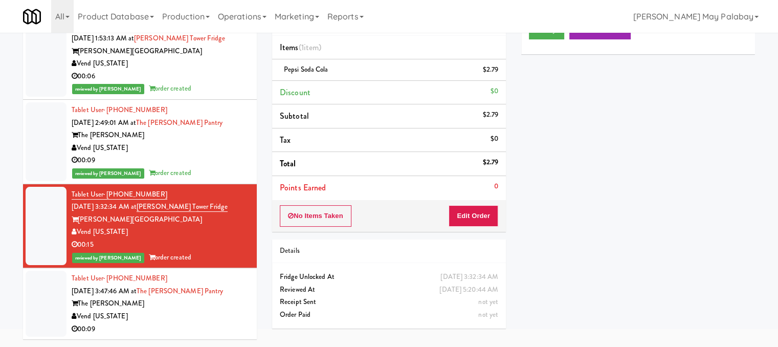
click at [203, 310] on div "Vend [US_STATE]" at bounding box center [161, 316] width 178 height 13
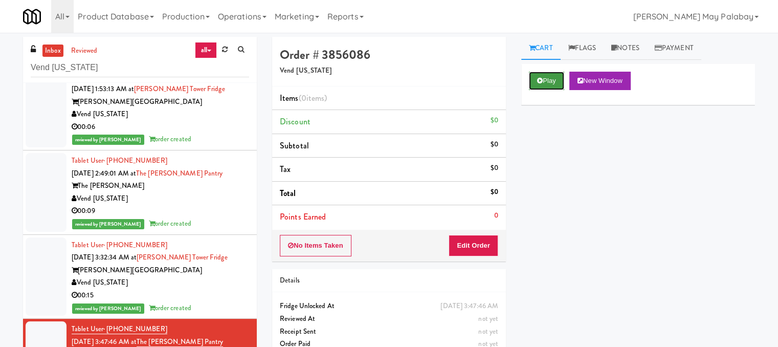
click at [553, 79] on button "Play" at bounding box center [546, 81] width 35 height 18
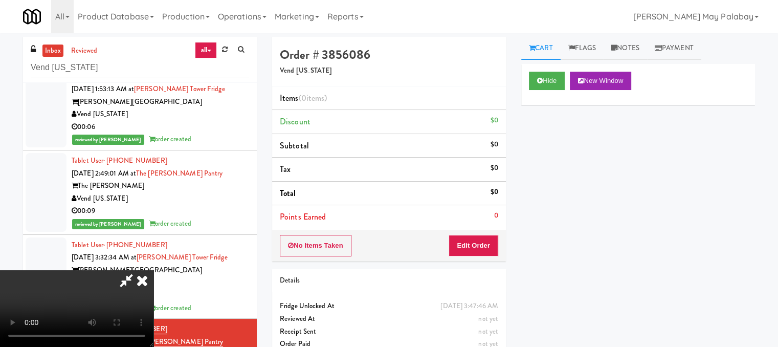
click at [154, 270] on video at bounding box center [77, 308] width 154 height 77
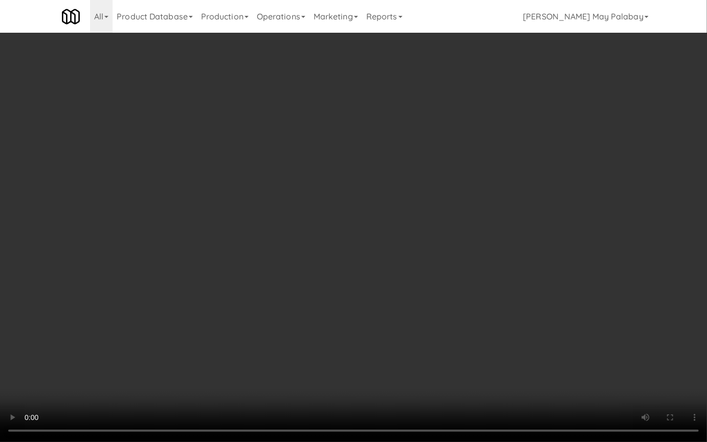
click at [332, 228] on video at bounding box center [353, 221] width 707 height 442
click at [246, 315] on video at bounding box center [353, 221] width 707 height 442
click at [273, 191] on video at bounding box center [353, 221] width 707 height 442
click at [226, 172] on video at bounding box center [353, 221] width 707 height 442
click at [314, 190] on video at bounding box center [353, 221] width 707 height 442
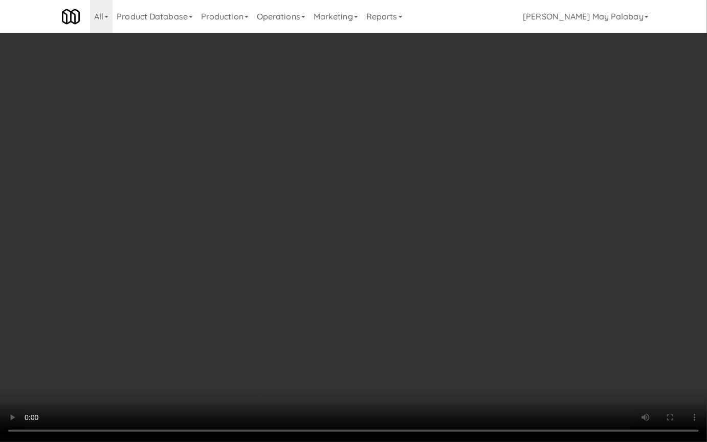
click at [227, 207] on video at bounding box center [353, 221] width 707 height 442
click at [354, 220] on video at bounding box center [353, 221] width 707 height 442
click at [276, 318] on video at bounding box center [353, 221] width 707 height 442
click at [381, 152] on video at bounding box center [353, 221] width 707 height 442
click at [433, 373] on video at bounding box center [353, 221] width 707 height 442
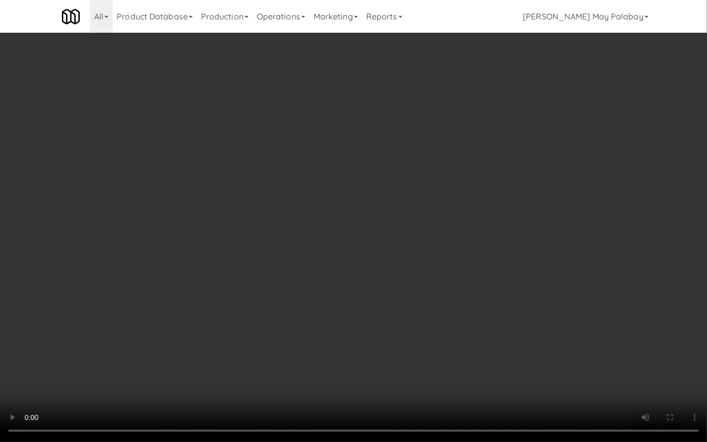
click at [312, 209] on video at bounding box center [353, 221] width 707 height 442
click at [468, 303] on video at bounding box center [353, 221] width 707 height 442
click at [382, 183] on video at bounding box center [353, 221] width 707 height 442
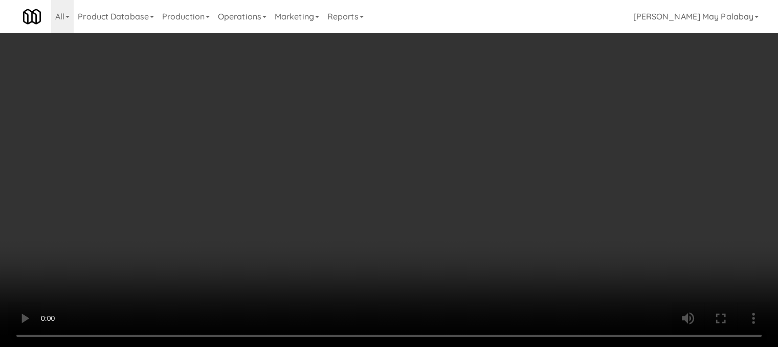
scroll to position [702, 0]
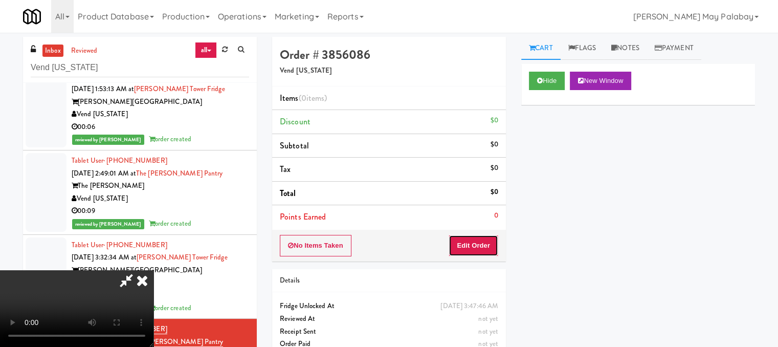
click at [480, 242] on button "Edit Order" at bounding box center [474, 245] width 50 height 21
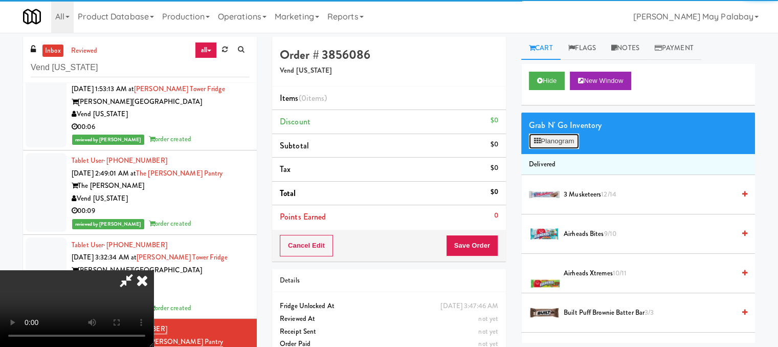
click at [565, 145] on button "Planogram" at bounding box center [554, 141] width 50 height 15
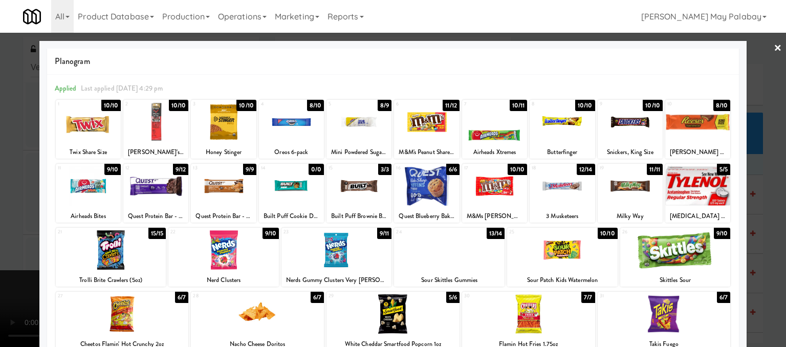
click at [155, 134] on div at bounding box center [155, 121] width 65 height 39
click at [762, 218] on div at bounding box center [393, 173] width 786 height 347
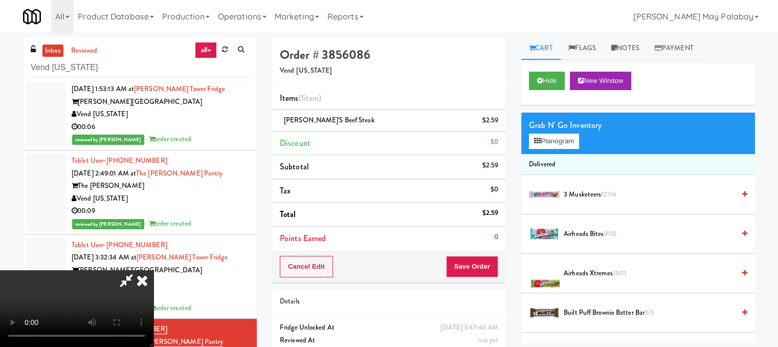
click at [492, 296] on div "Details" at bounding box center [389, 301] width 219 height 13
click at [154, 270] on icon at bounding box center [142, 280] width 23 height 20
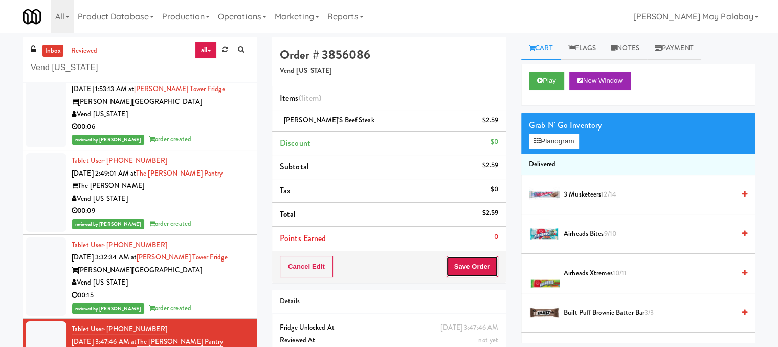
click at [467, 266] on button "Save Order" at bounding box center [472, 266] width 52 height 21
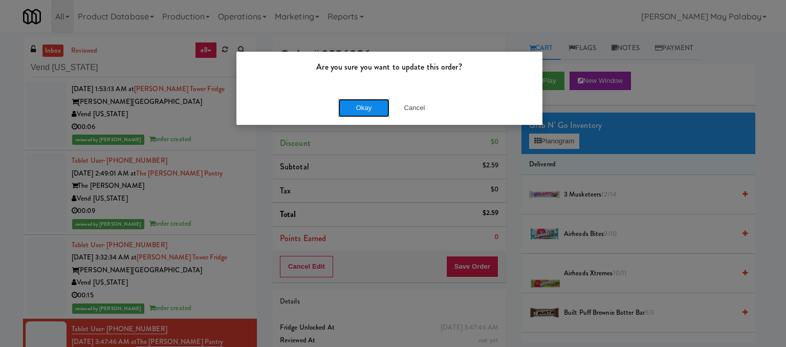
click at [364, 109] on button "Okay" at bounding box center [363, 108] width 51 height 18
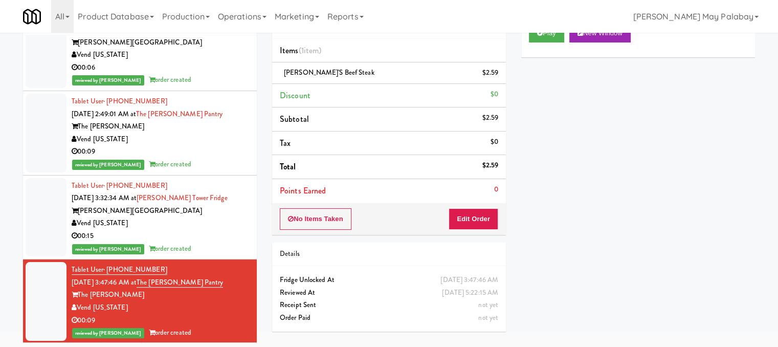
scroll to position [51, 0]
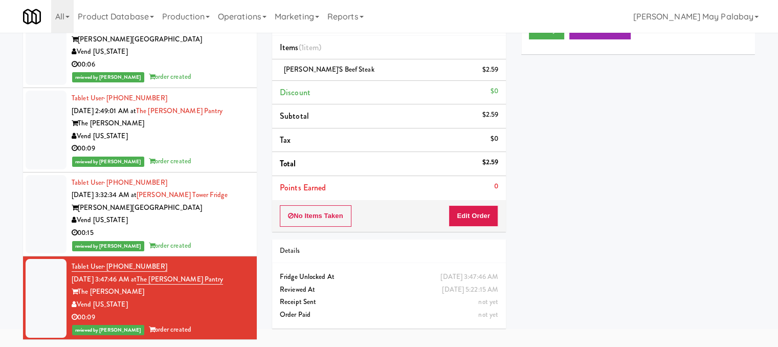
click at [577, 271] on div "Play New Window Primary Flag Clear Flag if unable to determine what was taken o…" at bounding box center [638, 205] width 234 height 384
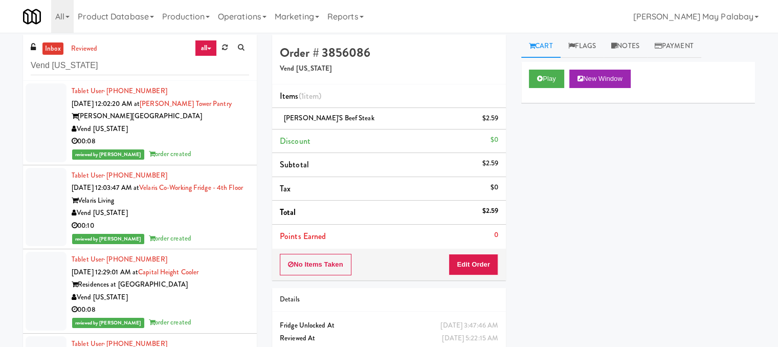
scroll to position [0, 0]
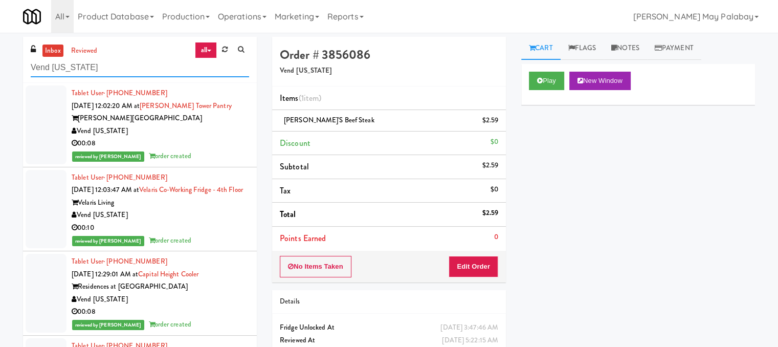
drag, startPoint x: 98, startPoint y: 72, endPoint x: 0, endPoint y: 72, distance: 98.3
click at [0, 72] on div "inbox reviewed all all unclear take inventory issue suspicious failed recent Ve…" at bounding box center [389, 217] width 778 height 361
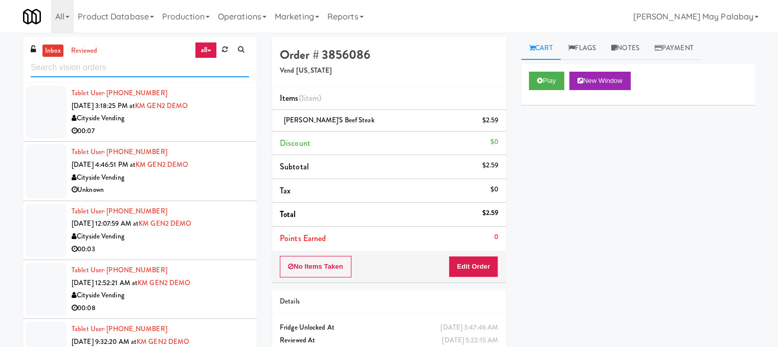
click at [49, 68] on input "text" at bounding box center [140, 67] width 219 height 19
paste input "Mountain High Markets LLC"
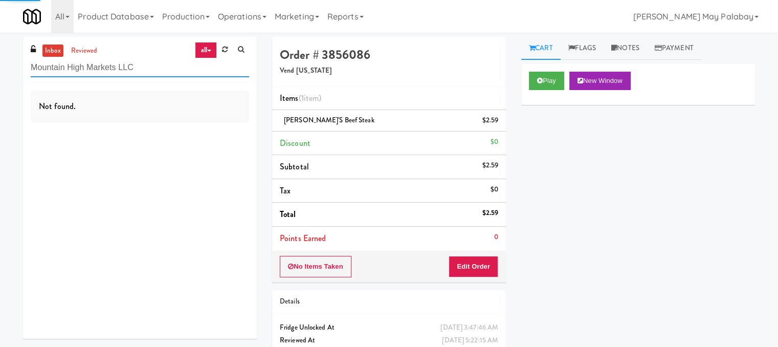
type input "Mountain High Markets LLC"
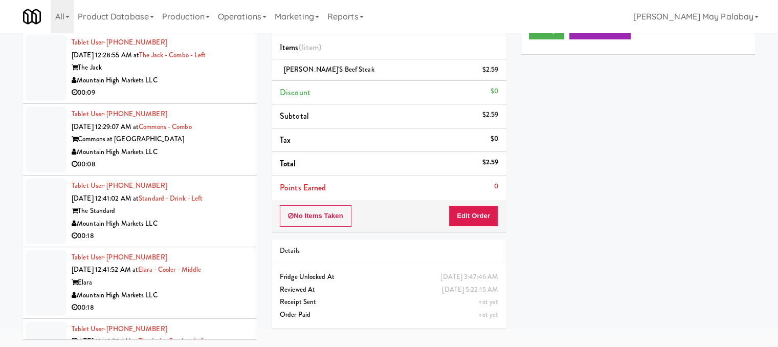
click at [156, 77] on div "Mountain High Markets LLC" at bounding box center [161, 80] width 178 height 13
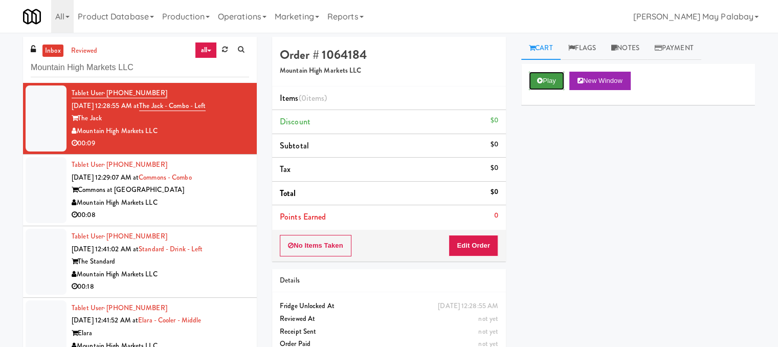
click at [547, 81] on button "Play" at bounding box center [546, 81] width 35 height 18
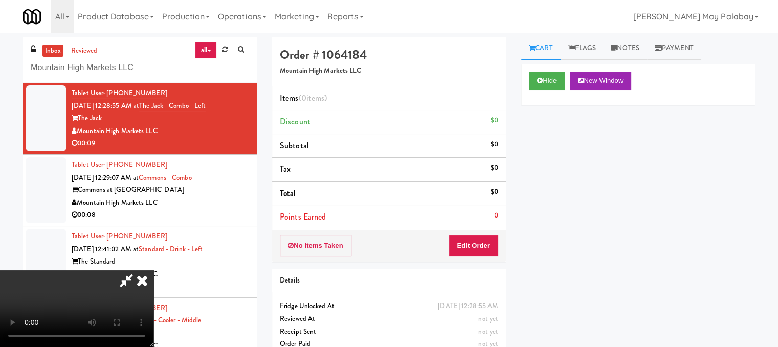
click at [154, 270] on video at bounding box center [77, 308] width 154 height 77
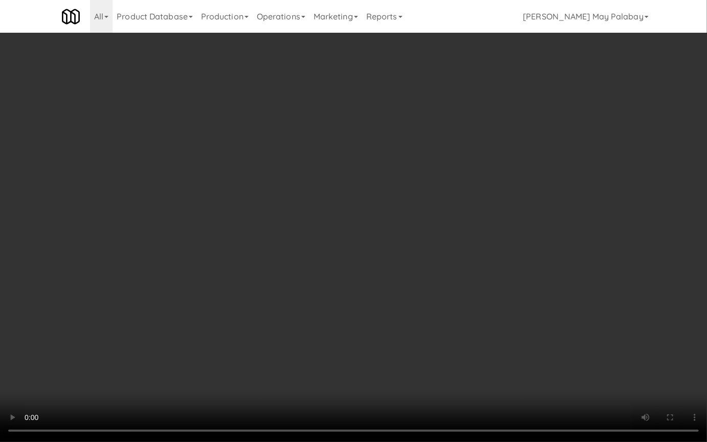
click at [380, 254] on video at bounding box center [353, 221] width 707 height 442
click at [382, 181] on video at bounding box center [353, 221] width 707 height 442
click at [368, 173] on video at bounding box center [353, 221] width 707 height 442
click at [472, 134] on video at bounding box center [353, 221] width 707 height 442
click at [354, 222] on video at bounding box center [353, 221] width 707 height 442
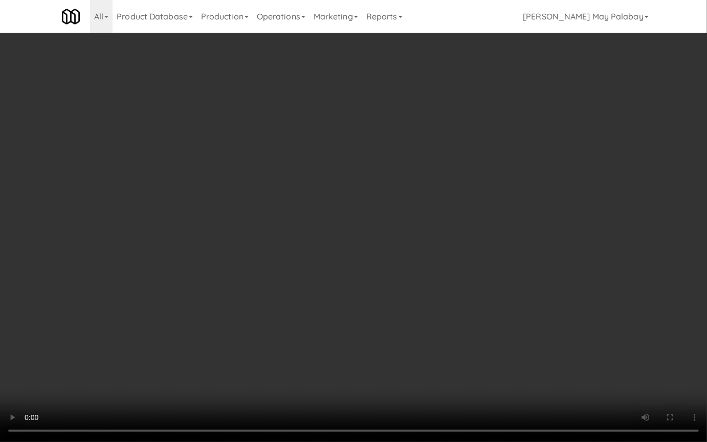
click at [475, 197] on video at bounding box center [353, 221] width 707 height 442
click at [346, 129] on video at bounding box center [353, 221] width 707 height 442
click at [298, 222] on video at bounding box center [353, 221] width 707 height 442
click at [291, 150] on video at bounding box center [353, 221] width 707 height 442
click at [362, 162] on video at bounding box center [353, 221] width 707 height 442
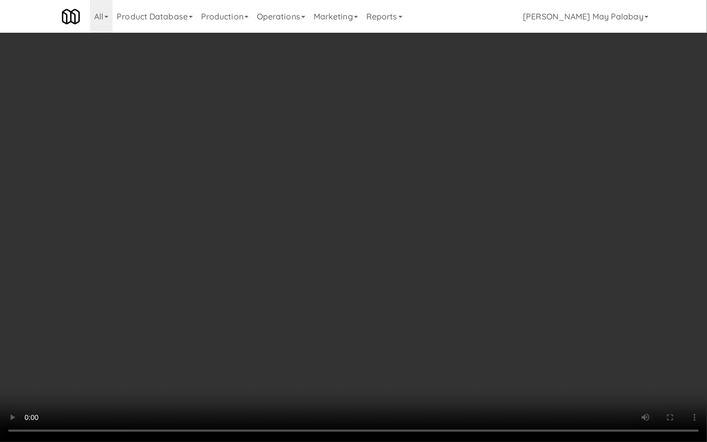
click at [525, 204] on video at bounding box center [353, 221] width 707 height 442
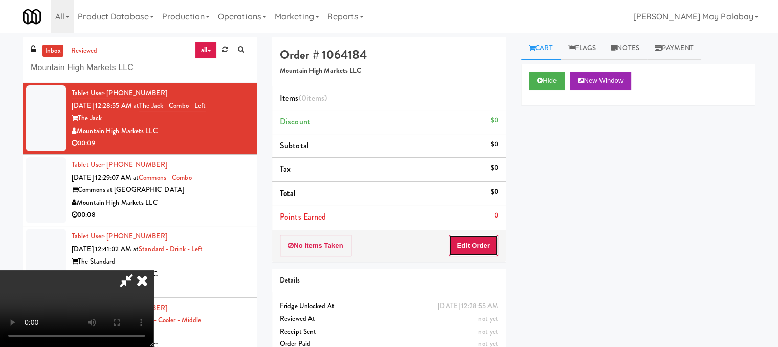
click at [476, 244] on button "Edit Order" at bounding box center [474, 245] width 50 height 21
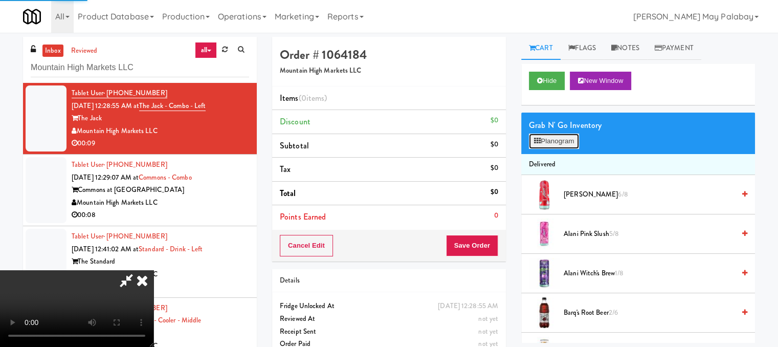
click at [561, 139] on button "Planogram" at bounding box center [554, 141] width 50 height 15
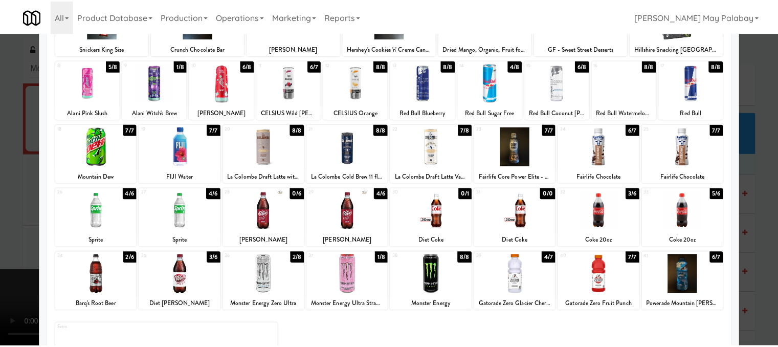
scroll to position [102, 0]
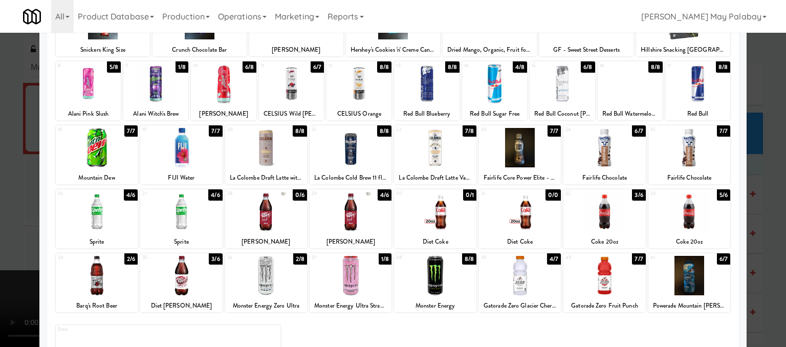
click at [760, 186] on div at bounding box center [393, 173] width 786 height 347
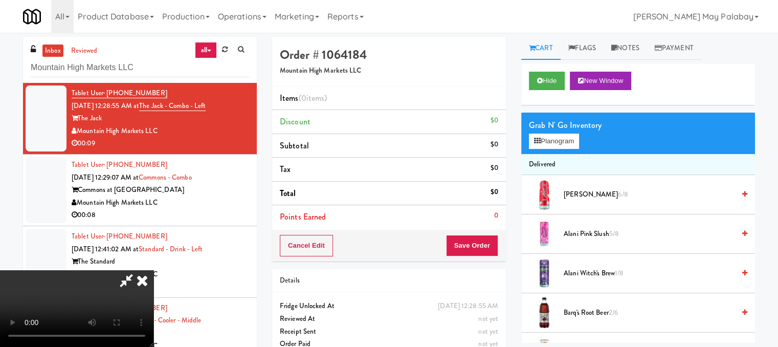
click at [154, 270] on video at bounding box center [77, 308] width 154 height 77
click at [119, 270] on video at bounding box center [77, 308] width 154 height 77
click at [137, 285] on video at bounding box center [77, 308] width 154 height 77
click at [154, 270] on video at bounding box center [77, 308] width 154 height 77
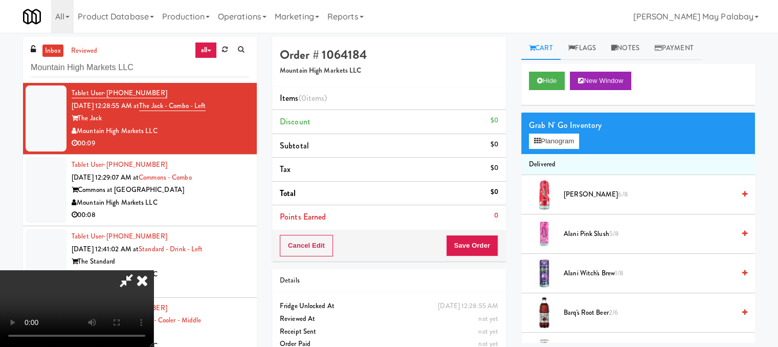
scroll to position [0, 0]
click at [154, 270] on video at bounding box center [77, 308] width 154 height 77
click at [154, 272] on video at bounding box center [77, 308] width 154 height 77
click at [548, 140] on button "Planogram" at bounding box center [554, 141] width 50 height 15
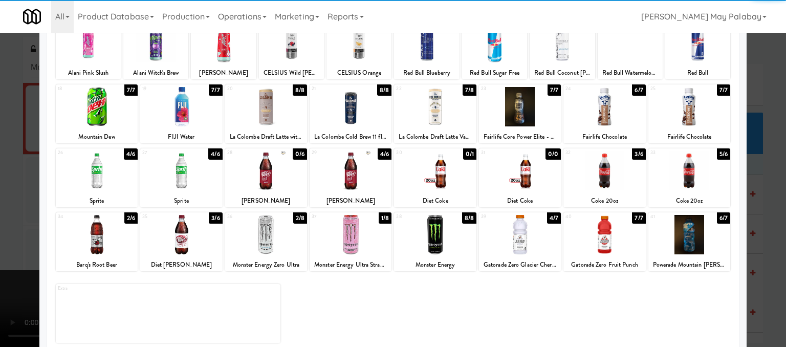
scroll to position [154, 0]
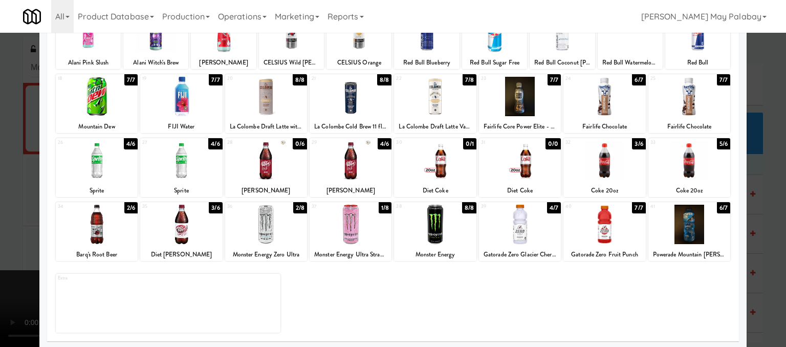
click at [610, 98] on div at bounding box center [604, 96] width 82 height 39
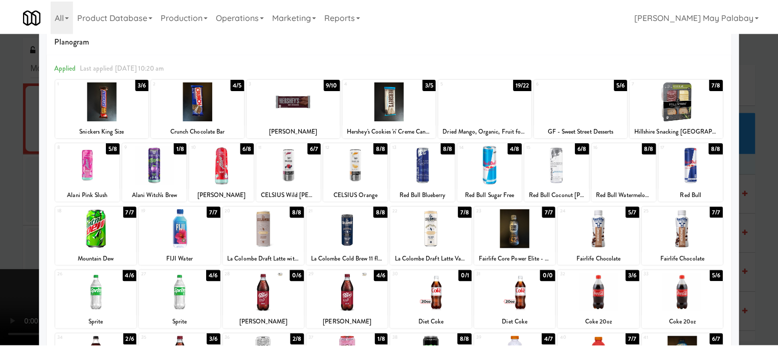
scroll to position [0, 0]
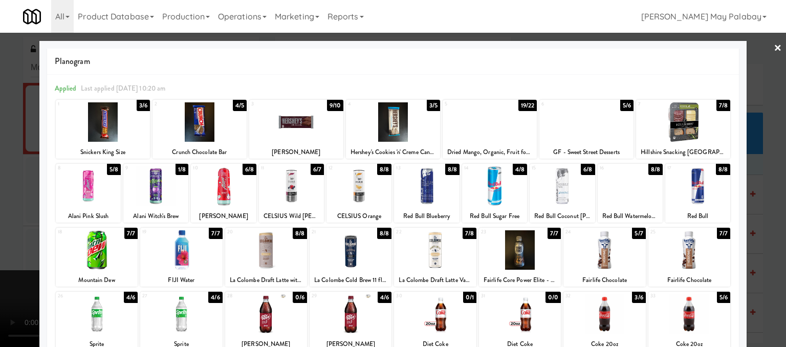
click at [426, 193] on div at bounding box center [426, 185] width 65 height 39
click at [759, 210] on div at bounding box center [393, 173] width 786 height 347
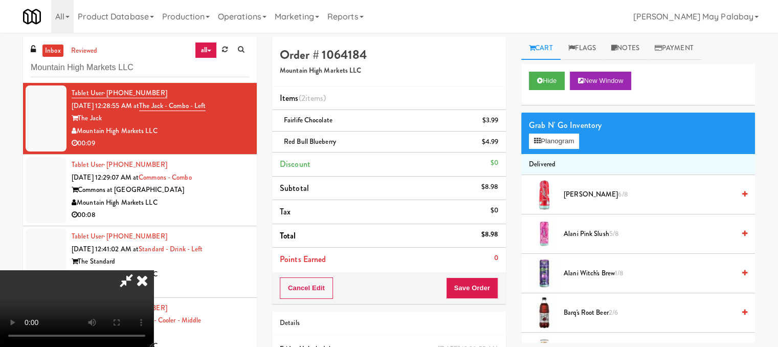
click at [154, 270] on video at bounding box center [77, 308] width 154 height 77
click at [554, 143] on button "Planogram" at bounding box center [554, 141] width 50 height 15
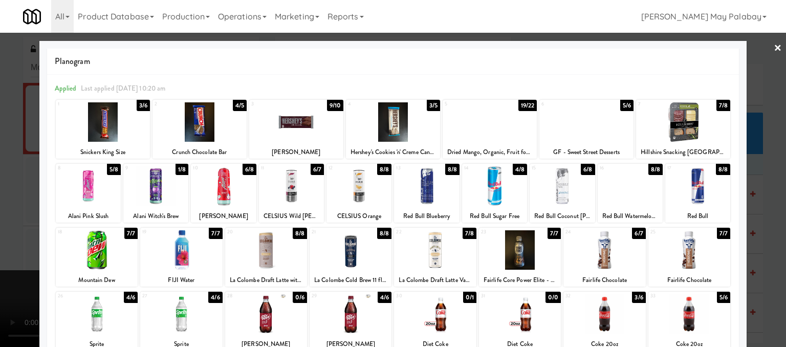
click at [771, 199] on div at bounding box center [393, 173] width 786 height 347
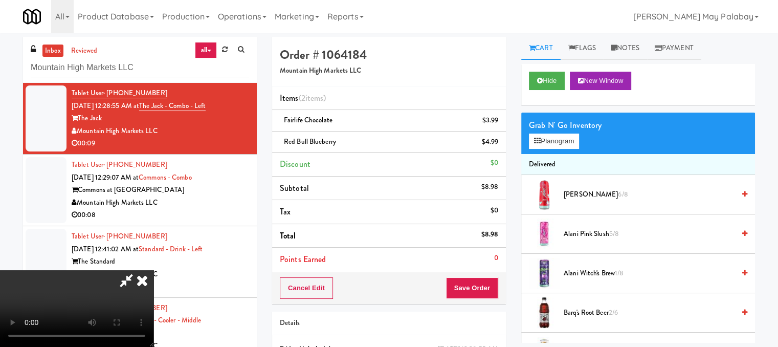
click at [154, 270] on icon at bounding box center [142, 280] width 23 height 20
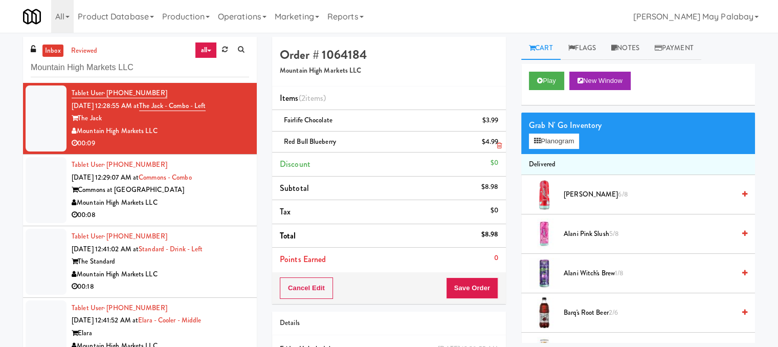
click at [501, 146] on icon at bounding box center [499, 145] width 5 height 7
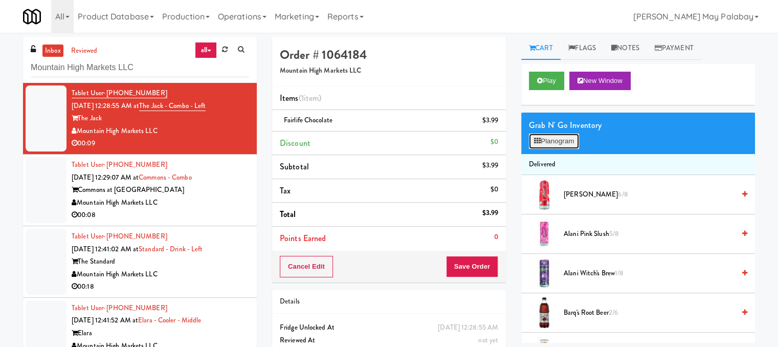
click at [556, 144] on button "Planogram" at bounding box center [554, 141] width 50 height 15
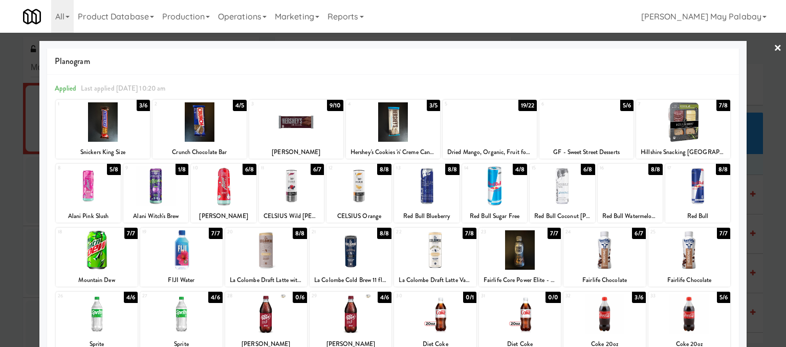
click at [162, 194] on div at bounding box center [155, 185] width 65 height 39
click at [757, 256] on div at bounding box center [393, 173] width 786 height 347
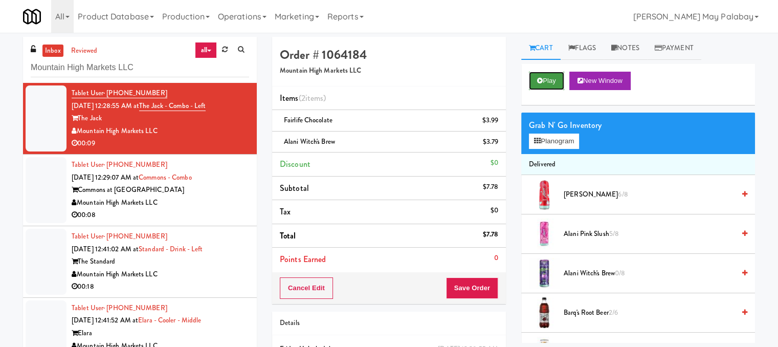
click at [553, 80] on button "Play" at bounding box center [546, 81] width 35 height 18
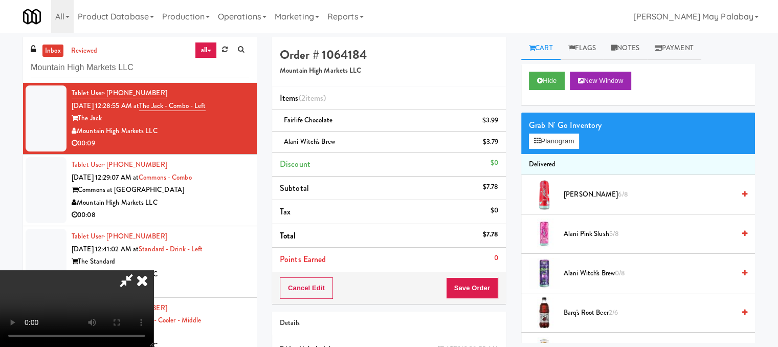
click at [103, 302] on video at bounding box center [77, 308] width 154 height 77
click at [549, 82] on button "Hide" at bounding box center [547, 81] width 36 height 18
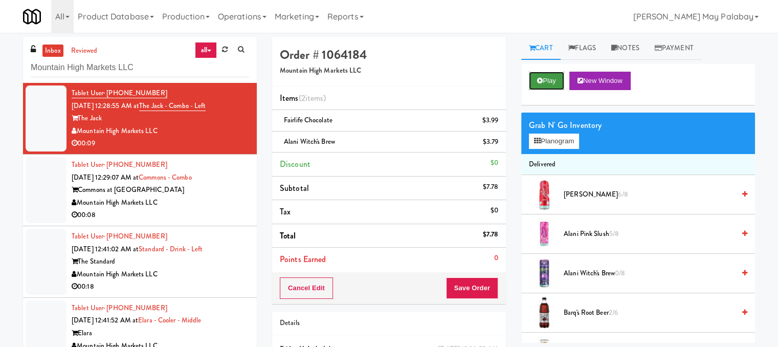
click at [548, 76] on button "Play" at bounding box center [546, 81] width 35 height 18
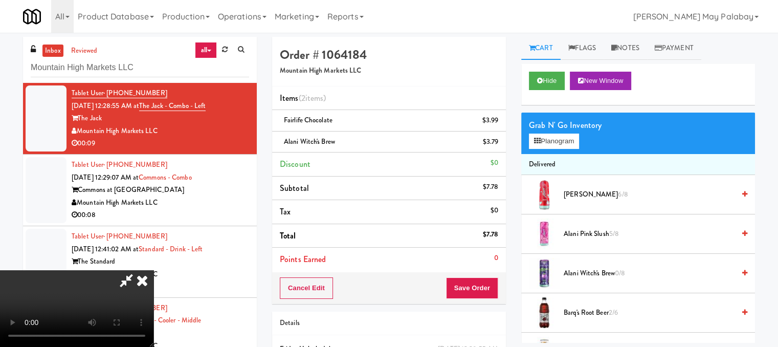
click at [96, 292] on video at bounding box center [77, 308] width 154 height 77
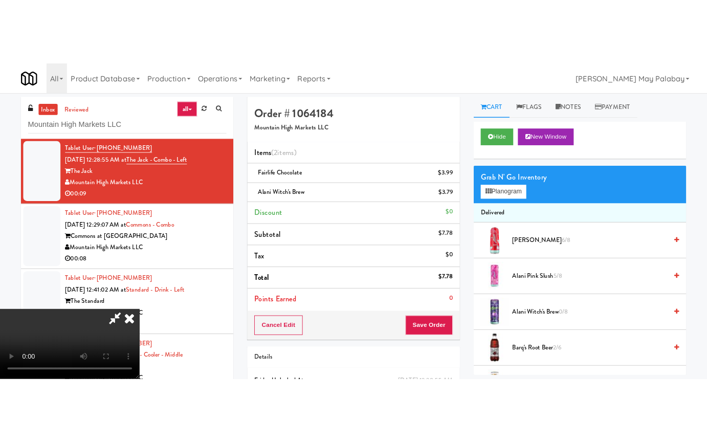
scroll to position [68, 0]
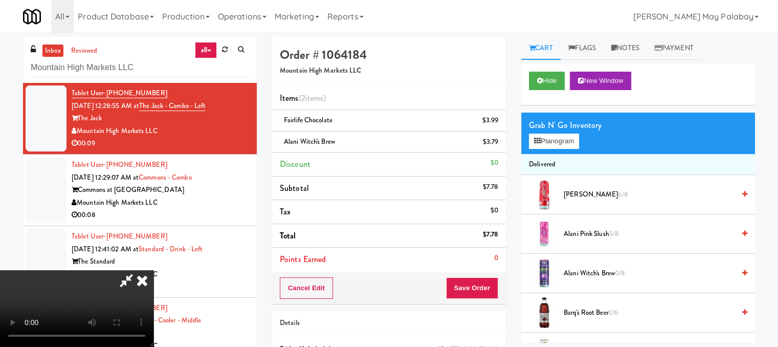
click at [154, 270] on video at bounding box center [77, 308] width 154 height 77
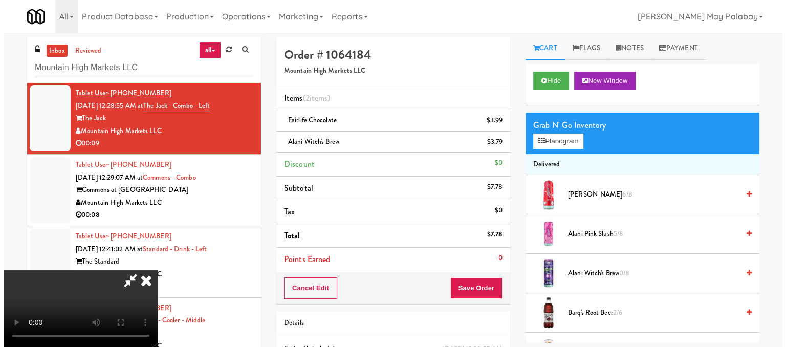
scroll to position [0, 0]
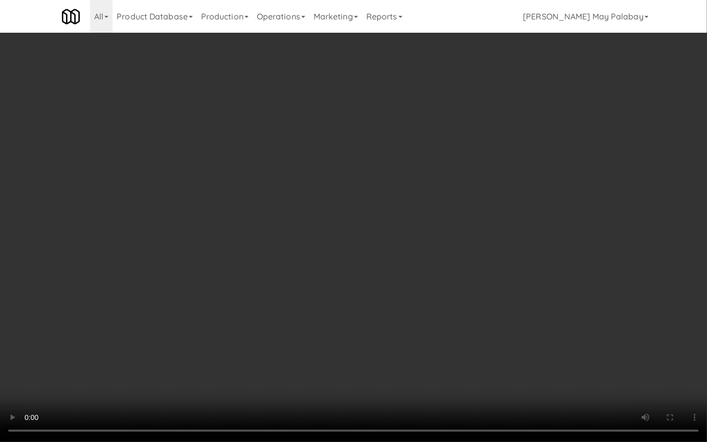
click at [355, 212] on video at bounding box center [353, 221] width 707 height 442
click at [357, 208] on video at bounding box center [353, 221] width 707 height 442
click at [360, 207] on video at bounding box center [353, 221] width 707 height 442
click at [345, 216] on video at bounding box center [353, 221] width 707 height 442
click at [359, 156] on video at bounding box center [353, 221] width 707 height 442
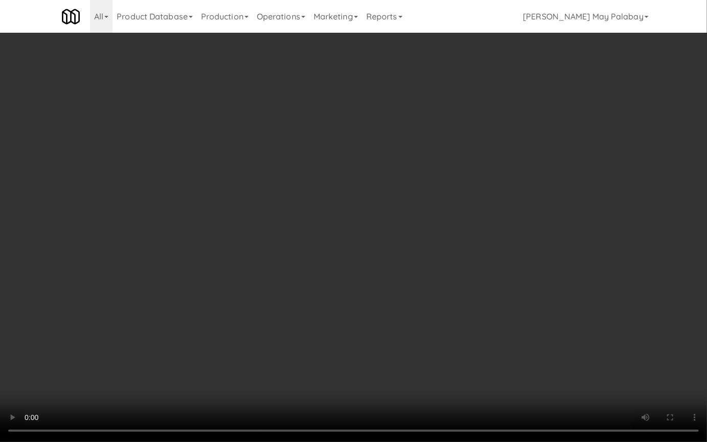
click at [416, 173] on video at bounding box center [353, 221] width 707 height 442
click at [573, 191] on video at bounding box center [353, 221] width 707 height 442
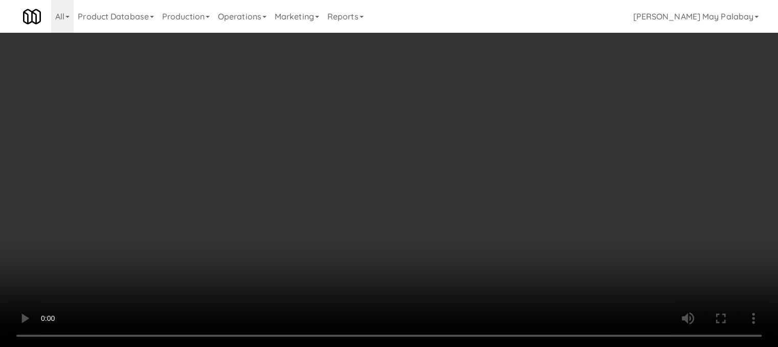
click at [512, 314] on div "Order # 1064184 Mountain High Markets LLC Items (2 items ) Fairlife Chocolate $…" at bounding box center [389, 223] width 249 height 372
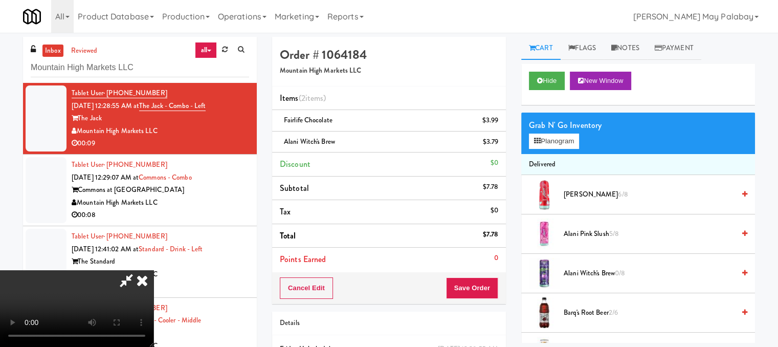
click at [154, 270] on icon at bounding box center [142, 280] width 23 height 20
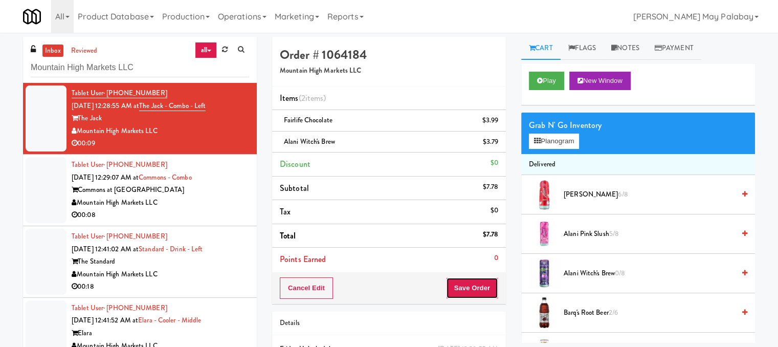
click at [473, 287] on button "Save Order" at bounding box center [472, 287] width 52 height 21
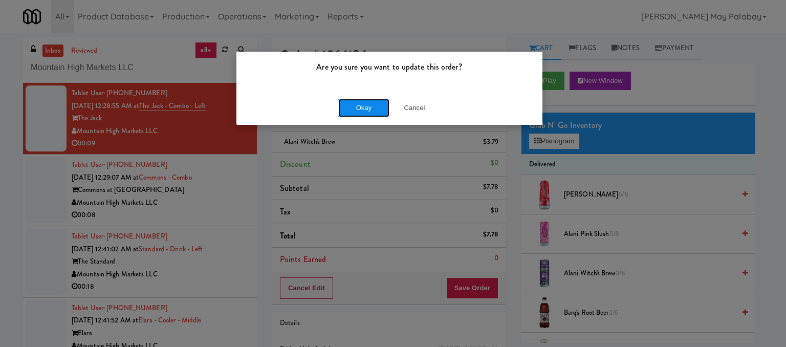
click at [347, 109] on button "Okay" at bounding box center [363, 108] width 51 height 18
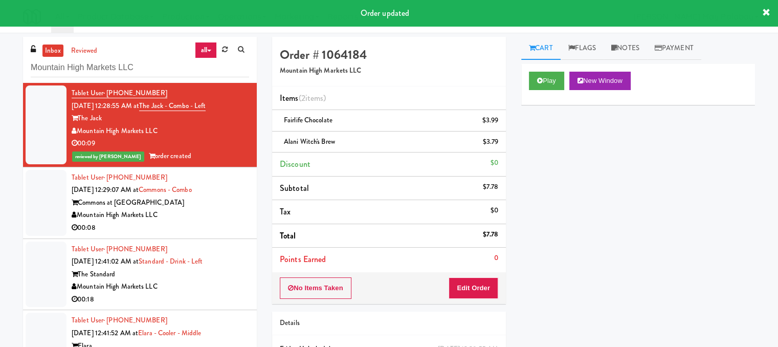
click at [180, 205] on div "Commons at [GEOGRAPHIC_DATA]" at bounding box center [161, 203] width 178 height 13
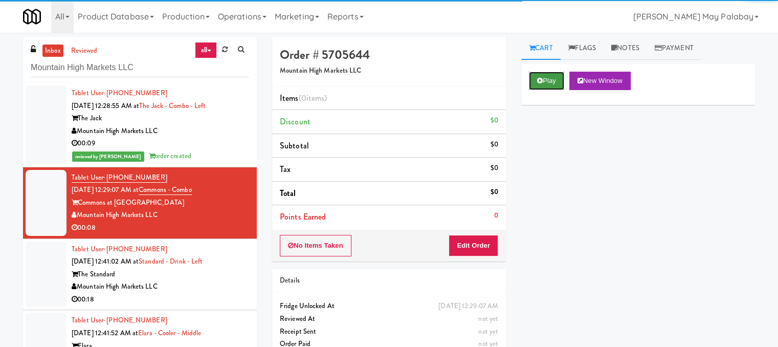
click at [551, 77] on button "Play" at bounding box center [546, 81] width 35 height 18
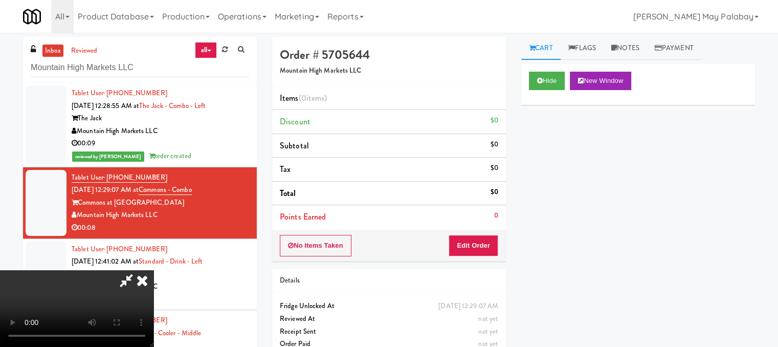
click at [92, 290] on video at bounding box center [77, 308] width 154 height 77
click at [127, 283] on icon at bounding box center [127, 280] width 24 height 20
click at [154, 270] on video at bounding box center [77, 308] width 154 height 77
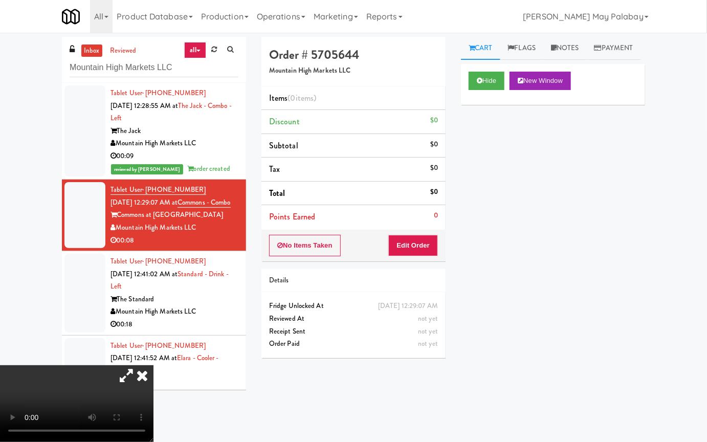
click at [154, 365] on video at bounding box center [77, 403] width 154 height 77
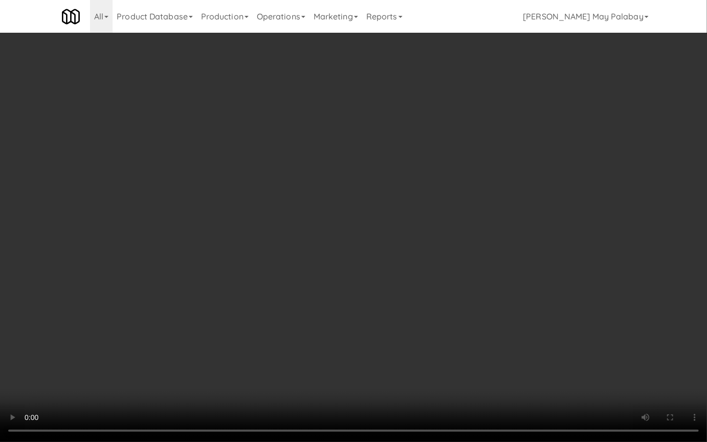
click at [376, 178] on video at bounding box center [353, 221] width 707 height 442
click at [347, 141] on video at bounding box center [353, 221] width 707 height 442
click at [487, 346] on video at bounding box center [353, 221] width 707 height 442
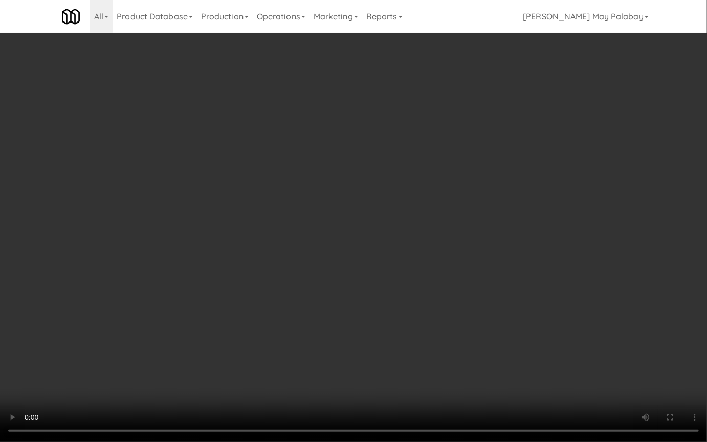
click at [466, 354] on video at bounding box center [353, 221] width 707 height 442
click at [455, 186] on video at bounding box center [353, 221] width 707 height 442
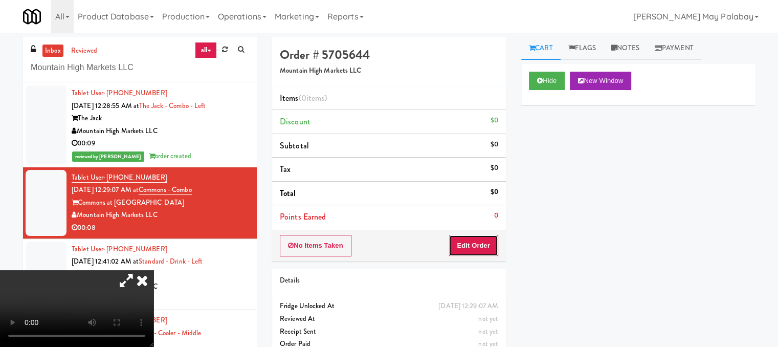
click at [475, 246] on button "Edit Order" at bounding box center [474, 245] width 50 height 21
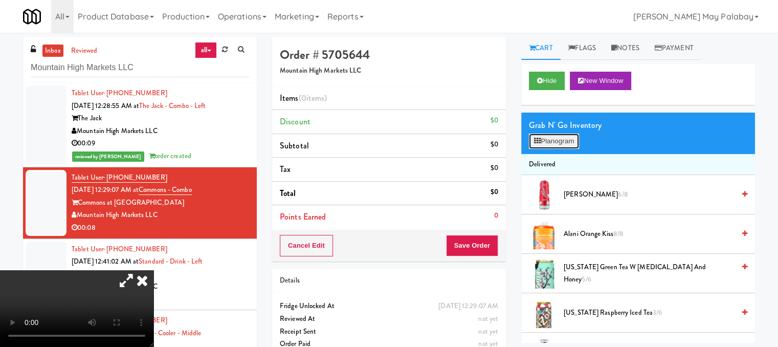
click at [561, 142] on button "Planogram" at bounding box center [554, 141] width 50 height 15
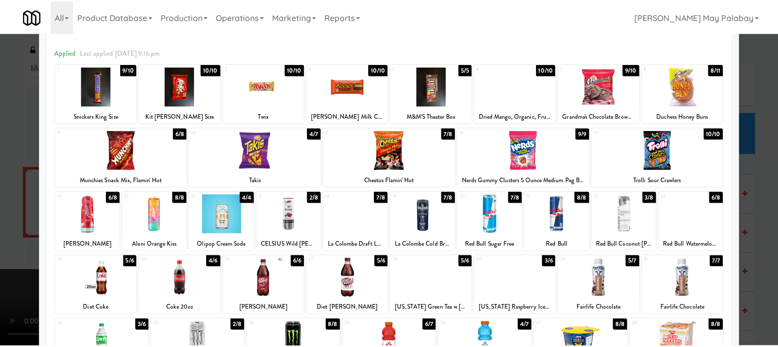
scroll to position [102, 0]
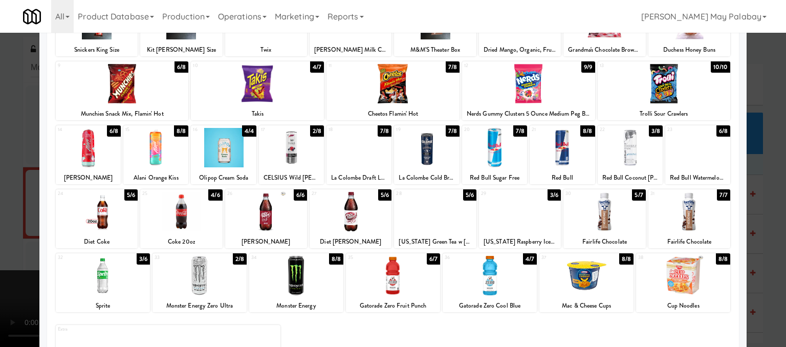
click at [757, 243] on div at bounding box center [393, 173] width 786 height 347
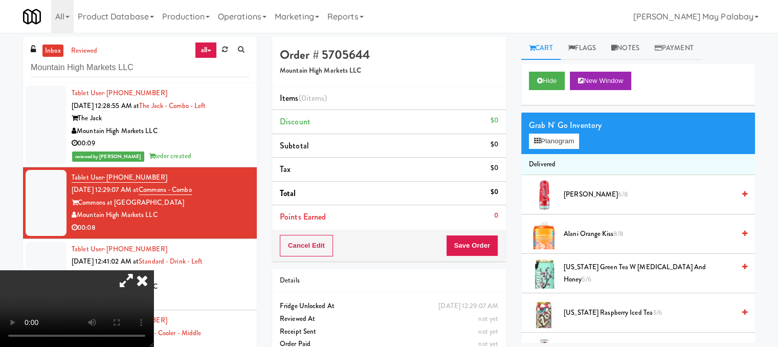
click at [93, 270] on video at bounding box center [77, 308] width 154 height 77
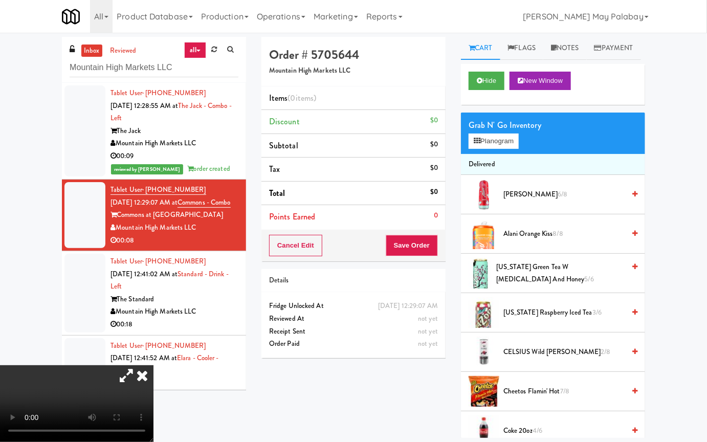
click at [154, 365] on video at bounding box center [77, 403] width 154 height 77
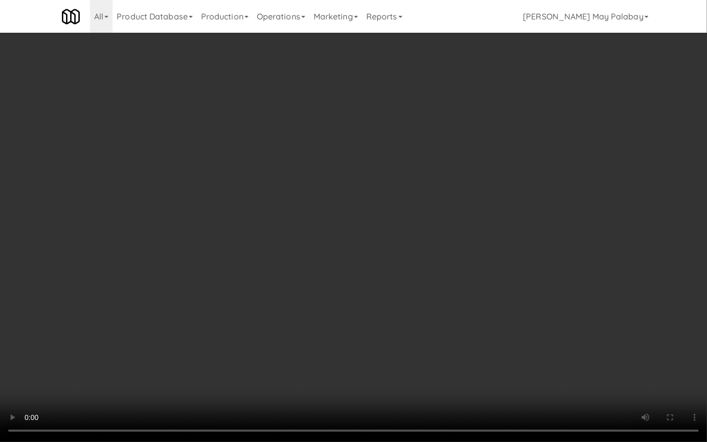
click at [465, 197] on video at bounding box center [353, 221] width 707 height 442
click at [373, 235] on video at bounding box center [353, 221] width 707 height 442
click at [513, 214] on video at bounding box center [353, 221] width 707 height 442
click at [411, 220] on video at bounding box center [353, 221] width 707 height 442
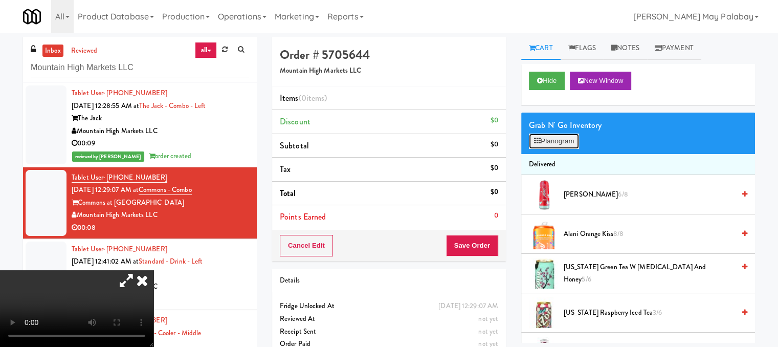
click at [543, 142] on button "Planogram" at bounding box center [554, 141] width 50 height 15
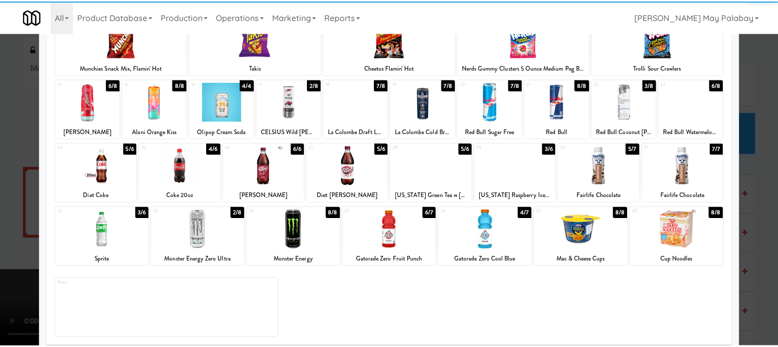
scroll to position [154, 0]
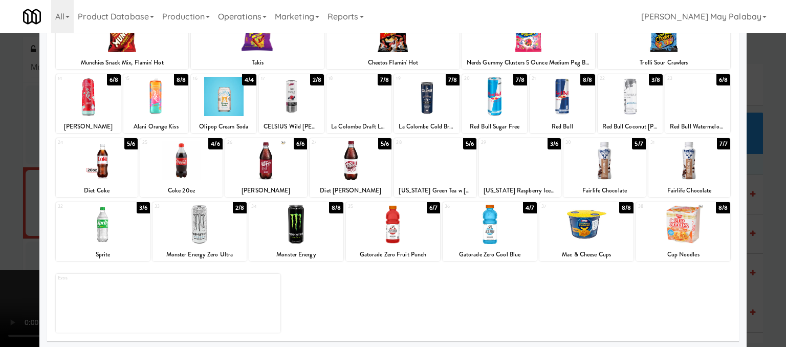
click at [265, 172] on div at bounding box center [266, 160] width 82 height 39
click at [763, 197] on div at bounding box center [393, 173] width 786 height 347
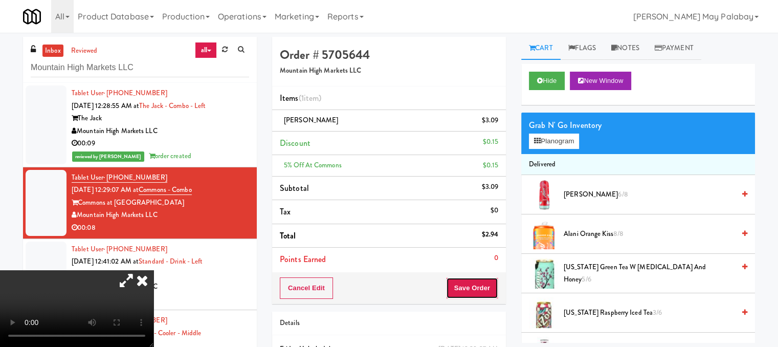
click at [472, 286] on button "Save Order" at bounding box center [472, 287] width 52 height 21
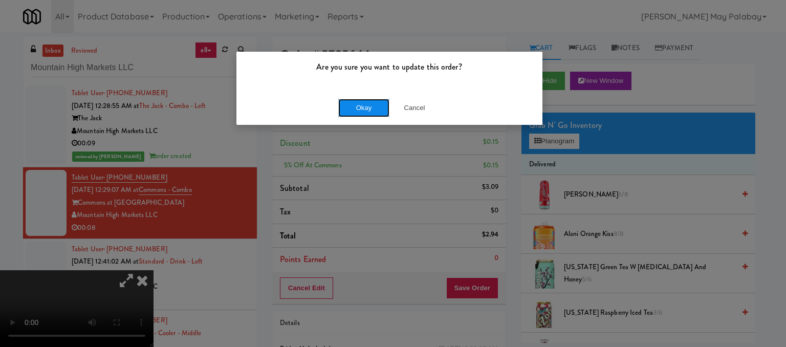
click at [354, 107] on button "Okay" at bounding box center [363, 108] width 51 height 18
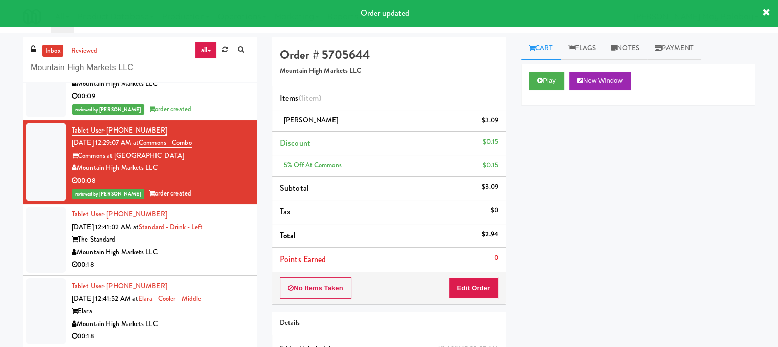
scroll to position [51, 0]
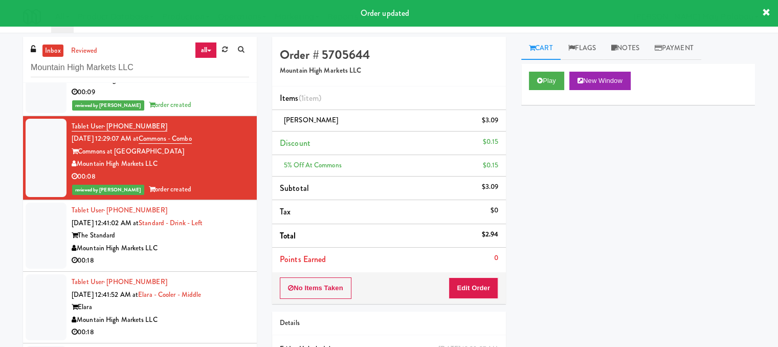
click at [167, 250] on div "Mountain High Markets LLC" at bounding box center [161, 248] width 178 height 13
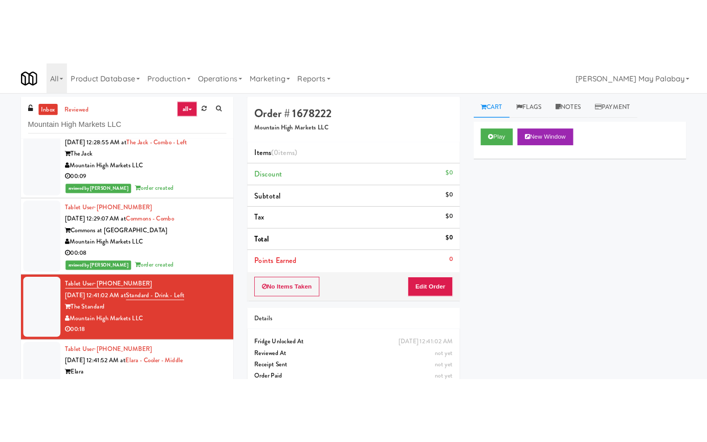
scroll to position [51, 0]
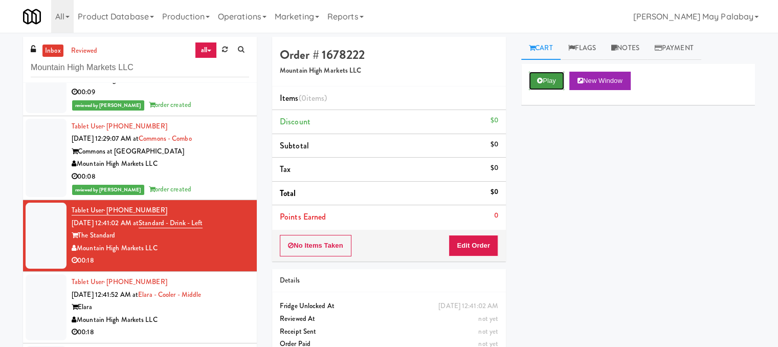
click at [538, 74] on button "Play" at bounding box center [546, 81] width 35 height 18
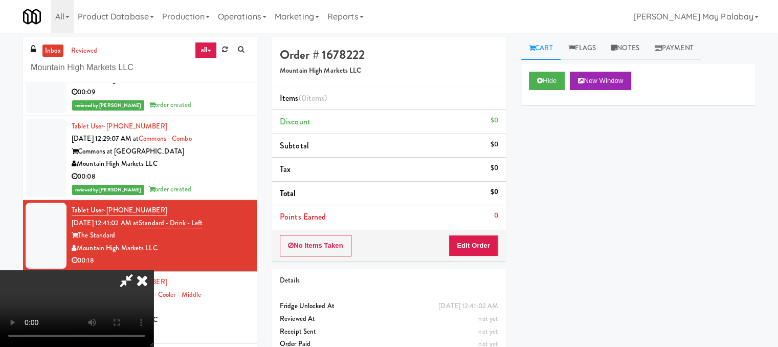
click at [154, 270] on video at bounding box center [77, 308] width 154 height 77
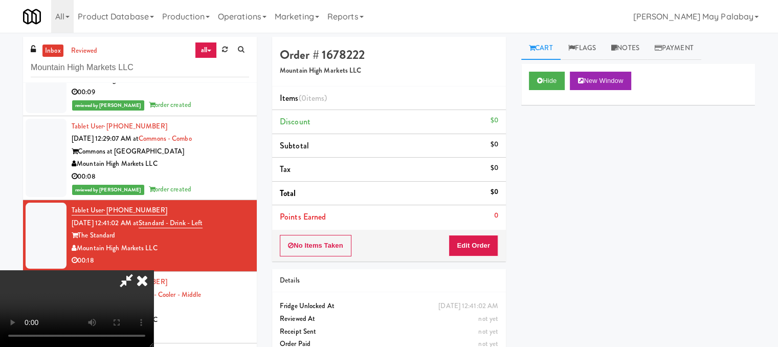
click at [154, 270] on video at bounding box center [77, 308] width 154 height 77
click at [571, 180] on div "Hide New Window Primary Flag Clear Flag if unable to determine what was taken o…" at bounding box center [638, 256] width 234 height 384
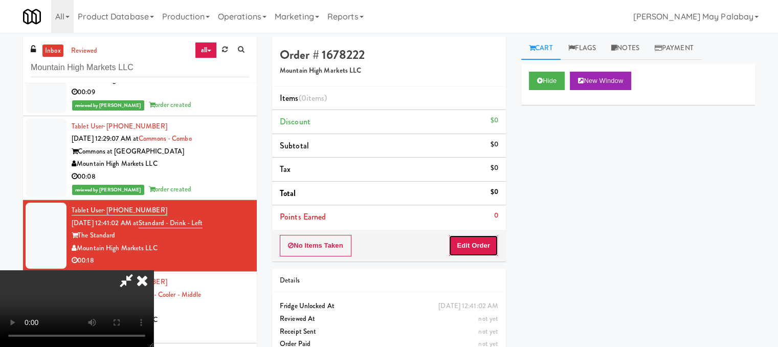
click at [477, 246] on button "Edit Order" at bounding box center [474, 245] width 50 height 21
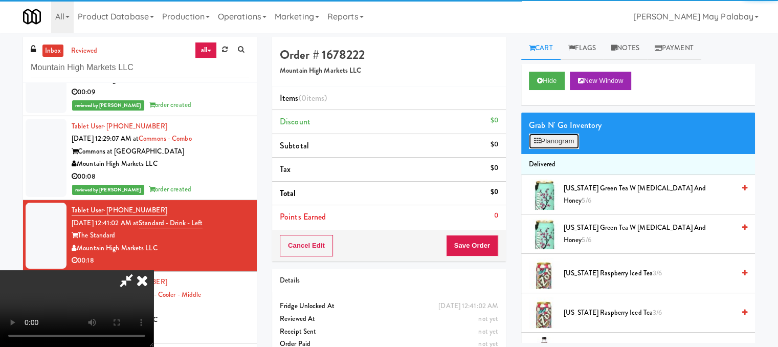
click at [554, 139] on button "Planogram" at bounding box center [554, 141] width 50 height 15
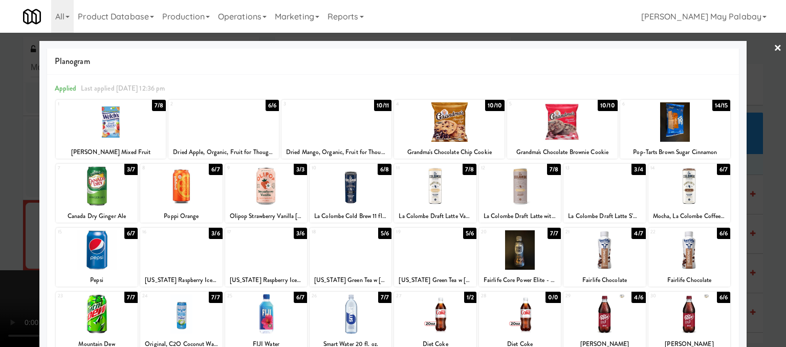
click at [557, 129] on div at bounding box center [562, 121] width 111 height 39
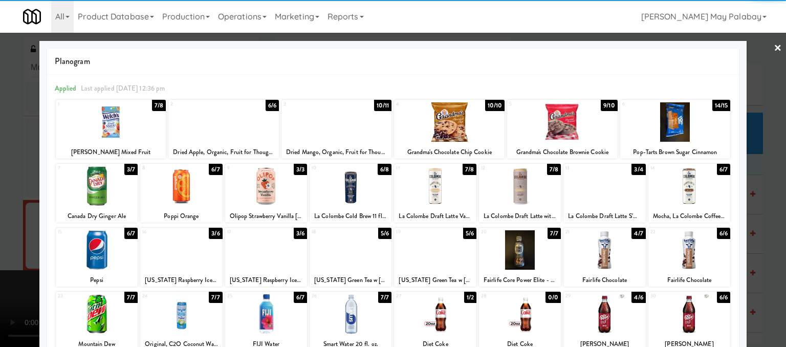
click at [557, 129] on div at bounding box center [562, 121] width 111 height 39
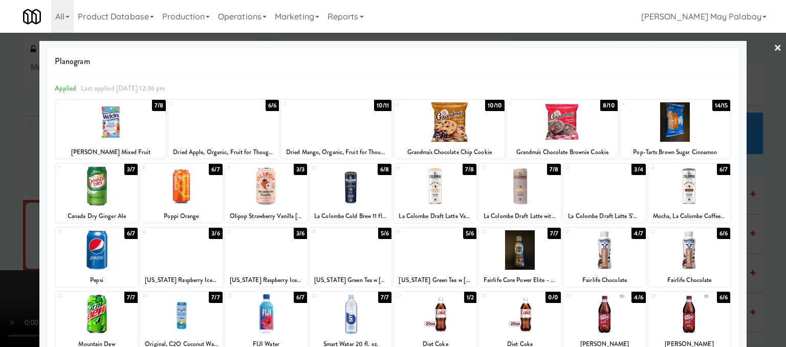
click at [766, 203] on div at bounding box center [393, 173] width 786 height 347
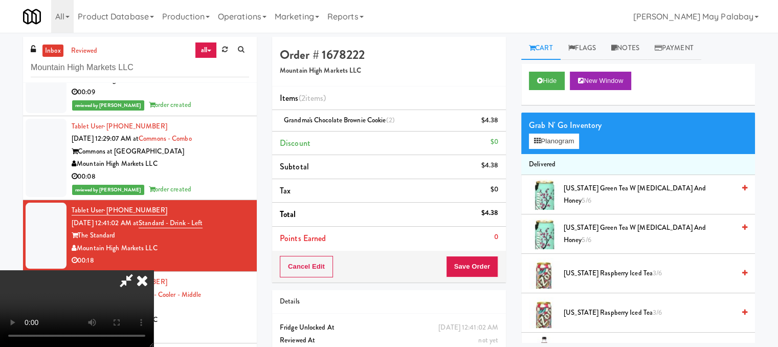
click at [154, 270] on icon at bounding box center [142, 280] width 23 height 20
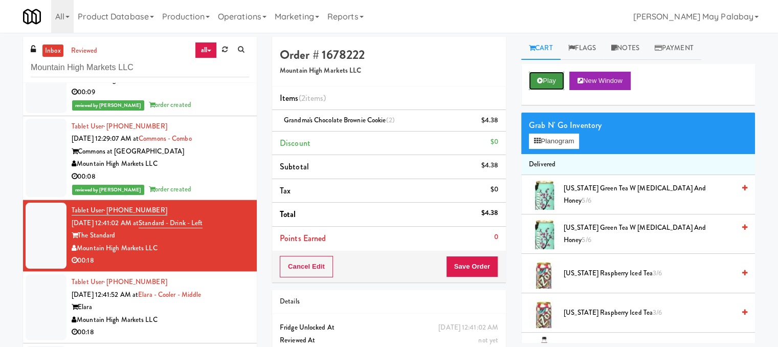
click at [552, 78] on button "Play" at bounding box center [546, 81] width 35 height 18
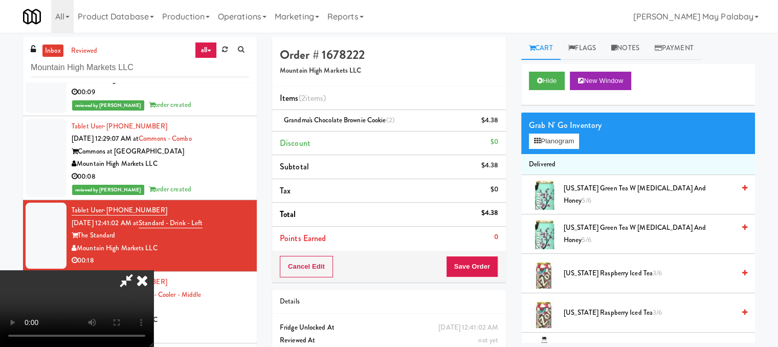
click at [154, 270] on video at bounding box center [77, 308] width 154 height 77
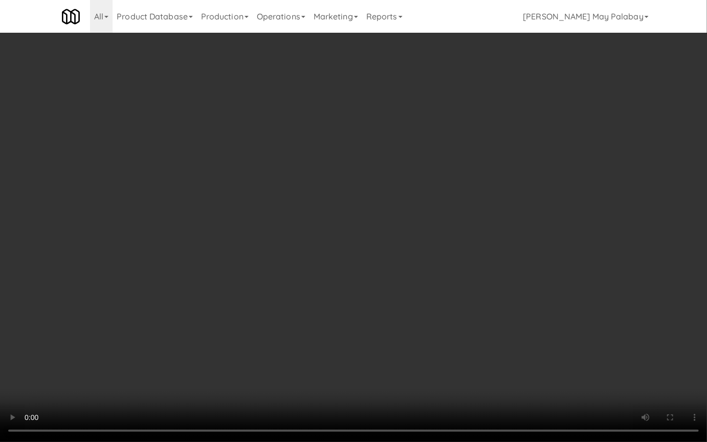
click at [484, 192] on video at bounding box center [353, 221] width 707 height 442
click at [489, 323] on video at bounding box center [353, 221] width 707 height 442
click at [361, 164] on video at bounding box center [353, 221] width 707 height 442
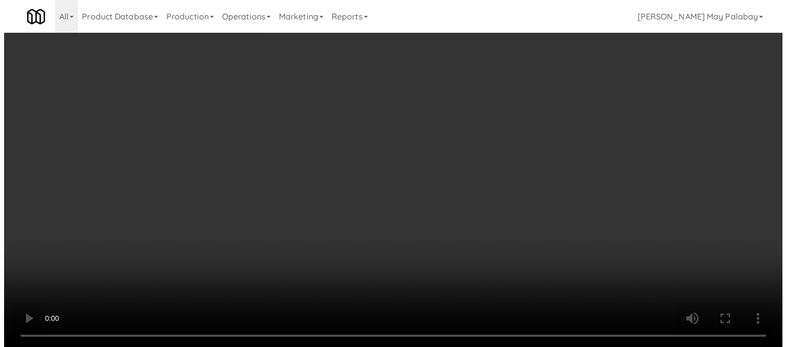
scroll to position [51, 0]
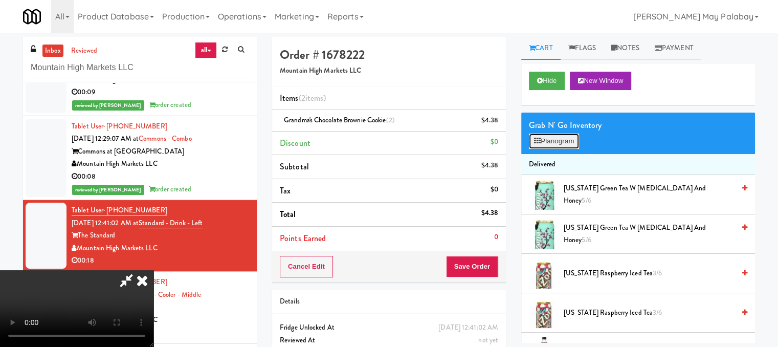
click at [531, 138] on button "Planogram" at bounding box center [554, 141] width 50 height 15
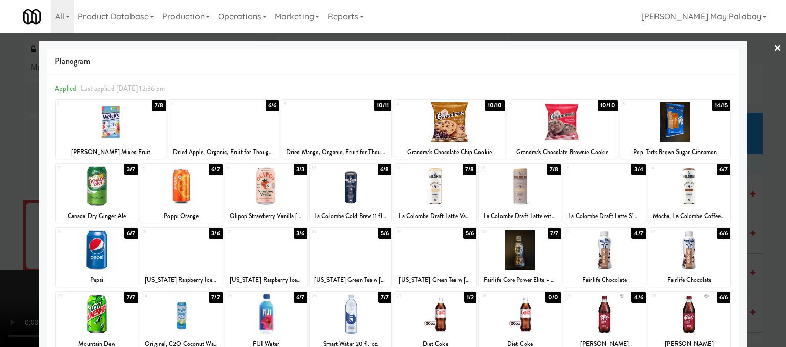
click at [597, 259] on div at bounding box center [604, 249] width 82 height 39
click at [770, 269] on div at bounding box center [393, 173] width 786 height 347
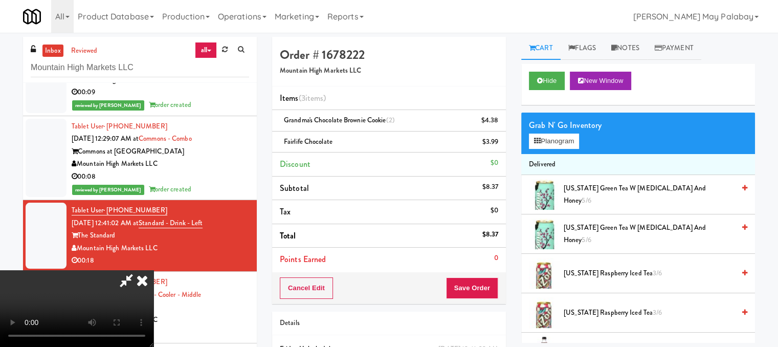
click at [154, 270] on video at bounding box center [77, 308] width 154 height 77
click at [549, 140] on button "Planogram" at bounding box center [554, 141] width 50 height 15
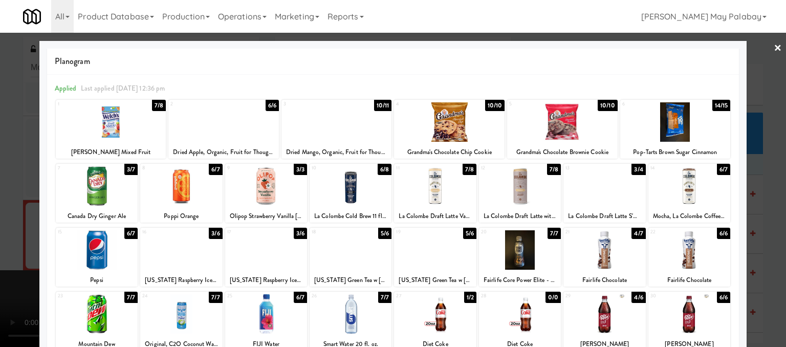
click at [770, 163] on div at bounding box center [393, 173] width 786 height 347
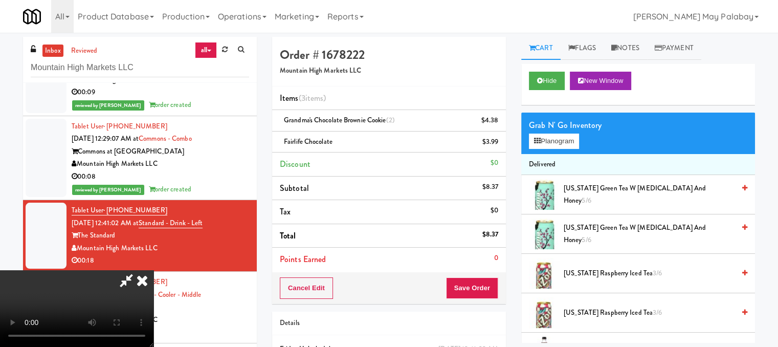
click at [154, 270] on icon at bounding box center [142, 280] width 23 height 20
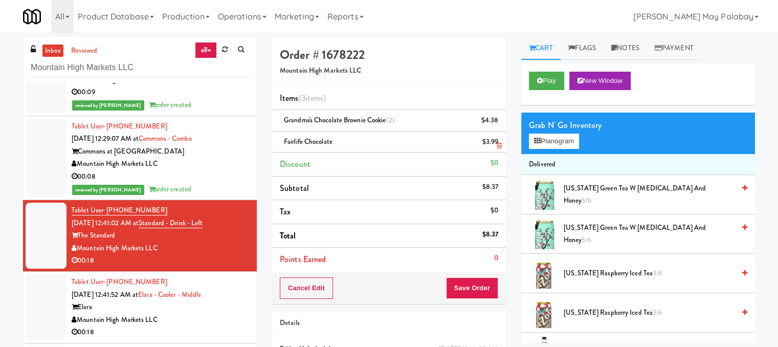
click at [497, 144] on icon at bounding box center [499, 145] width 5 height 7
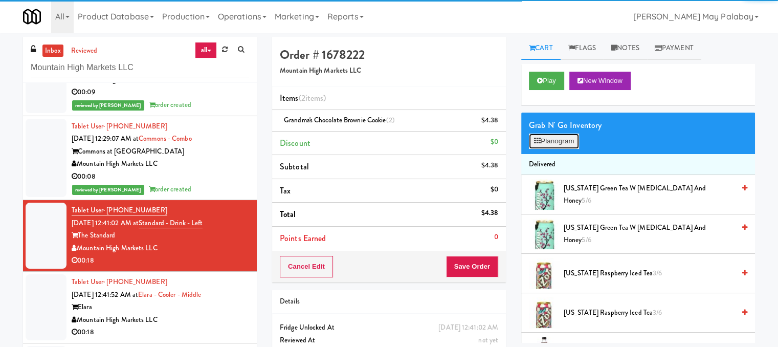
click at [553, 142] on button "Planogram" at bounding box center [554, 141] width 50 height 15
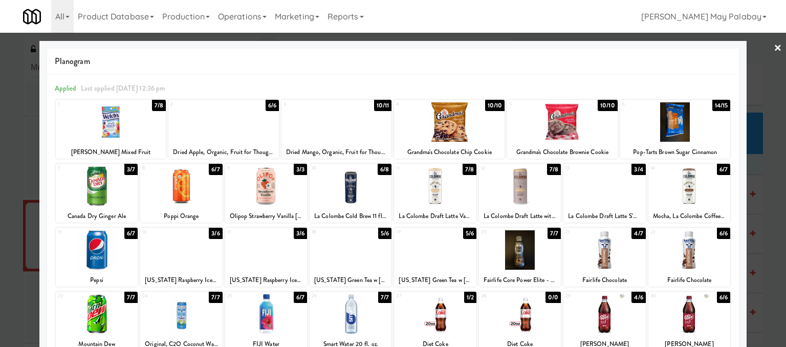
click at [538, 259] on div at bounding box center [520, 249] width 82 height 39
click at [769, 270] on div at bounding box center [393, 173] width 786 height 347
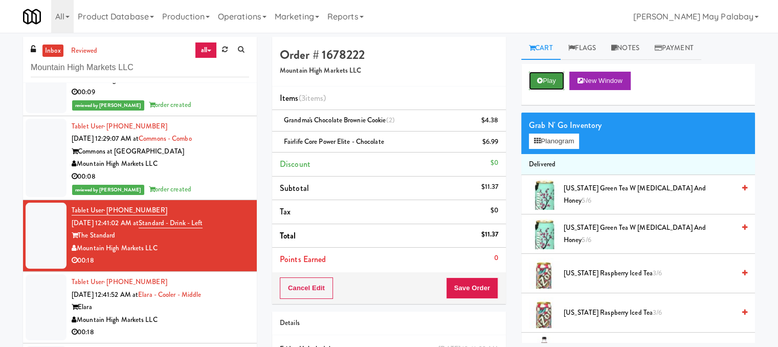
click at [553, 76] on button "Play" at bounding box center [546, 81] width 35 height 18
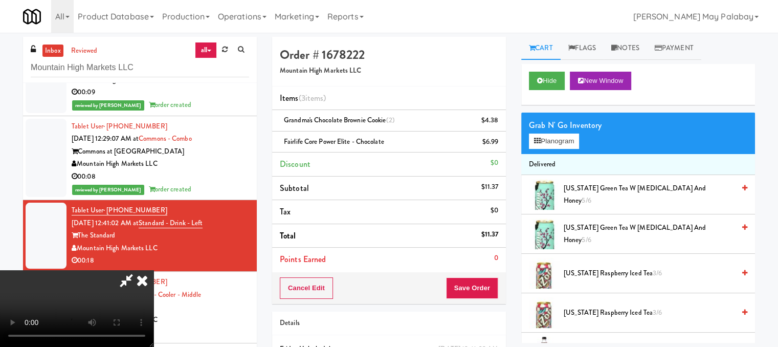
click at [154, 270] on video at bounding box center [77, 308] width 154 height 77
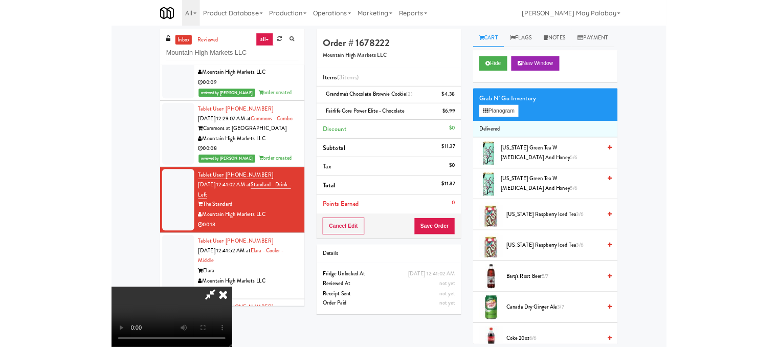
scroll to position [63, 0]
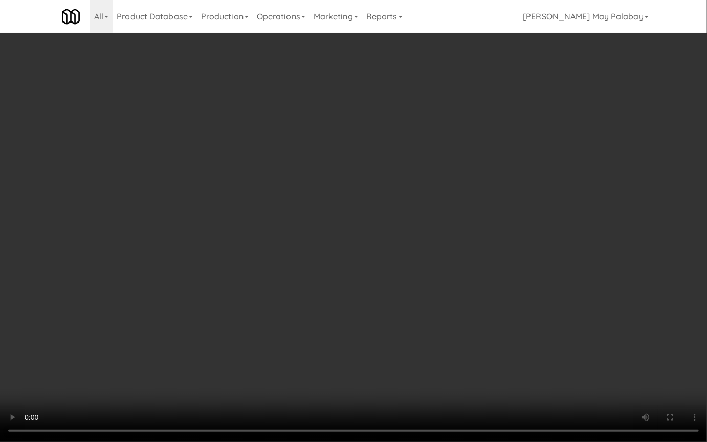
click at [510, 188] on video at bounding box center [353, 221] width 707 height 442
click at [513, 188] on video at bounding box center [353, 221] width 707 height 442
click at [534, 157] on video at bounding box center [353, 221] width 707 height 442
click at [620, 136] on video at bounding box center [353, 221] width 707 height 442
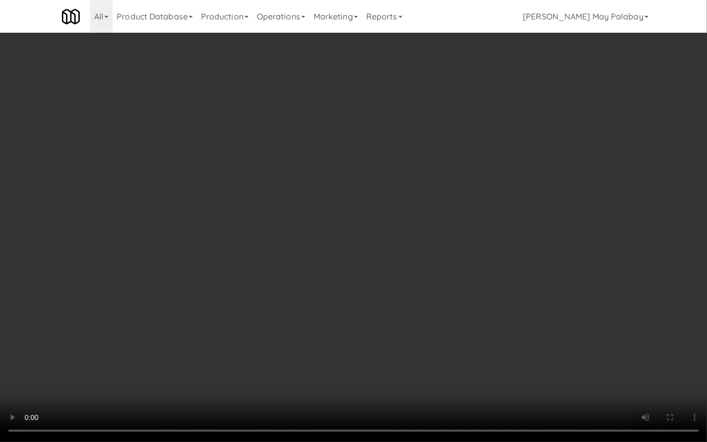
click at [618, 181] on video at bounding box center [353, 221] width 707 height 442
click at [482, 234] on video at bounding box center [353, 221] width 707 height 442
click at [597, 238] on video at bounding box center [353, 221] width 707 height 442
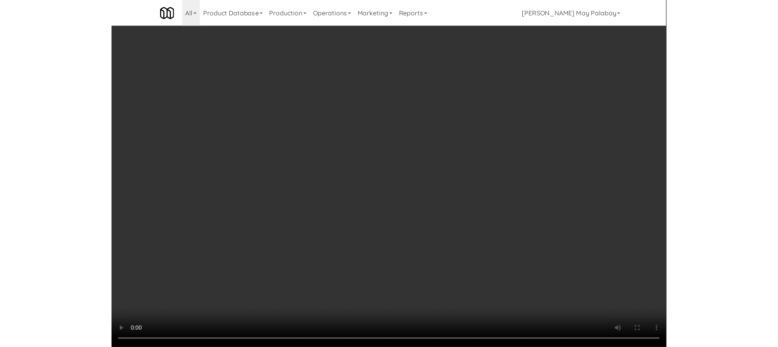
scroll to position [51, 0]
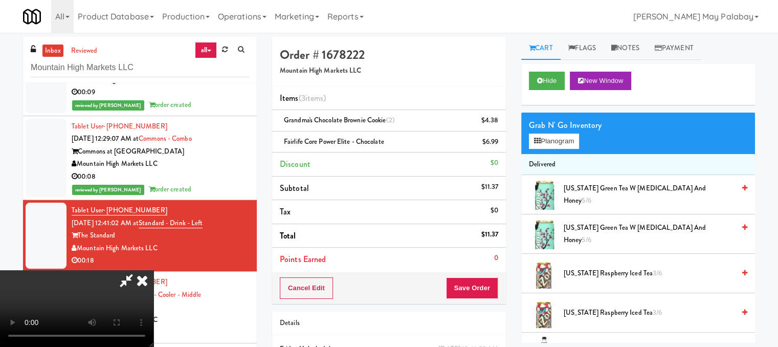
click at [516, 236] on div "Cart Flags Notes Payment Hide New Window Grab N' Go Inventory Planogram Deliver…" at bounding box center [638, 190] width 249 height 306
click at [154, 270] on icon at bounding box center [142, 280] width 23 height 20
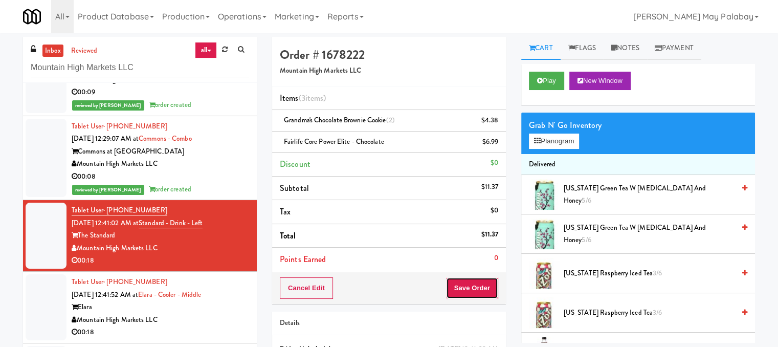
click at [475, 283] on button "Save Order" at bounding box center [472, 287] width 52 height 21
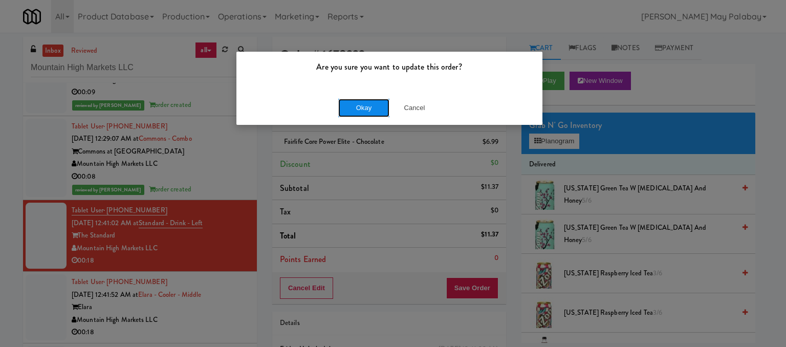
click at [361, 109] on button "Okay" at bounding box center [363, 108] width 51 height 18
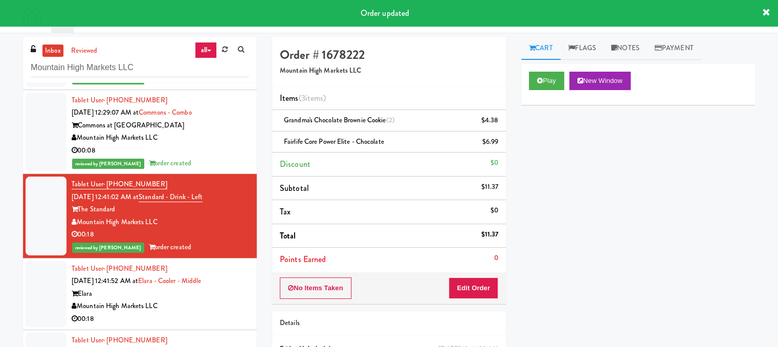
scroll to position [205, 0]
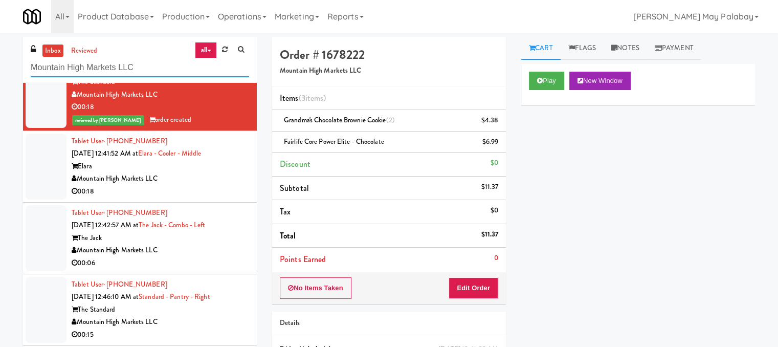
drag, startPoint x: 138, startPoint y: 68, endPoint x: 29, endPoint y: 66, distance: 108.5
click at [29, 66] on div "inbox reviewed all all unclear take inventory issue suspicious failed recent Mo…" at bounding box center [140, 60] width 234 height 46
paste input "Essex Luxe - Cooler - Left"
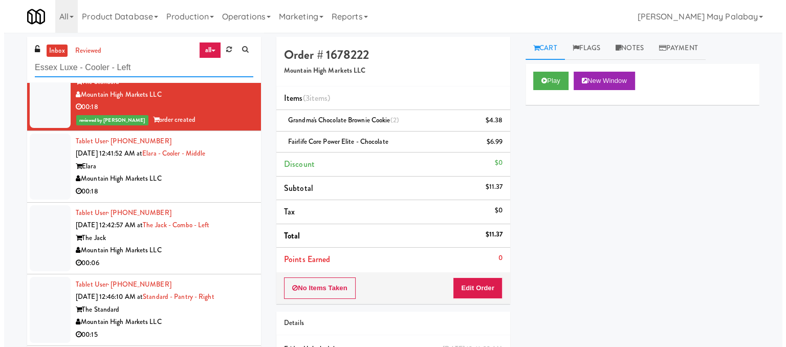
scroll to position [0, 0]
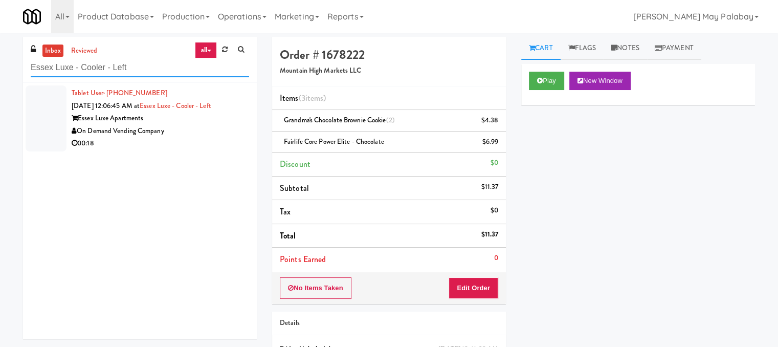
click at [166, 70] on input "Essex Luxe - Cooler - Left" at bounding box center [140, 67] width 219 height 19
click at [171, 73] on input "Essex Luxe - Cooler - Left" at bounding box center [140, 67] width 219 height 19
click at [186, 125] on div "On Demand Vending Company" at bounding box center [161, 131] width 178 height 13
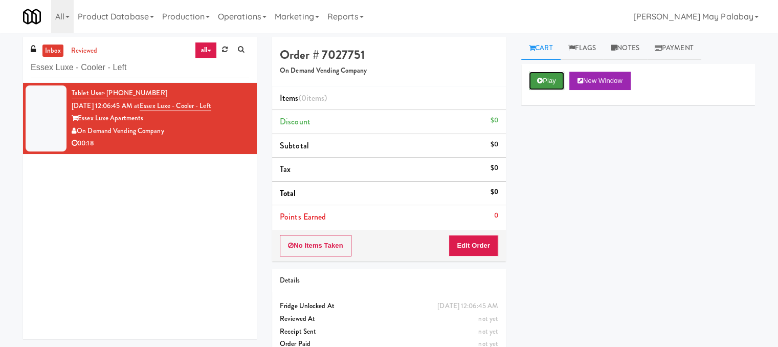
click at [548, 79] on button "Play" at bounding box center [546, 81] width 35 height 18
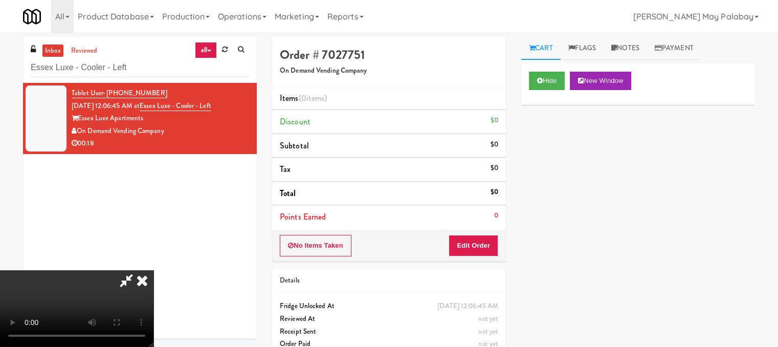
click at [154, 270] on video at bounding box center [77, 308] width 154 height 77
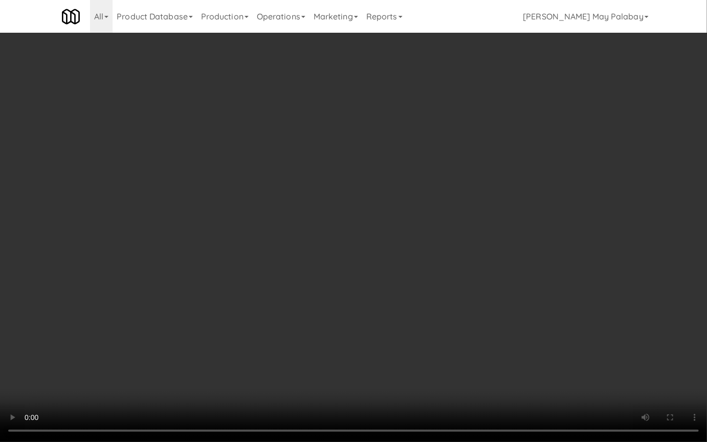
click at [336, 259] on video at bounding box center [353, 221] width 707 height 442
click at [296, 230] on video at bounding box center [353, 221] width 707 height 442
click at [293, 224] on video at bounding box center [353, 221] width 707 height 442
click at [329, 223] on video at bounding box center [353, 221] width 707 height 442
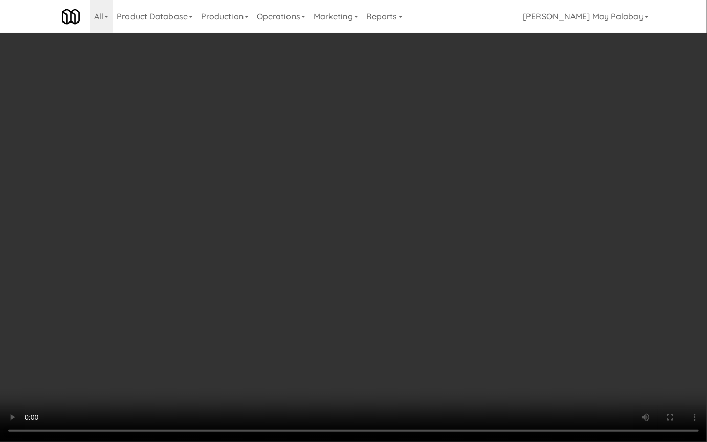
click at [290, 311] on video at bounding box center [353, 221] width 707 height 442
click at [333, 202] on video at bounding box center [353, 221] width 707 height 442
click at [321, 298] on video at bounding box center [353, 221] width 707 height 442
click at [322, 296] on video at bounding box center [353, 221] width 707 height 442
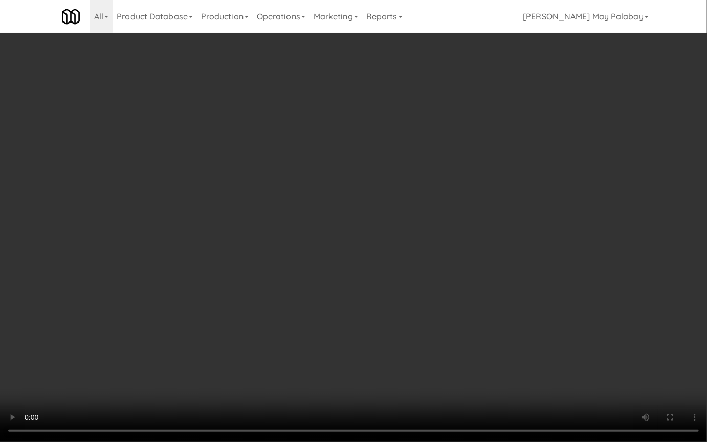
click at [322, 296] on video at bounding box center [353, 221] width 707 height 442
click at [345, 279] on video at bounding box center [353, 221] width 707 height 442
click at [493, 261] on video at bounding box center [353, 221] width 707 height 442
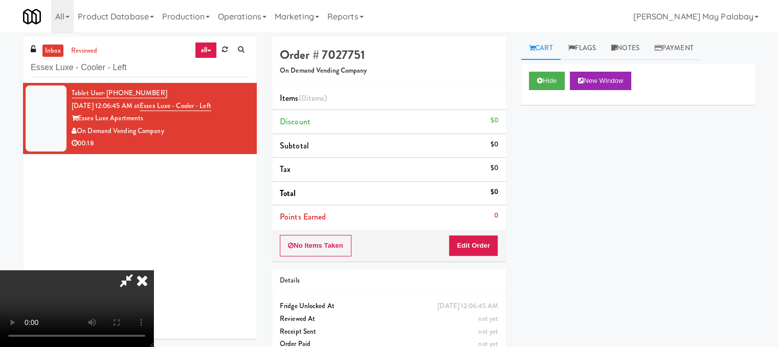
click at [154, 270] on icon at bounding box center [142, 280] width 23 height 20
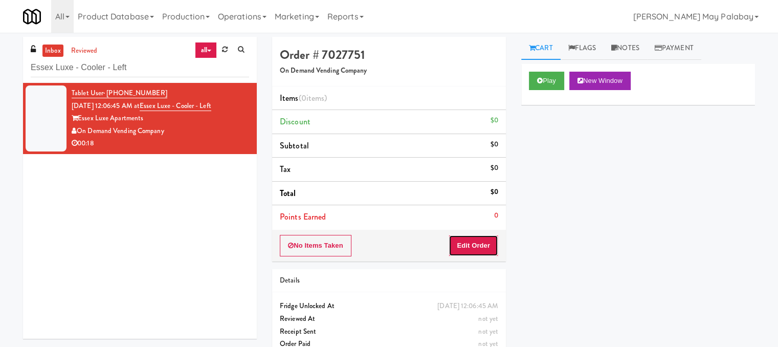
click at [483, 245] on button "Edit Order" at bounding box center [474, 245] width 50 height 21
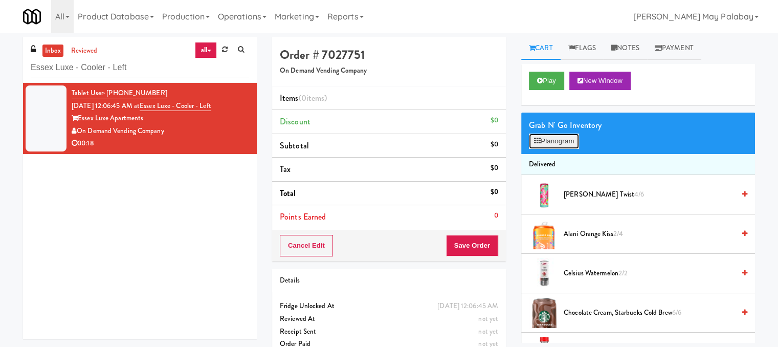
click at [537, 141] on icon at bounding box center [537, 141] width 7 height 7
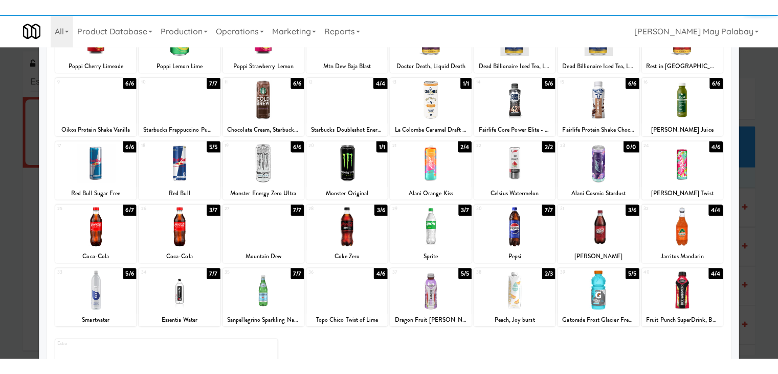
scroll to position [102, 0]
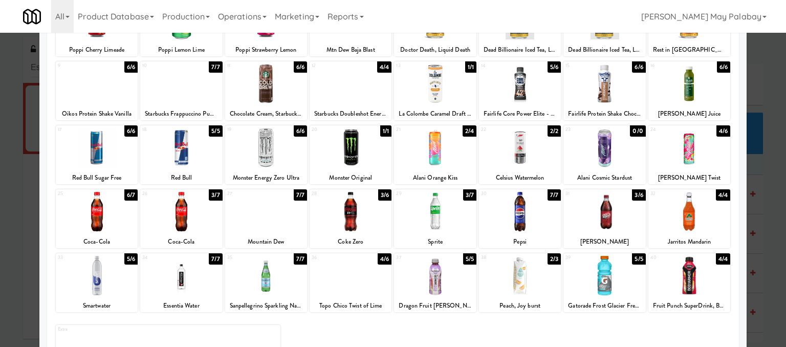
click at [516, 220] on div at bounding box center [520, 211] width 82 height 39
click at [774, 230] on div at bounding box center [393, 173] width 786 height 347
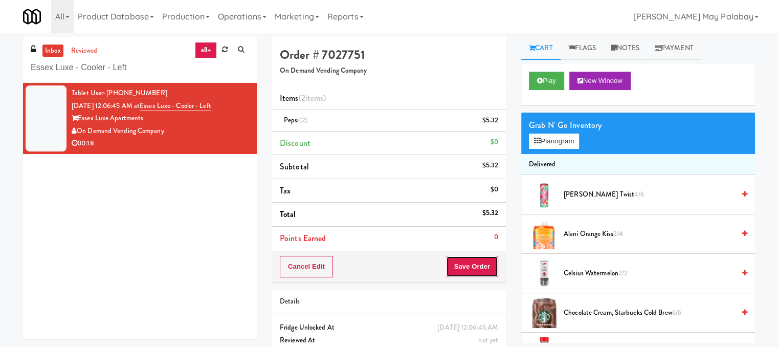
click at [477, 265] on button "Save Order" at bounding box center [472, 266] width 52 height 21
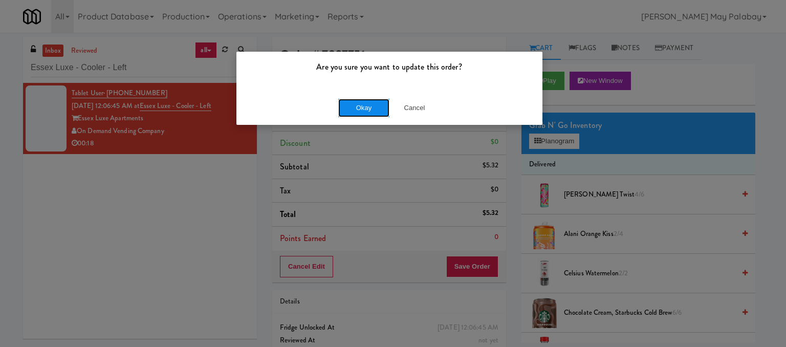
click at [375, 103] on button "Okay" at bounding box center [363, 108] width 51 height 18
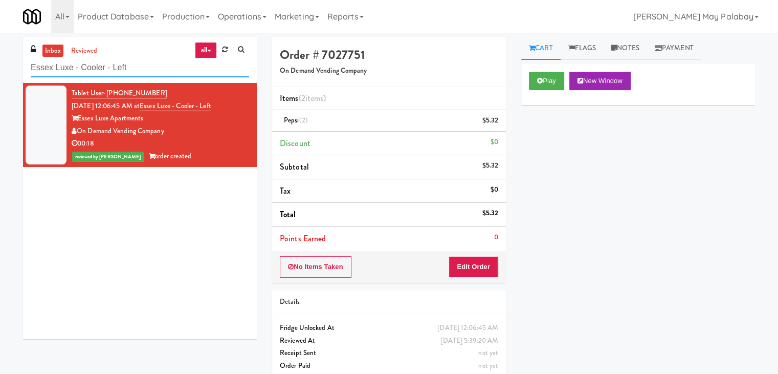
drag, startPoint x: 134, startPoint y: 69, endPoint x: 0, endPoint y: 73, distance: 133.6
click at [0, 73] on div "inbox reviewed all all unclear take inventory issue suspicious failed recent Es…" at bounding box center [389, 212] width 778 height 350
paste input "360 W Hubbard - Right - Ambien"
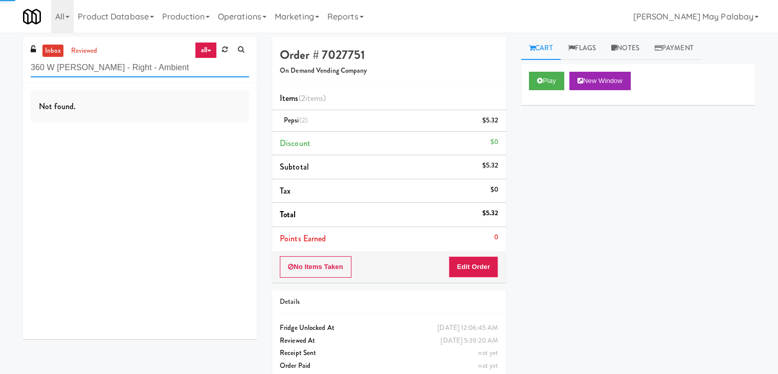
type input "360 W [PERSON_NAME] - Right - Ambient"
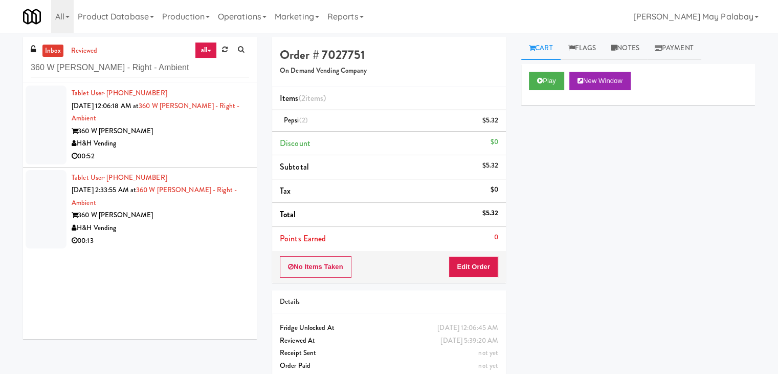
click at [184, 158] on div "00:52" at bounding box center [161, 156] width 178 height 13
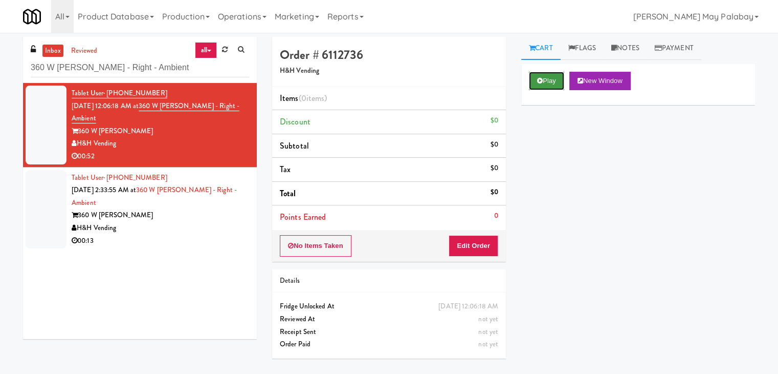
click at [552, 80] on button "Play" at bounding box center [546, 81] width 35 height 18
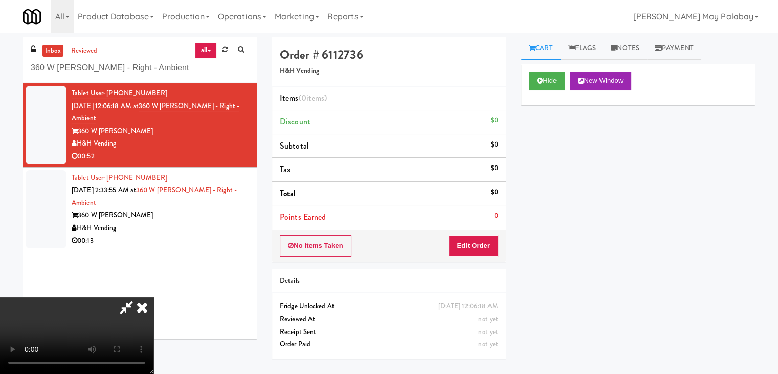
click at [97, 312] on video at bounding box center [77, 335] width 154 height 77
click at [538, 82] on icon at bounding box center [540, 80] width 6 height 7
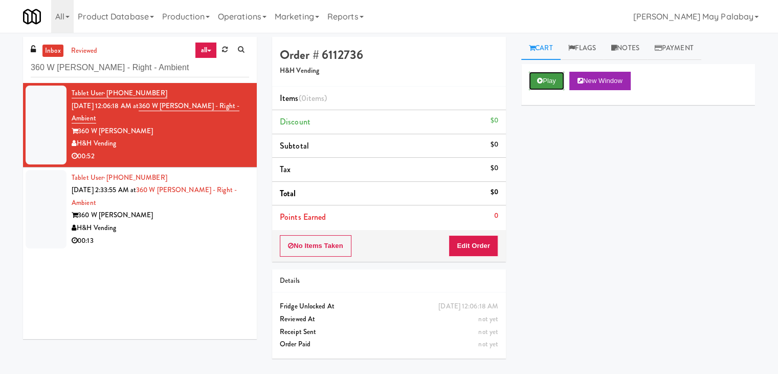
click at [538, 82] on icon at bounding box center [540, 80] width 6 height 7
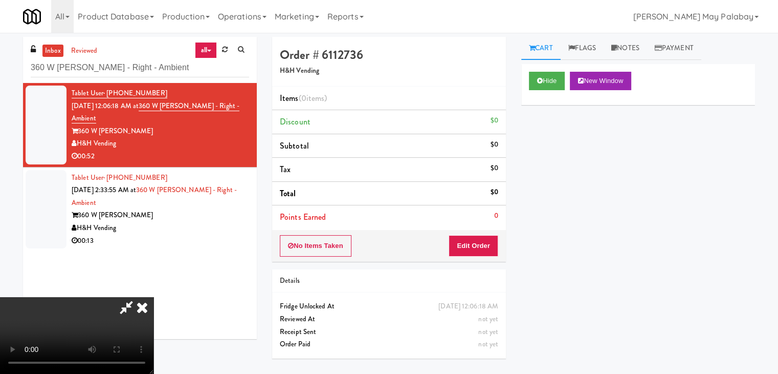
click at [53, 322] on video at bounding box center [77, 335] width 154 height 77
click at [154, 297] on video at bounding box center [77, 335] width 154 height 77
click at [154, 301] on video at bounding box center [77, 335] width 154 height 77
click at [119, 307] on video at bounding box center [77, 335] width 154 height 77
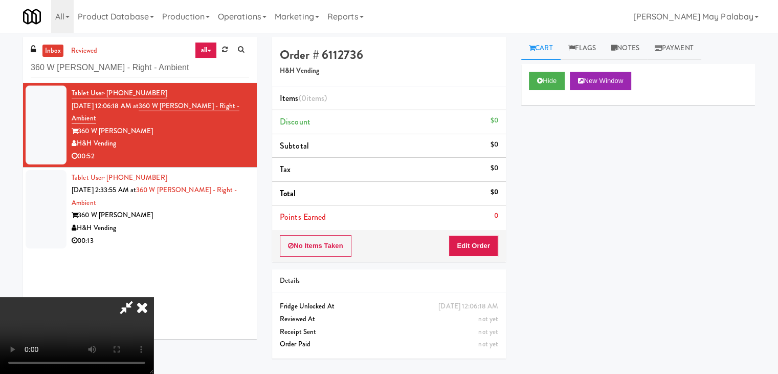
click at [119, 307] on video at bounding box center [77, 335] width 154 height 77
click at [546, 84] on button "Hide" at bounding box center [547, 81] width 36 height 18
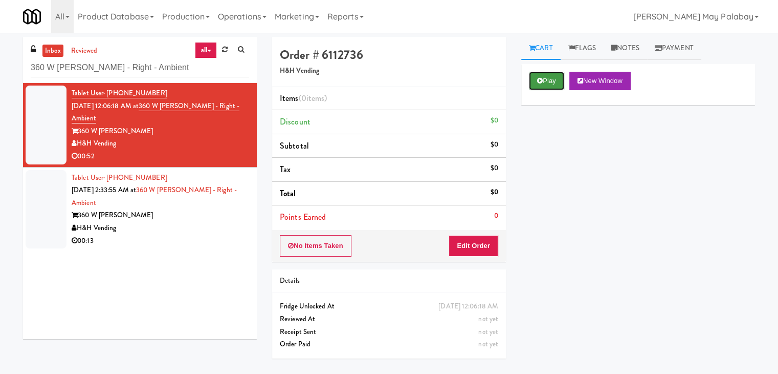
click at [552, 85] on button "Play" at bounding box center [546, 81] width 35 height 18
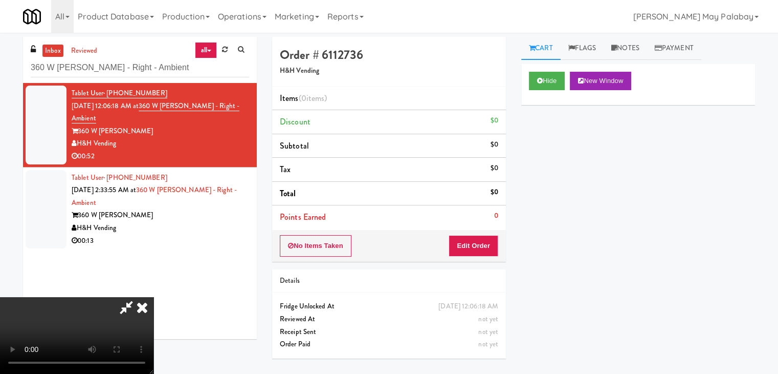
click at [142, 219] on div "360 W [PERSON_NAME]" at bounding box center [161, 215] width 178 height 13
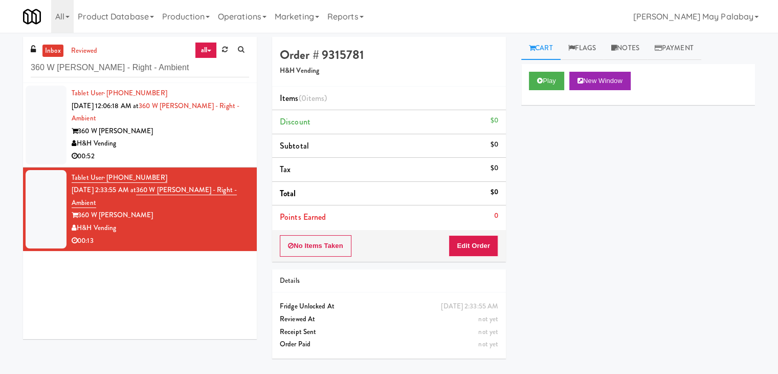
click at [140, 131] on div "360 W [PERSON_NAME]" at bounding box center [161, 131] width 178 height 13
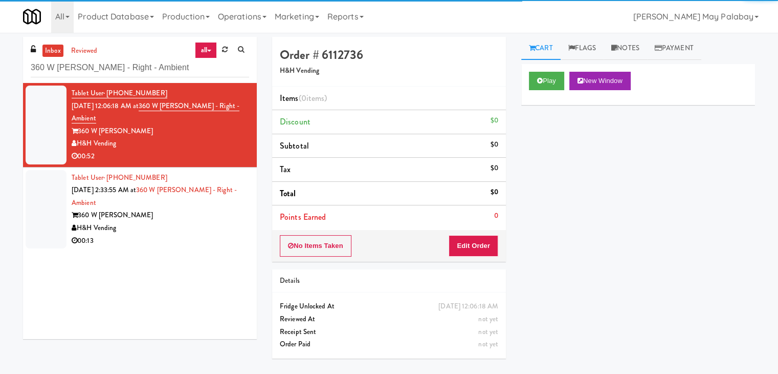
click at [159, 197] on div "Tablet User · (773) 899-9153 Sep 17, 2025 2:33:55 AM at 360 W Hubbard - Right -…" at bounding box center [161, 209] width 178 height 76
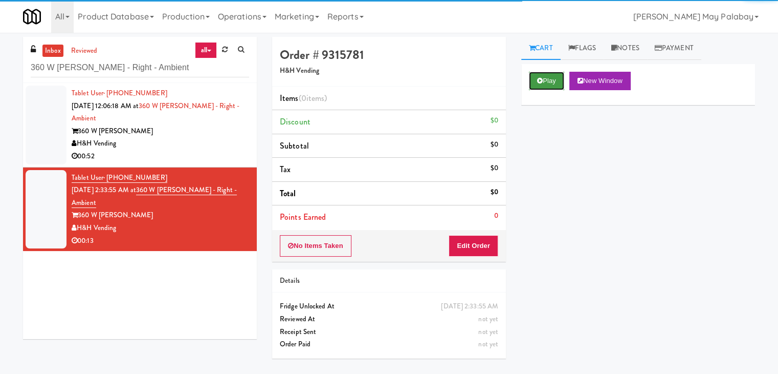
click at [548, 80] on button "Play" at bounding box center [546, 81] width 35 height 18
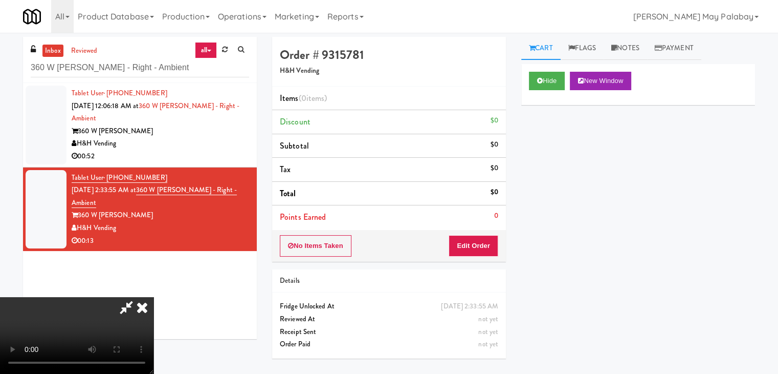
click at [96, 319] on video at bounding box center [77, 335] width 154 height 77
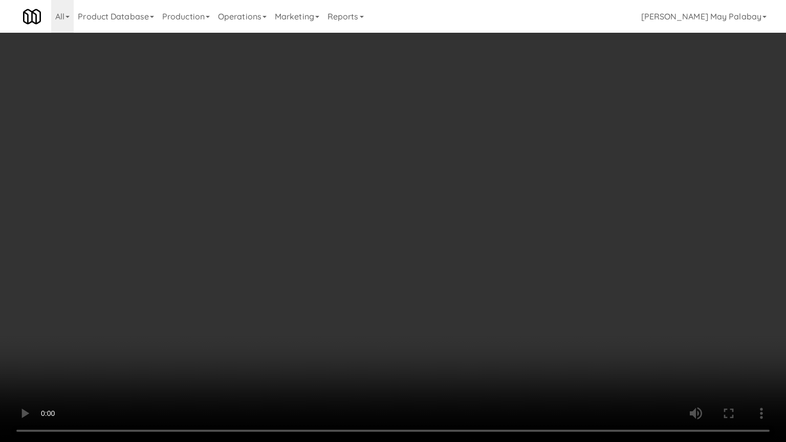
click at [453, 159] on video at bounding box center [393, 221] width 786 height 442
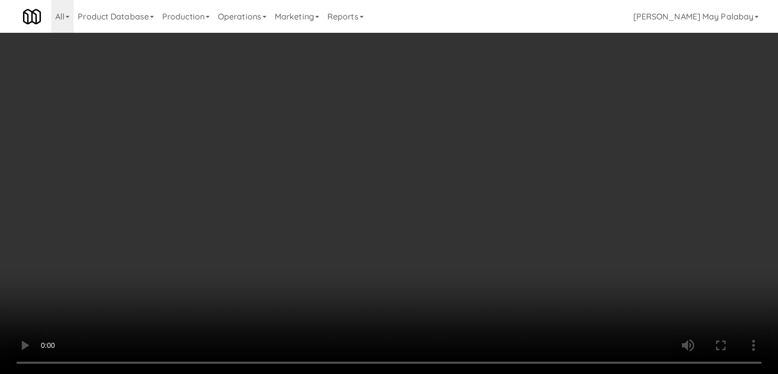
click at [178, 268] on video at bounding box center [389, 187] width 778 height 374
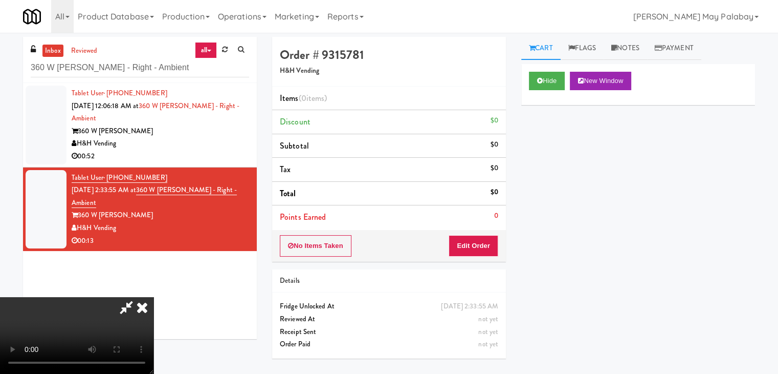
click at [154, 297] on video at bounding box center [77, 335] width 154 height 77
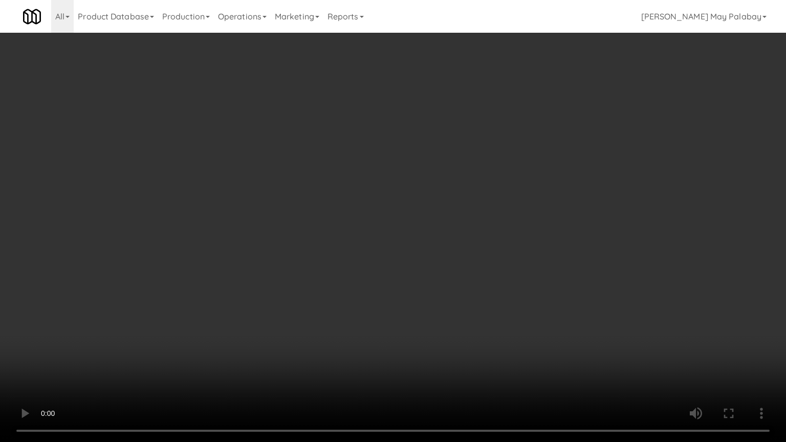
click at [274, 150] on video at bounding box center [393, 221] width 786 height 442
click at [276, 149] on video at bounding box center [393, 221] width 786 height 442
click at [279, 157] on video at bounding box center [393, 221] width 786 height 442
click at [280, 143] on video at bounding box center [393, 221] width 786 height 442
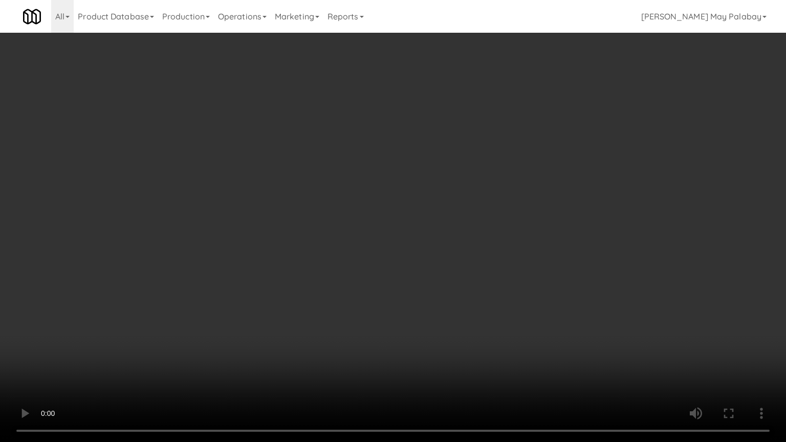
click at [388, 225] on video at bounding box center [393, 221] width 786 height 442
click at [347, 183] on video at bounding box center [393, 221] width 786 height 442
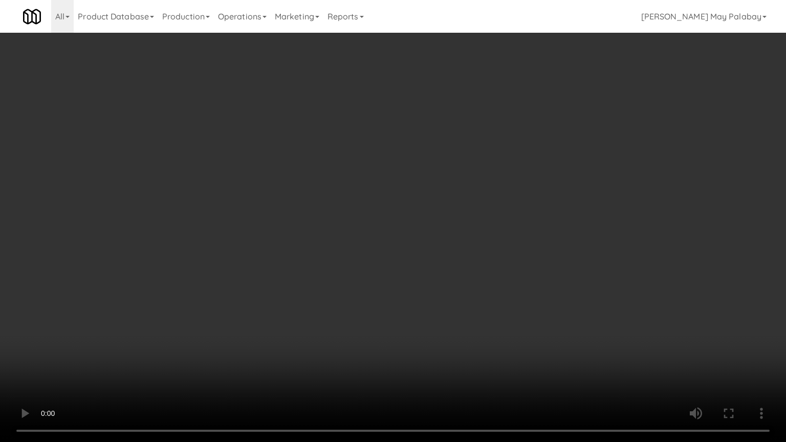
click at [347, 183] on video at bounding box center [393, 221] width 786 height 442
click at [266, 117] on video at bounding box center [393, 221] width 786 height 442
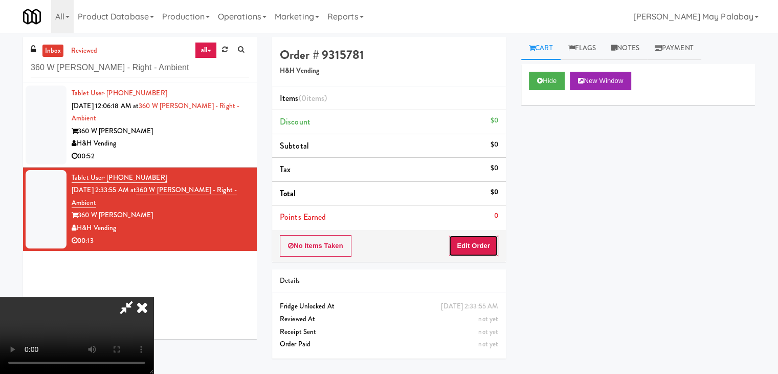
click at [488, 247] on button "Edit Order" at bounding box center [474, 245] width 50 height 21
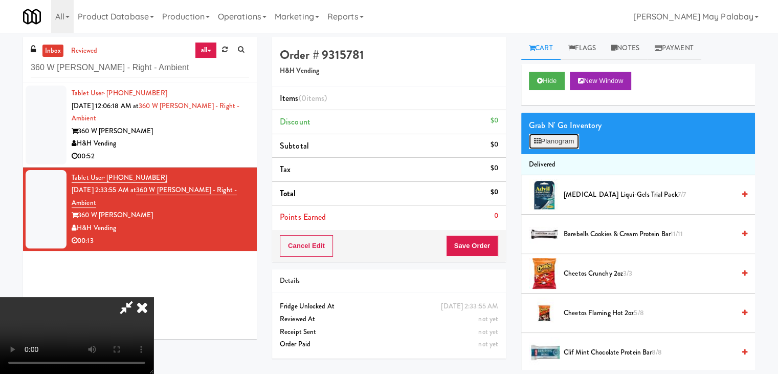
click at [554, 140] on button "Planogram" at bounding box center [554, 141] width 50 height 15
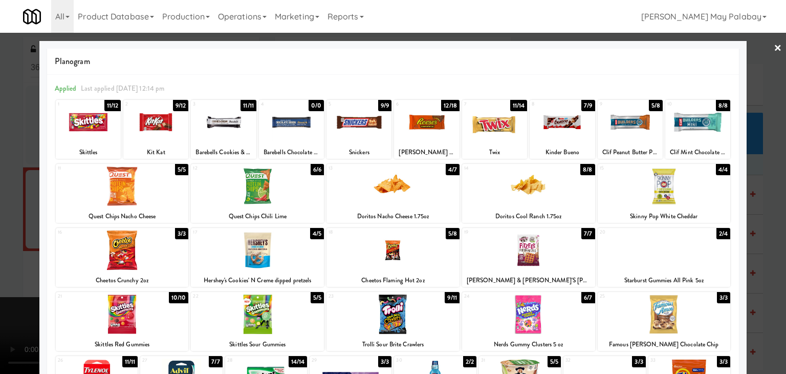
click at [350, 125] on div at bounding box center [359, 121] width 65 height 39
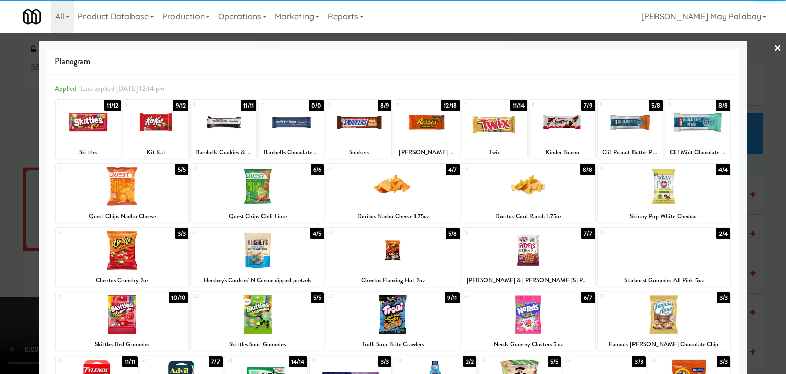
click at [350, 125] on div at bounding box center [359, 121] width 65 height 39
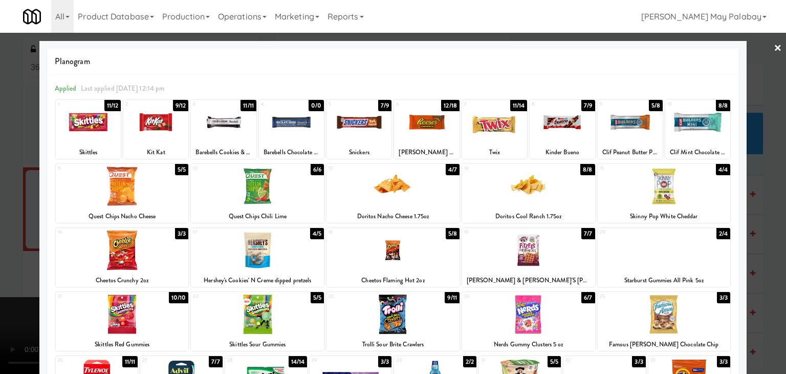
click at [772, 287] on div at bounding box center [393, 187] width 786 height 374
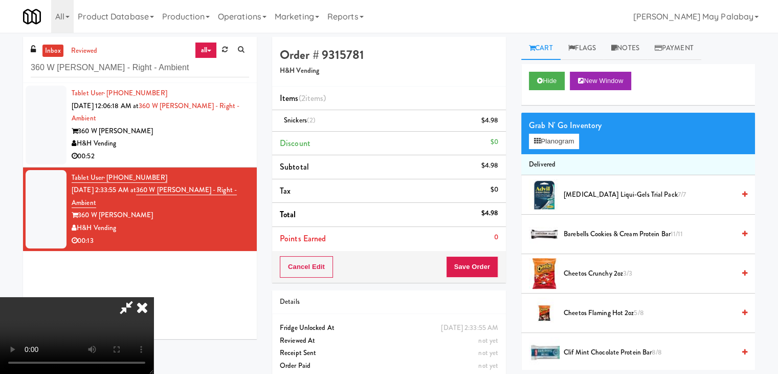
click at [154, 297] on icon at bounding box center [142, 307] width 23 height 20
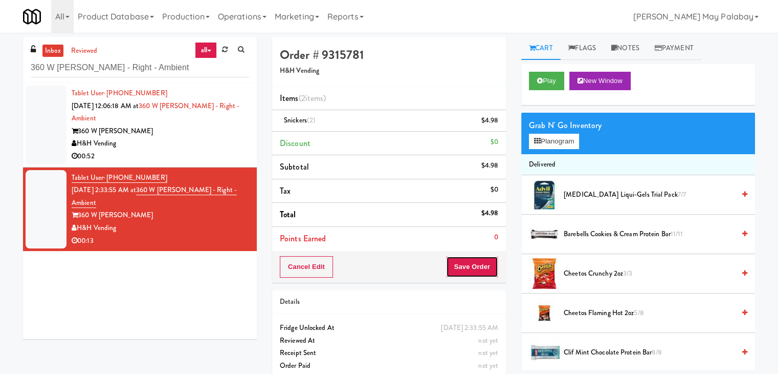
click at [471, 263] on button "Save Order" at bounding box center [472, 266] width 52 height 21
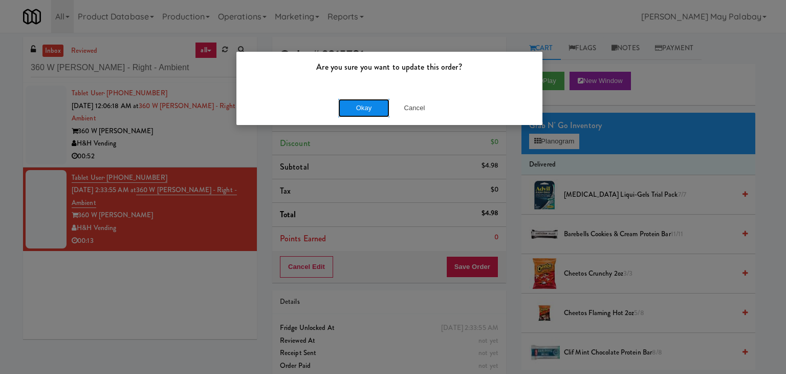
click at [372, 108] on button "Okay" at bounding box center [363, 108] width 51 height 18
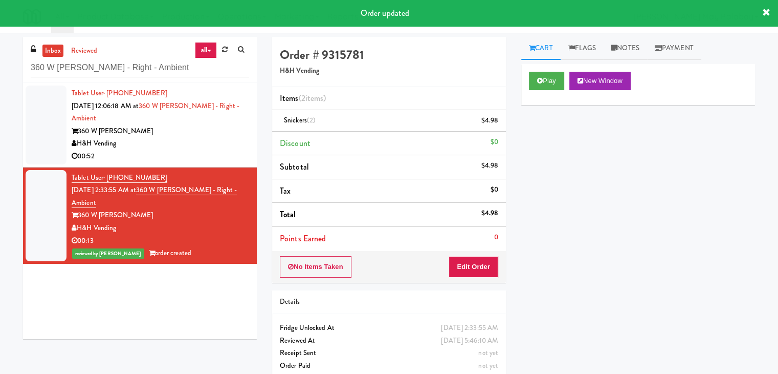
click at [155, 126] on div "360 W [PERSON_NAME]" at bounding box center [161, 131] width 178 height 13
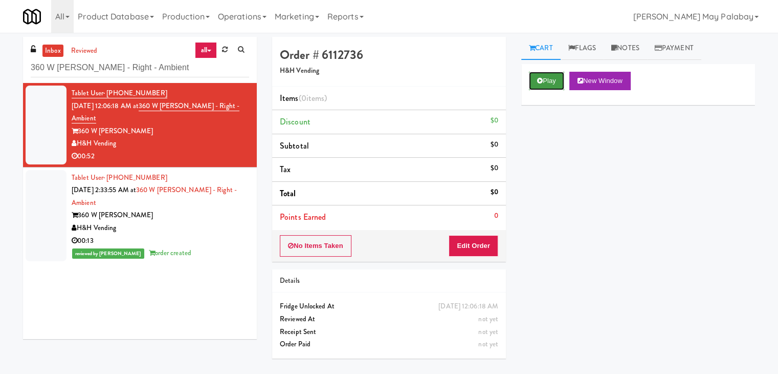
click at [544, 79] on button "Play" at bounding box center [546, 81] width 35 height 18
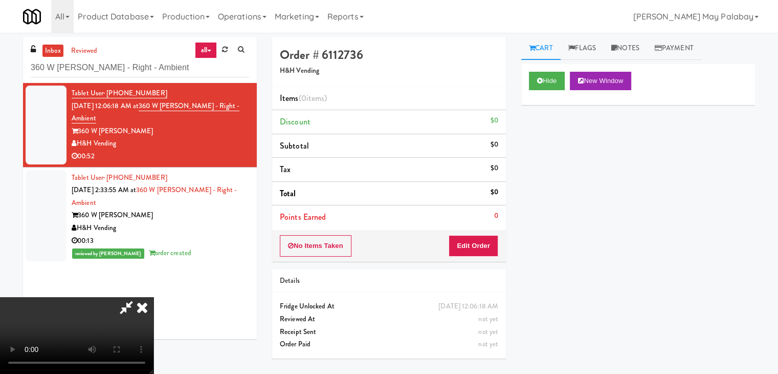
click at [154, 309] on video at bounding box center [77, 335] width 154 height 77
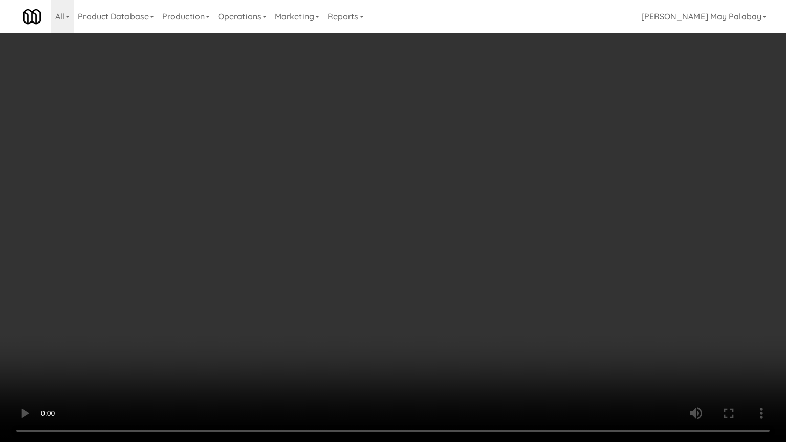
click at [462, 287] on video at bounding box center [393, 221] width 786 height 442
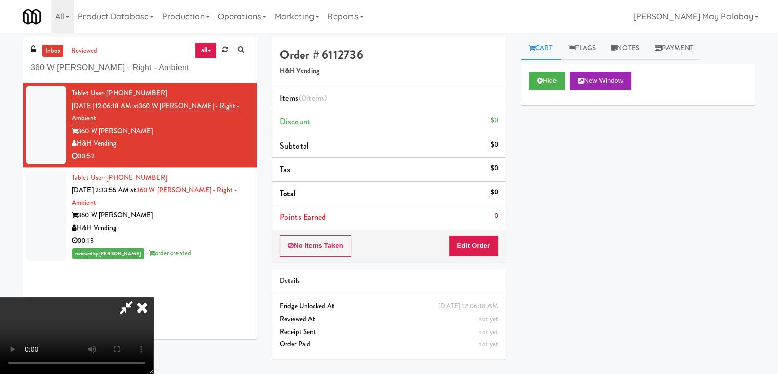
click at [154, 311] on video at bounding box center [77, 335] width 154 height 77
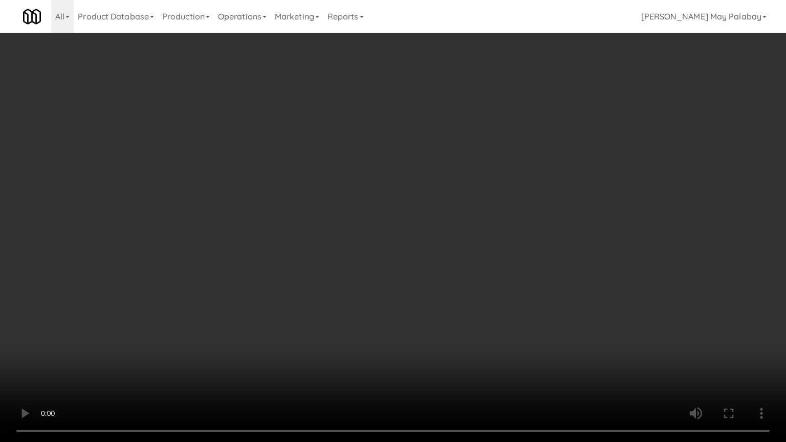
click at [414, 317] on video at bounding box center [393, 221] width 786 height 442
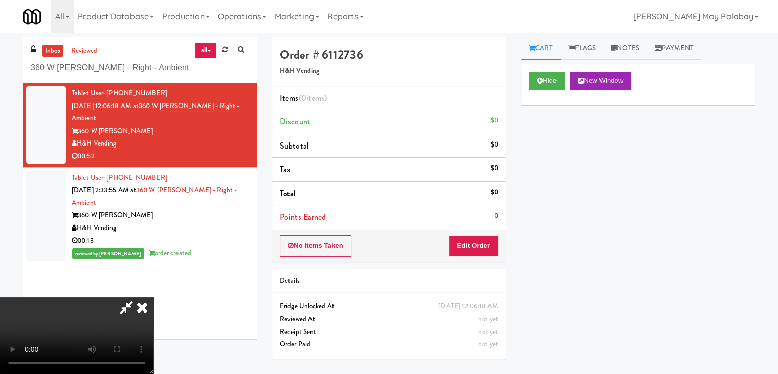
click at [154, 335] on video at bounding box center [77, 335] width 154 height 77
click at [154, 297] on video at bounding box center [77, 335] width 154 height 77
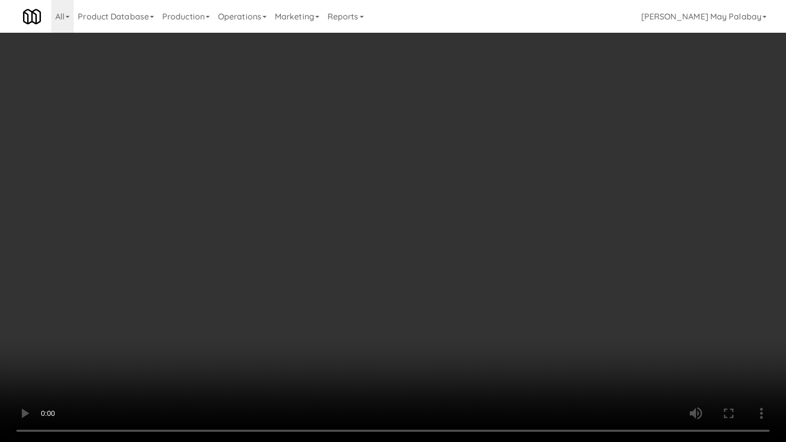
click at [269, 256] on video at bounding box center [393, 221] width 786 height 442
click at [290, 218] on video at bounding box center [393, 221] width 786 height 442
click at [266, 145] on video at bounding box center [393, 221] width 786 height 442
click at [192, 89] on video at bounding box center [393, 221] width 786 height 442
click at [275, 373] on video at bounding box center [393, 221] width 786 height 442
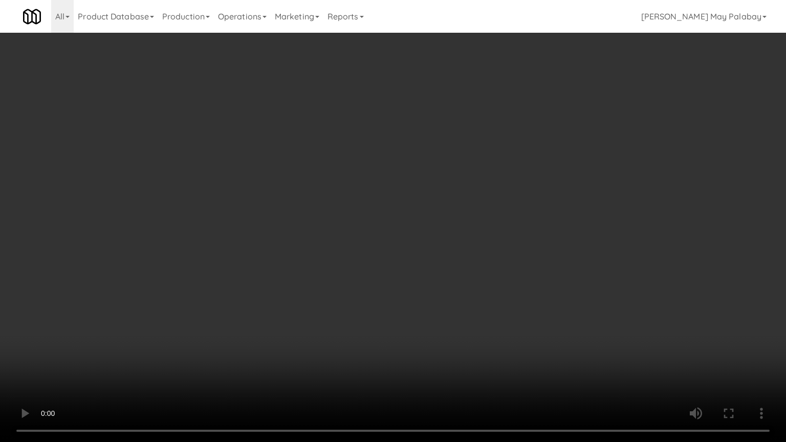
click at [172, 320] on video at bounding box center [393, 221] width 786 height 442
click at [520, 166] on video at bounding box center [393, 221] width 786 height 442
click at [394, 225] on video at bounding box center [393, 221] width 786 height 442
click at [445, 194] on video at bounding box center [393, 221] width 786 height 442
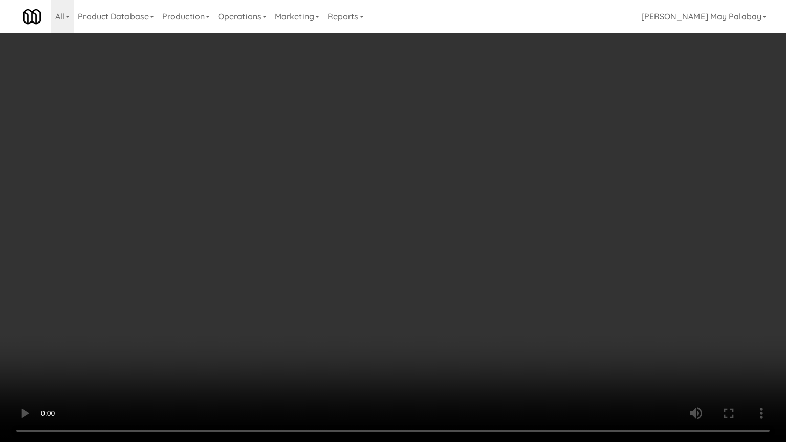
click at [482, 269] on video at bounding box center [393, 221] width 786 height 442
click at [558, 213] on video at bounding box center [393, 221] width 786 height 442
click at [532, 195] on video at bounding box center [393, 221] width 786 height 442
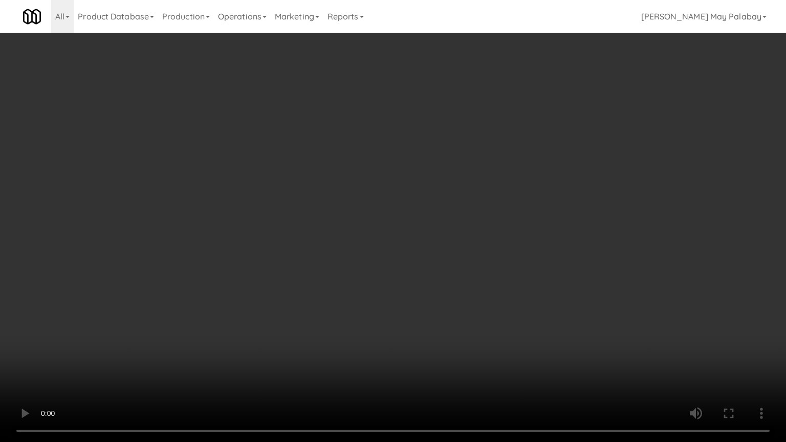
click at [507, 312] on video at bounding box center [393, 221] width 786 height 442
click at [349, 299] on video at bounding box center [393, 221] width 786 height 442
click at [390, 305] on video at bounding box center [393, 221] width 786 height 442
click at [345, 243] on video at bounding box center [393, 221] width 786 height 442
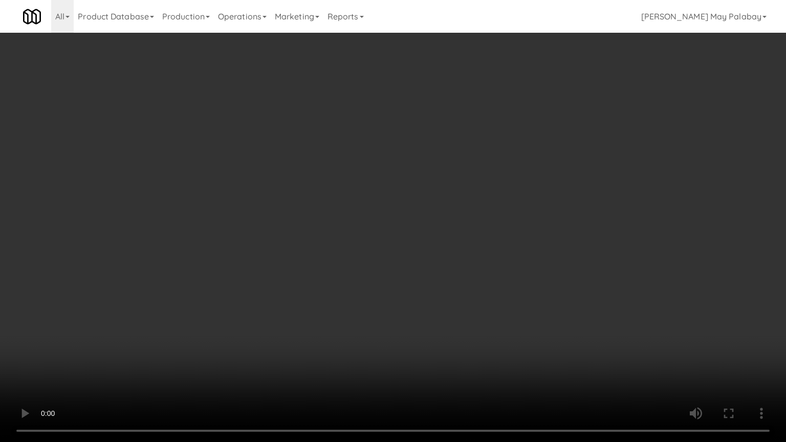
click at [389, 223] on video at bounding box center [393, 221] width 786 height 442
click at [353, 282] on video at bounding box center [393, 221] width 786 height 442
click at [335, 168] on video at bounding box center [393, 221] width 786 height 442
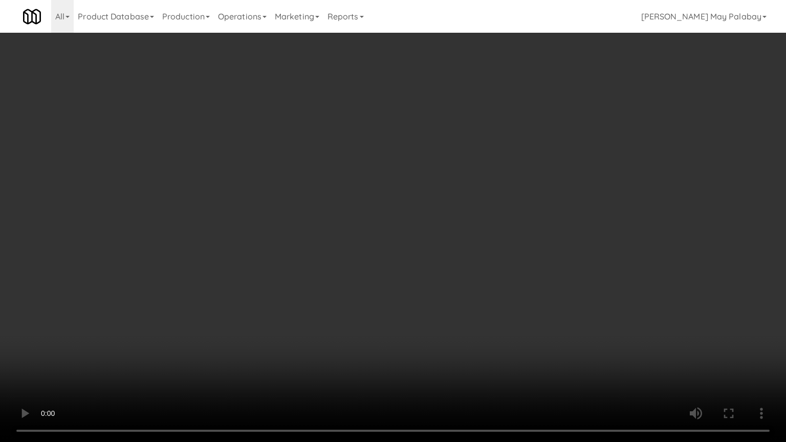
click at [214, 180] on video at bounding box center [393, 221] width 786 height 442
click at [429, 316] on video at bounding box center [393, 221] width 786 height 442
click at [422, 195] on video at bounding box center [393, 221] width 786 height 442
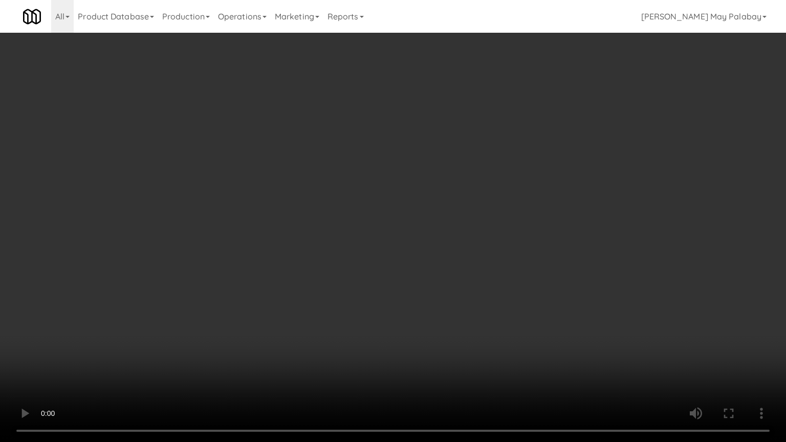
click at [344, 233] on video at bounding box center [393, 221] width 786 height 442
click at [415, 210] on video at bounding box center [393, 221] width 786 height 442
click at [400, 223] on video at bounding box center [393, 221] width 786 height 442
click at [394, 220] on video at bounding box center [393, 221] width 786 height 442
click at [373, 199] on video at bounding box center [393, 221] width 786 height 442
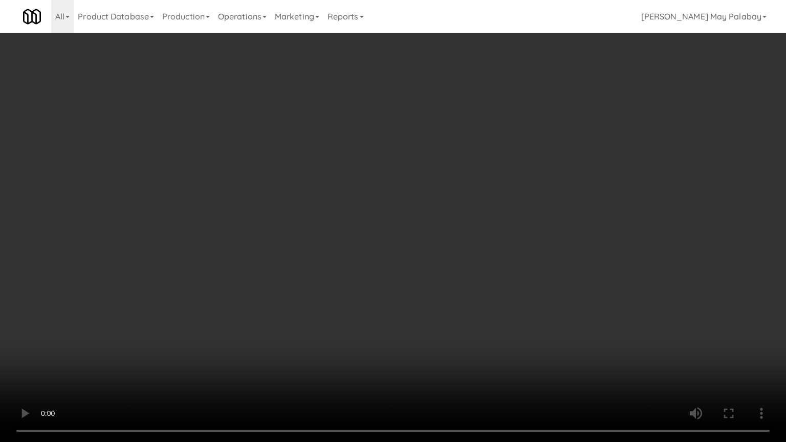
click at [381, 256] on video at bounding box center [393, 221] width 786 height 442
click at [454, 316] on video at bounding box center [393, 221] width 786 height 442
click at [455, 280] on video at bounding box center [393, 221] width 786 height 442
click at [495, 262] on video at bounding box center [393, 221] width 786 height 442
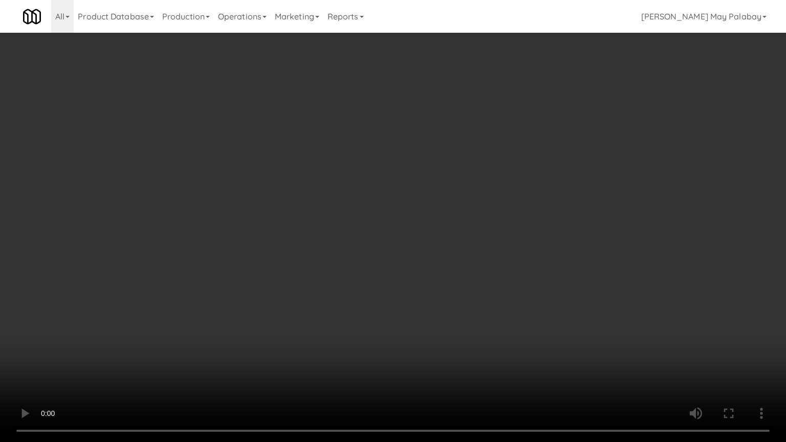
click at [536, 242] on video at bounding box center [393, 221] width 786 height 442
click at [278, 200] on video at bounding box center [393, 221] width 786 height 442
click at [168, 340] on video at bounding box center [393, 221] width 786 height 442
click at [466, 365] on video at bounding box center [393, 221] width 786 height 442
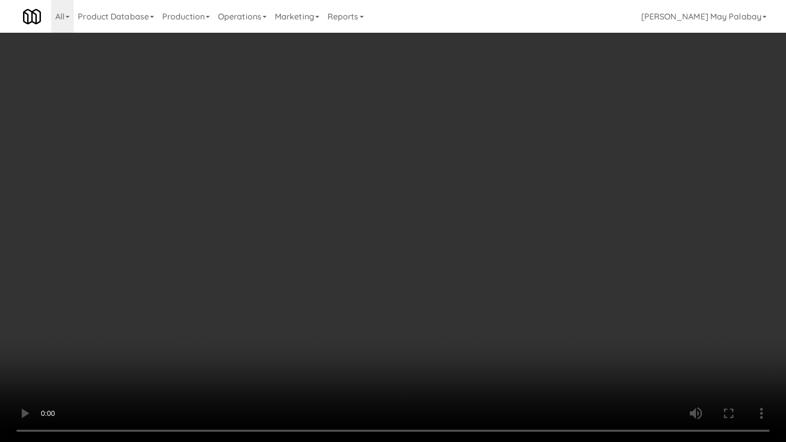
click at [396, 240] on video at bounding box center [393, 221] width 786 height 442
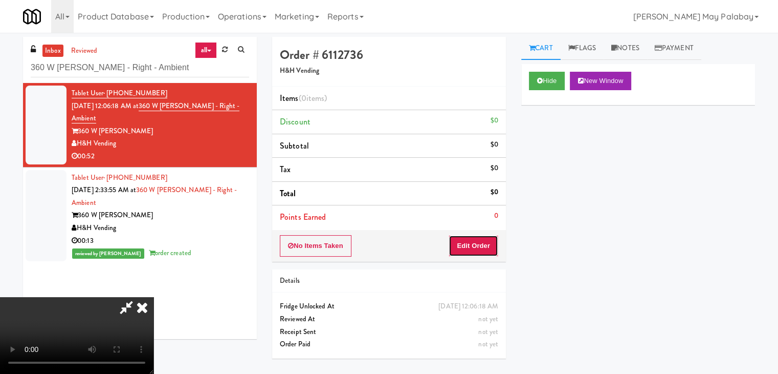
click at [481, 246] on button "Edit Order" at bounding box center [474, 245] width 50 height 21
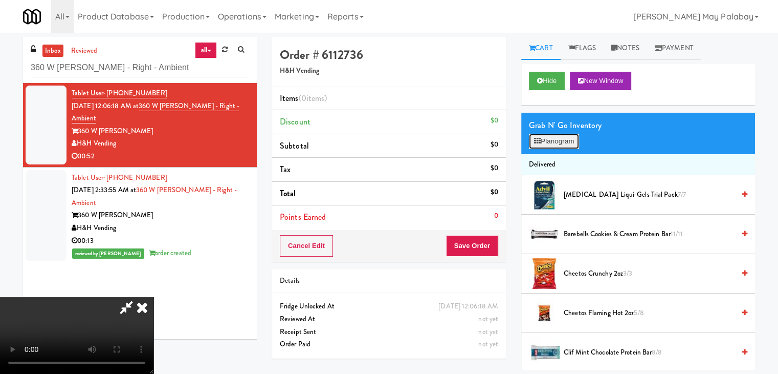
click at [558, 140] on button "Planogram" at bounding box center [554, 141] width 50 height 15
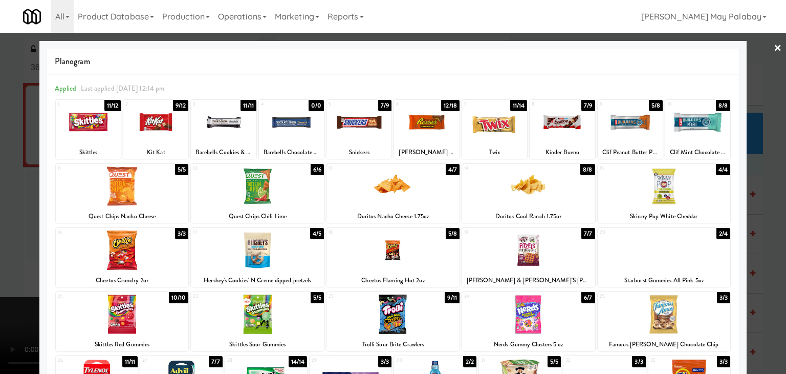
click at [623, 127] on div at bounding box center [630, 121] width 65 height 39
click at [689, 127] on div at bounding box center [697, 121] width 65 height 39
click at [767, 274] on div at bounding box center [393, 187] width 786 height 374
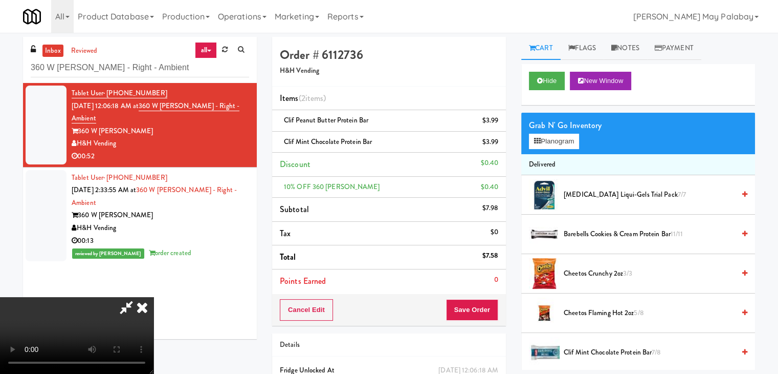
click at [154, 297] on icon at bounding box center [142, 307] width 23 height 20
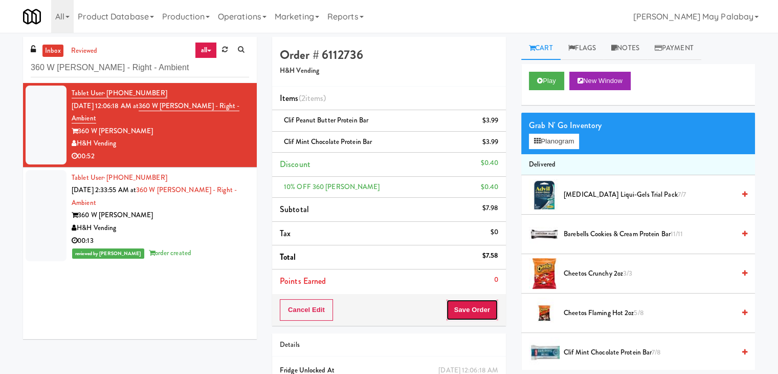
click at [469, 309] on button "Save Order" at bounding box center [472, 309] width 52 height 21
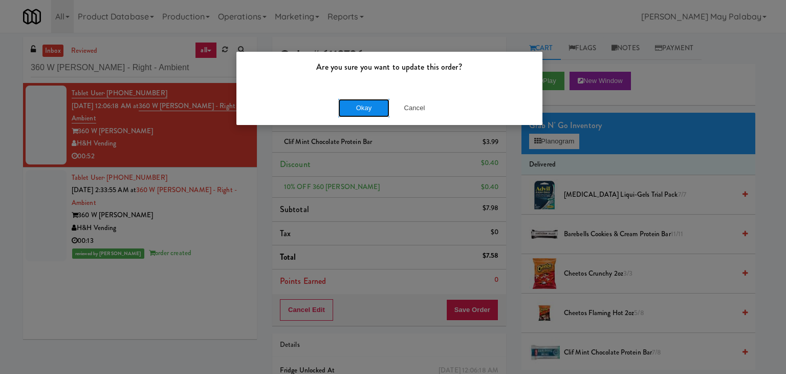
click at [358, 110] on button "Okay" at bounding box center [363, 108] width 51 height 18
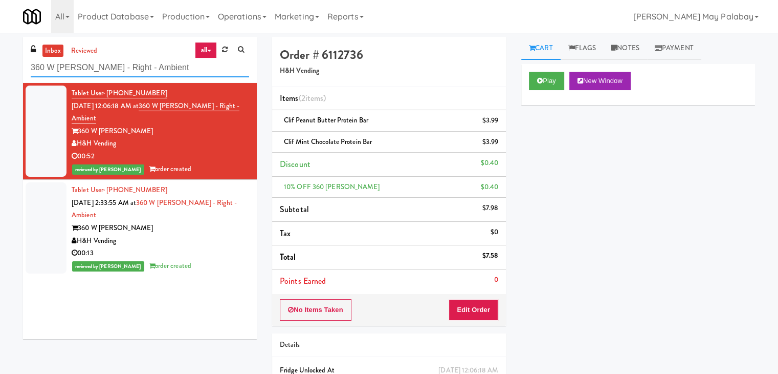
drag, startPoint x: 177, startPoint y: 68, endPoint x: 0, endPoint y: 68, distance: 176.6
click at [0, 68] on div "inbox reviewed all all unclear take inventory issue suspicious failed recent 36…" at bounding box center [389, 233] width 778 height 393
click at [701, 167] on div "Play New Window Primary Flag Clear Flag if unable to determine what was taken o…" at bounding box center [638, 256] width 234 height 384
click at [139, 317] on div "Tablet User · (312) 898-2660 Sep 17, 2025 12:06:18 AM at 360 W Hubbard - Right …" at bounding box center [140, 211] width 234 height 256
click at [586, 239] on div "Play New Window Primary Flag Clear Flag if unable to determine what was taken o…" at bounding box center [638, 256] width 234 height 384
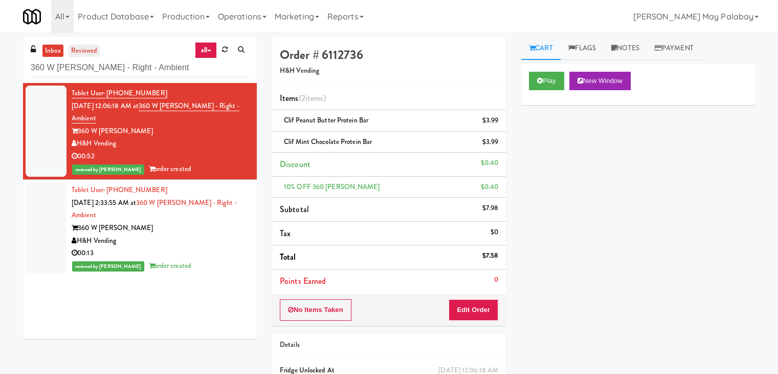
click at [83, 51] on link "reviewed" at bounding box center [85, 51] width 32 height 13
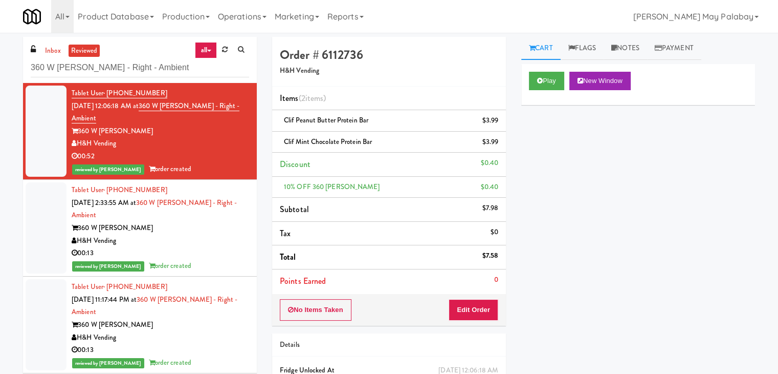
click at [577, 167] on div "Play New Window Primary Flag Clear Flag if unable to determine what was taken o…" at bounding box center [638, 256] width 234 height 384
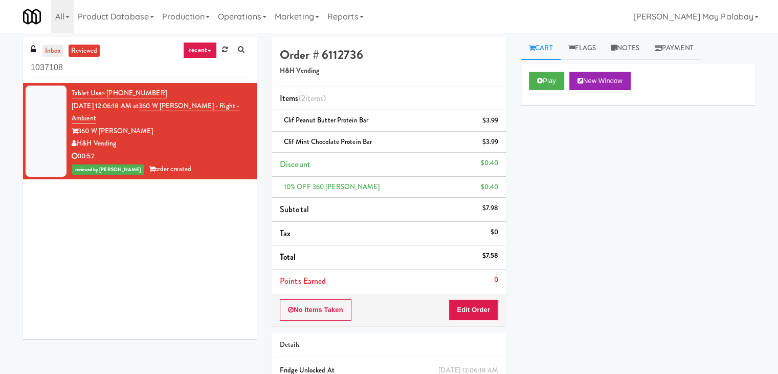
click at [59, 52] on link "inbox" at bounding box center [52, 51] width 21 height 13
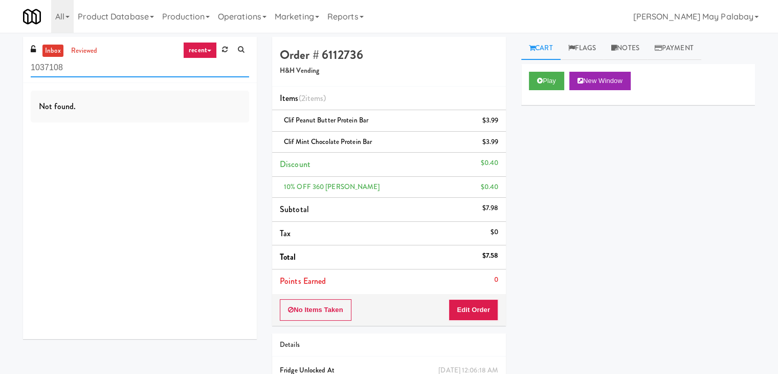
drag, startPoint x: 91, startPoint y: 67, endPoint x: 3, endPoint y: 67, distance: 87.5
click at [3, 67] on div "inbox reviewed recent all unclear take inventory issue suspicious failed recent…" at bounding box center [389, 233] width 778 height 393
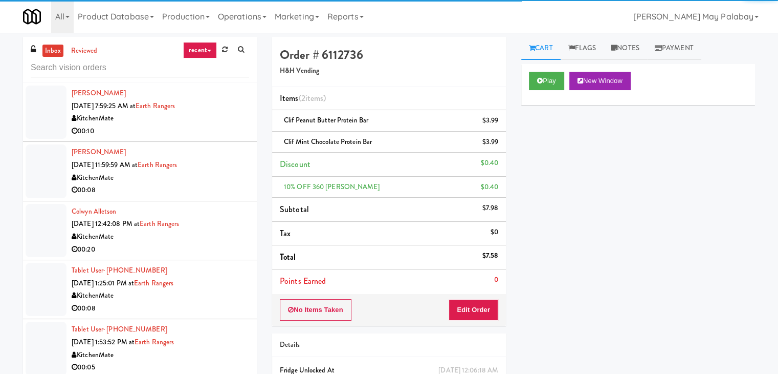
click at [54, 52] on link "inbox" at bounding box center [52, 51] width 21 height 13
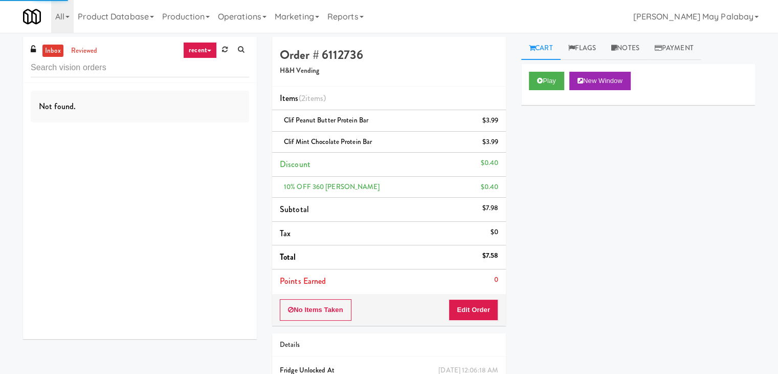
click at [209, 53] on link "recent" at bounding box center [200, 50] width 34 height 16
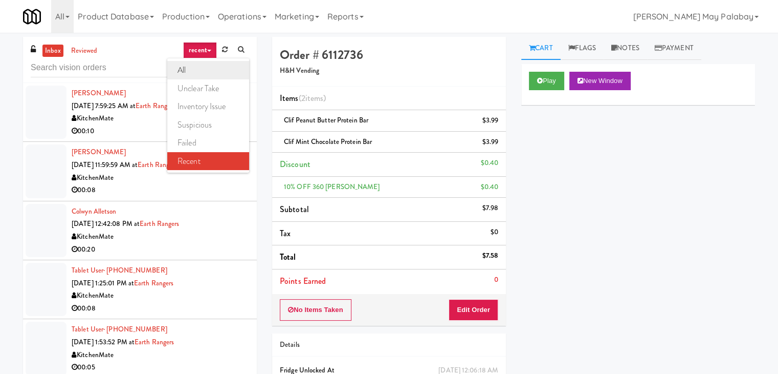
click at [204, 64] on link "all" at bounding box center [208, 70] width 82 height 18
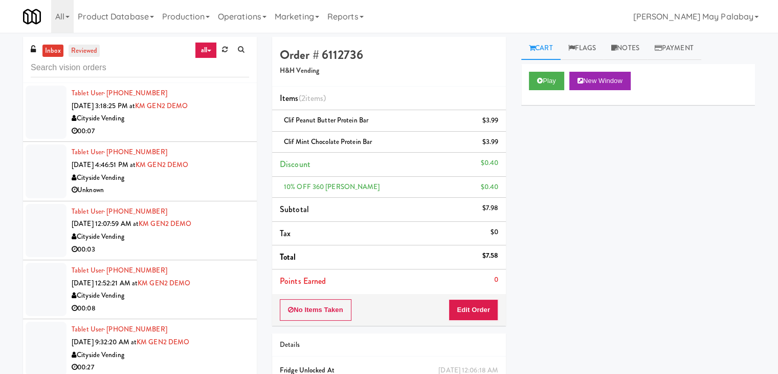
click at [78, 50] on link "reviewed" at bounding box center [85, 51] width 32 height 13
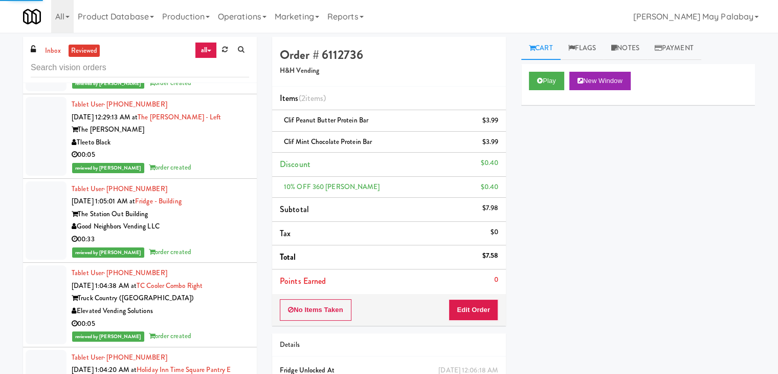
scroll to position [3084, 0]
